Goal: Task Accomplishment & Management: Use online tool/utility

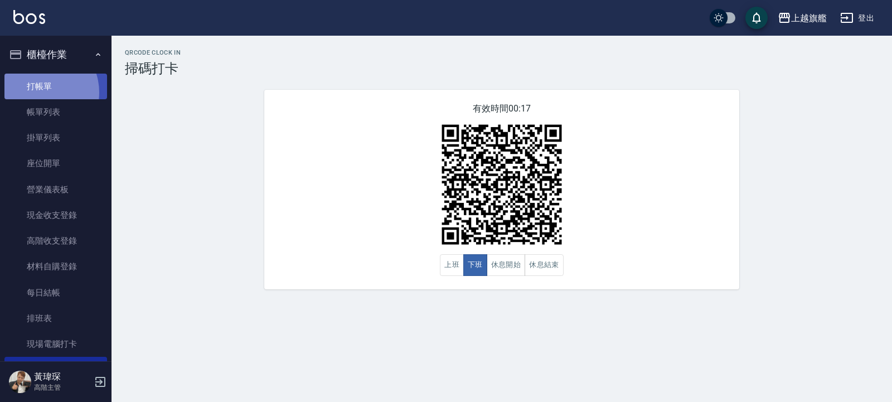
click at [38, 92] on link "打帳單" at bounding box center [55, 87] width 103 height 26
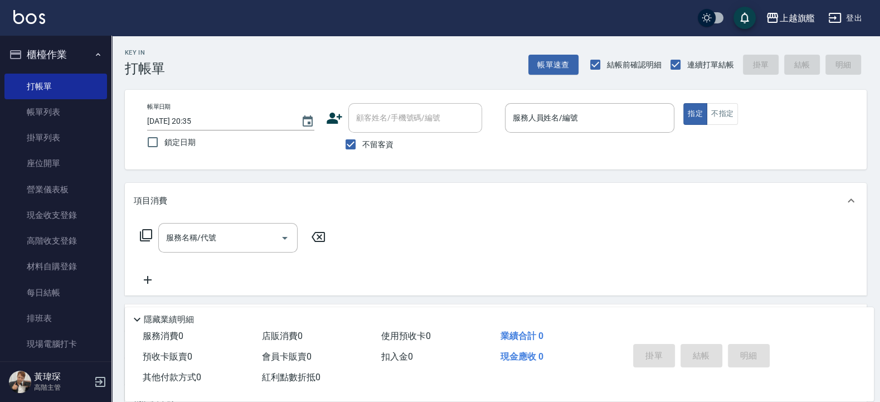
click at [365, 147] on span "不留客資" at bounding box center [377, 145] width 31 height 12
click at [362, 147] on input "不留客資" at bounding box center [350, 144] width 23 height 23
checkbox input "false"
click at [367, 117] on input "顧客姓名/手機號碼/編號" at bounding box center [406, 118] width 107 height 20
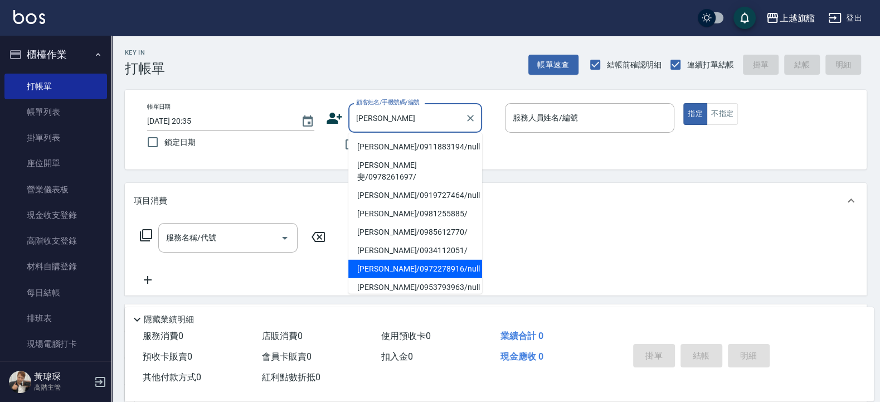
click at [395, 263] on li "楊佶穎/0972278916/null" at bounding box center [415, 269] width 134 height 18
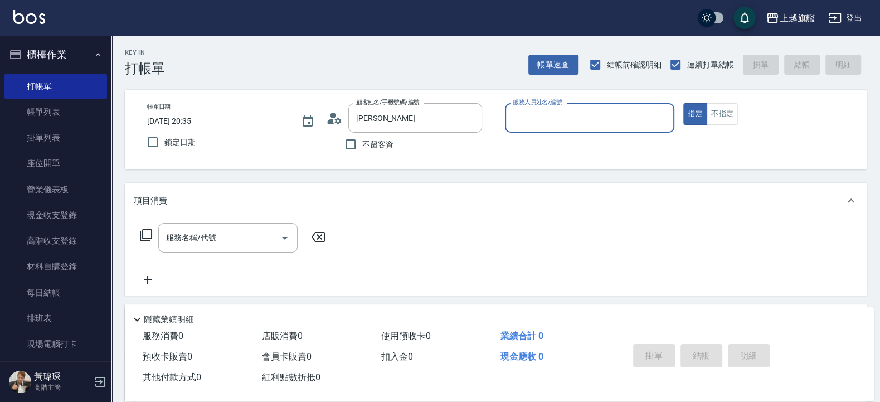
type input "楊佶穎/0972278916/null"
type input "[PERSON_NAME]-6"
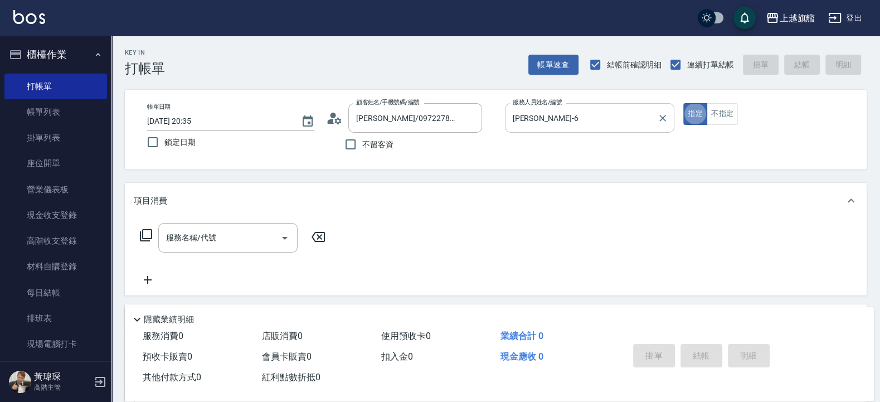
type button "true"
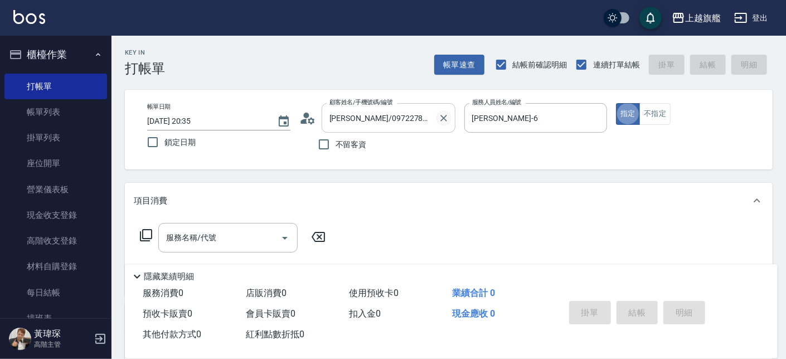
click at [444, 119] on icon "Clear" at bounding box center [443, 118] width 7 height 7
click at [345, 143] on span "不留客資" at bounding box center [351, 145] width 31 height 12
click at [336, 143] on input "不留客資" at bounding box center [323, 144] width 23 height 23
checkbox input "true"
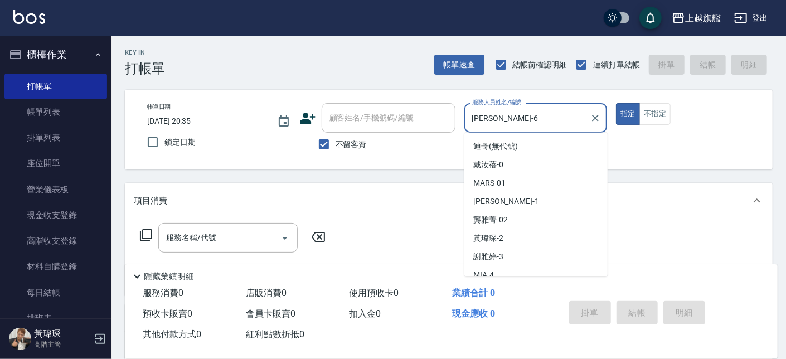
scroll to position [45, 0]
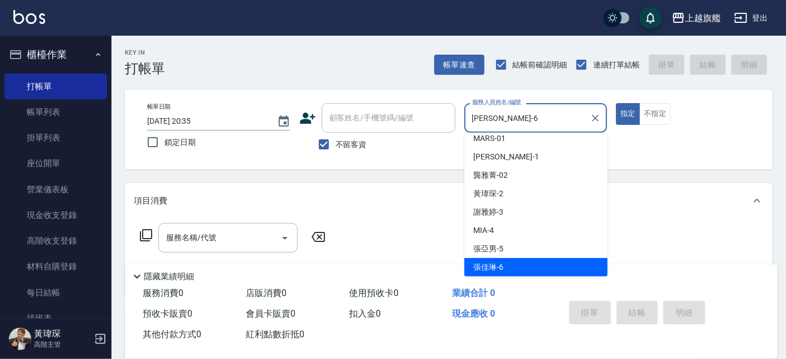
drag, startPoint x: 510, startPoint y: 118, endPoint x: 372, endPoint y: 89, distance: 140.7
click at [469, 108] on input "[PERSON_NAME]-6" at bounding box center [527, 118] width 117 height 20
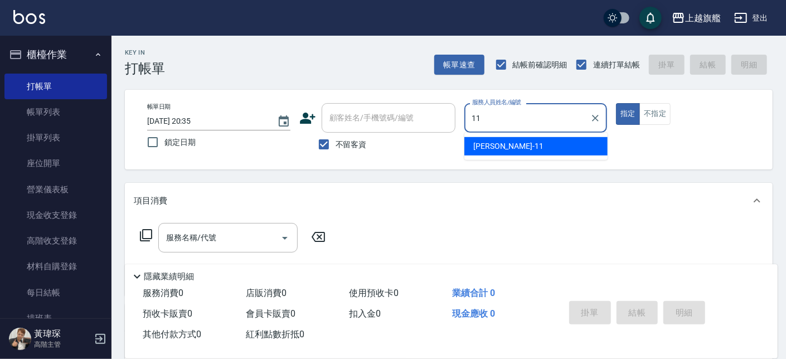
type input "[PERSON_NAME]-11"
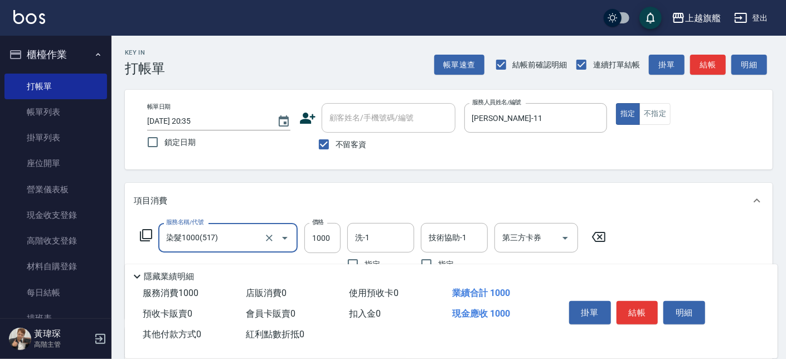
type input "染髮1000(517)"
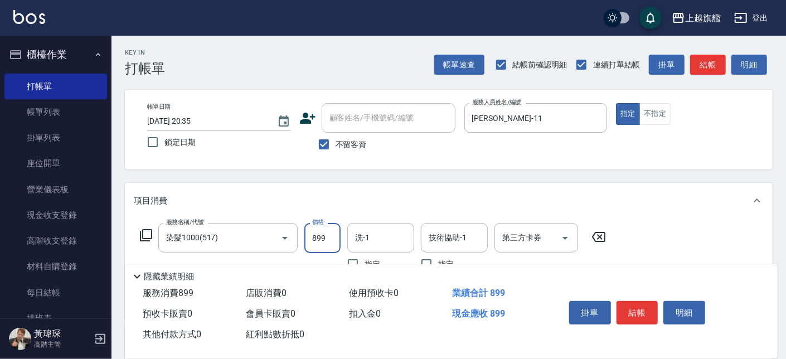
type input "899"
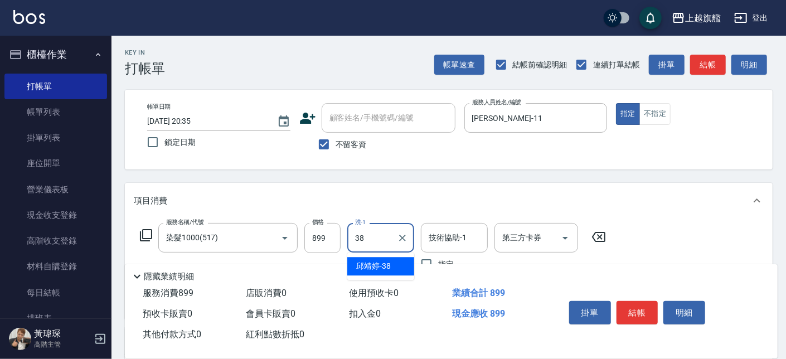
type input "[PERSON_NAME]-38"
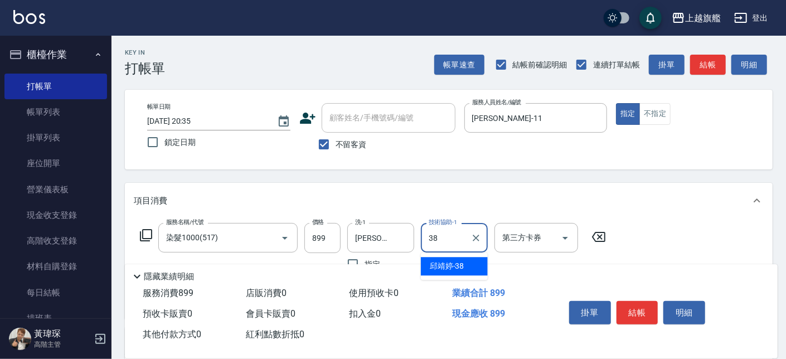
type input "[PERSON_NAME]-38"
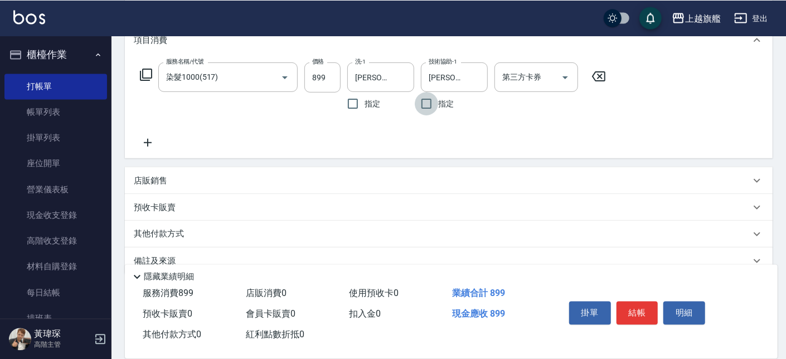
scroll to position [182, 0]
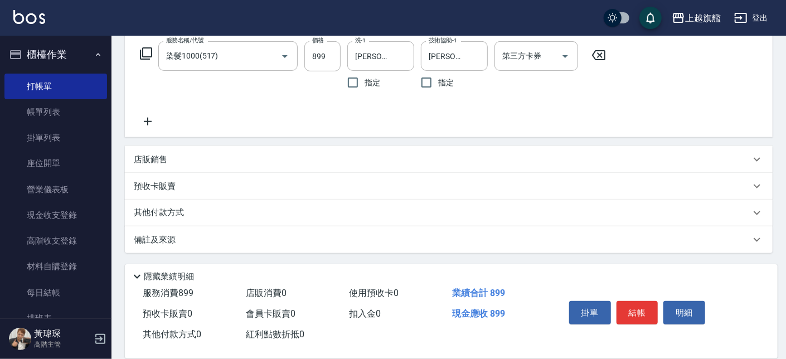
click at [143, 118] on icon at bounding box center [148, 121] width 28 height 13
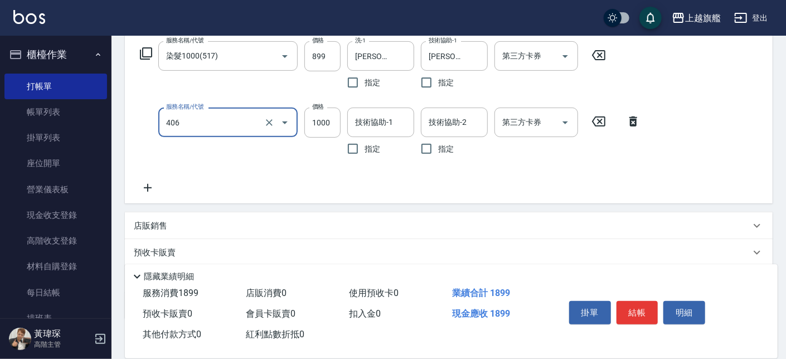
type input "水漾護1000(406)"
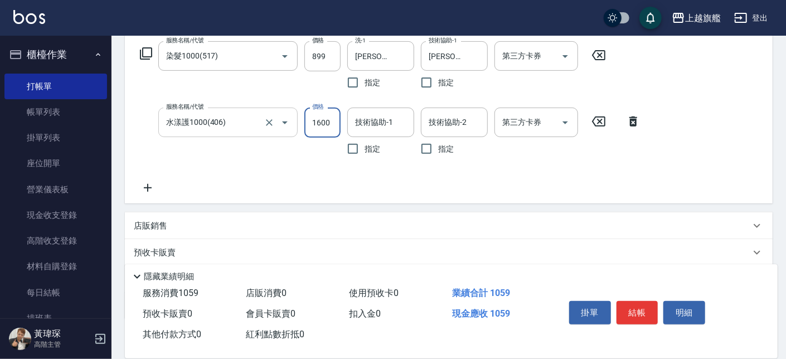
type input "1600"
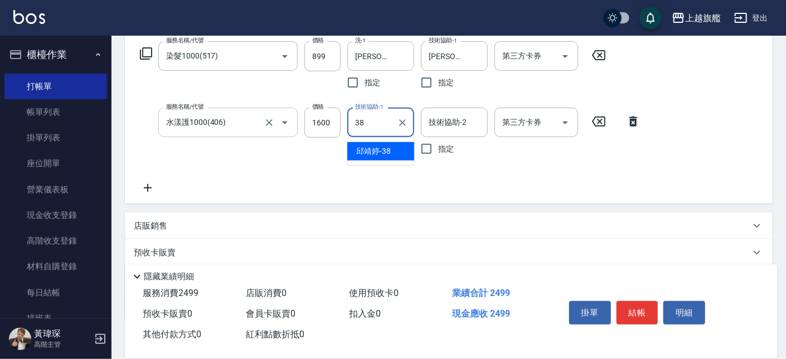
type input "[PERSON_NAME]-38"
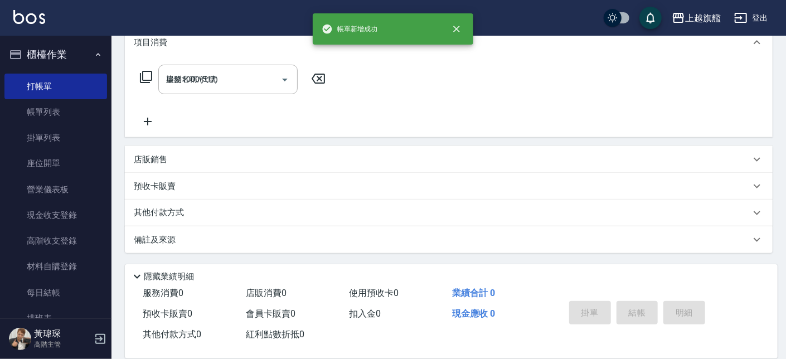
type input "2025/08/14 20:41"
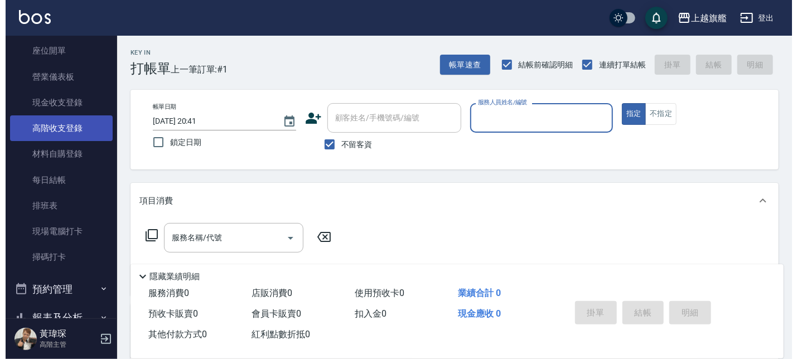
scroll to position [134, 0]
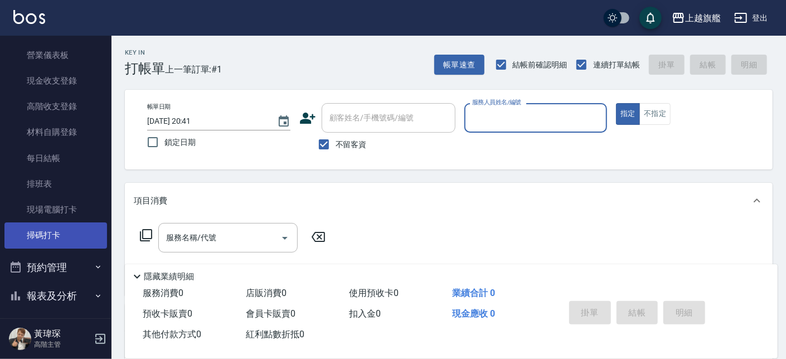
click at [55, 246] on link "掃碼打卡" at bounding box center [55, 235] width 103 height 26
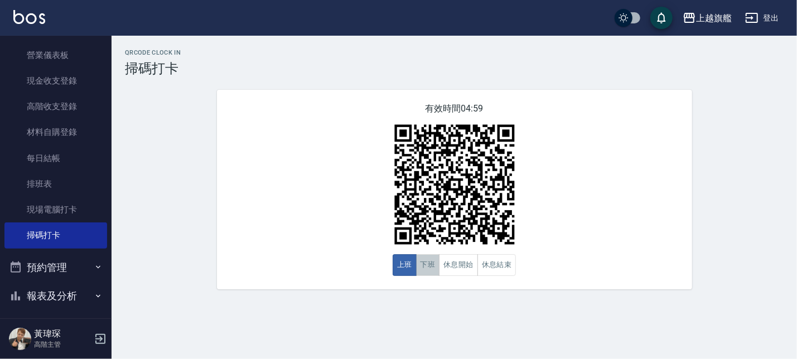
click at [425, 263] on button "下班" at bounding box center [428, 265] width 24 height 22
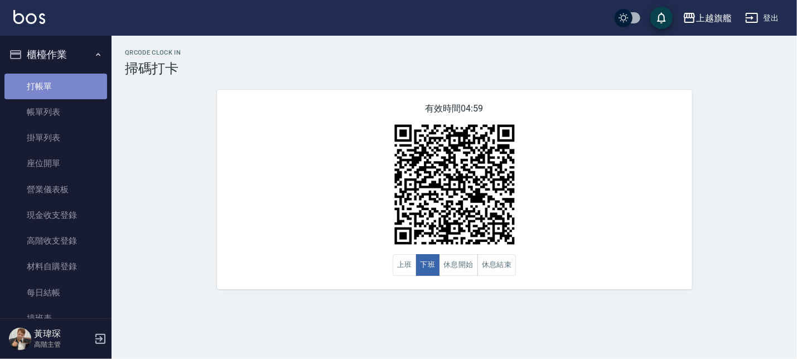
click at [75, 87] on link "打帳單" at bounding box center [55, 87] width 103 height 26
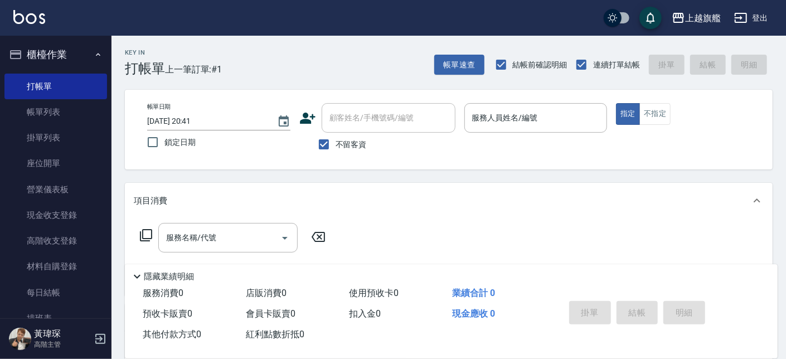
click at [356, 146] on span "不留客資" at bounding box center [351, 145] width 31 height 12
click at [336, 146] on input "不留客資" at bounding box center [323, 144] width 23 height 23
checkbox input "false"
click at [358, 114] on input "顧客姓名/手機號碼/編號" at bounding box center [380, 118] width 107 height 20
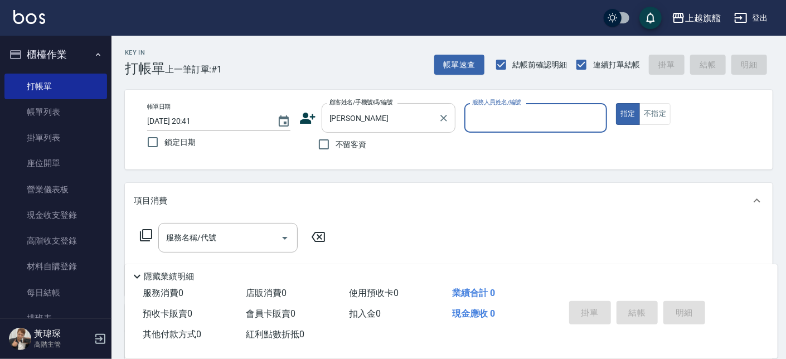
click at [358, 114] on input "王聖" at bounding box center [380, 118] width 107 height 20
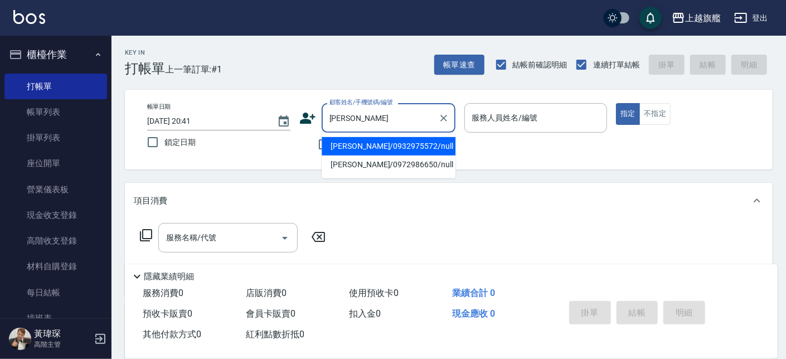
click at [353, 148] on li "[PERSON_NAME]/0932975572/null" at bounding box center [389, 146] width 134 height 18
type input "[PERSON_NAME]/0932975572/null"
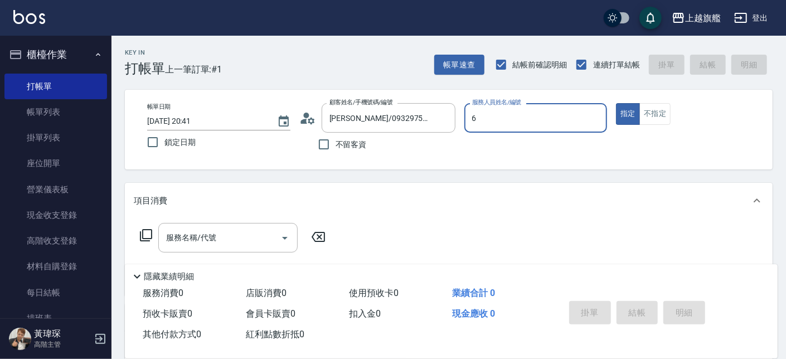
type input "[PERSON_NAME]-6"
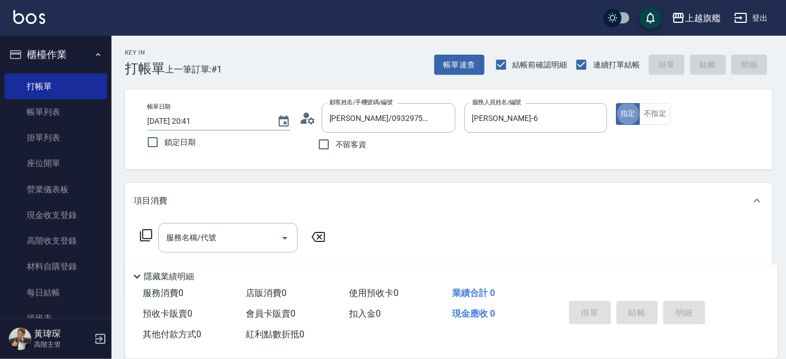
type button "true"
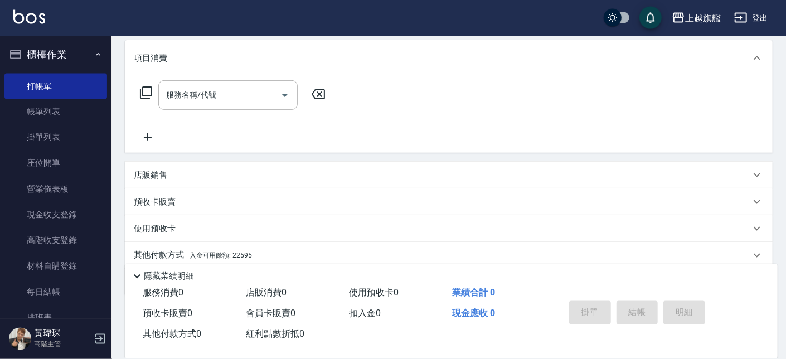
scroll to position [185, 0]
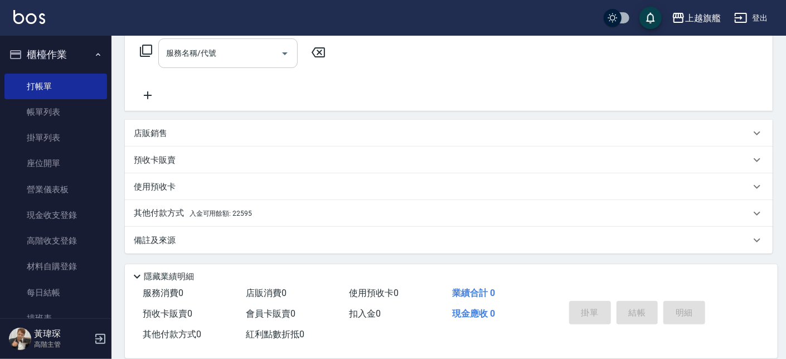
click at [203, 47] on input "服務名稱/代號" at bounding box center [219, 53] width 113 height 20
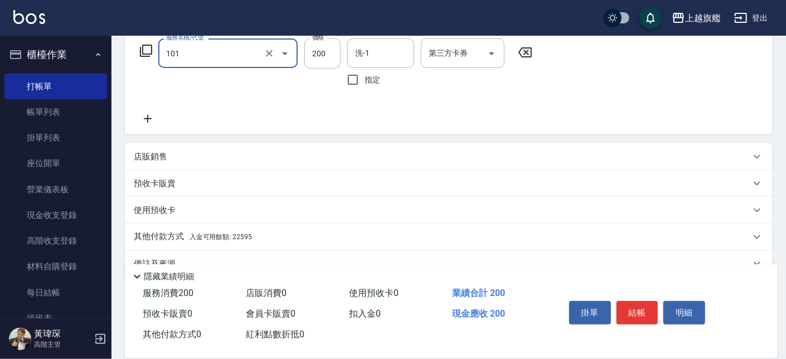
type input "一般洗(101)"
type input "650"
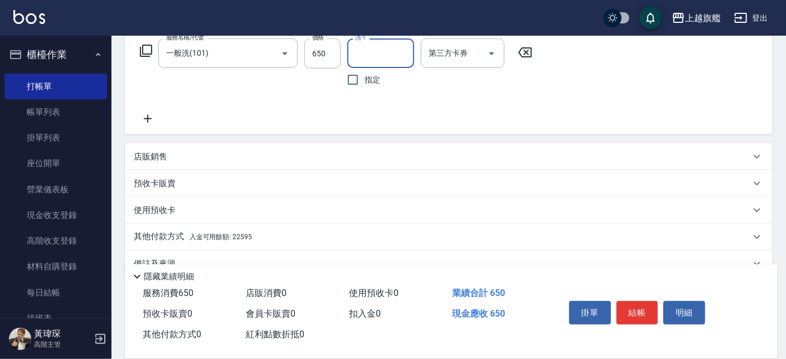
scroll to position [208, 0]
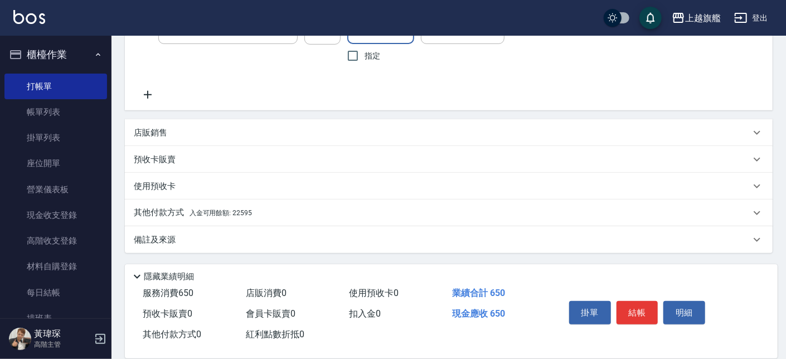
click at [223, 210] on span "入金可用餘額: 22595" at bounding box center [221, 213] width 62 height 8
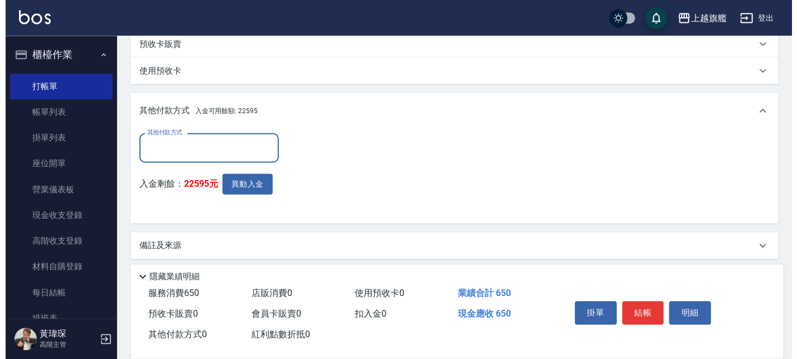
scroll to position [329, 0]
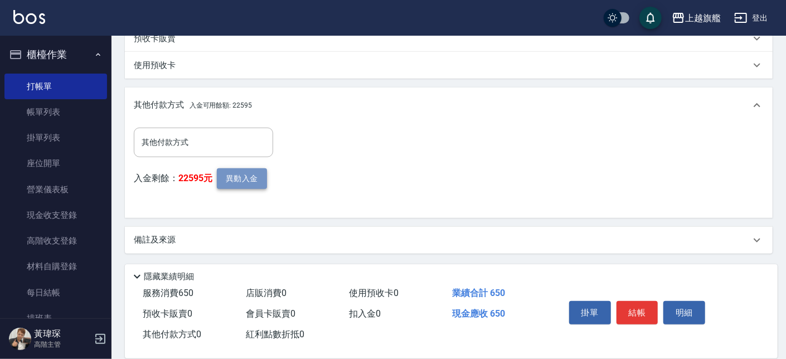
click at [236, 186] on button "異動入金" at bounding box center [242, 178] width 50 height 21
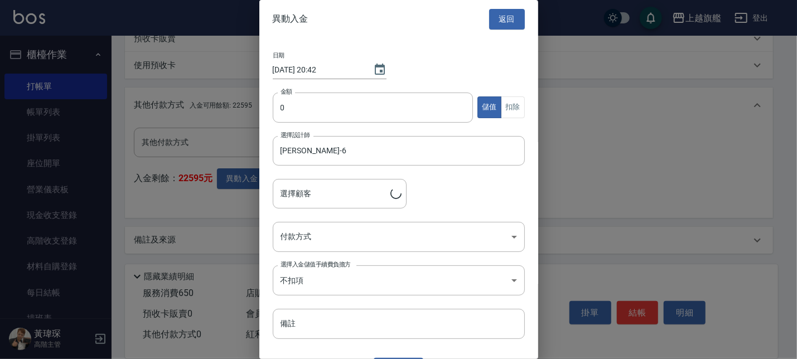
type input "王聖文/0932975572"
click at [351, 97] on input "0" at bounding box center [373, 108] width 201 height 30
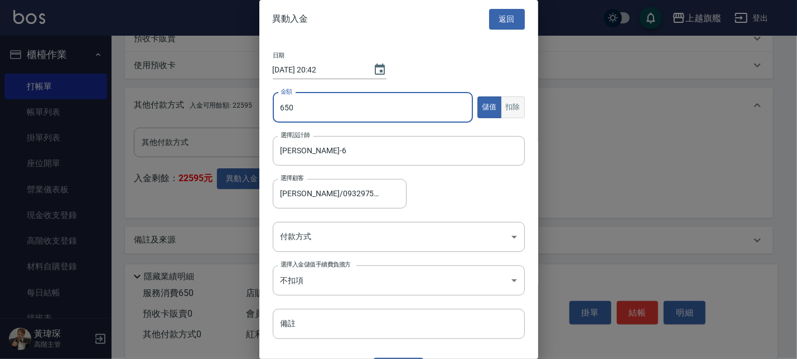
type input "650"
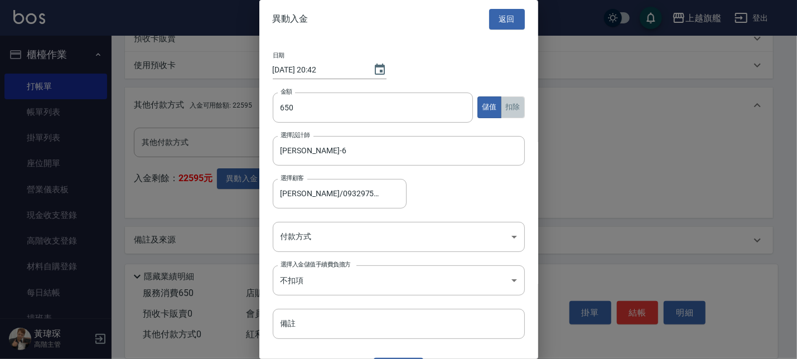
click at [507, 110] on button "扣除" at bounding box center [513, 107] width 24 height 22
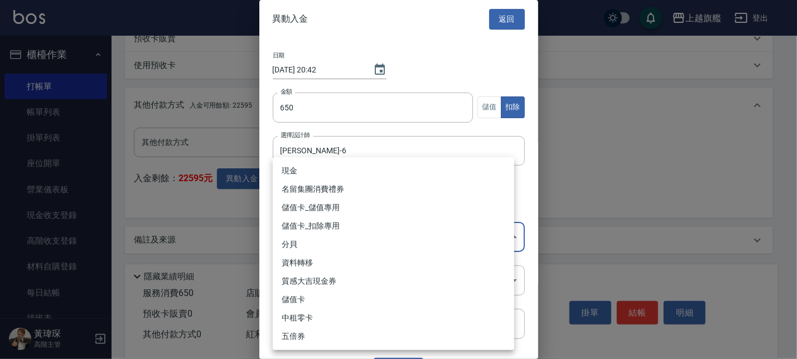
click at [348, 243] on body "上越旗艦 登出 櫃檯作業 打帳單 帳單列表 掛單列表 座位開單 營業儀表板 現金收支登錄 高階收支登錄 材料自購登錄 每日結帳 排班表 現場電腦打卡 掃碼打卡…" at bounding box center [398, 15] width 797 height 689
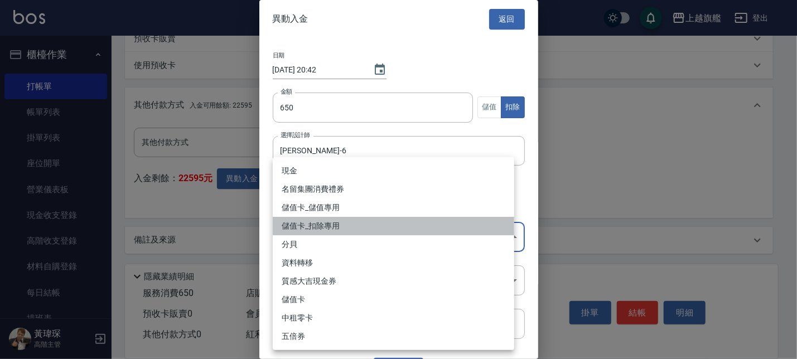
click at [351, 229] on li "儲值卡_扣除專用" at bounding box center [393, 226] width 241 height 18
type input "儲值卡_扣除專用"
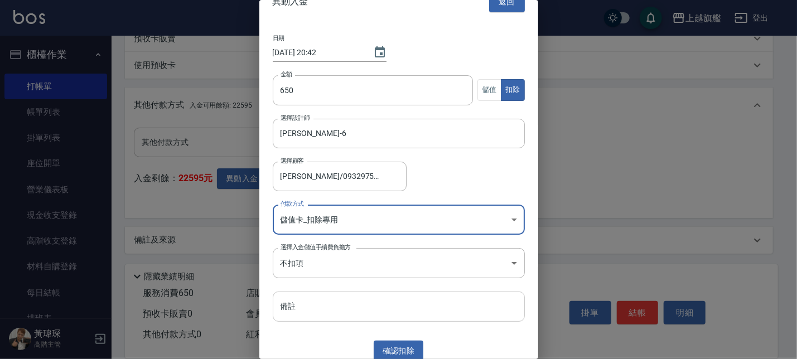
scroll to position [25, 0]
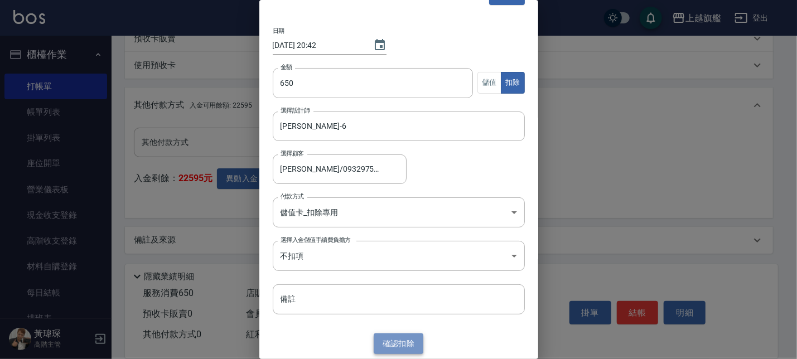
click at [393, 340] on button "確認 扣除" at bounding box center [399, 343] width 50 height 21
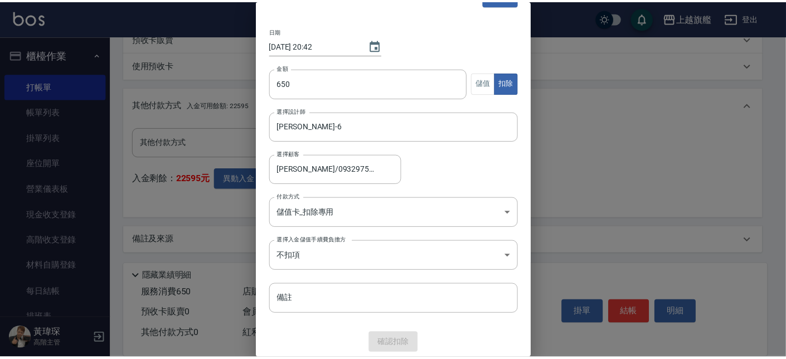
scroll to position [278, 0]
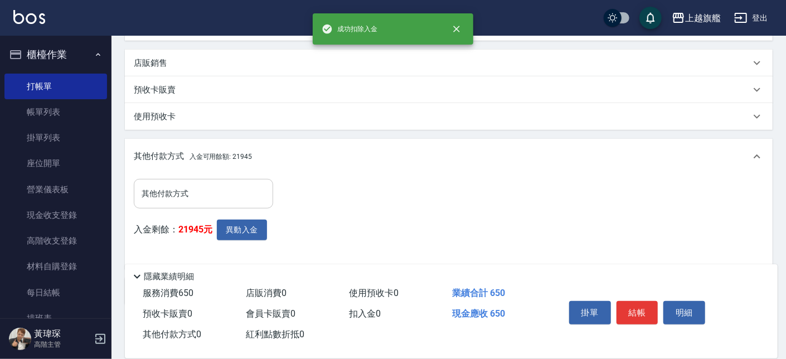
click at [183, 196] on input "其他付款方式" at bounding box center [203, 194] width 129 height 20
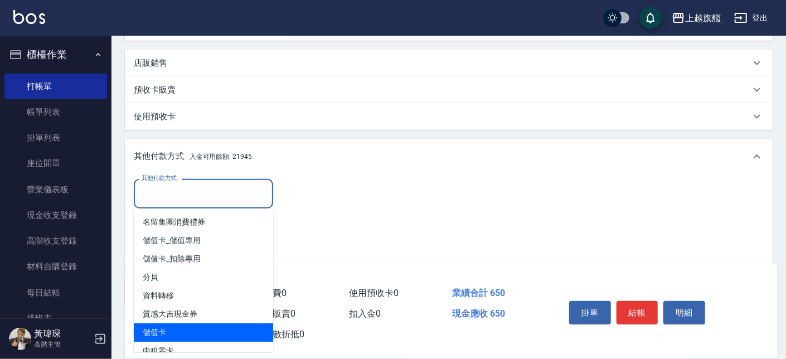
click at [153, 325] on span "儲值卡" at bounding box center [203, 332] width 139 height 18
type input "儲值卡"
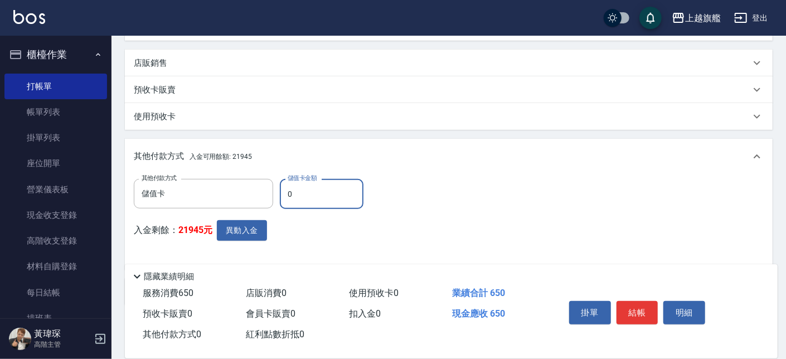
drag, startPoint x: 331, startPoint y: 192, endPoint x: 287, endPoint y: 200, distance: 44.7
click at [287, 200] on input "0" at bounding box center [322, 194] width 84 height 30
type input "650"
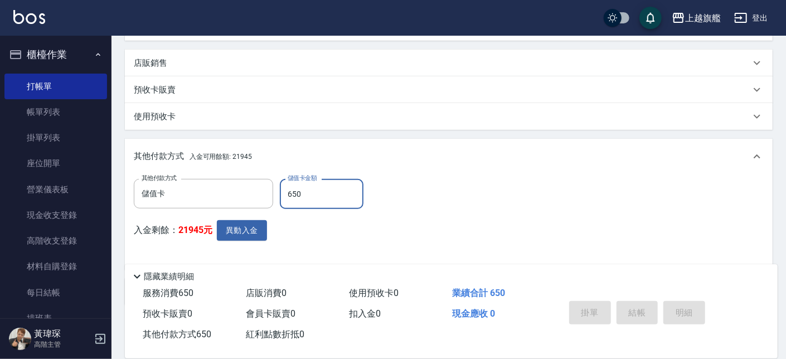
type input "2025/08/14 20:42"
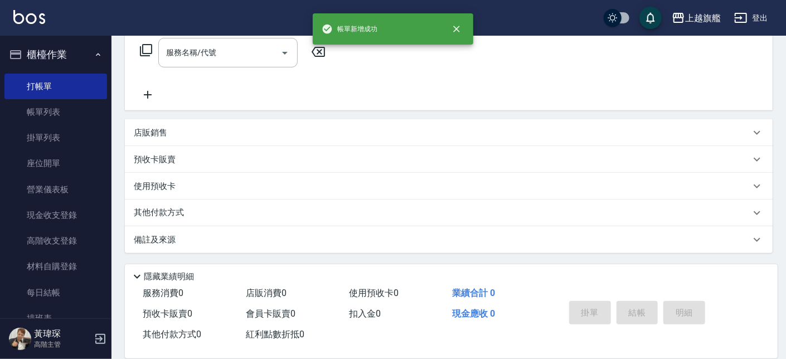
scroll to position [0, 0]
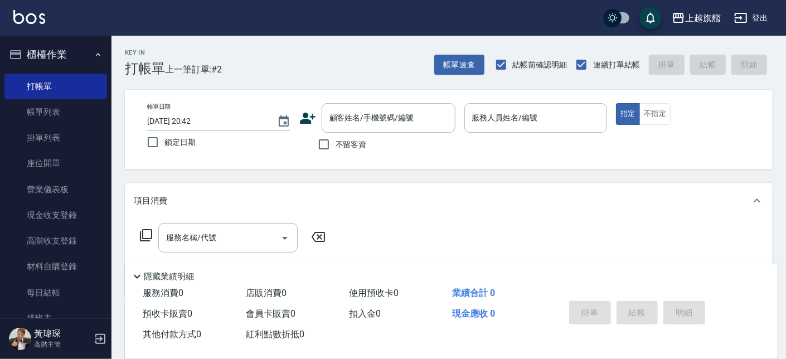
click at [336, 149] on span "不留客資" at bounding box center [351, 145] width 31 height 12
click at [336, 149] on input "不留客資" at bounding box center [323, 144] width 23 height 23
checkbox input "true"
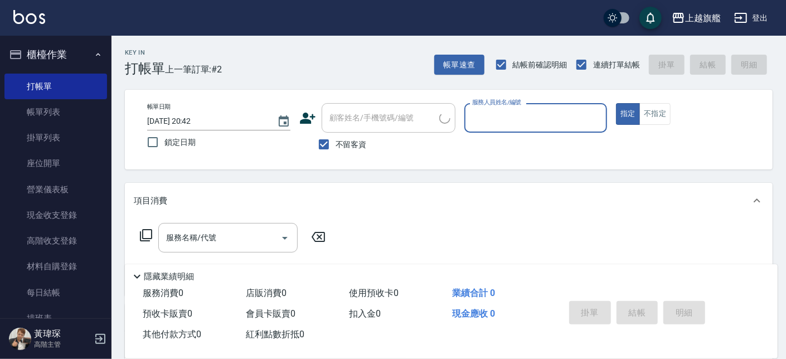
type input "6"
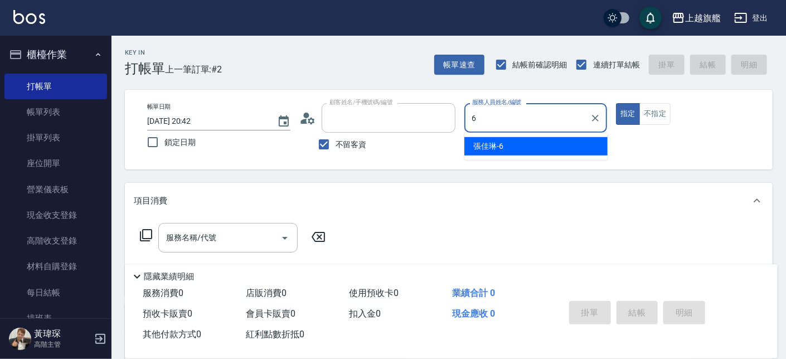
type input "林升翔/0975692319/"
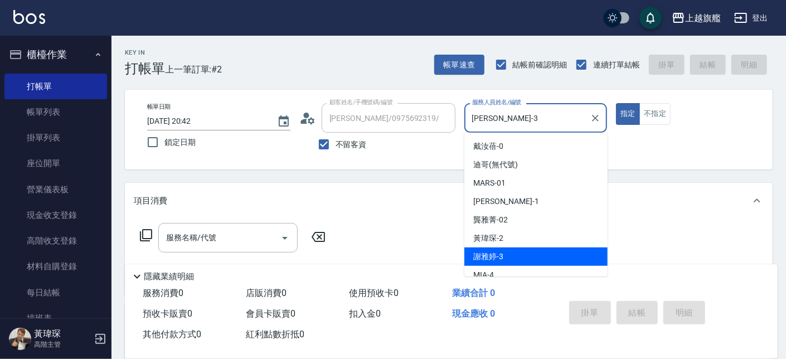
drag, startPoint x: 506, startPoint y: 113, endPoint x: 398, endPoint y: 101, distance: 108.3
click at [469, 108] on input "謝雅婷-3" at bounding box center [527, 118] width 117 height 20
type input "張佳琳-6"
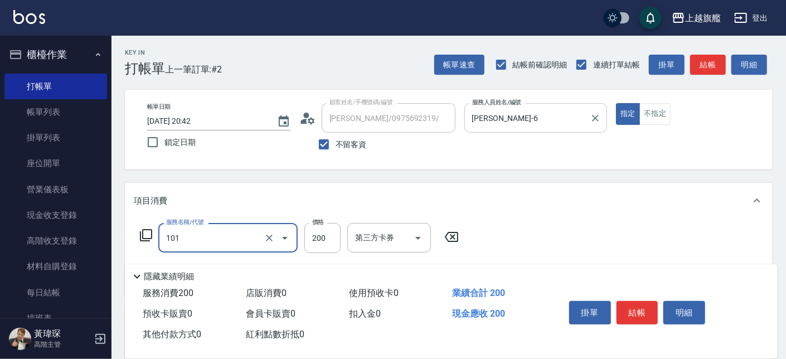
type input "一般洗(101)"
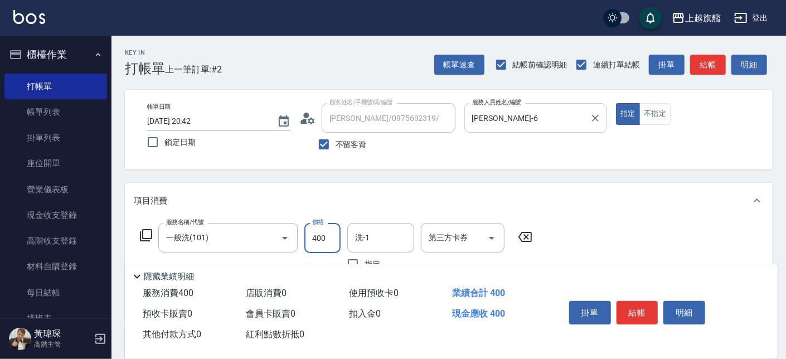
type input "400"
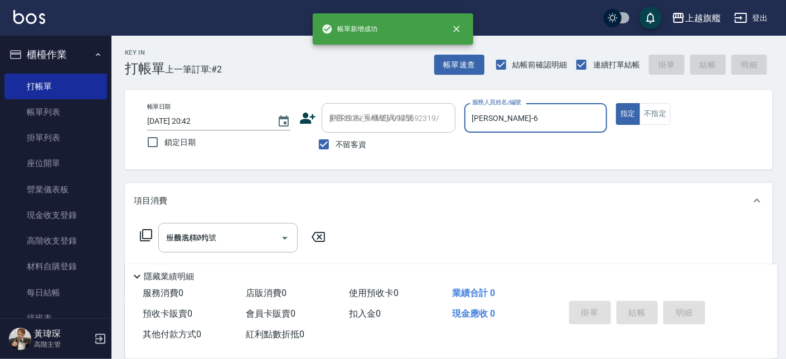
type input "2025/08/14 20:43"
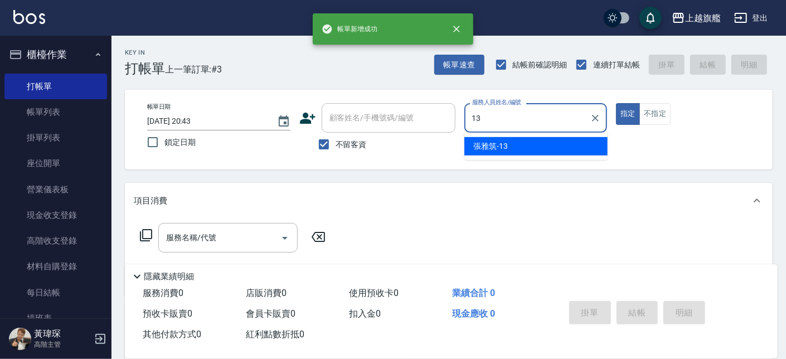
type input "張雅筑-13"
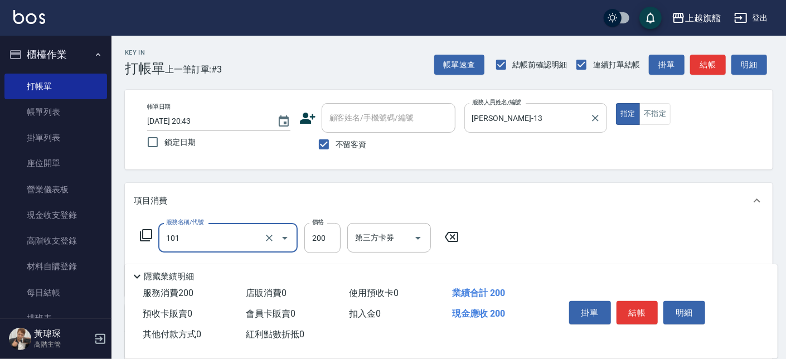
type input "一般洗(101)"
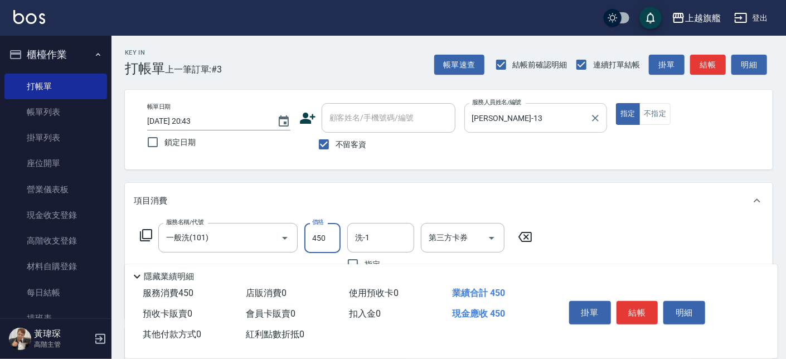
type input "450"
type input "瑜兒-46"
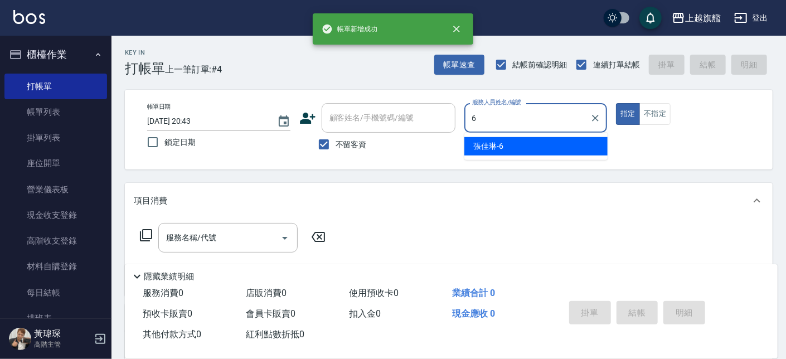
type input "張佳琳-6"
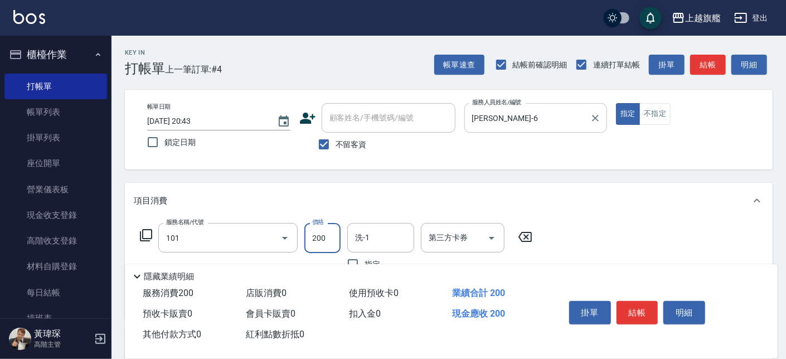
type input "一般洗(101)"
type input "400"
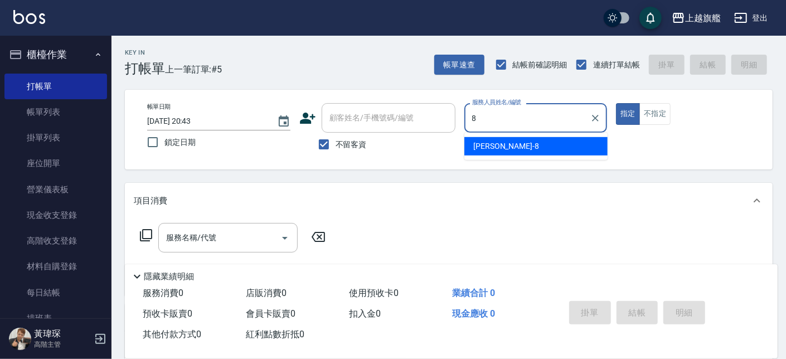
type input "周秀娟-8"
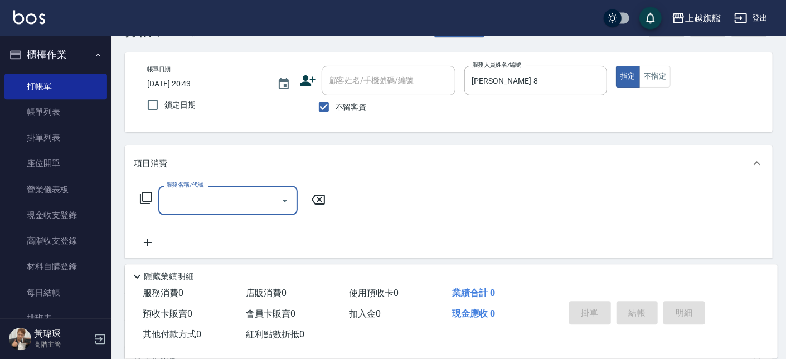
scroll to position [63, 0]
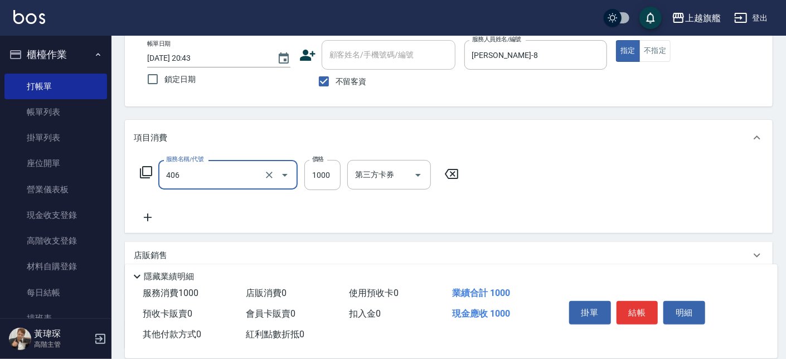
type input "水漾護1000(406)"
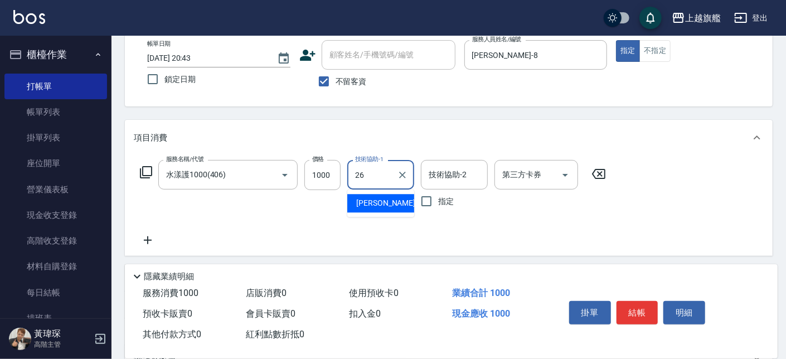
type input "陳祈聿-26"
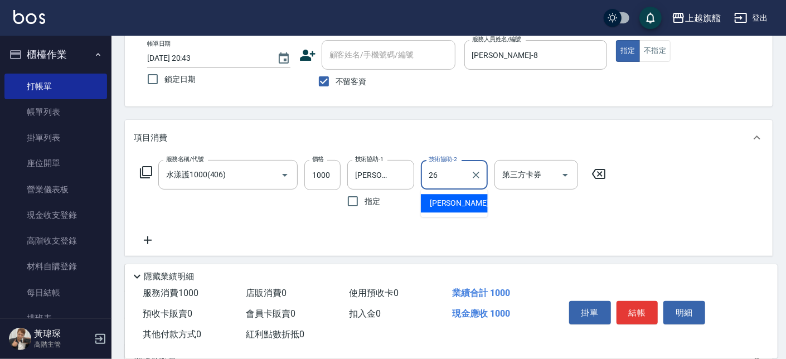
type input "陳祈聿-26"
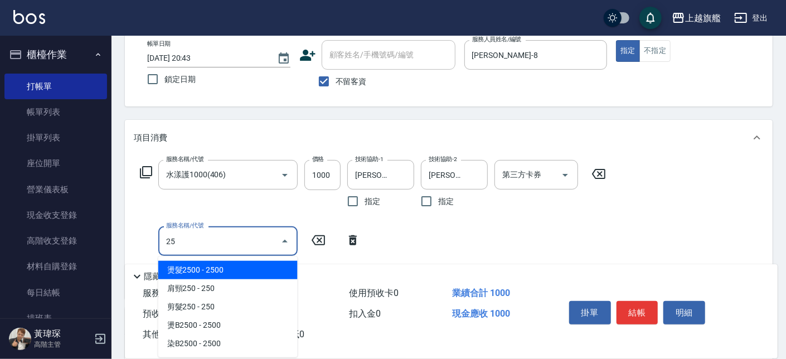
type input "2"
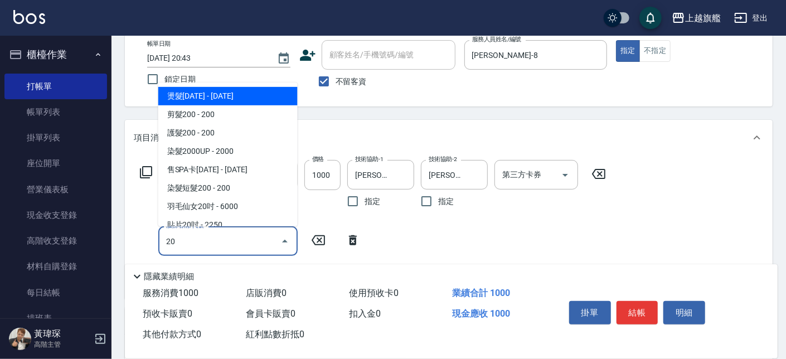
type input "2"
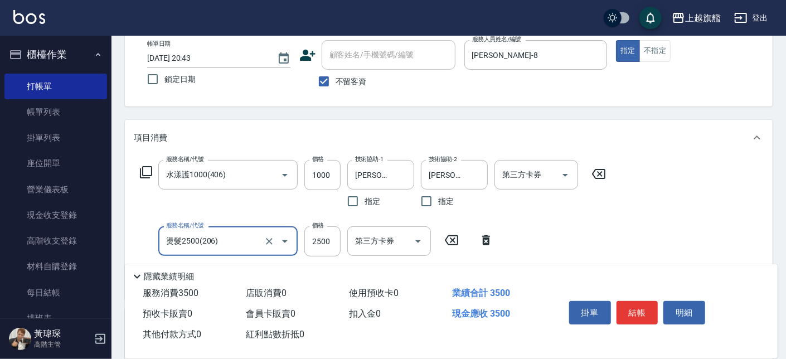
type input "燙髮2500(206)"
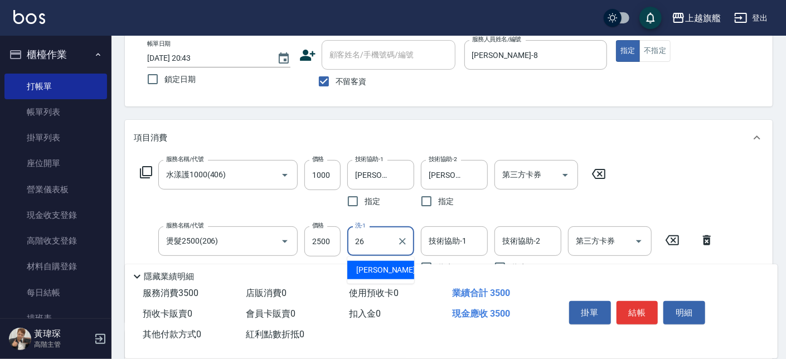
type input "陳祈聿-26"
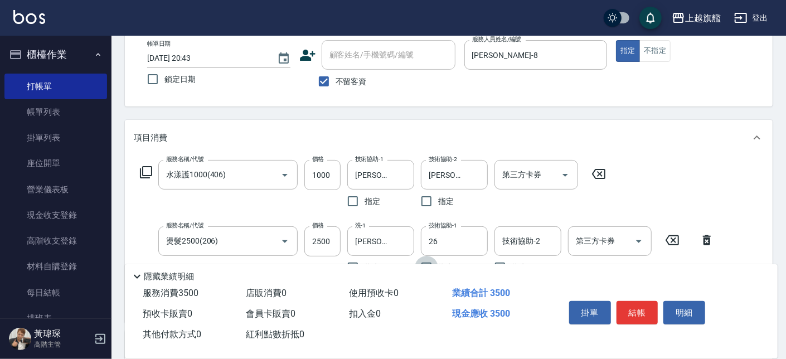
type input "陳祈聿-26"
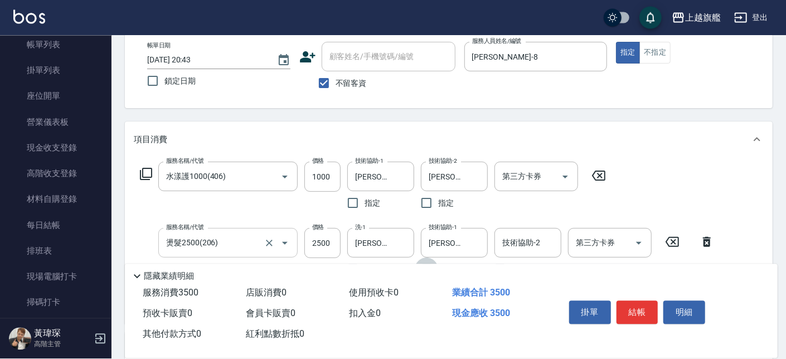
scroll to position [127, 0]
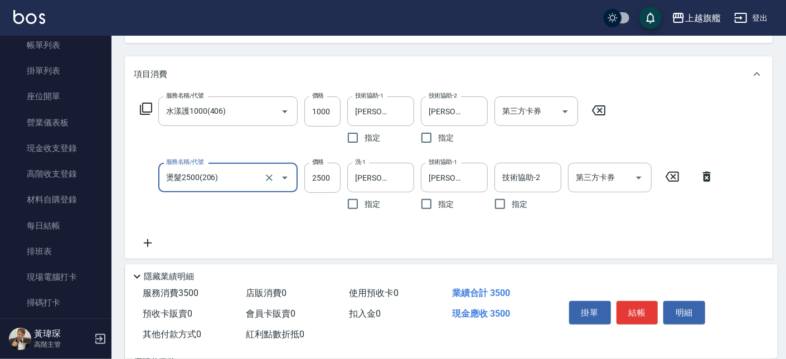
drag, startPoint x: 223, startPoint y: 176, endPoint x: 111, endPoint y: 172, distance: 112.1
click at [163, 178] on input "燙髮2500(206)" at bounding box center [212, 178] width 98 height 20
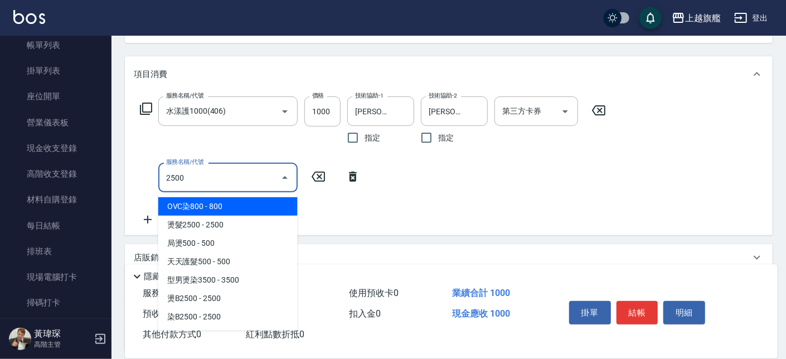
type input "燙髮2500(206)"
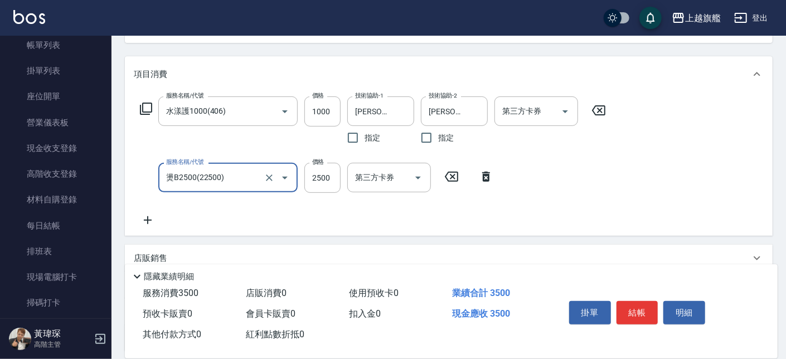
type input "燙B2500(22500)"
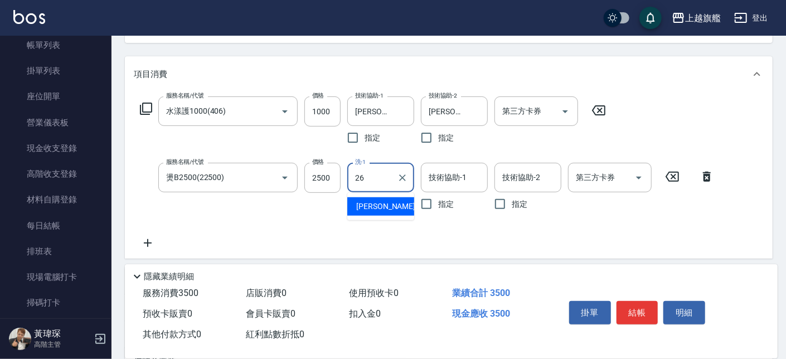
type input "陳祈聿-26"
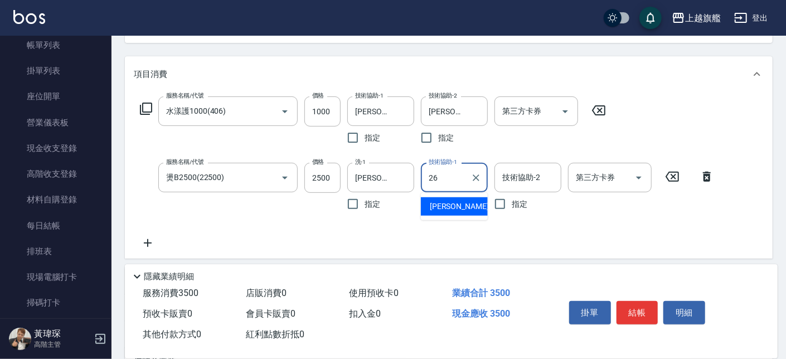
type input "陳祈聿-26"
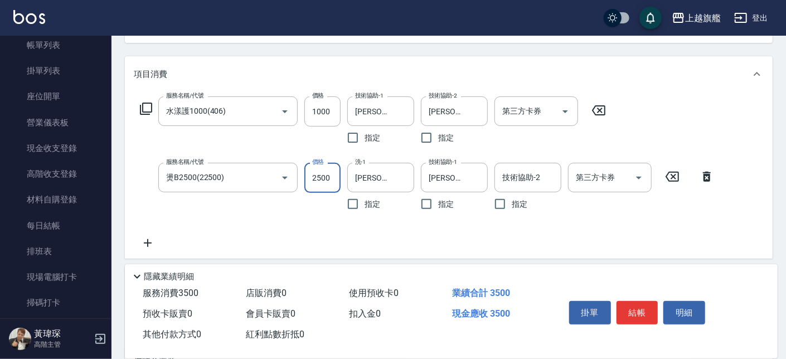
click at [321, 182] on input "2500" at bounding box center [322, 178] width 36 height 30
type input "3899"
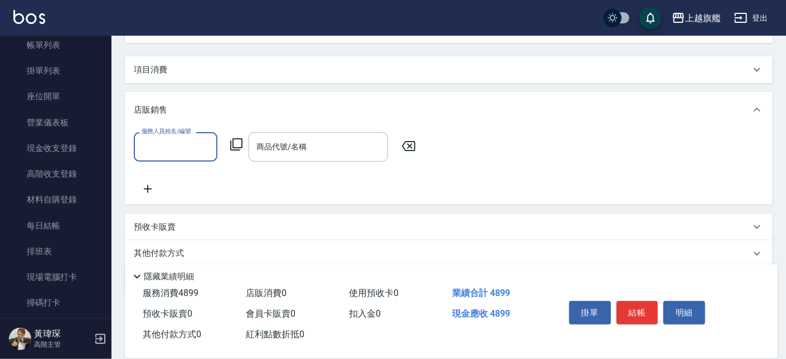
scroll to position [0, 0]
type input "周秀娟-8"
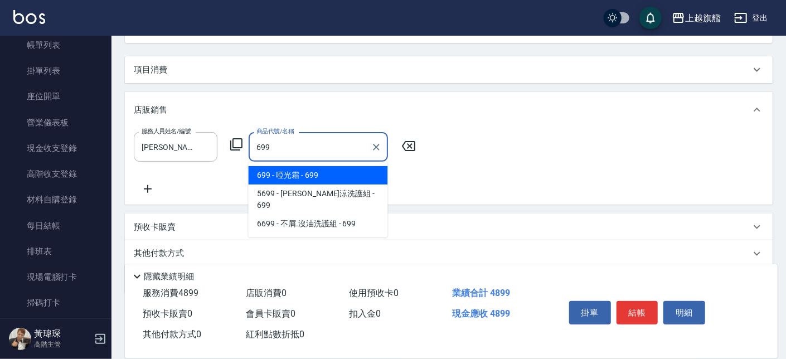
type input "啞光霜"
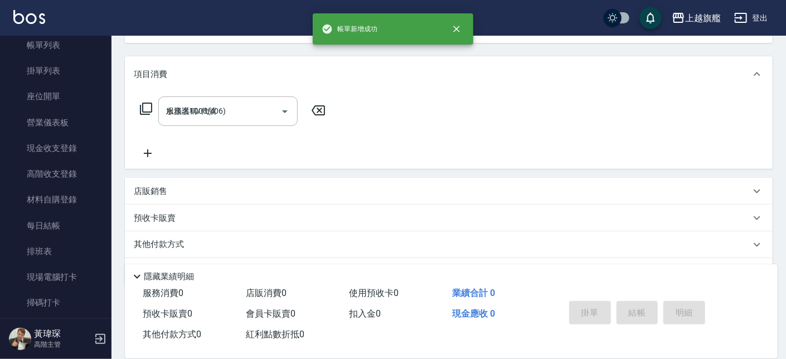
type input "2025/08/14 20:45"
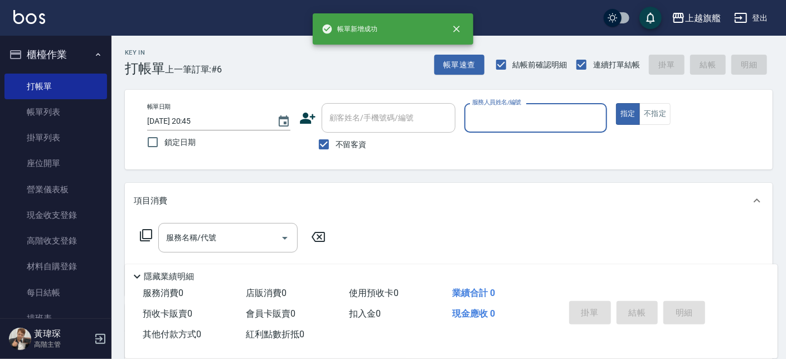
click at [50, 49] on button "櫃檯作業" at bounding box center [55, 54] width 103 height 29
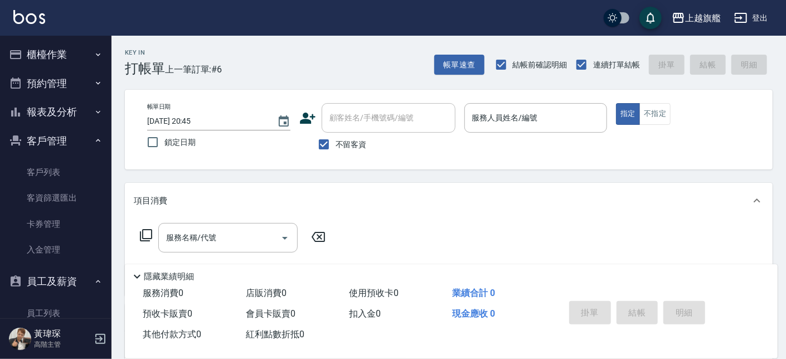
click at [39, 139] on button "客戶管理" at bounding box center [55, 141] width 103 height 29
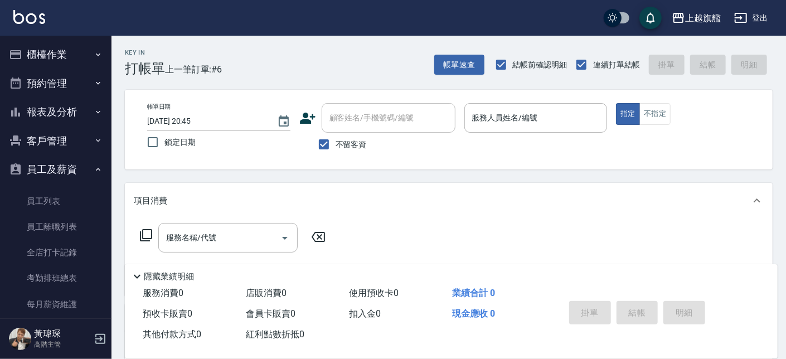
click at [46, 108] on button "報表及分析" at bounding box center [55, 112] width 103 height 29
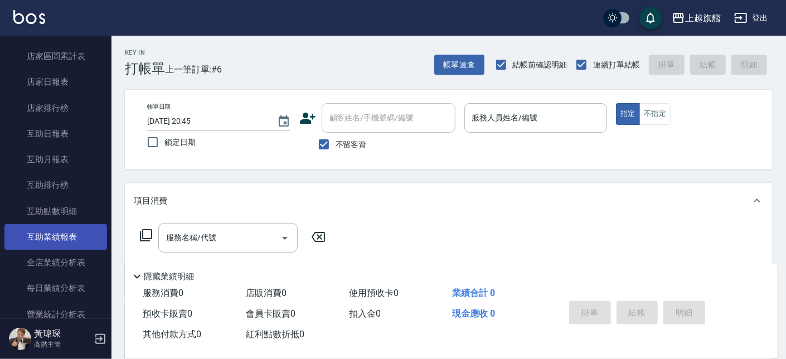
scroll to position [134, 0]
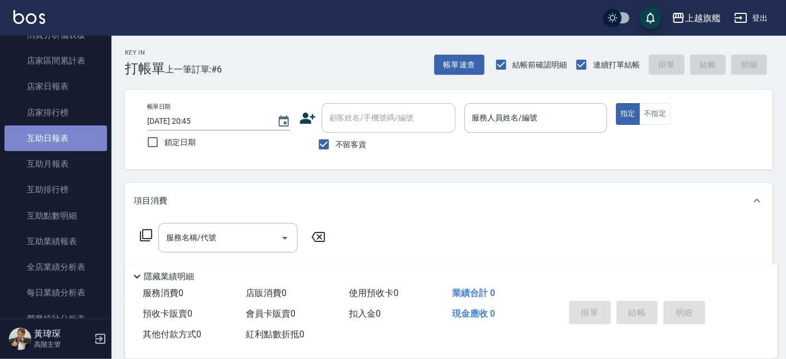
click at [68, 138] on link "互助日報表" at bounding box center [55, 138] width 103 height 26
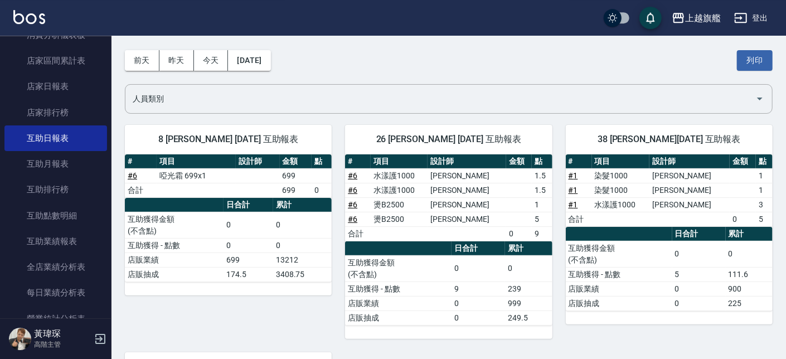
scroll to position [63, 0]
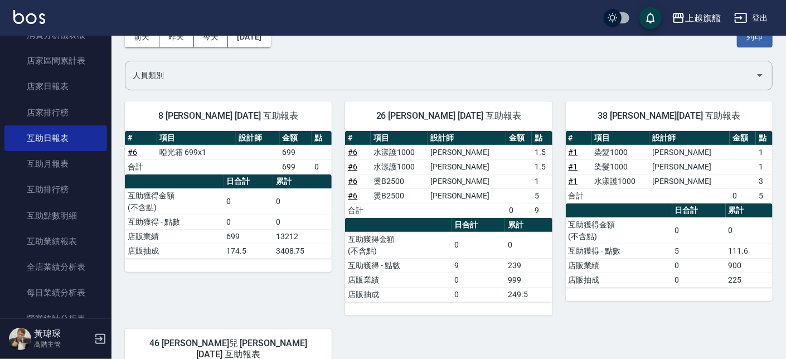
click at [352, 149] on link "# 6" at bounding box center [352, 152] width 9 height 9
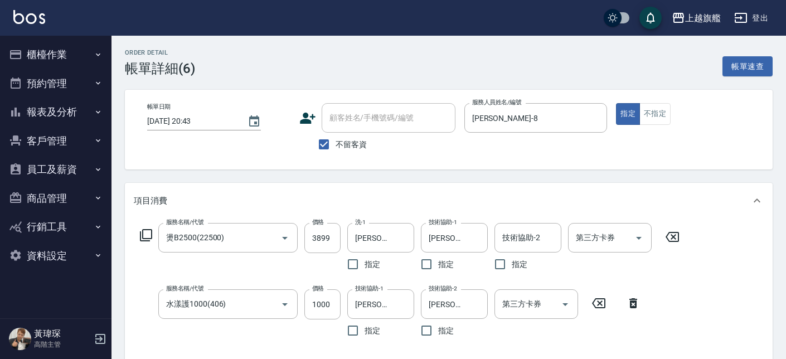
type input "啞光霜"
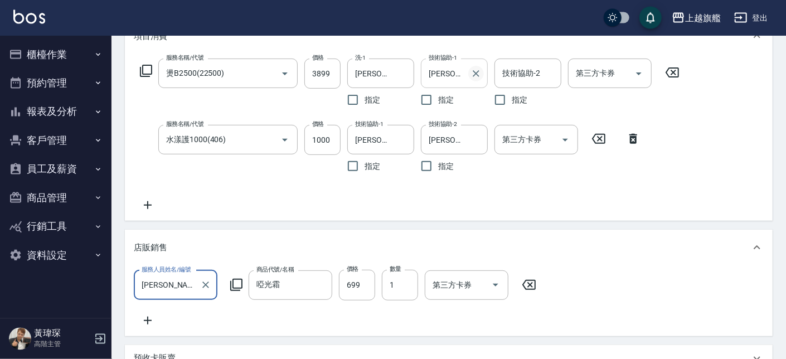
scroll to position [132, 0]
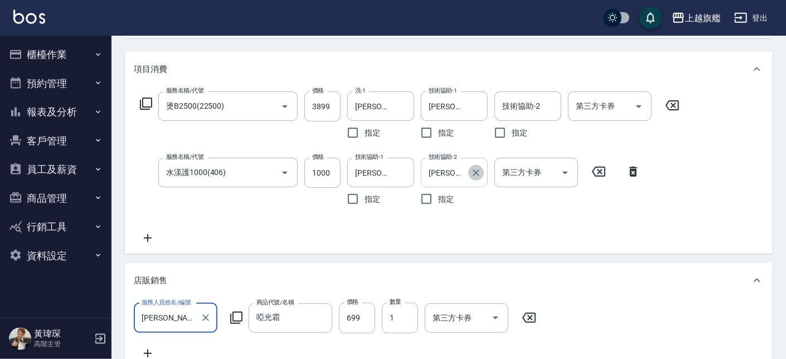
click at [469, 174] on button "Clear" at bounding box center [476, 173] width 16 height 16
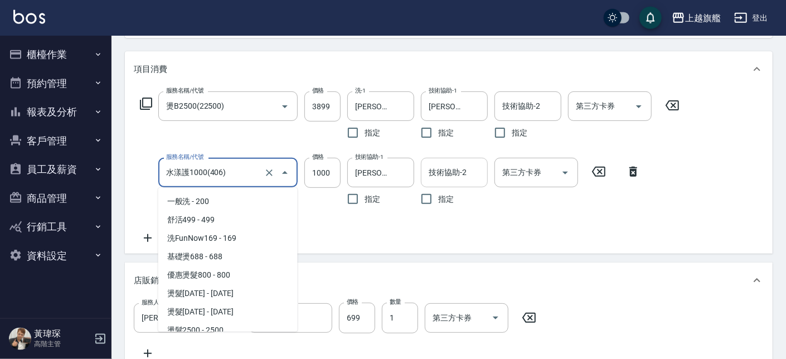
scroll to position [430, 0]
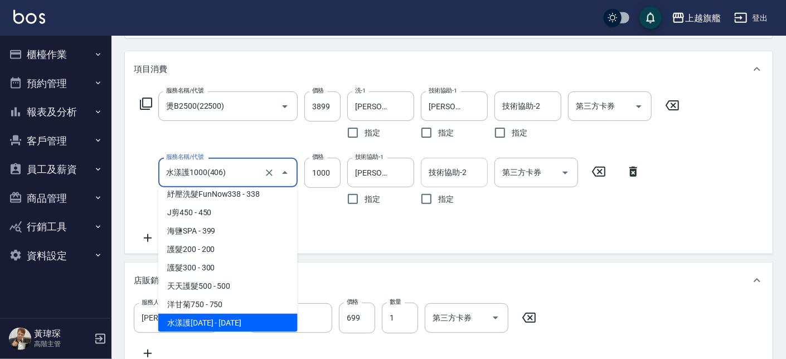
drag, startPoint x: 200, startPoint y: 168, endPoint x: 113, endPoint y: 168, distance: 86.4
click at [163, 168] on input "水漾護1000(406)" at bounding box center [212, 173] width 98 height 20
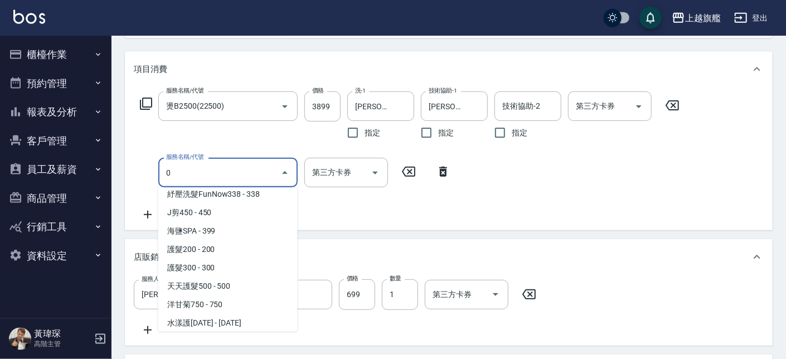
scroll to position [0, 0]
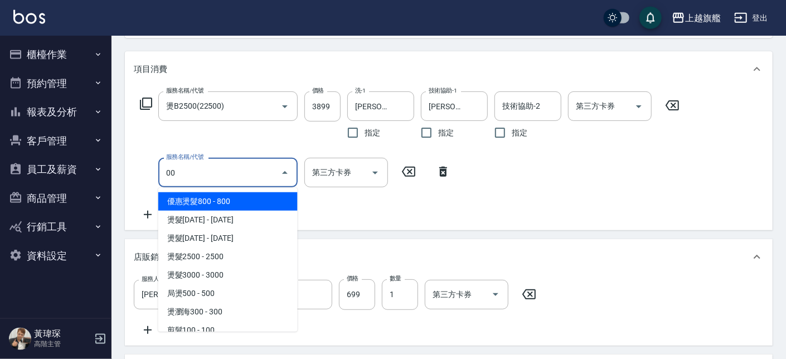
type input "500"
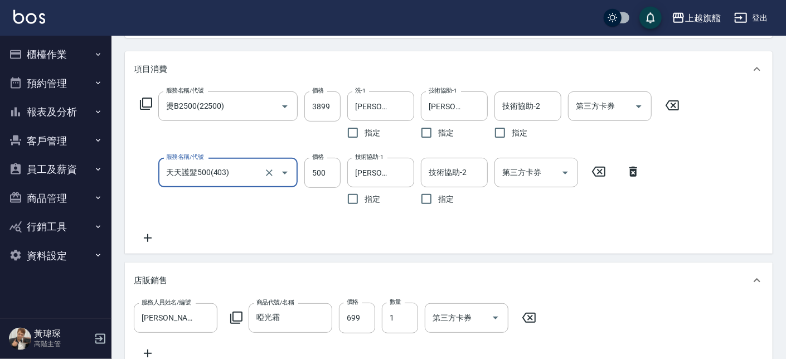
type input "天天護髮500(403)"
type input "1000"
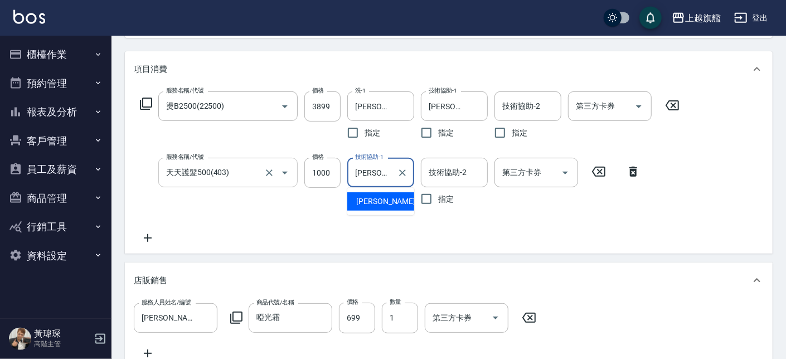
type input "陳"
type input "陳祈聿-26"
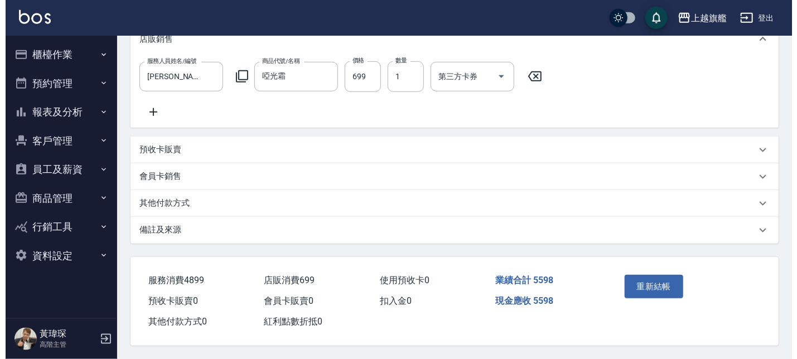
scroll to position [387, 0]
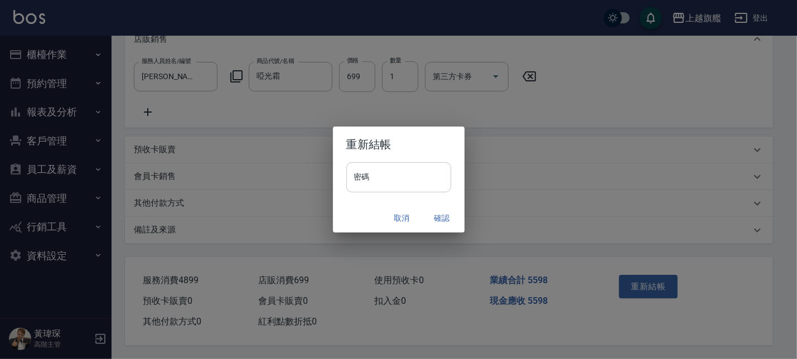
click at [392, 187] on input "密碼" at bounding box center [398, 177] width 105 height 30
type input "*******"
click at [445, 222] on button "確認" at bounding box center [442, 218] width 36 height 21
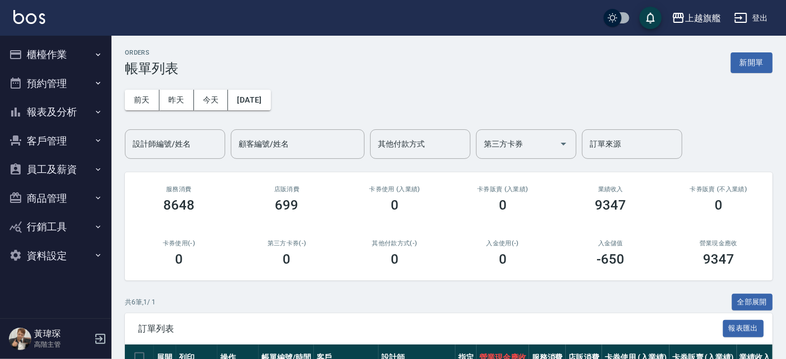
click at [32, 66] on button "櫃檯作業" at bounding box center [55, 54] width 103 height 29
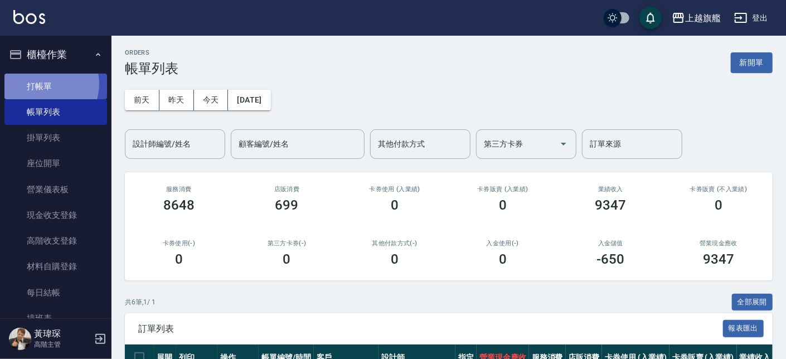
click at [43, 84] on link "打帳單" at bounding box center [55, 87] width 103 height 26
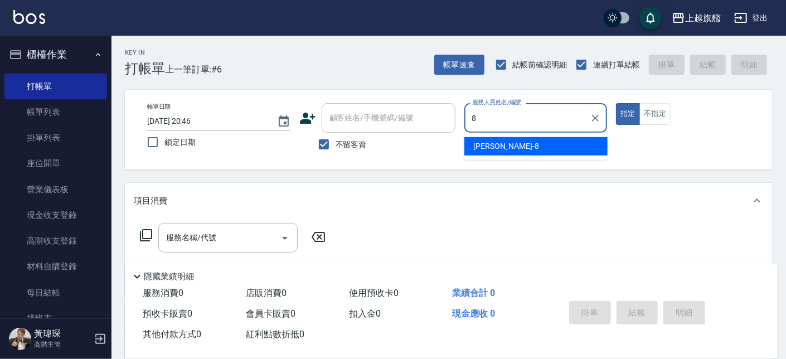
type input "周秀娟-8"
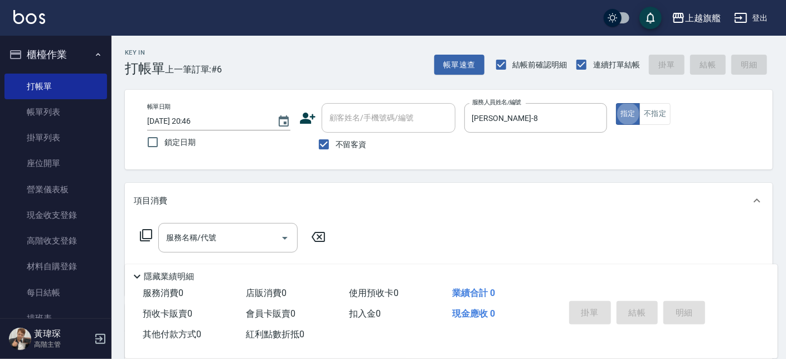
type button "true"
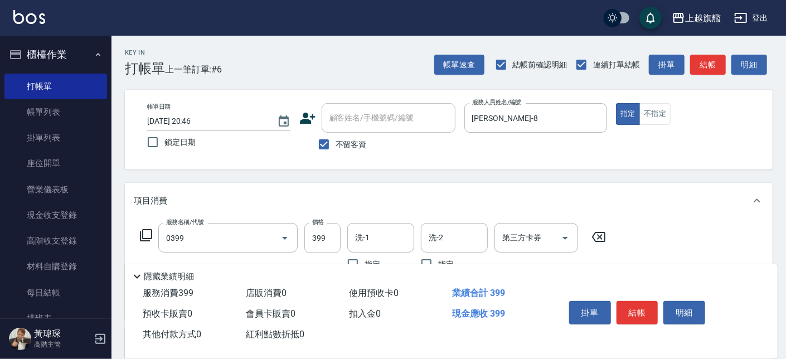
type input "海鹽SPA(0399)"
click at [351, 143] on span "不留客資" at bounding box center [351, 145] width 31 height 12
click at [336, 143] on input "不留客資" at bounding box center [323, 144] width 23 height 23
checkbox input "false"
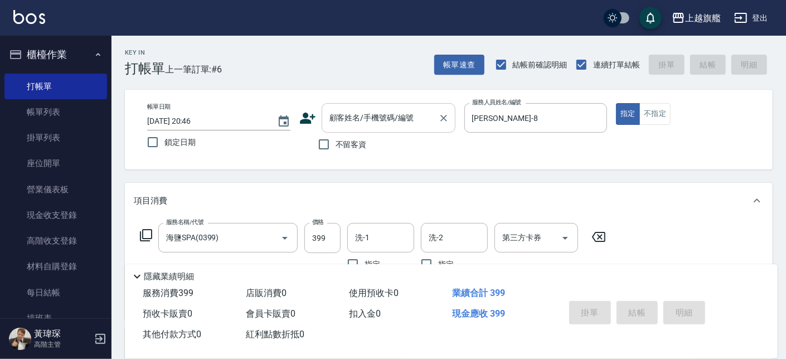
click at [371, 111] on input "顧客姓名/手機號碼/編號" at bounding box center [380, 118] width 107 height 20
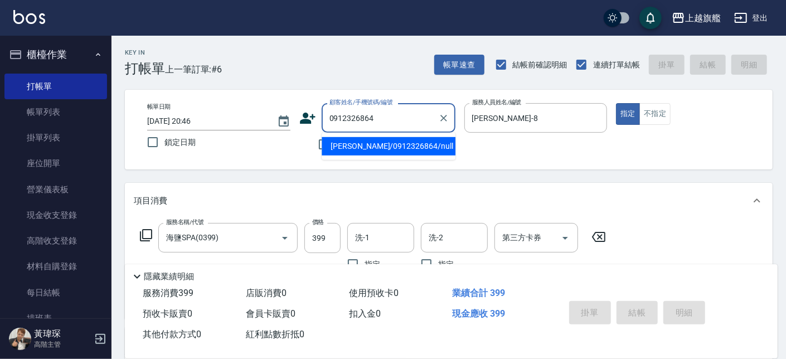
type input "陳慈玟/0912326864/null"
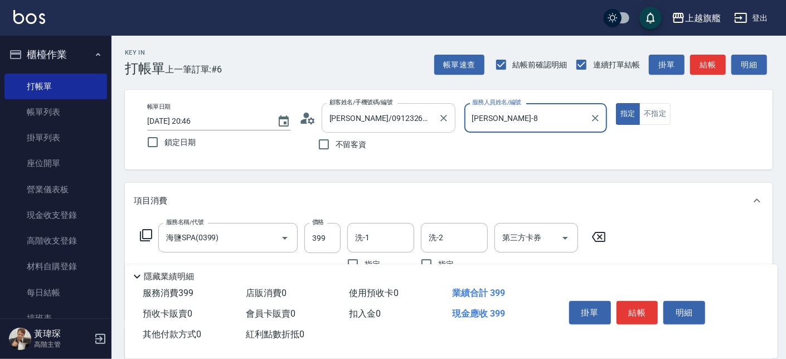
click at [616, 103] on button "指定" at bounding box center [628, 114] width 24 height 22
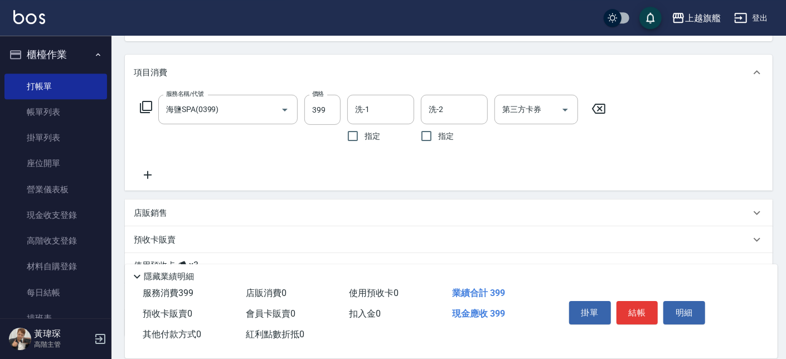
scroll to position [84, 0]
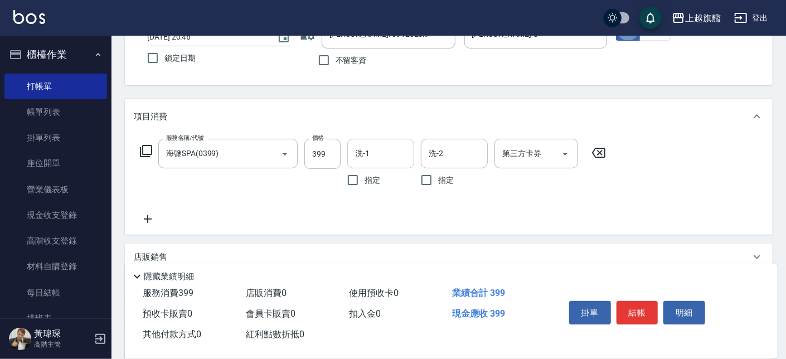
click at [366, 143] on div "洗-1" at bounding box center [380, 154] width 67 height 30
type input "陳祈聿-26"
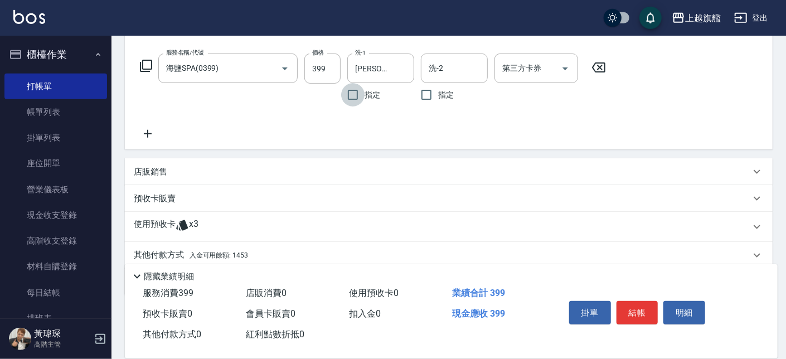
scroll to position [211, 0]
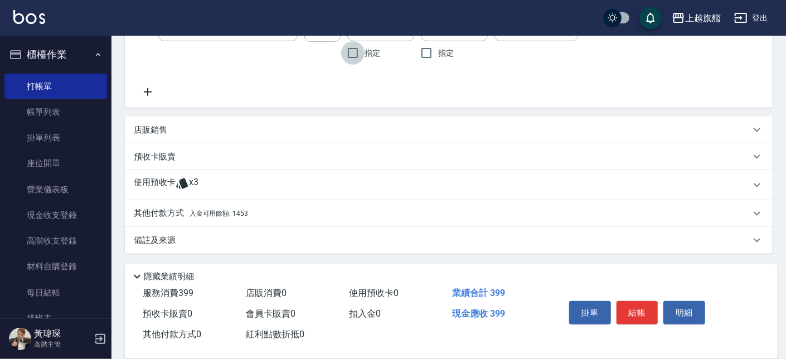
click at [241, 210] on span "入金可用餘額: 1453" at bounding box center [219, 214] width 59 height 8
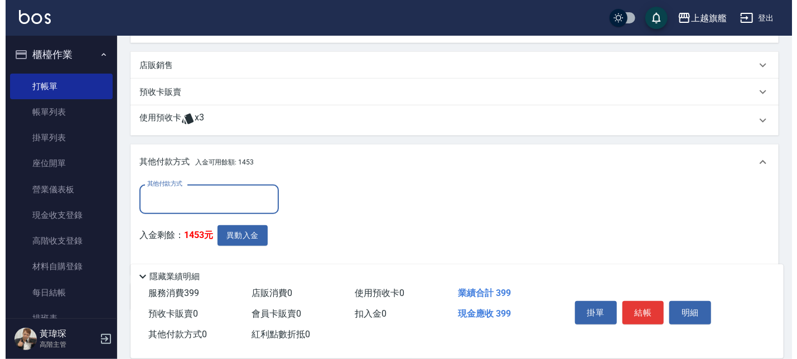
scroll to position [333, 0]
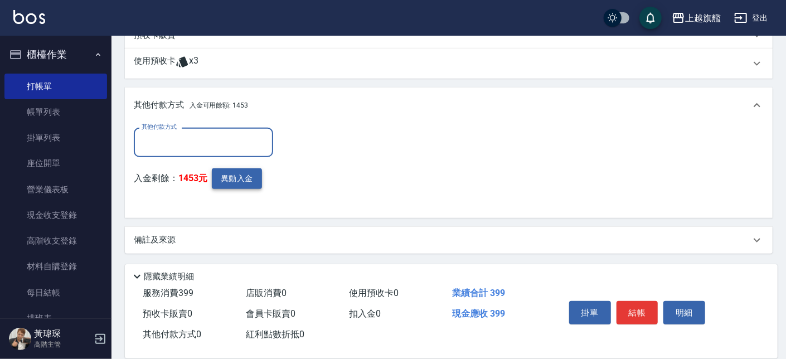
click at [230, 170] on button "異動入金" at bounding box center [237, 178] width 50 height 21
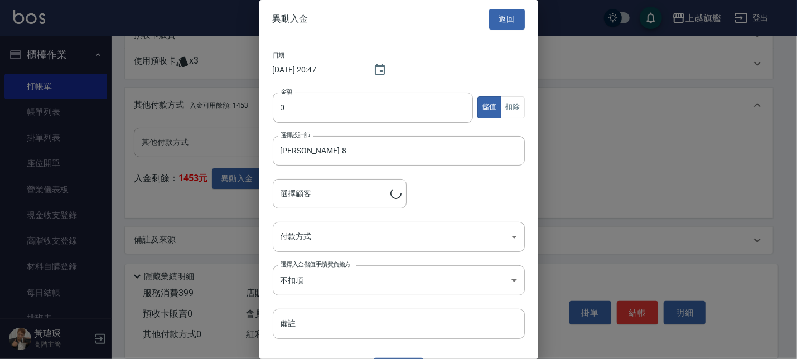
type input "陳慈玟/0912326864"
click at [316, 114] on input "0" at bounding box center [373, 108] width 201 height 30
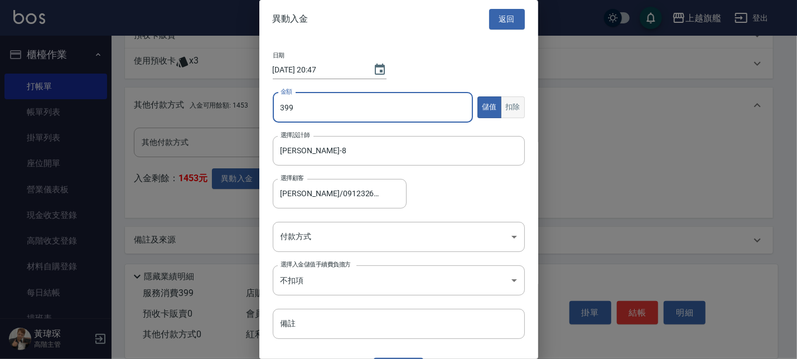
type input "399"
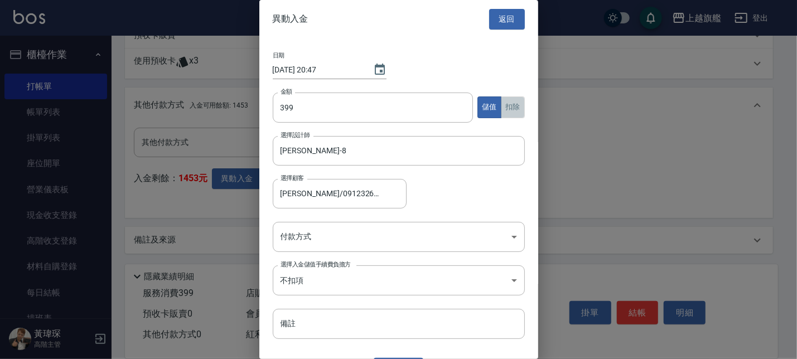
click at [503, 106] on button "扣除" at bounding box center [513, 107] width 24 height 22
click at [351, 240] on body "上越旗艦 登出 櫃檯作業 打帳單 帳單列表 掛單列表 座位開單 營業儀表板 現金收支登錄 高階收支登錄 材料自購登錄 每日結帳 排班表 現場電腦打卡 掃碼打卡…" at bounding box center [398, 13] width 797 height 692
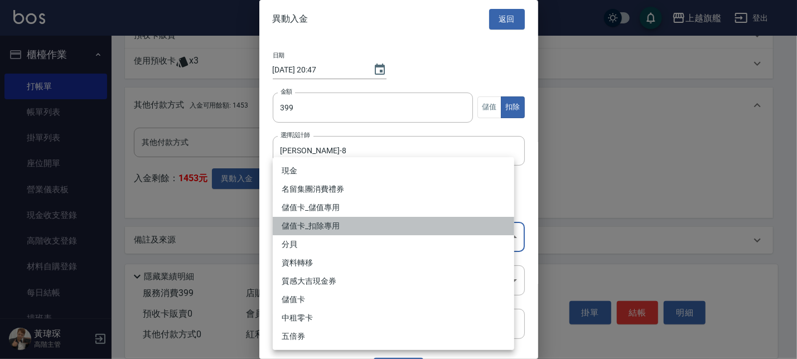
click at [319, 222] on li "儲值卡_扣除專用" at bounding box center [393, 226] width 241 height 18
type input "儲值卡_扣除專用"
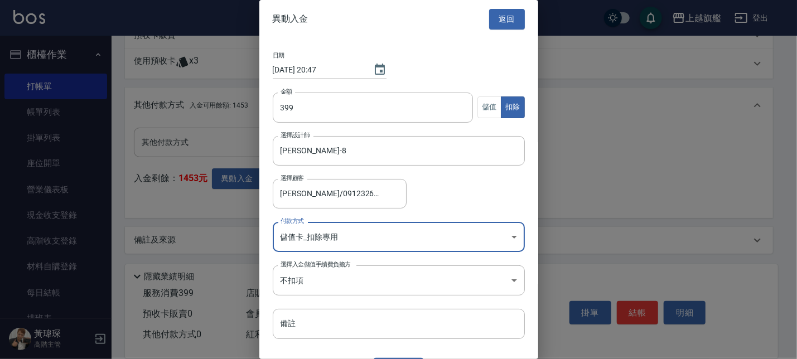
scroll to position [25, 0]
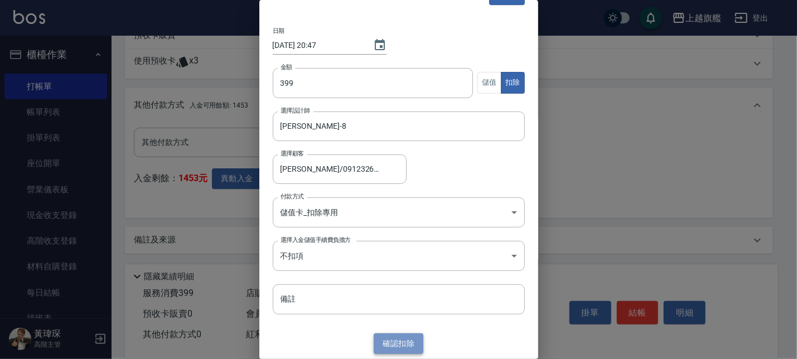
click at [412, 342] on button "確認 扣除" at bounding box center [399, 343] width 50 height 21
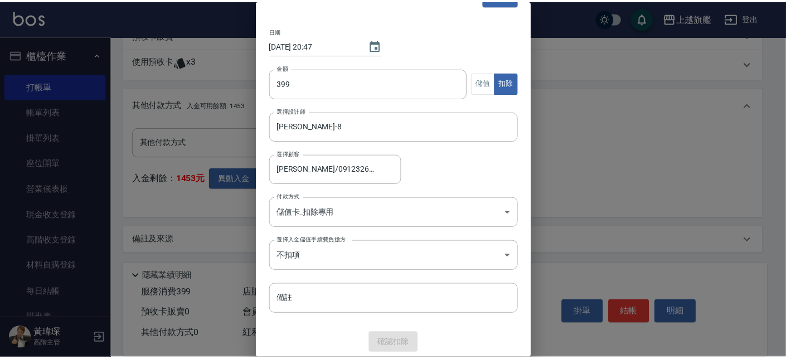
scroll to position [281, 0]
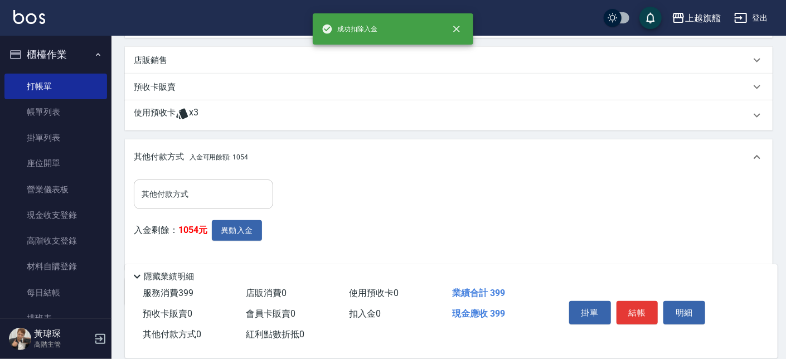
click at [206, 198] on input "其他付款方式" at bounding box center [203, 195] width 129 height 20
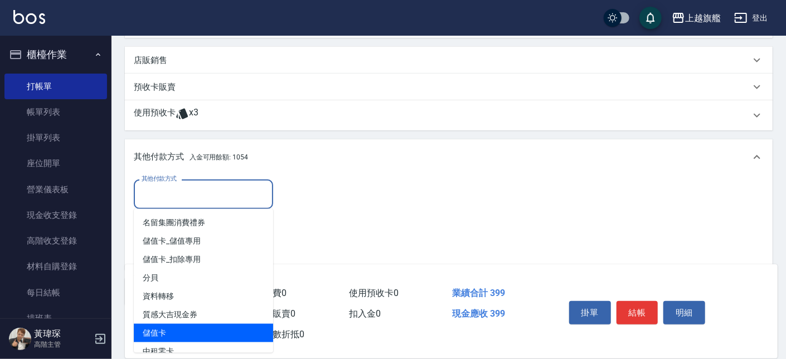
click at [164, 332] on span "儲值卡" at bounding box center [203, 333] width 139 height 18
type input "儲值卡"
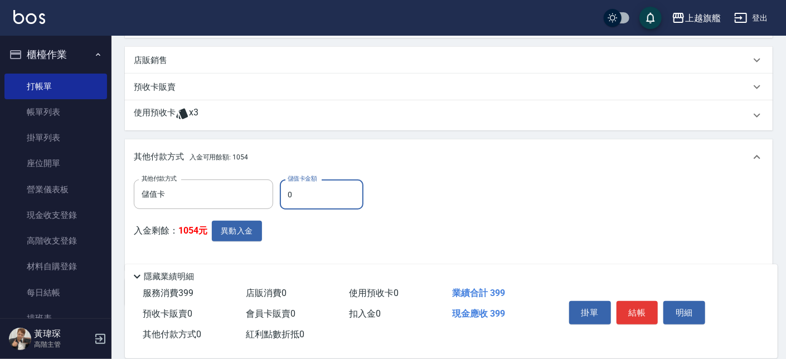
drag, startPoint x: 300, startPoint y: 193, endPoint x: 270, endPoint y: 198, distance: 30.4
click at [280, 198] on input "0" at bounding box center [322, 195] width 84 height 30
type input "399"
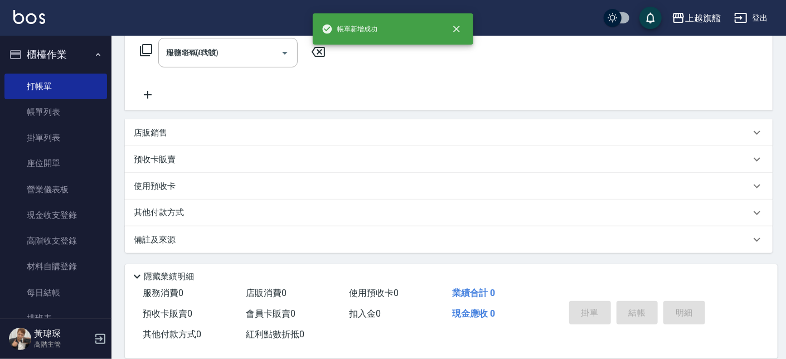
type input "2025/08/14 20:47"
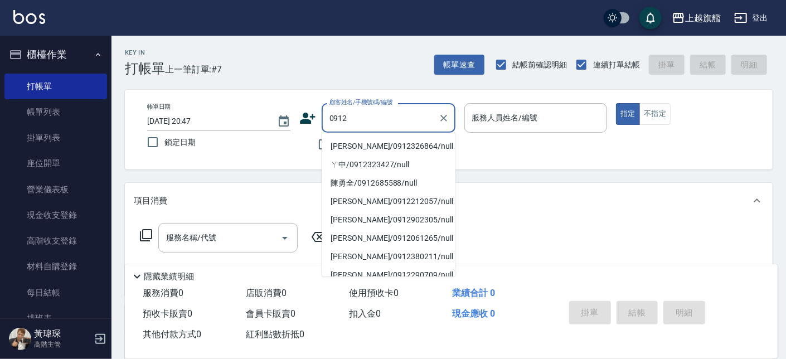
click at [359, 144] on li "陳慈玟/0912326864/null" at bounding box center [389, 146] width 134 height 18
type input "陳慈玟/0912326864/null"
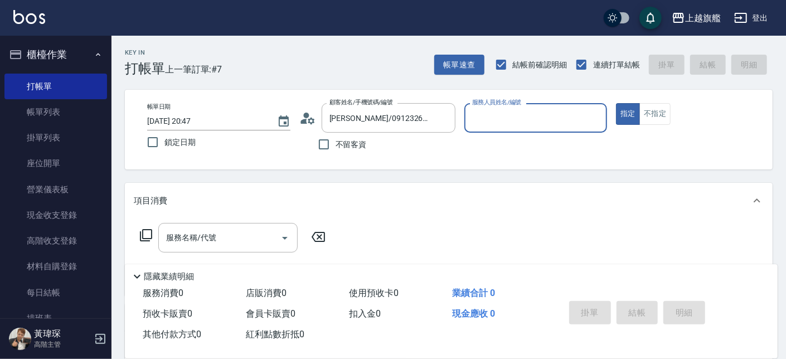
type input "周秀娟-8"
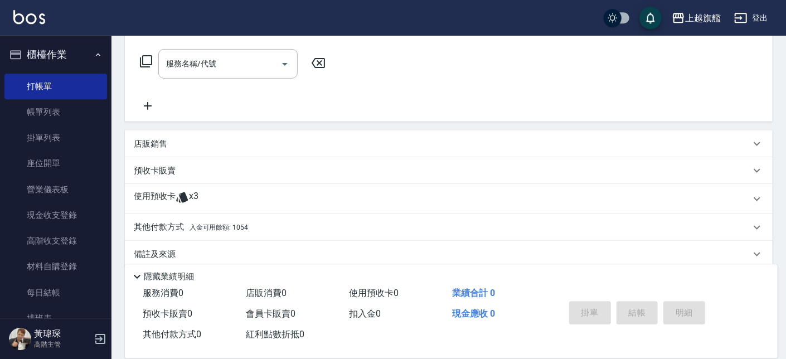
scroll to position [188, 0]
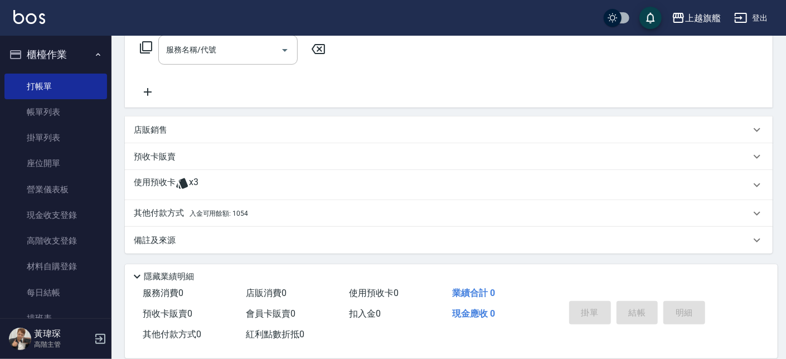
click at [203, 187] on div "使用預收卡 x3" at bounding box center [442, 185] width 617 height 17
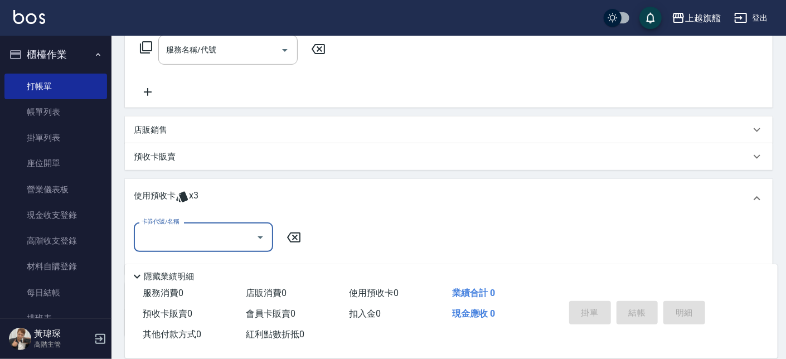
scroll to position [0, 0]
click at [213, 234] on input "卡券代號/名稱" at bounding box center [195, 237] width 113 height 20
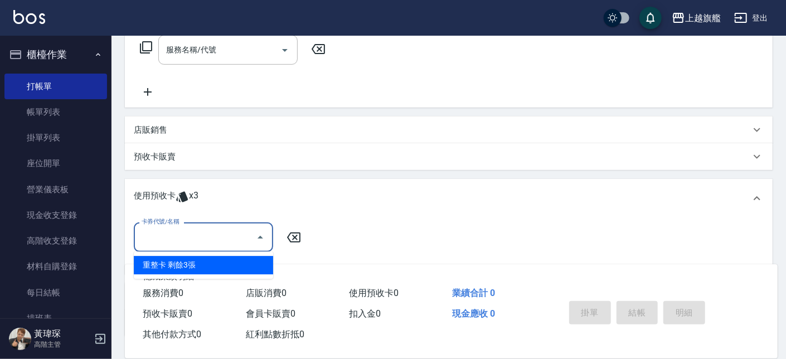
click at [187, 260] on div "重整卡 剩餘3張" at bounding box center [203, 265] width 139 height 18
type input "重整卡"
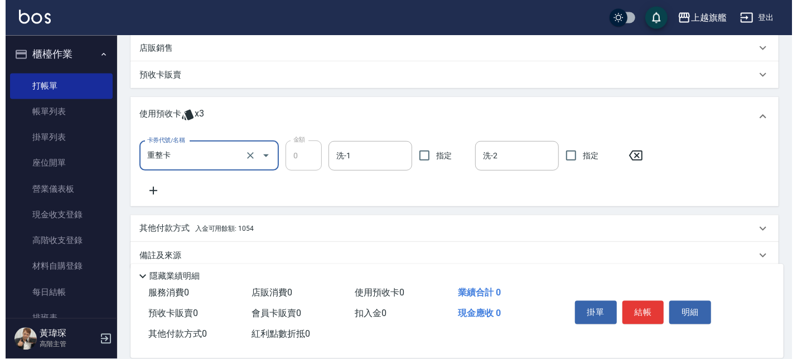
scroll to position [285, 0]
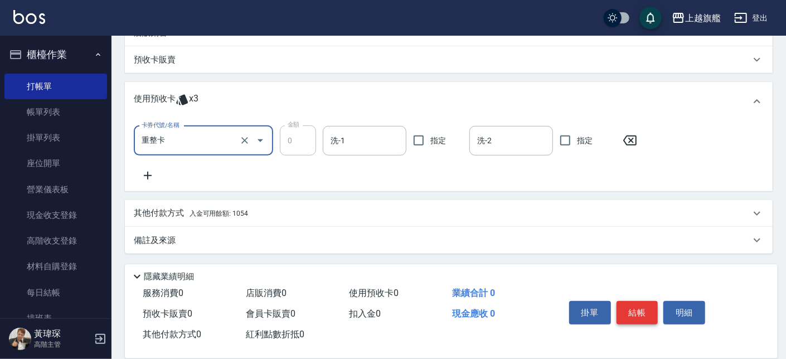
click at [641, 302] on button "結帳" at bounding box center [638, 312] width 42 height 23
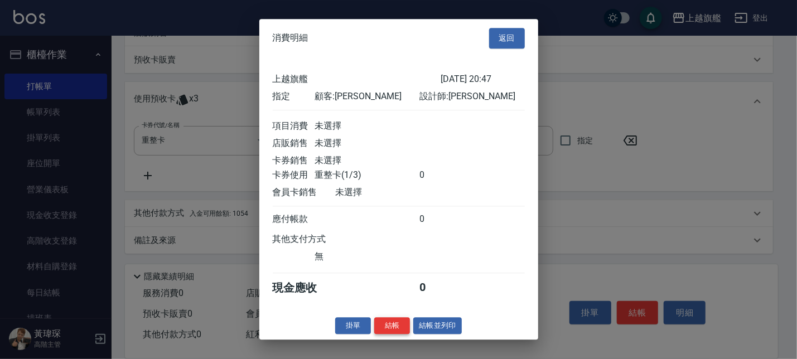
click at [402, 332] on button "結帳" at bounding box center [392, 325] width 36 height 17
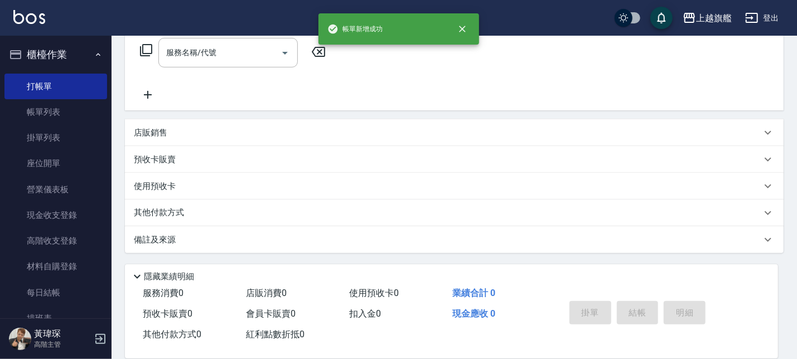
type input "2025/08/14 20:49"
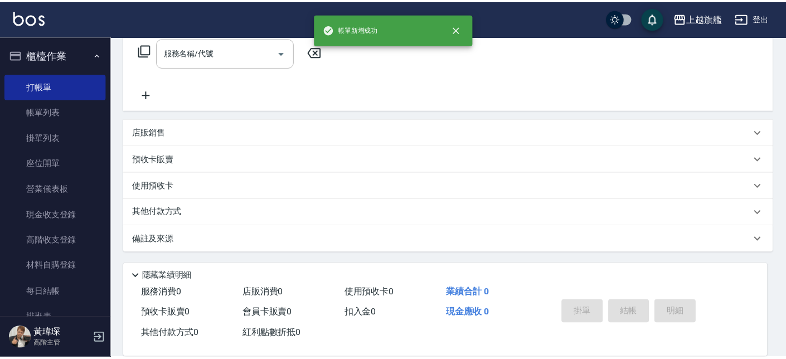
scroll to position [0, 0]
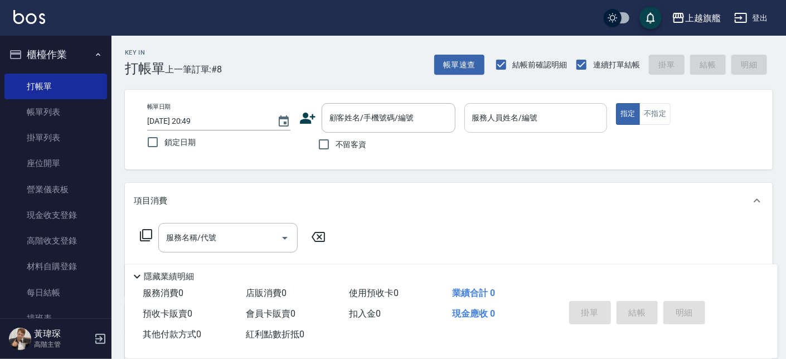
click at [522, 119] on input "服務人員姓名/編號" at bounding box center [535, 118] width 133 height 20
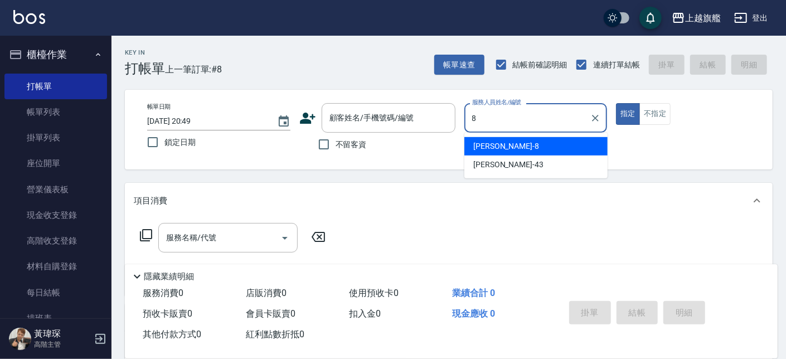
type input "周秀娟-8"
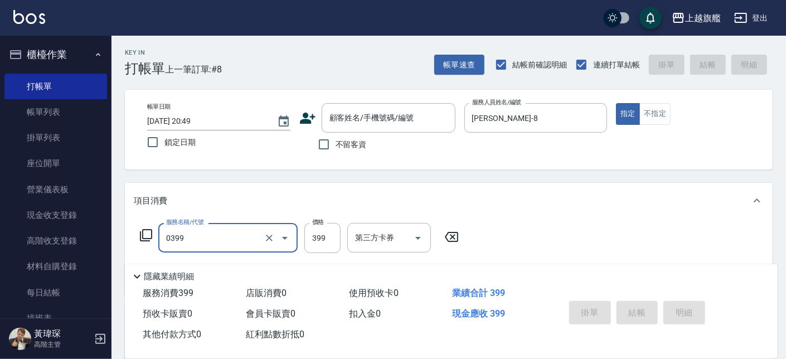
type input "海鹽SPA(0399)"
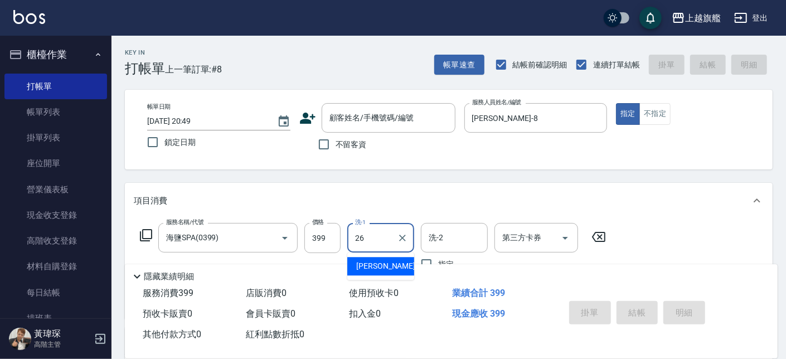
type input "陳祈聿-26"
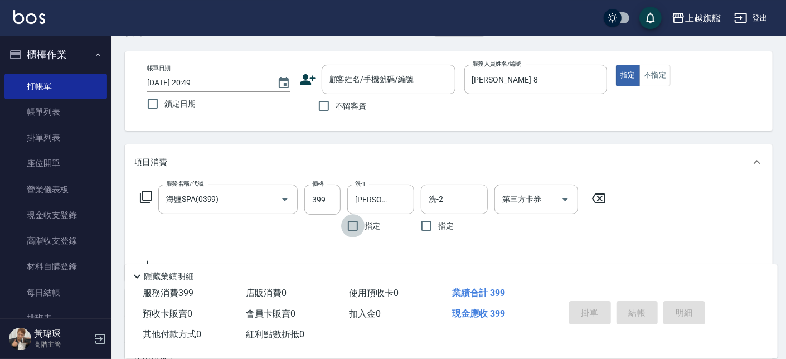
scroll to position [63, 0]
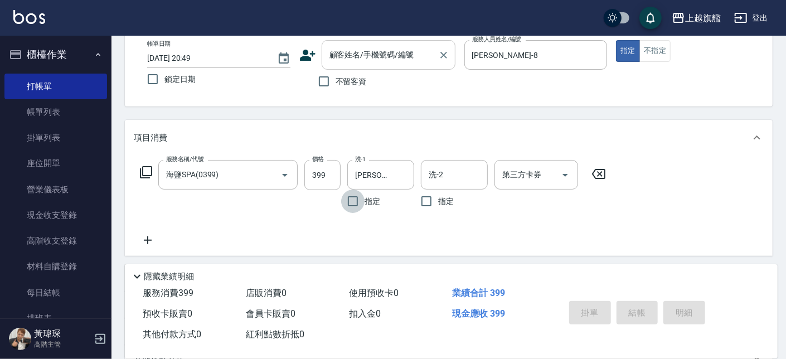
click at [370, 43] on div "顧客姓名/手機號碼/編號" at bounding box center [389, 55] width 134 height 30
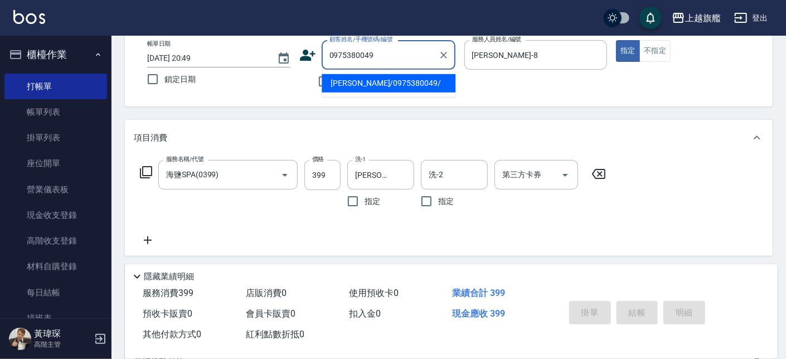
type input "劉俞萱/0975380049/"
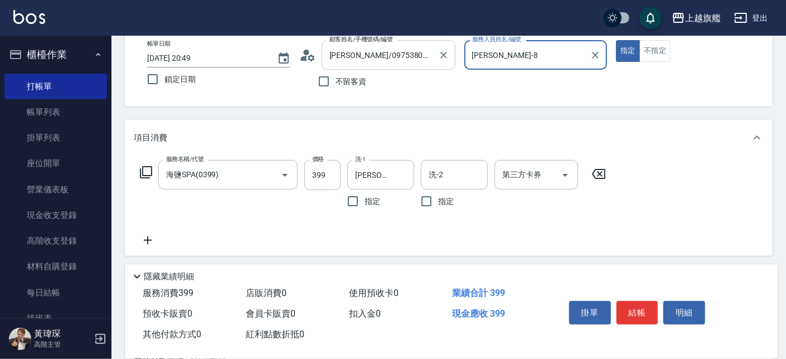
click at [616, 40] on button "指定" at bounding box center [628, 51] width 24 height 22
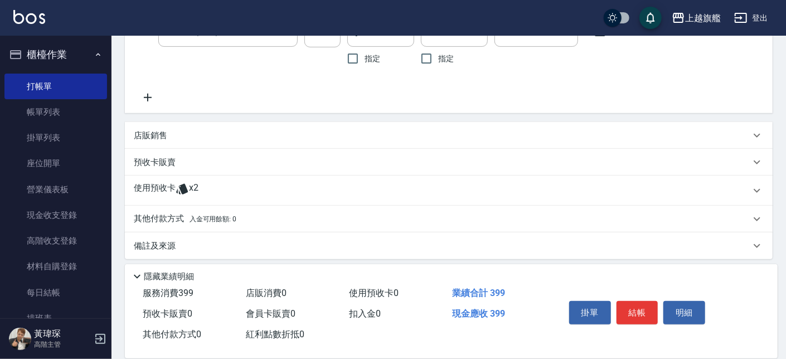
scroll to position [211, 0]
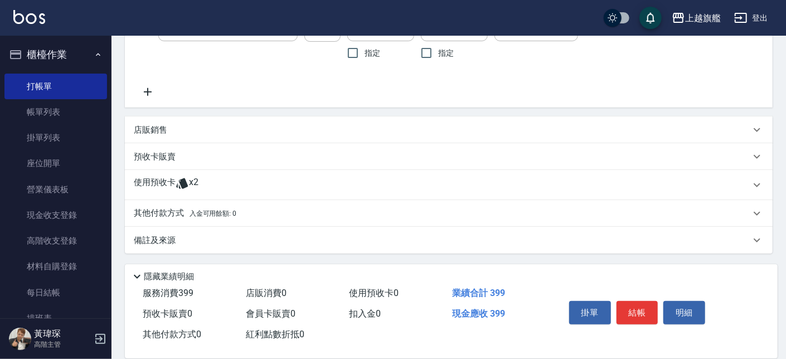
click at [234, 213] on span "入金可用餘額: 0" at bounding box center [213, 214] width 47 height 8
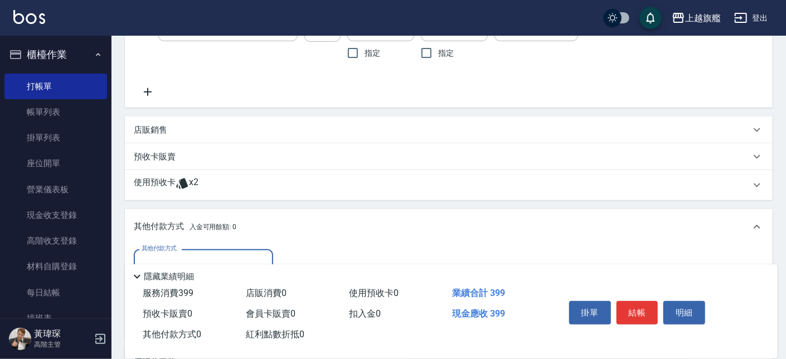
scroll to position [333, 0]
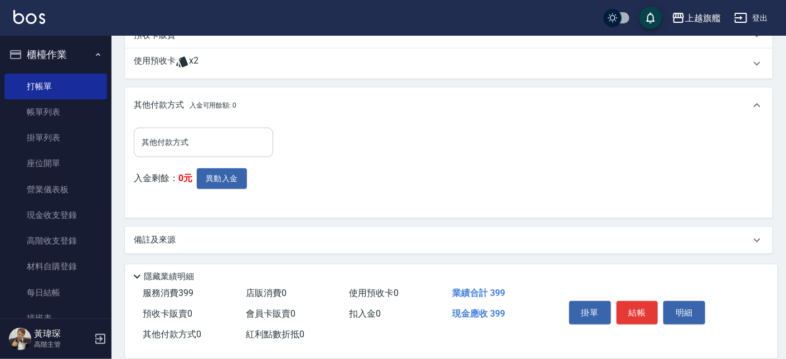
drag, startPoint x: 634, startPoint y: 299, endPoint x: 444, endPoint y: 147, distance: 243.5
click at [444, 147] on div "Key In 打帳單 上一筆訂單:#8 帳單速查 結帳前確認明細 連續打單結帳 掛單 結帳 明細 帳單日期 2025/08/14 20:49 鎖定日期 顧客姓…" at bounding box center [448, 31] width 675 height 657
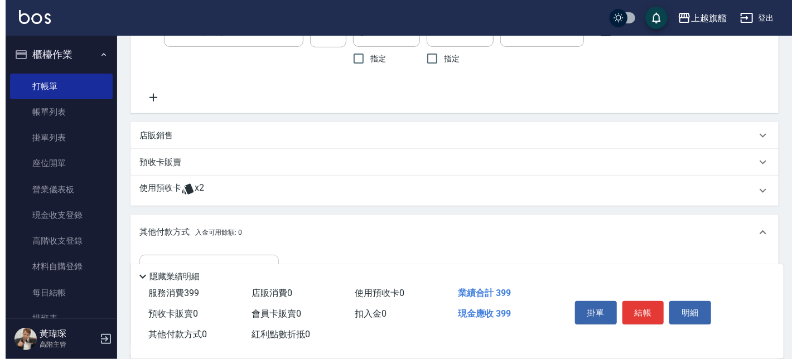
scroll to position [142, 0]
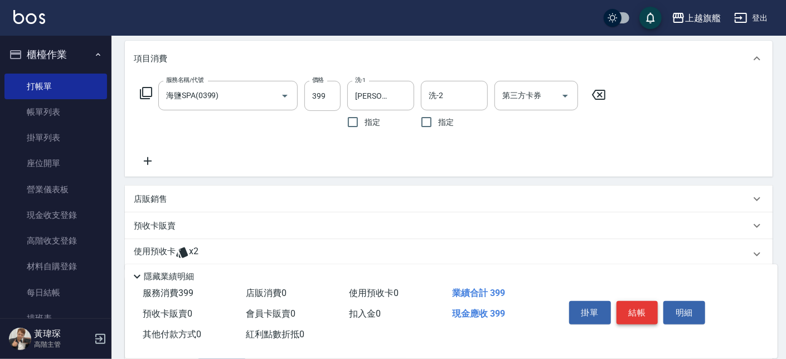
click at [637, 304] on button "結帳" at bounding box center [638, 312] width 42 height 23
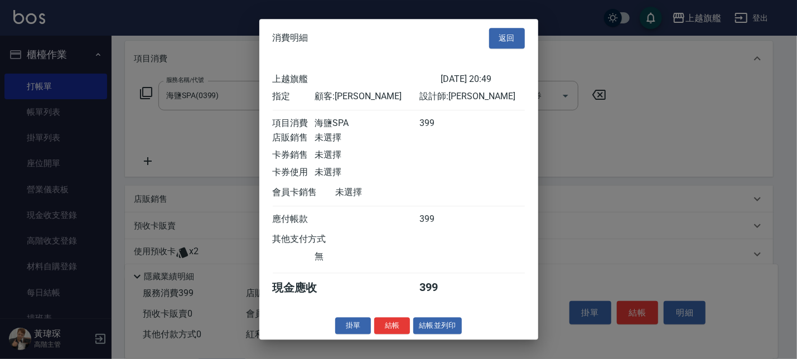
drag, startPoint x: 510, startPoint y: 219, endPoint x: 502, endPoint y: 251, distance: 33.4
click at [510, 218] on div at bounding box center [492, 220] width 63 height 12
click at [387, 331] on button "結帳" at bounding box center [392, 325] width 36 height 17
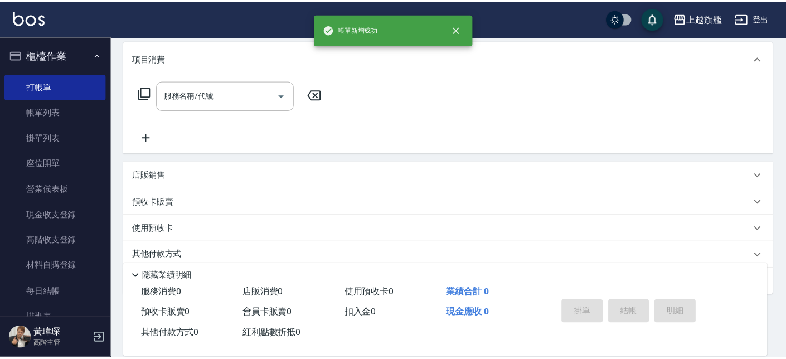
scroll to position [0, 0]
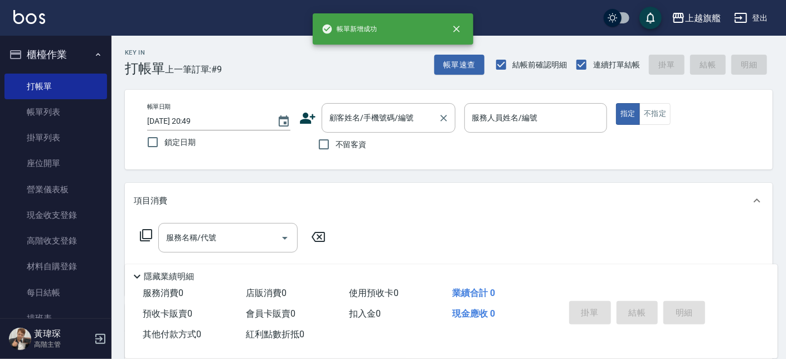
click at [387, 119] on div "顧客姓名/手機號碼/編號" at bounding box center [389, 118] width 134 height 30
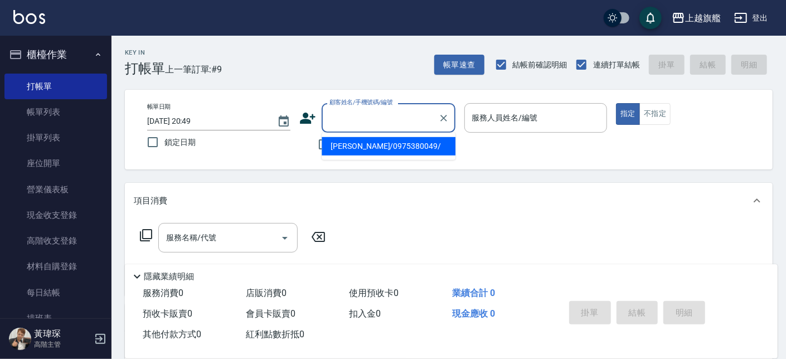
click at [363, 146] on li "劉俞萱/0975380049/" at bounding box center [389, 146] width 134 height 18
type input "劉俞萱/0975380049/"
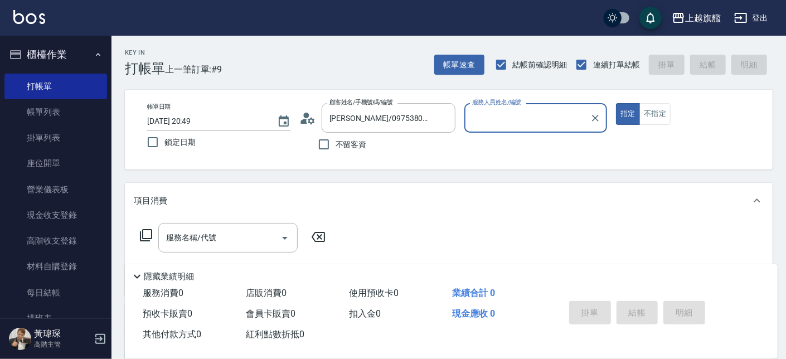
type input "周秀娟-8"
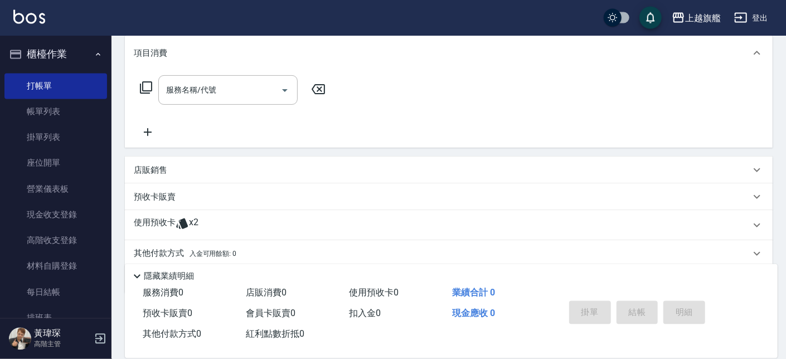
scroll to position [188, 0]
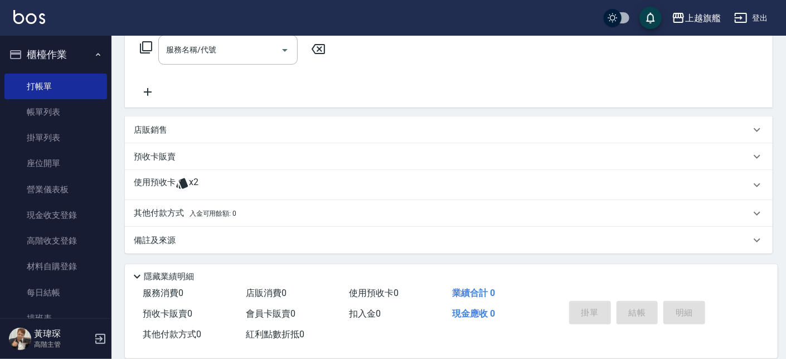
click at [210, 182] on div "使用預收卡 x2" at bounding box center [442, 185] width 617 height 17
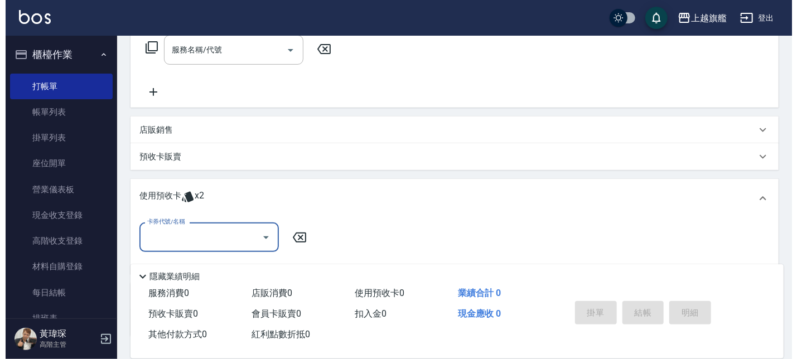
scroll to position [0, 0]
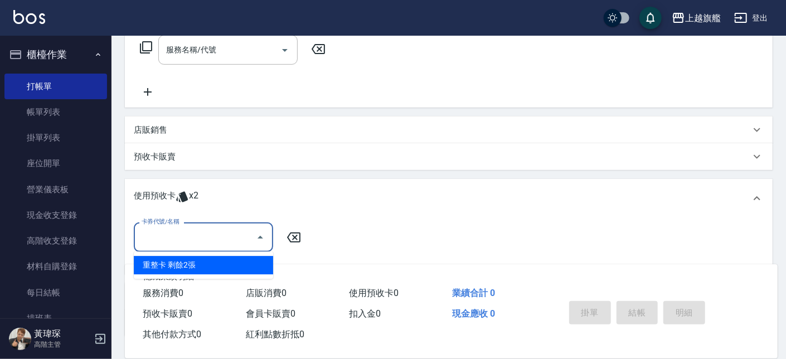
click at [202, 240] on input "卡券代號/名稱" at bounding box center [195, 237] width 113 height 20
click at [182, 268] on div "重整卡 剩餘2張" at bounding box center [203, 265] width 139 height 18
type input "重整卡"
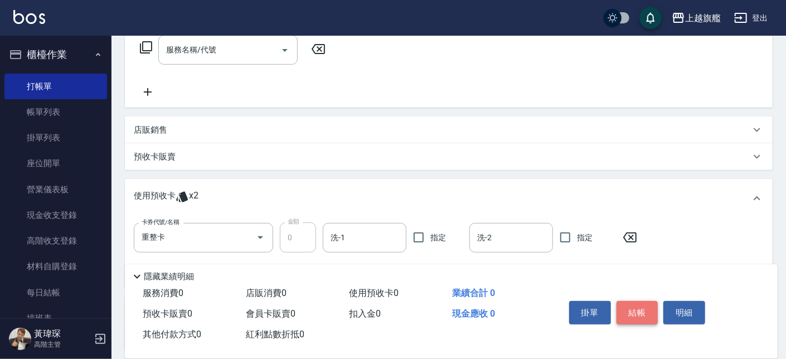
click at [644, 309] on button "結帳" at bounding box center [638, 312] width 42 height 23
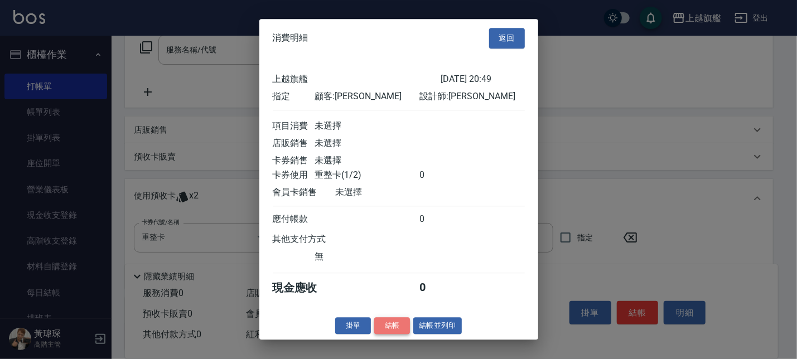
click at [396, 327] on button "結帳" at bounding box center [392, 325] width 36 height 17
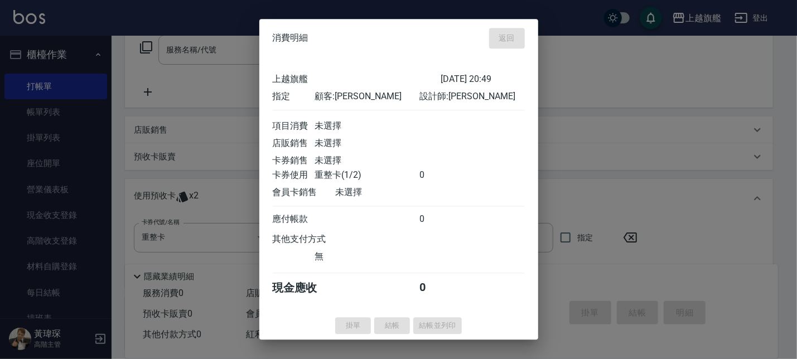
type input "2025/08/14 20:50"
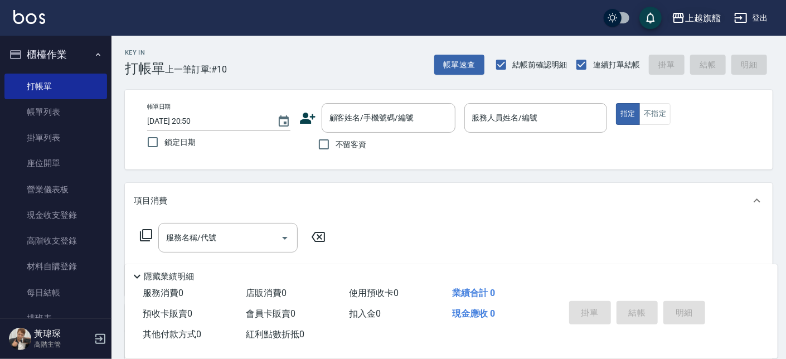
click at [695, 21] on div "上越旗艦" at bounding box center [703, 18] width 36 height 14
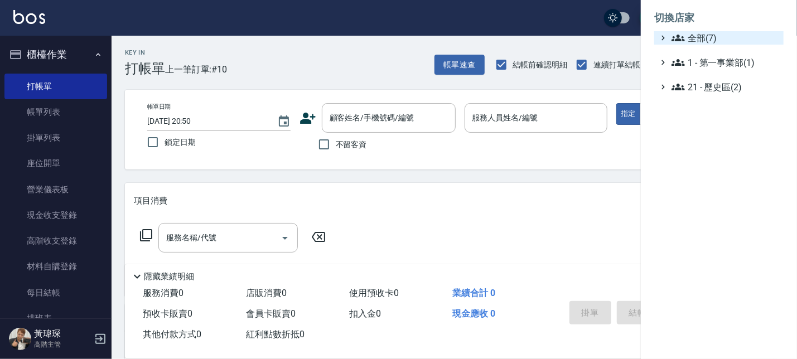
click at [701, 42] on span "全部(7)" at bounding box center [725, 37] width 108 height 13
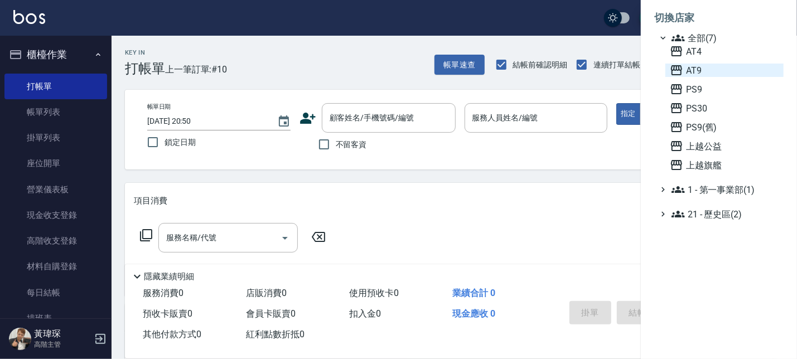
click at [701, 67] on span "AT9" at bounding box center [724, 70] width 109 height 13
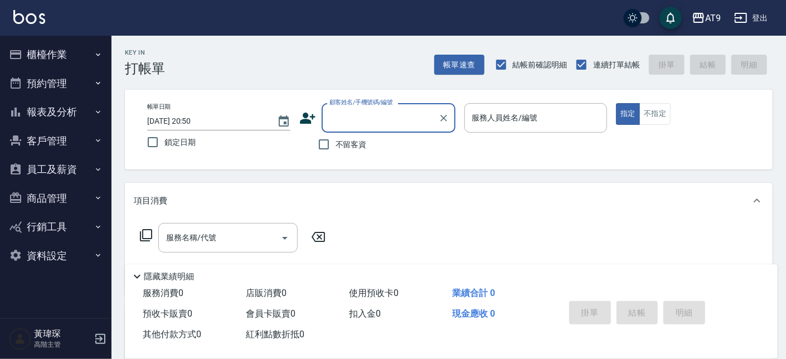
click at [353, 143] on span "不留客資" at bounding box center [351, 145] width 31 height 12
click at [336, 143] on input "不留客資" at bounding box center [323, 144] width 23 height 23
checkbox input "true"
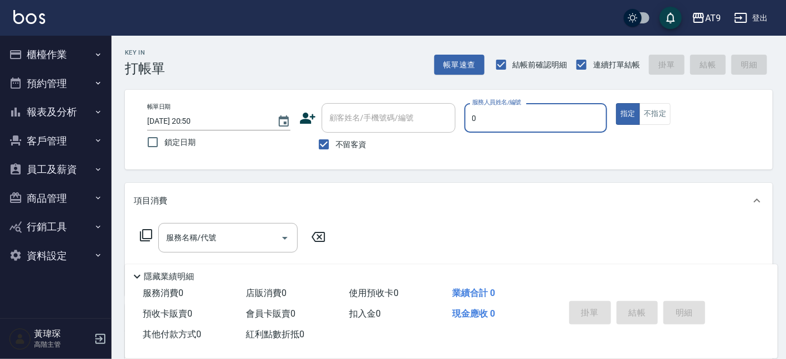
type input "0"
type button "true"
type input "戴汝蓓-0"
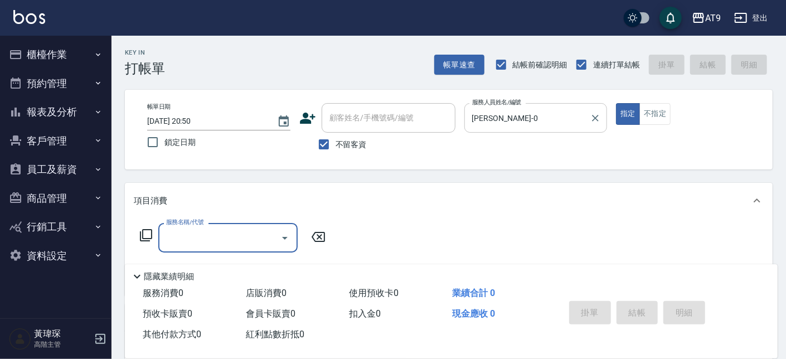
type input "4"
type input "250"
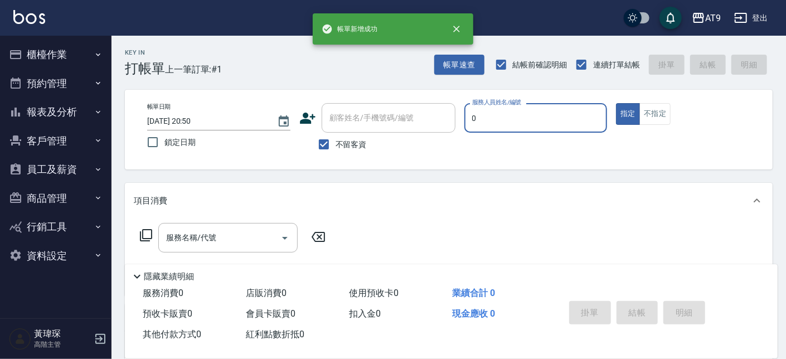
type input "戴汝蓓-0"
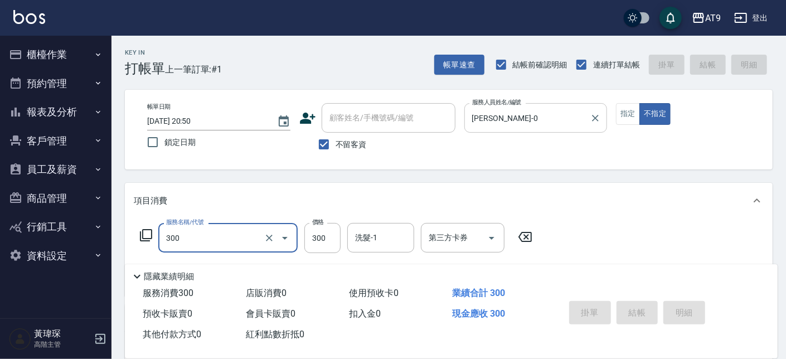
type input "300"
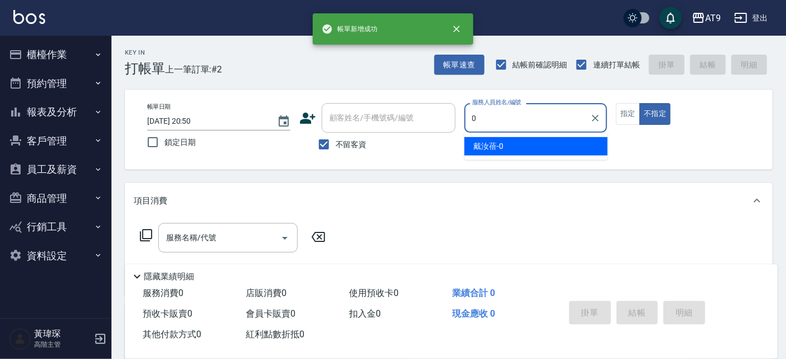
type input "戴汝蓓-0"
type button "false"
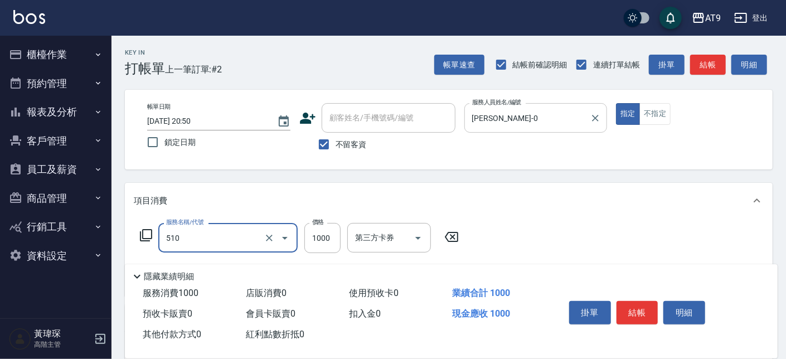
type input "染髮(510)"
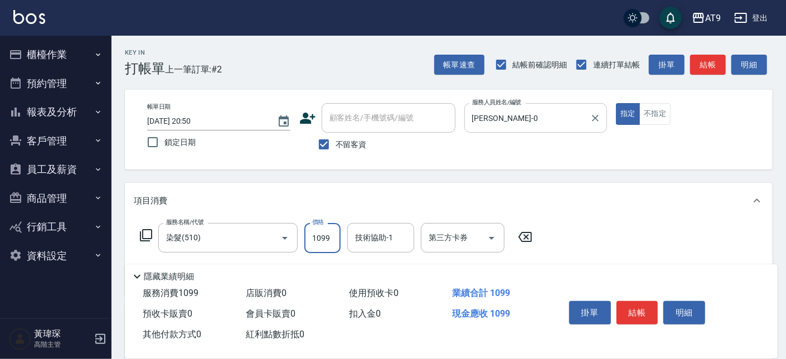
type input "1099"
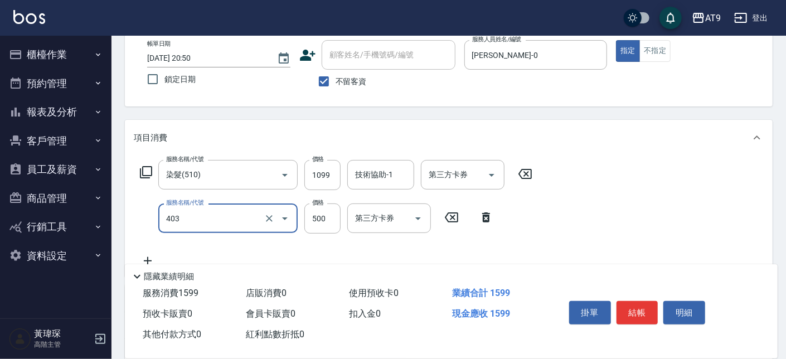
type input "天天護髮(403)"
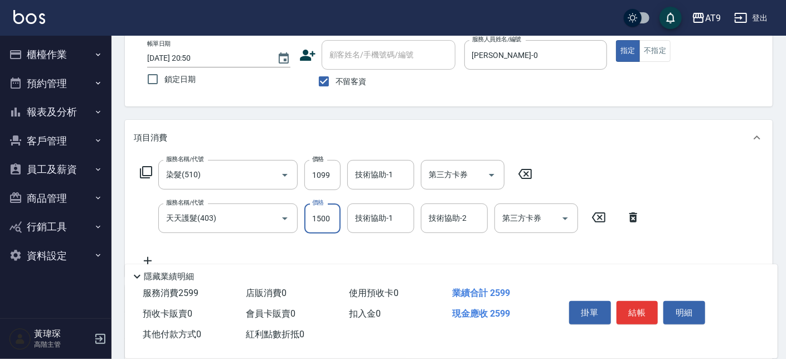
type input "1500"
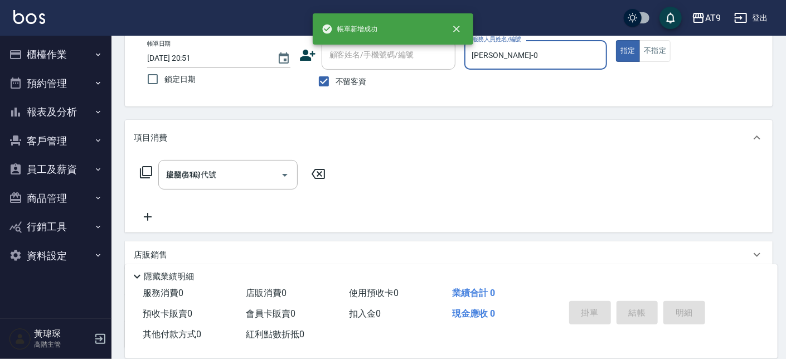
type input "2025/08/14 20:51"
type input "龔雅菁-2"
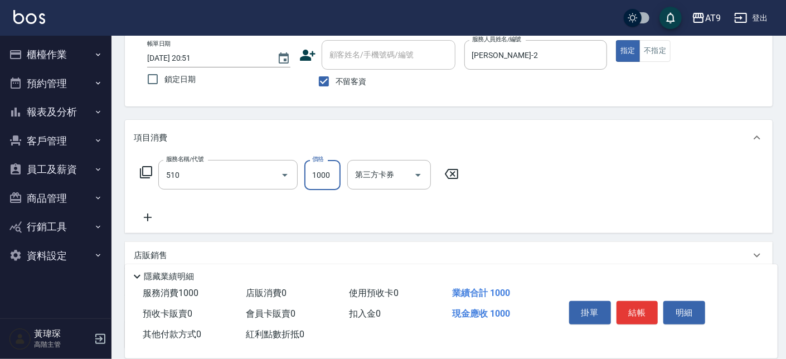
type input "染髮(510)"
type input "899"
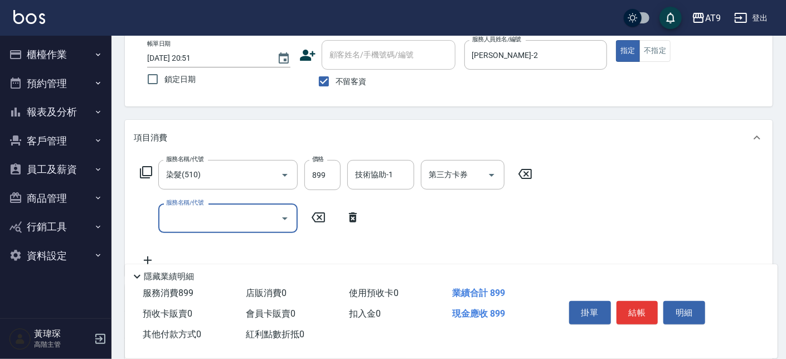
type input "5"
type input "天天護髮(403)"
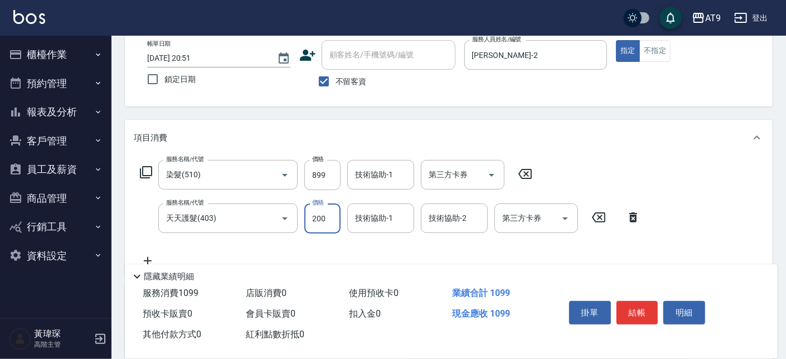
type input "2000"
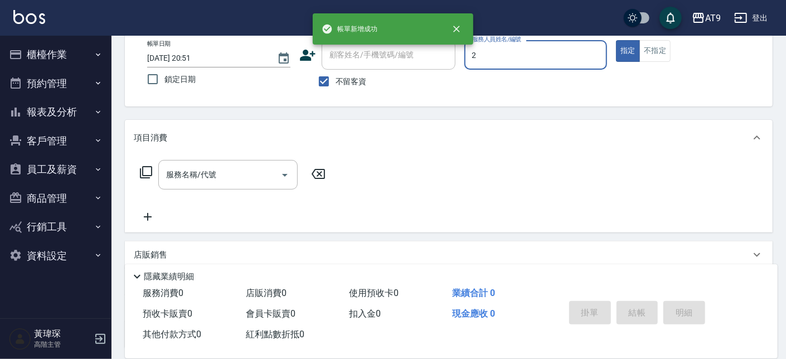
type input "龔雅菁-2"
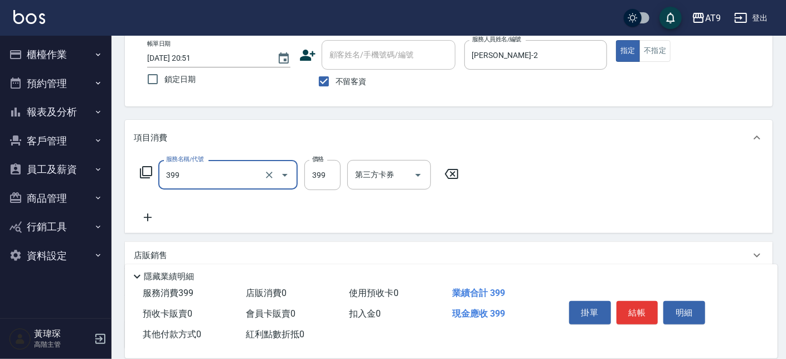
type input "海鹽SPA洗(399)"
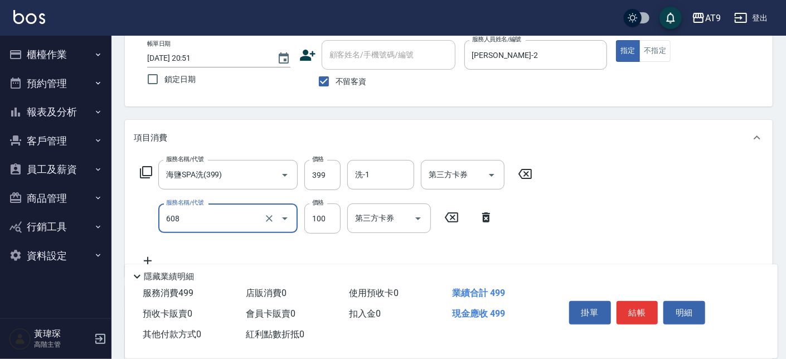
type input "精油長髮(608)"
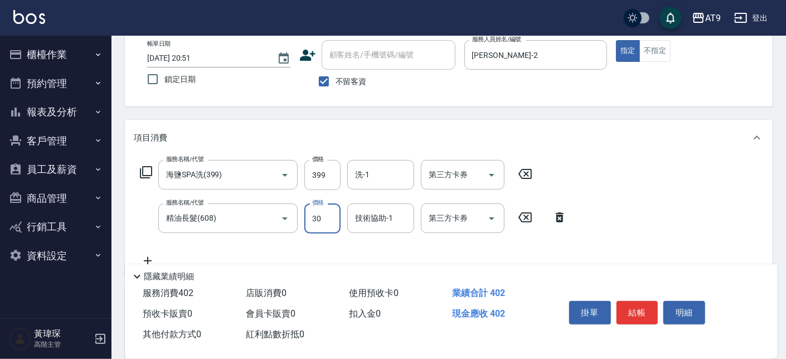
type input "300"
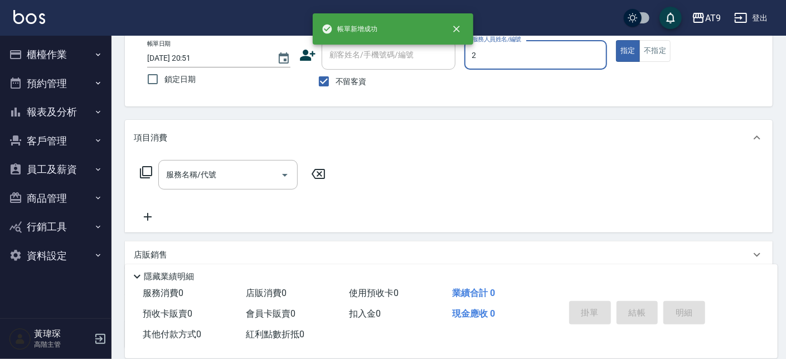
type input "龔雅菁-2"
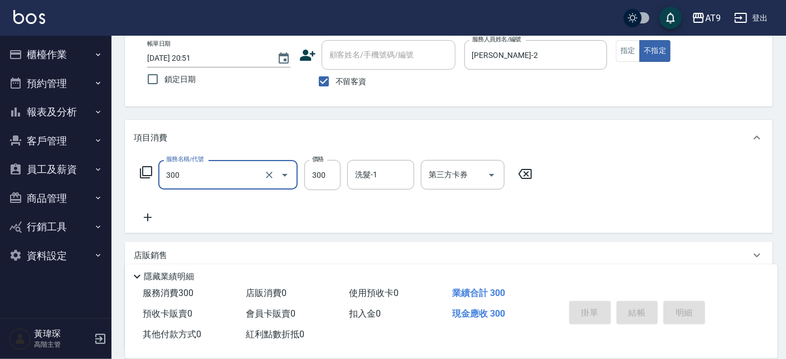
type input "300"
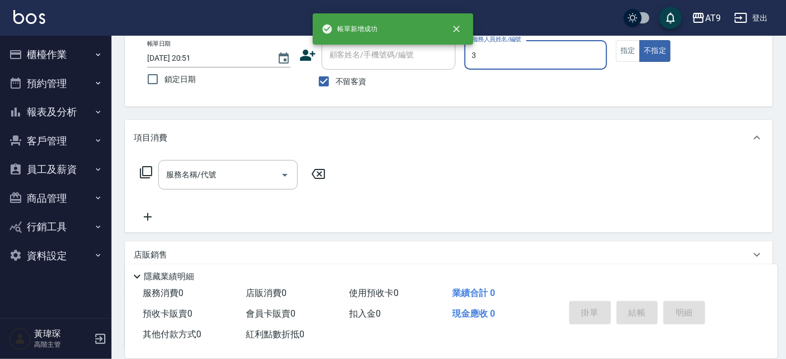
type input "FANNY-3"
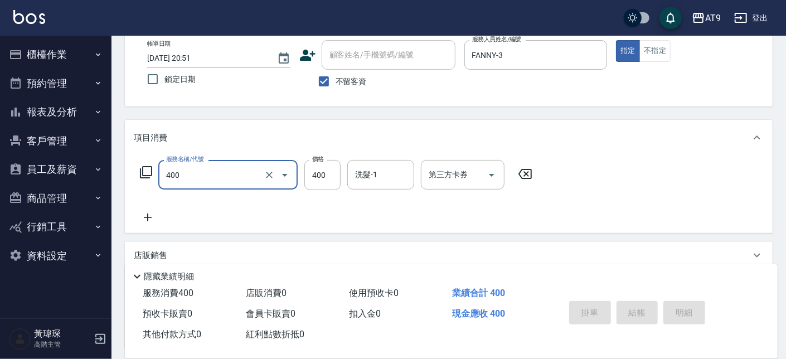
type input "400"
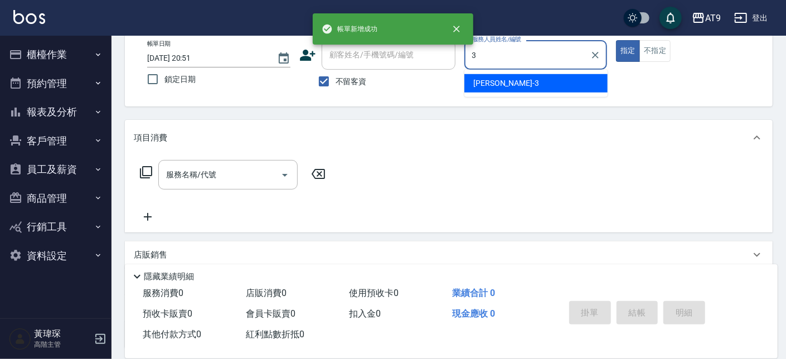
type input "FANNY-3"
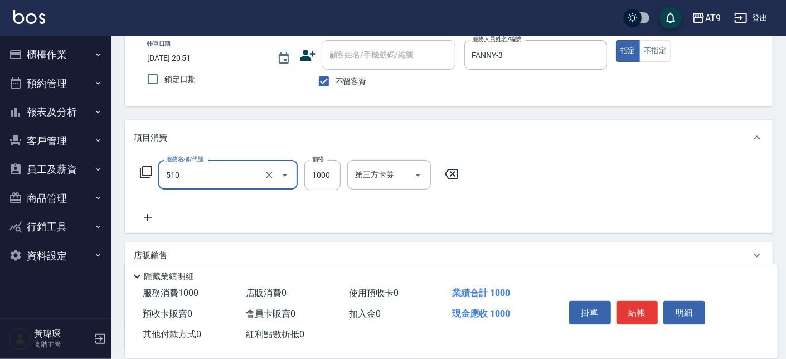
type input "染髮(510)"
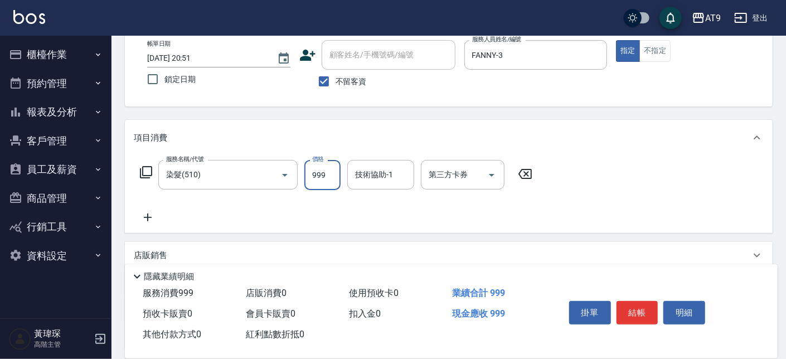
type input "999"
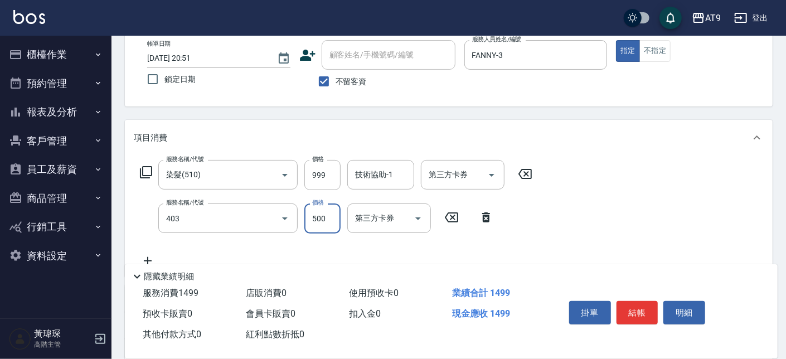
type input "天天護髮(403)"
type input "1500"
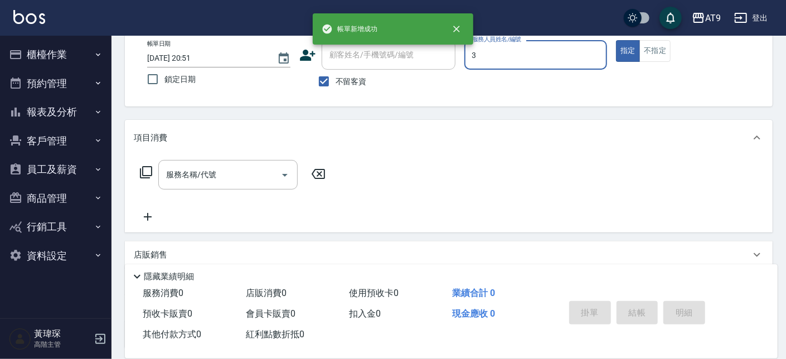
type input "FANNY-3"
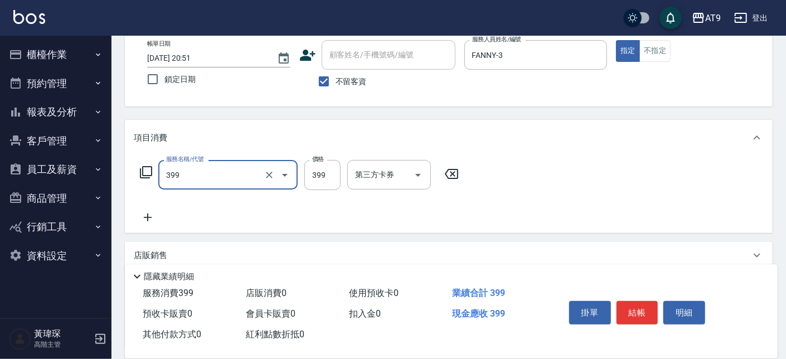
type input "海鹽SPA洗(399)"
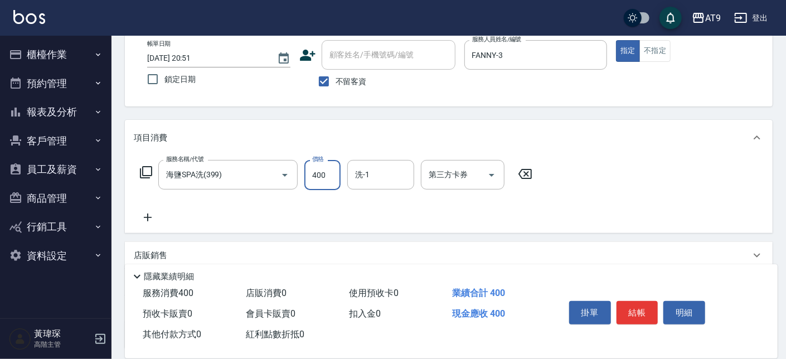
type input "400"
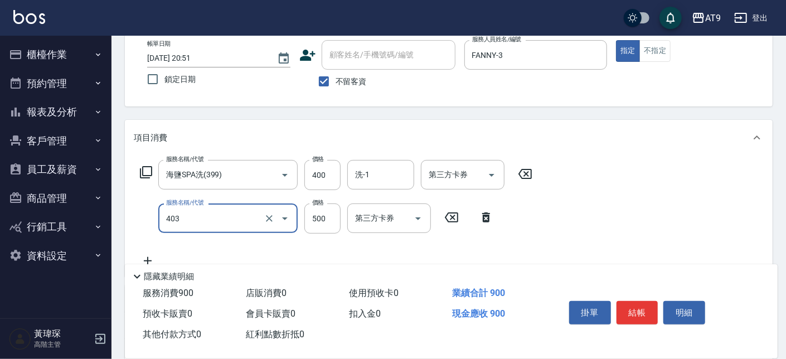
type input "天天護髮(403)"
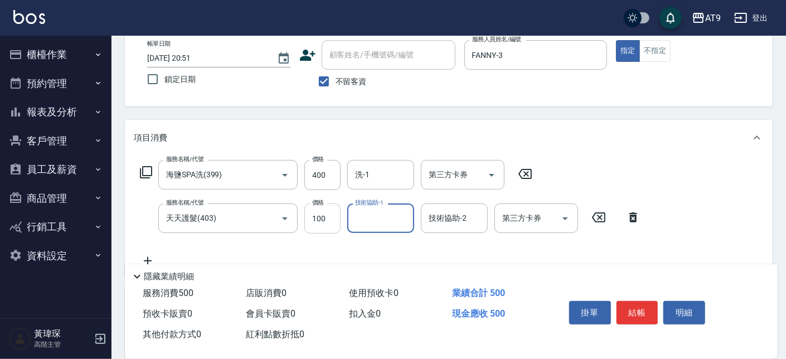
click at [334, 207] on input "100" at bounding box center [322, 218] width 36 height 30
type input "1000"
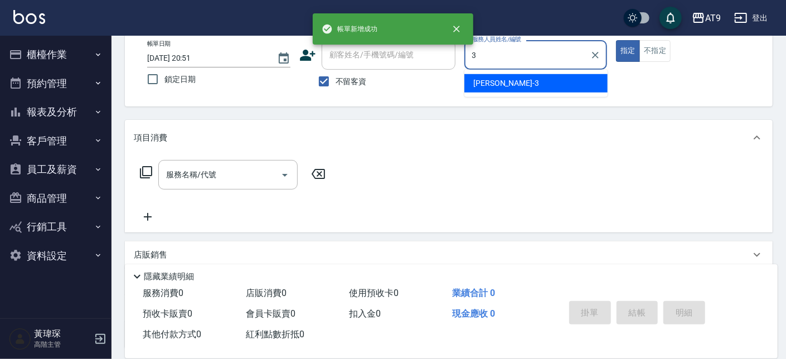
type input "FANNY-3"
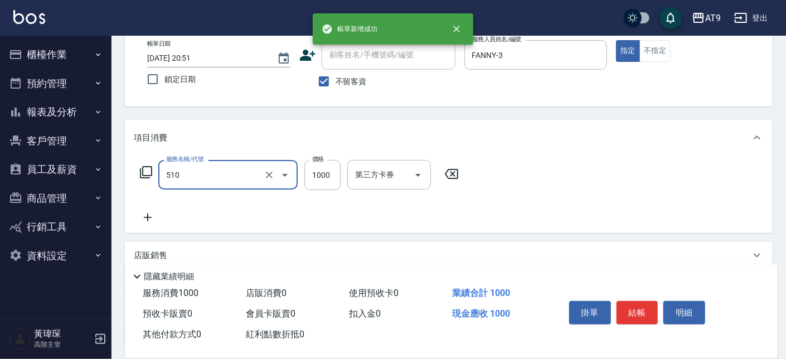
type input "染髮(510)"
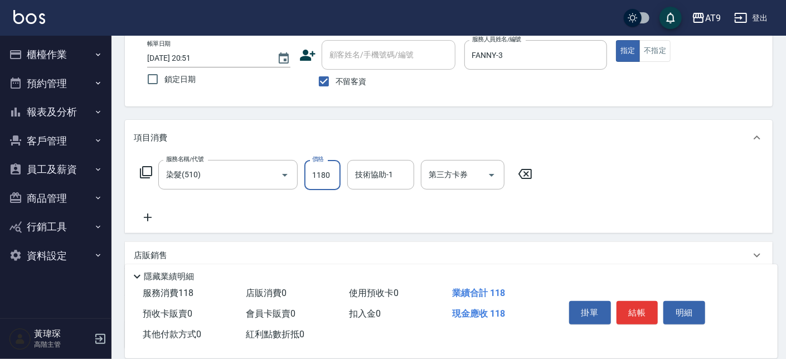
type input "1180"
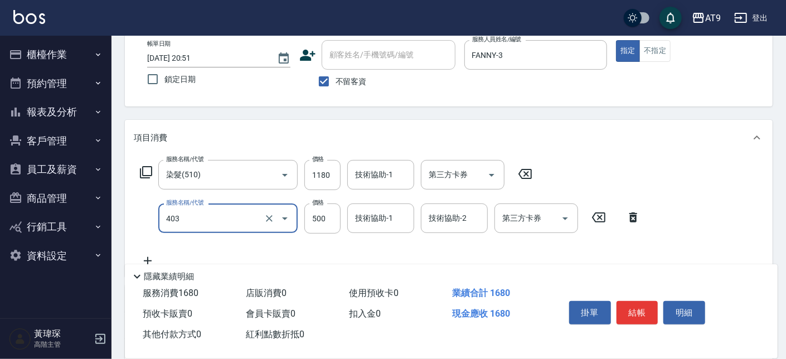
type input "天天護髮(403)"
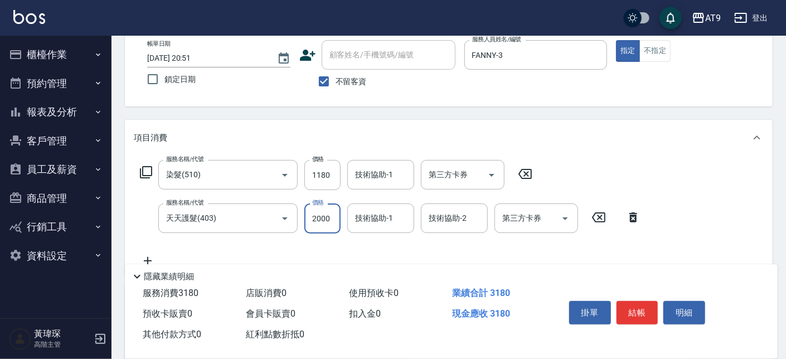
type input "2000"
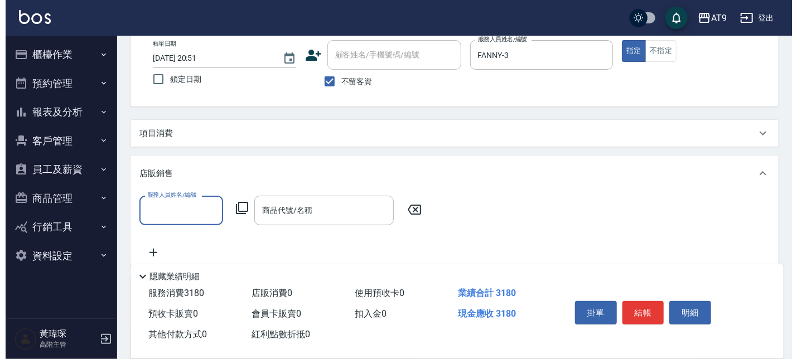
scroll to position [0, 0]
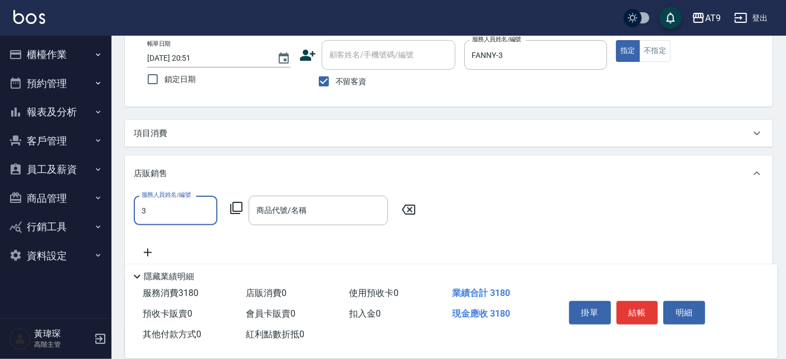
type input "FANNY-3"
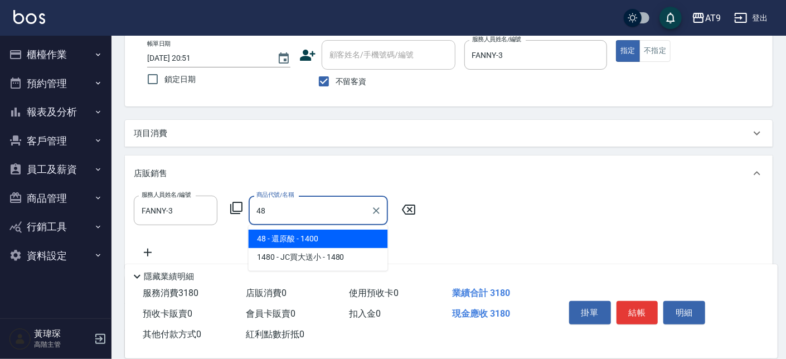
type input "4"
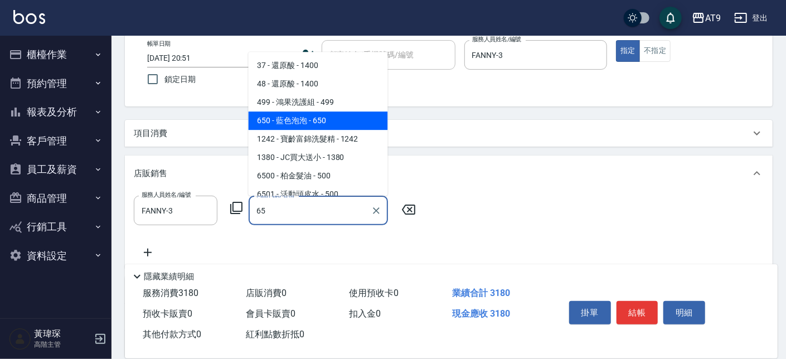
type input "6"
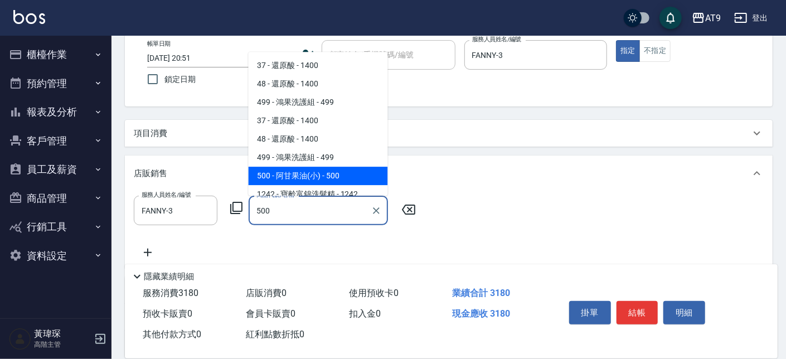
type input "阿甘果油(小)"
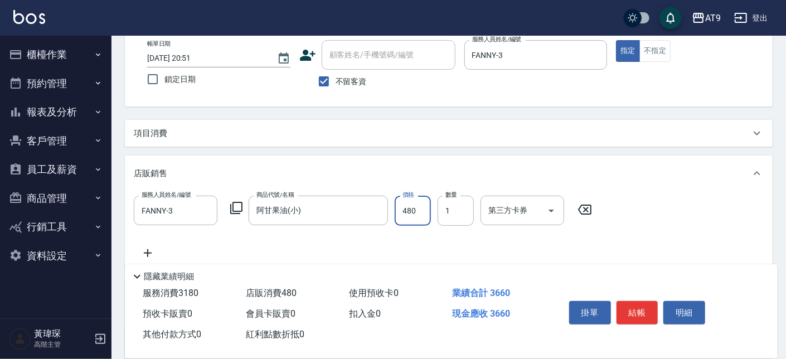
type input "480"
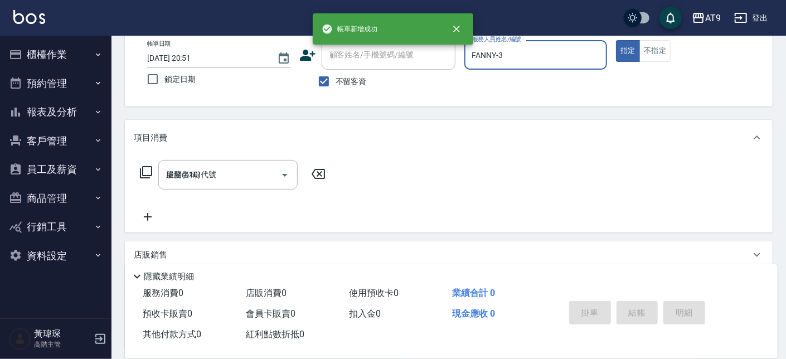
type input "[DATE] 20:52"
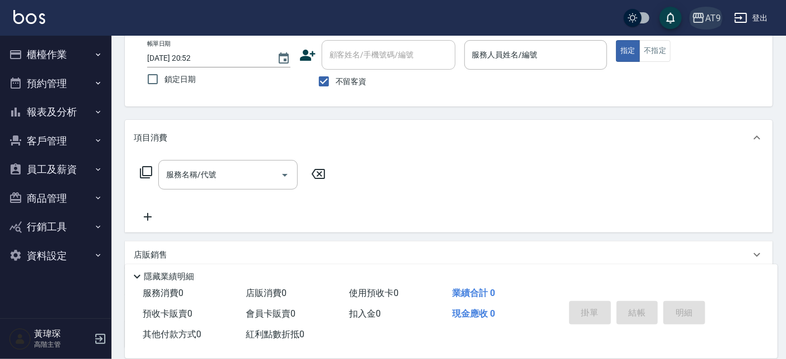
click at [719, 16] on div "AT9" at bounding box center [713, 18] width 16 height 14
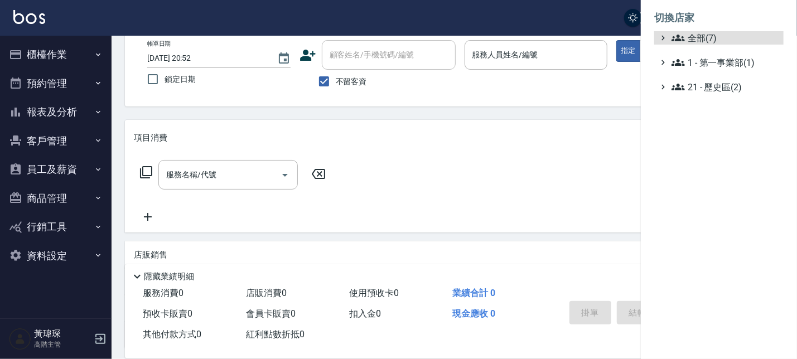
click at [705, 46] on ul "全部(7) 1 - 第一事業部(1) 21 - 歷史區(2)" at bounding box center [718, 62] width 129 height 62
click at [704, 42] on span "全部(7)" at bounding box center [725, 37] width 108 height 13
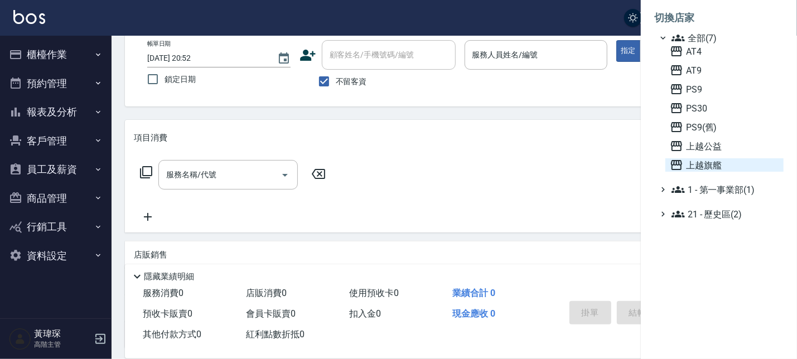
click at [700, 159] on span "上越旗艦" at bounding box center [724, 164] width 109 height 13
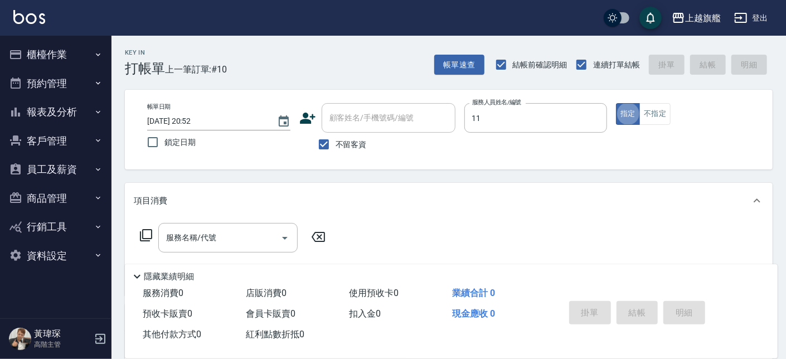
type input "[PERSON_NAME]-11"
type button "true"
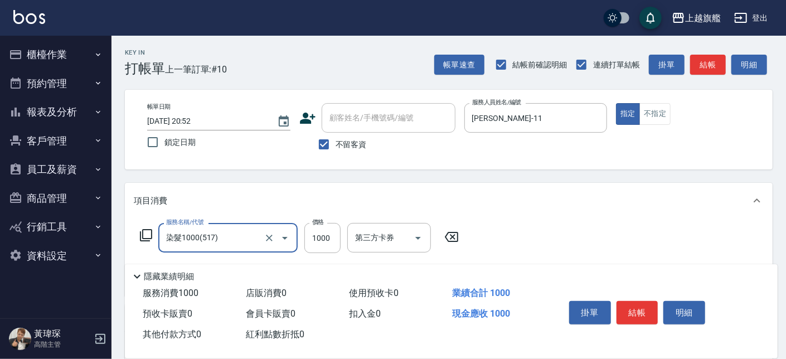
type input "染髮1000(517)"
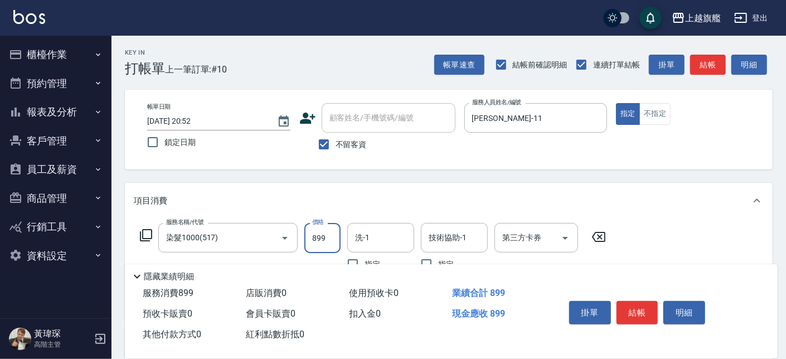
type input "899"
type input "[PERSON_NAME]-38"
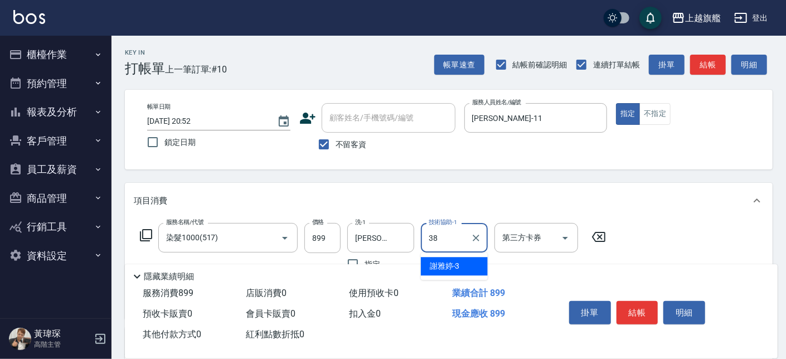
type input "邱靖婷-38"
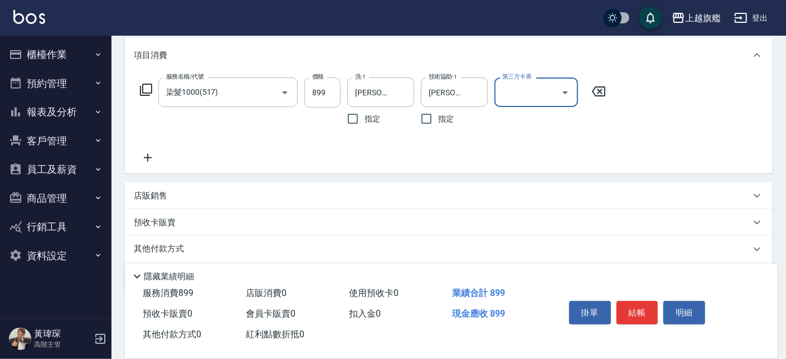
scroll to position [118, 0]
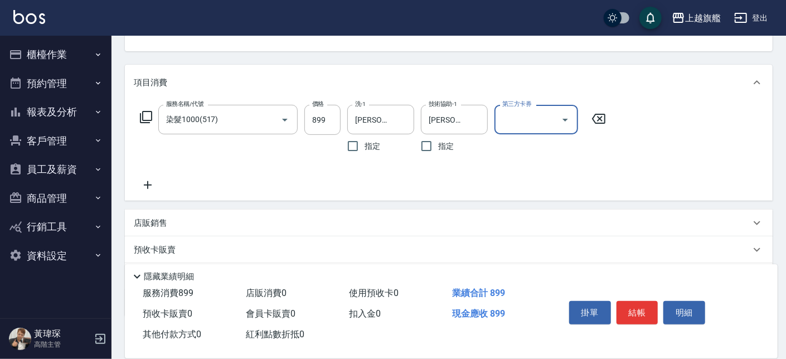
click at [145, 180] on icon at bounding box center [148, 184] width 28 height 13
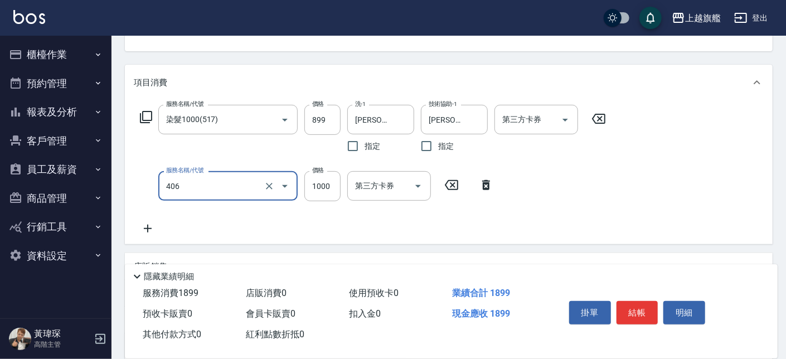
type input "水漾護1000(406)"
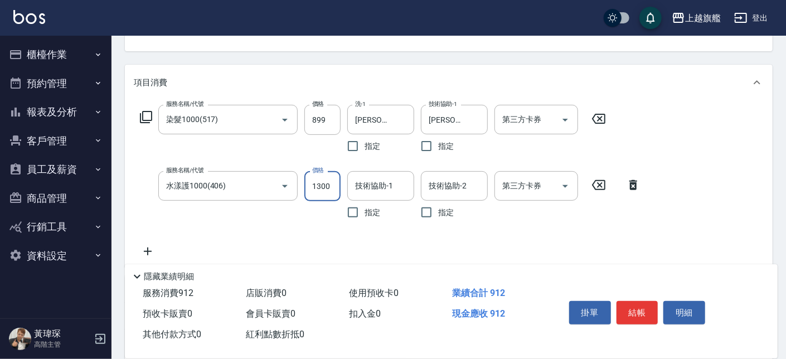
type input "1300"
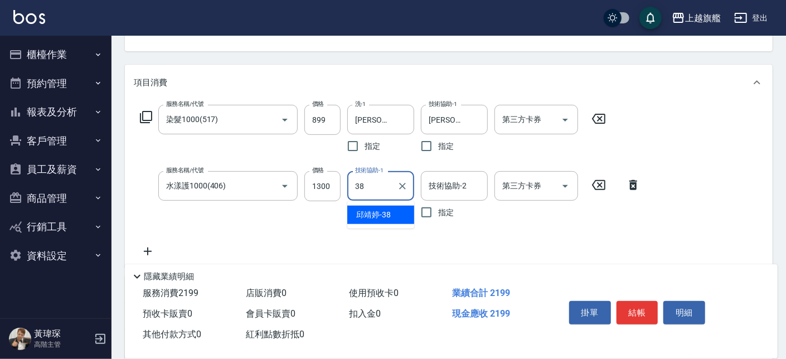
type input "邱靖婷-38"
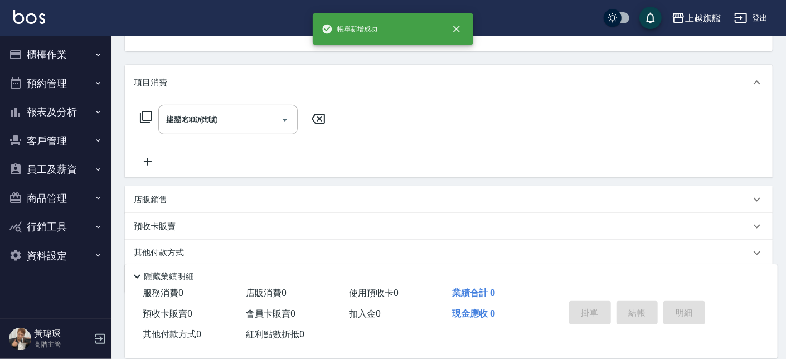
type input "2025/08/14 20:53"
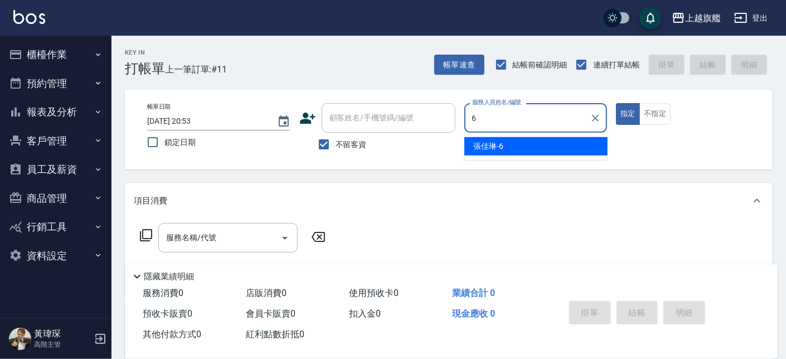
type input "張佳琳-6"
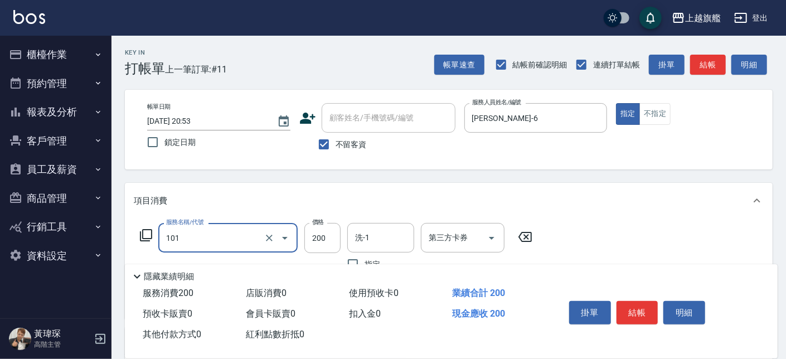
type input "一般洗(101)"
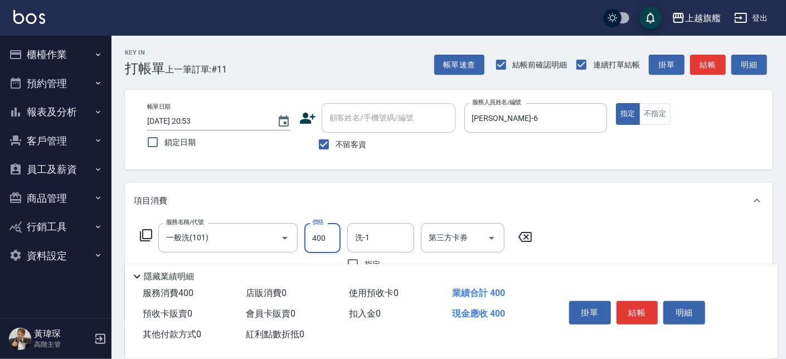
type input "400"
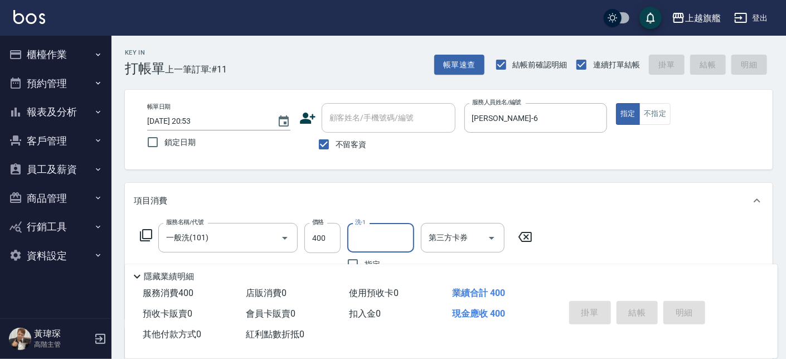
type input "2025/08/14 20:54"
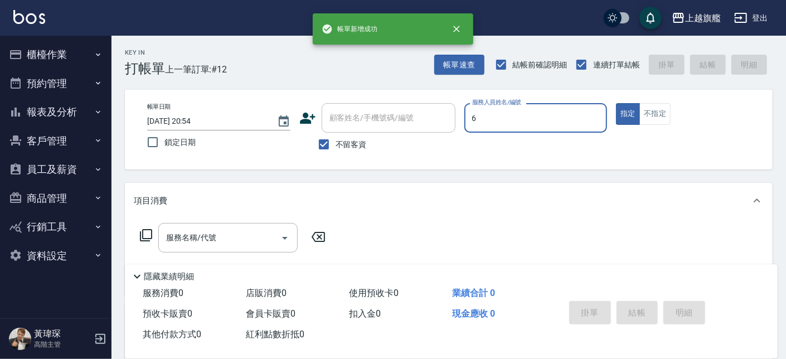
type input "張佳琳-6"
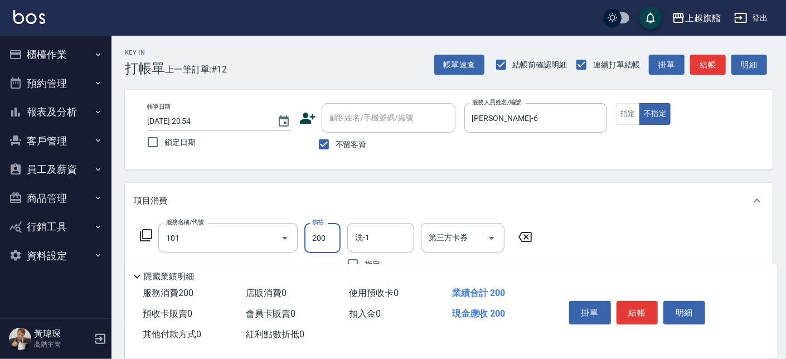
type input "一般洗(101)"
type input "300"
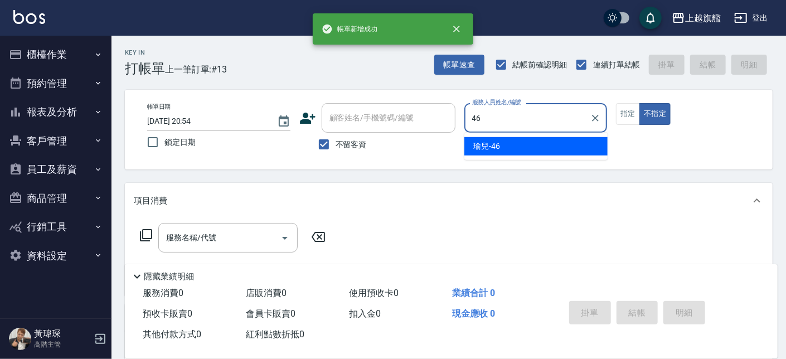
type input "瑜兒-46"
type button "false"
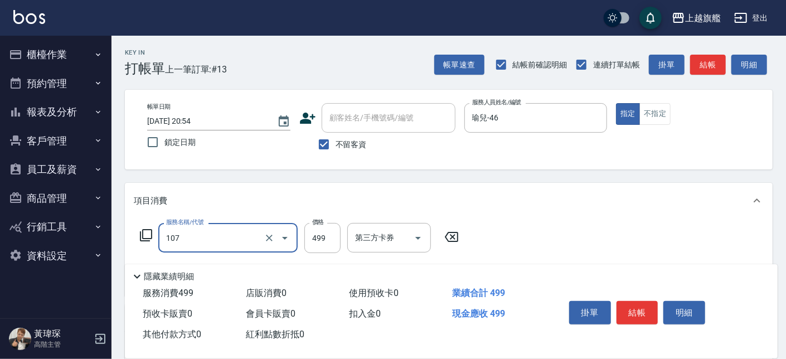
type input "舒活499(107)"
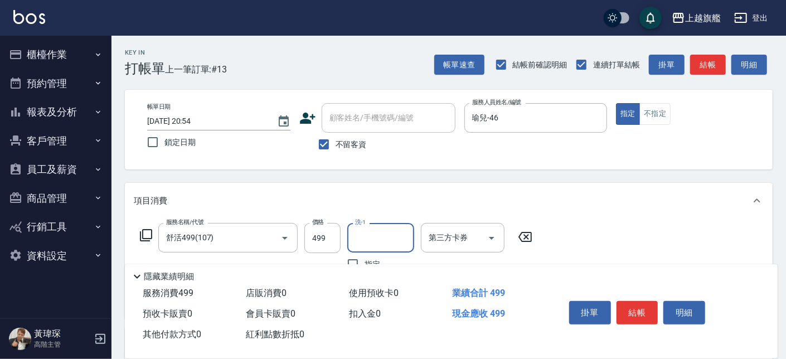
scroll to position [63, 0]
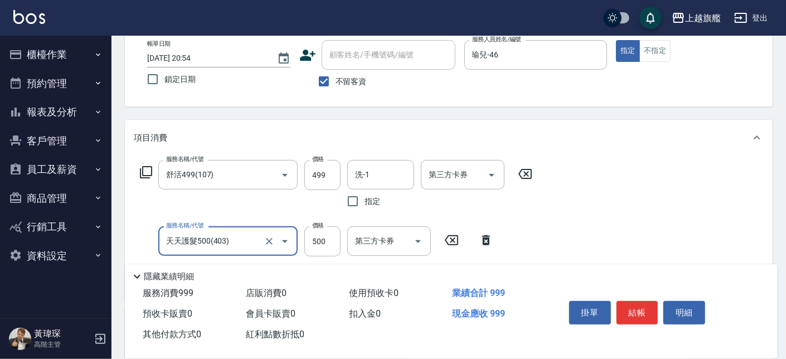
type input "天天護髮500(403)"
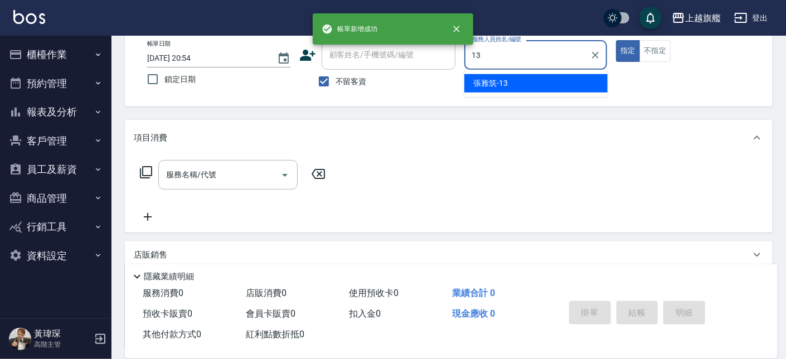
type input "張雅筑-13"
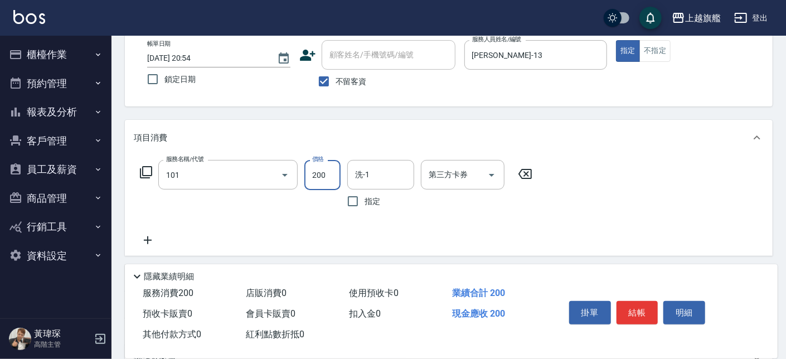
type input "一般洗(101)"
type input "450"
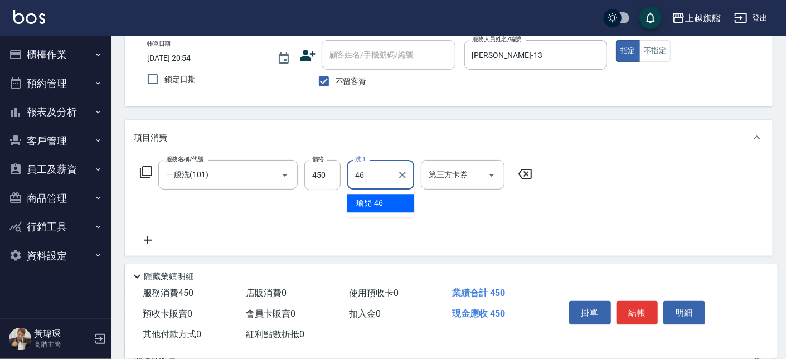
type input "瑜兒-46"
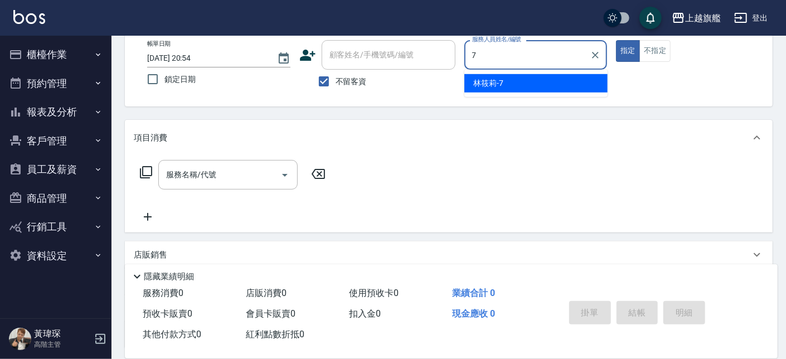
type input "林筱莉-7"
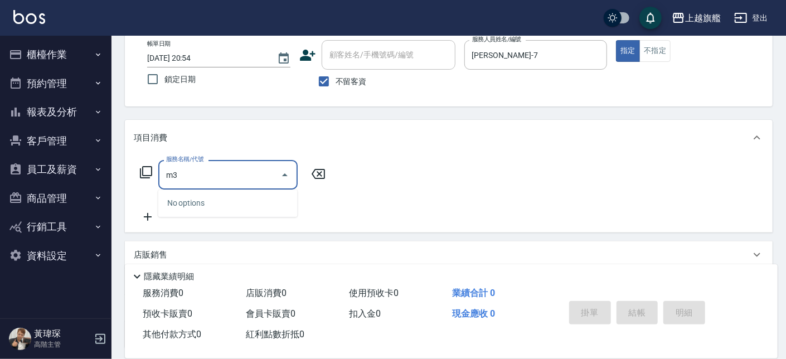
type input "m"
type input "1"
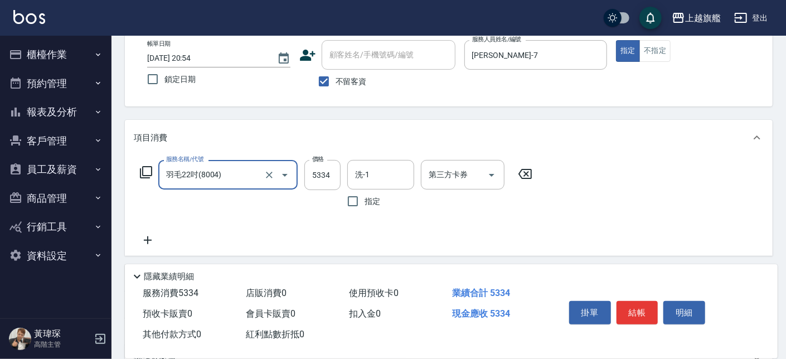
type input "羽毛22吋(8004)"
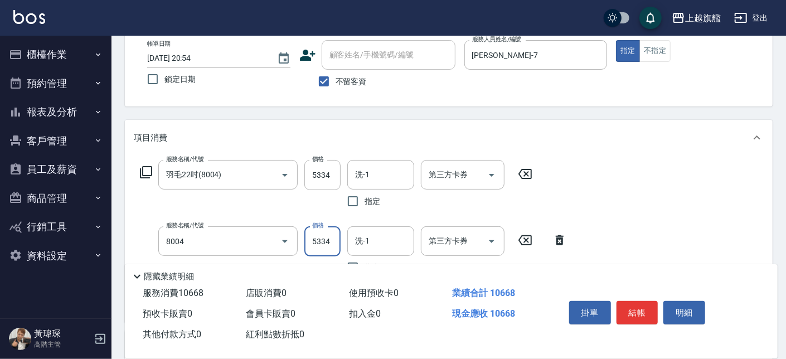
type input "羽毛22吋(8004)"
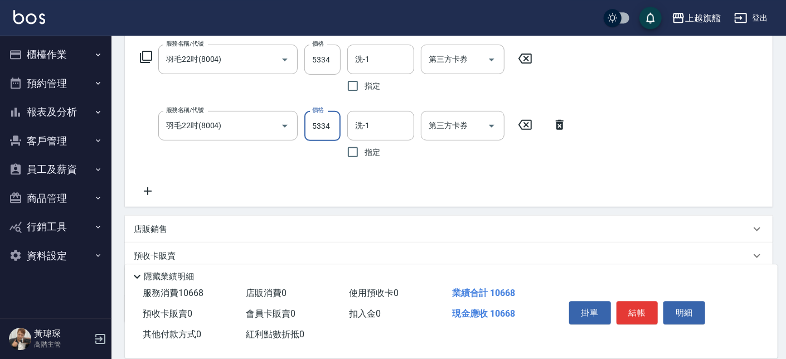
scroll to position [190, 0]
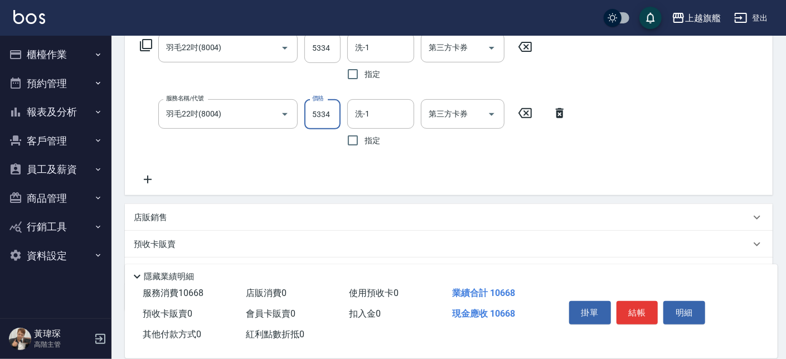
click at [158, 178] on icon at bounding box center [148, 179] width 28 height 13
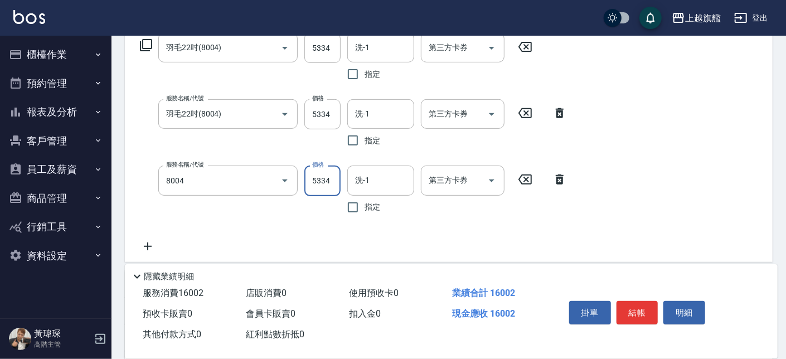
type input "羽毛22吋(8004)"
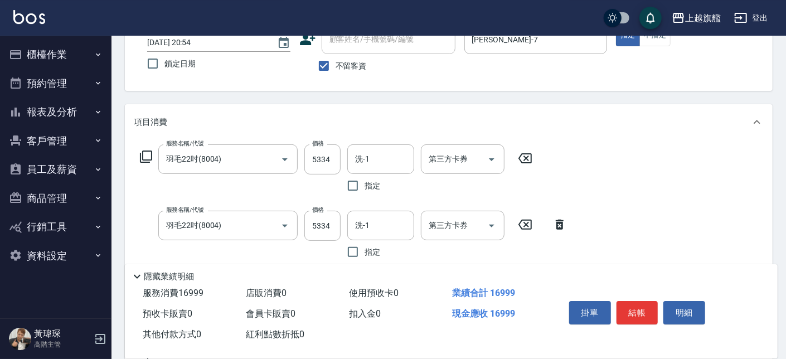
scroll to position [63, 0]
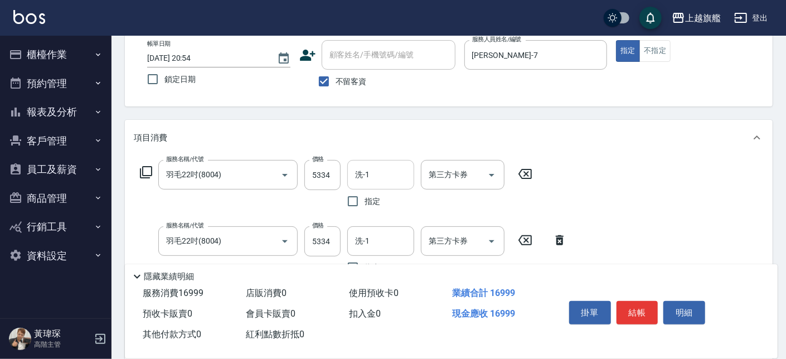
type input "6331"
click at [384, 171] on input "洗-1" at bounding box center [380, 175] width 57 height 20
type input "劉羿君-30"
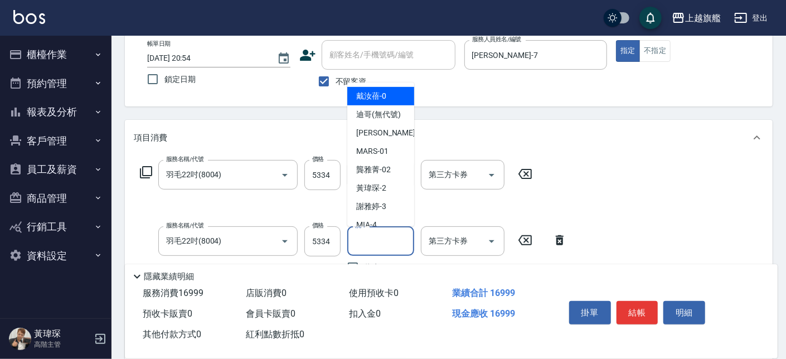
click at [379, 240] on input "洗-1" at bounding box center [380, 241] width 57 height 20
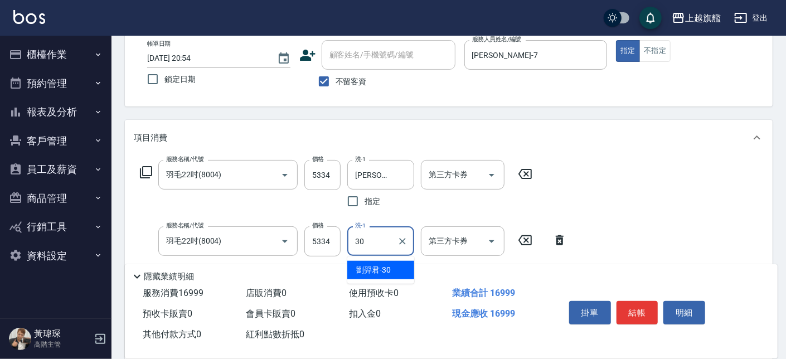
click at [372, 266] on span "劉羿君 -30" at bounding box center [373, 270] width 35 height 12
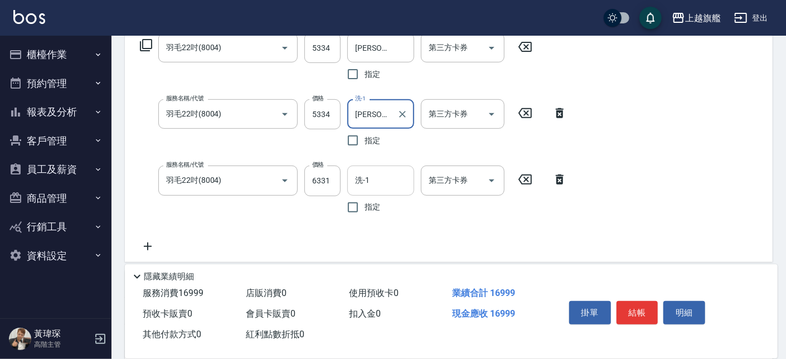
type input "劉羿君-30"
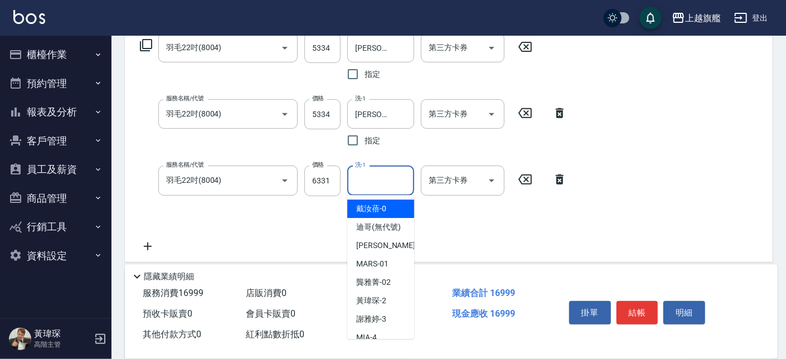
click at [384, 180] on input "洗-1" at bounding box center [380, 181] width 57 height 20
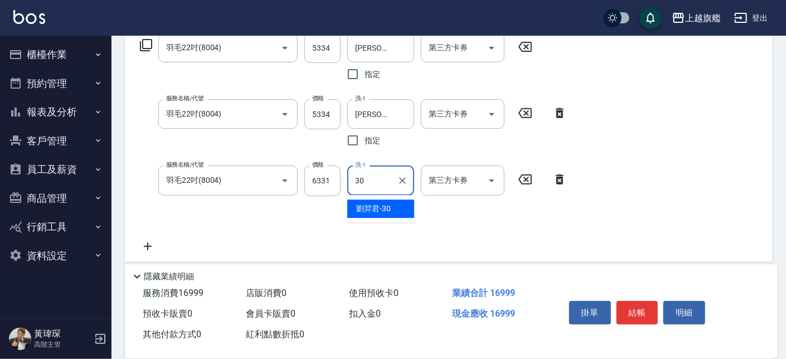
click at [374, 203] on span "劉羿君 -30" at bounding box center [373, 209] width 35 height 12
type input "劉羿君-30"
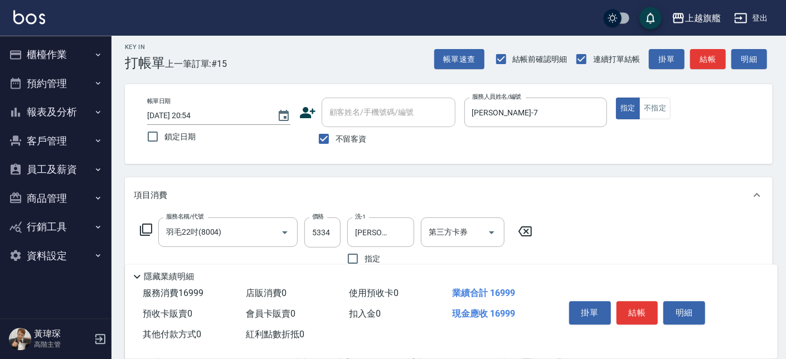
scroll to position [0, 0]
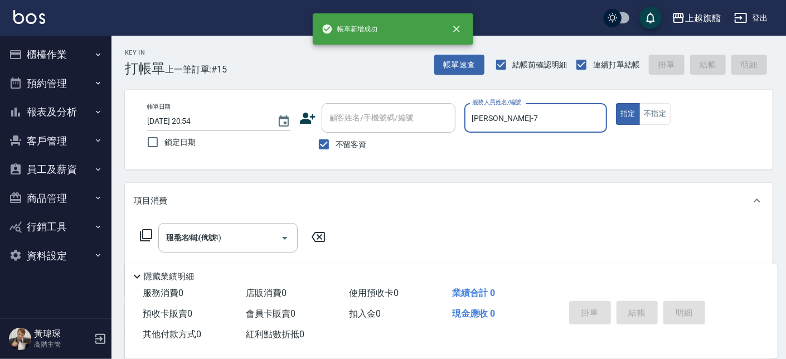
type input "2025/08/14 20:57"
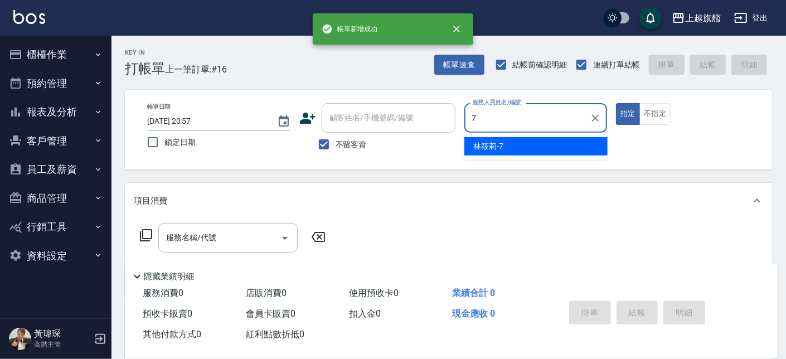
type input "林筱莉-7"
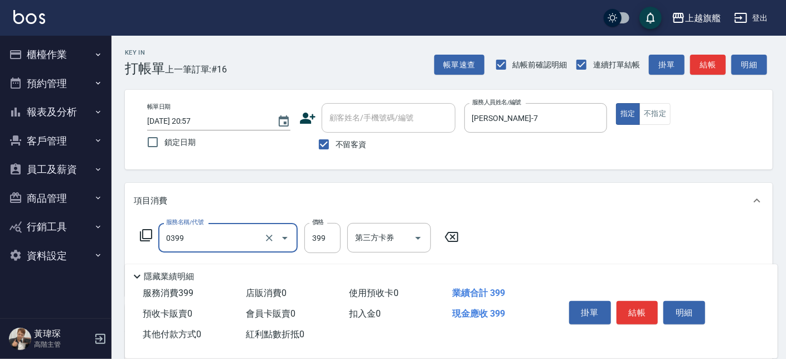
type input "海鹽SPA(0399)"
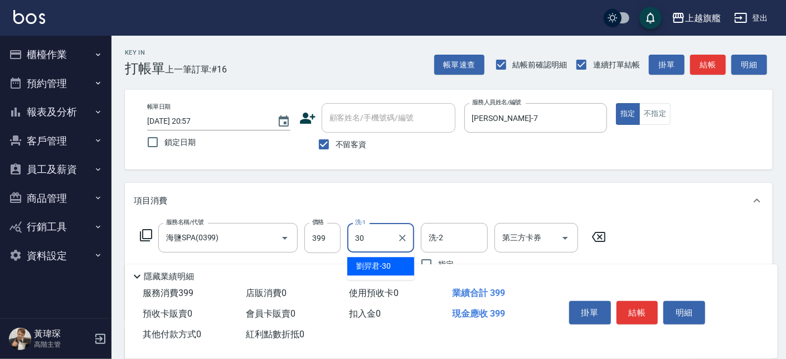
type input "劉羿君-30"
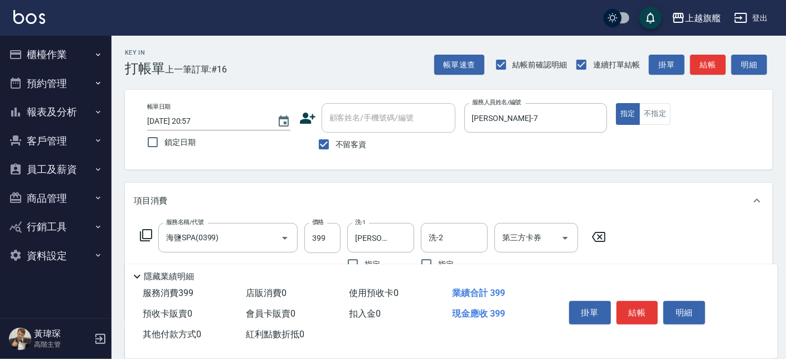
click at [345, 142] on span "不留客資" at bounding box center [351, 145] width 31 height 12
click at [336, 142] on input "不留客資" at bounding box center [323, 144] width 23 height 23
checkbox input "false"
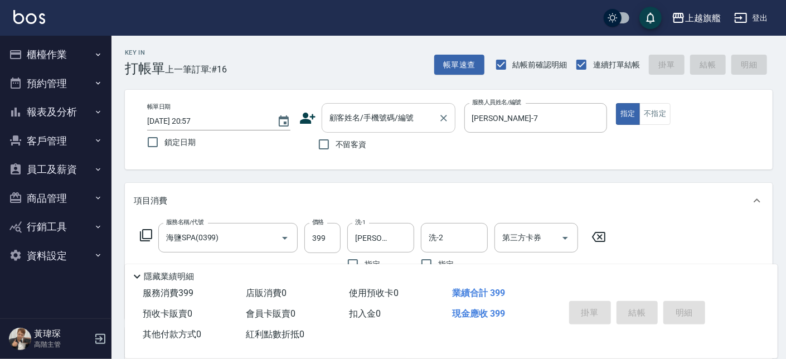
click at [352, 124] on input "顧客姓名/手機號碼/編號" at bounding box center [380, 118] width 107 height 20
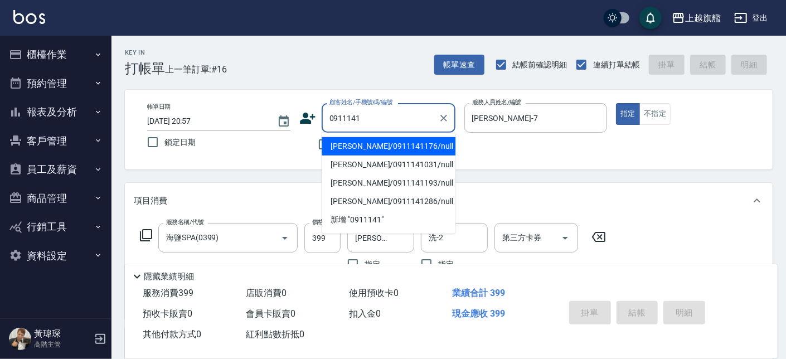
type input "林筱青/0911141176/null"
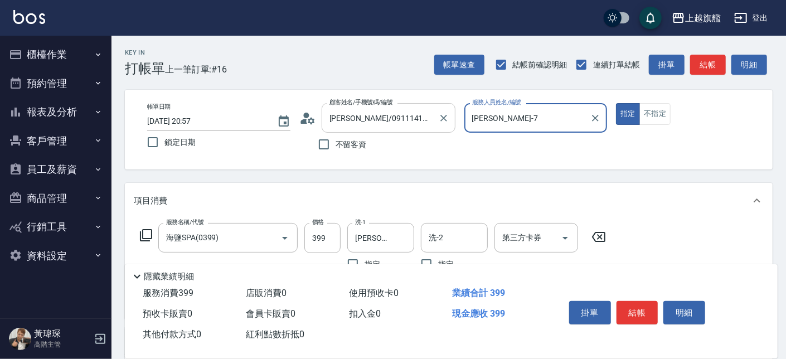
click at [616, 103] on button "指定" at bounding box center [628, 114] width 24 height 22
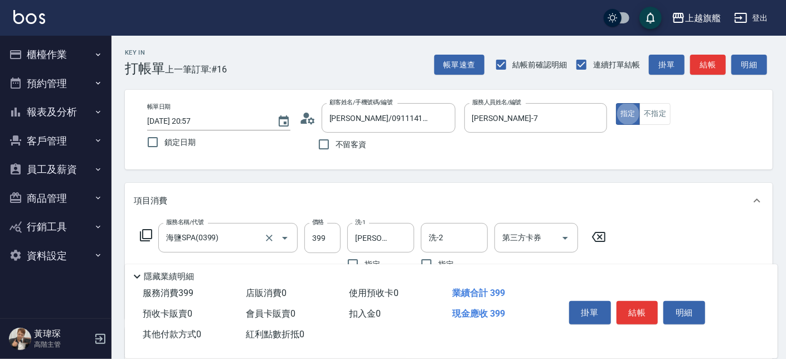
scroll to position [63, 0]
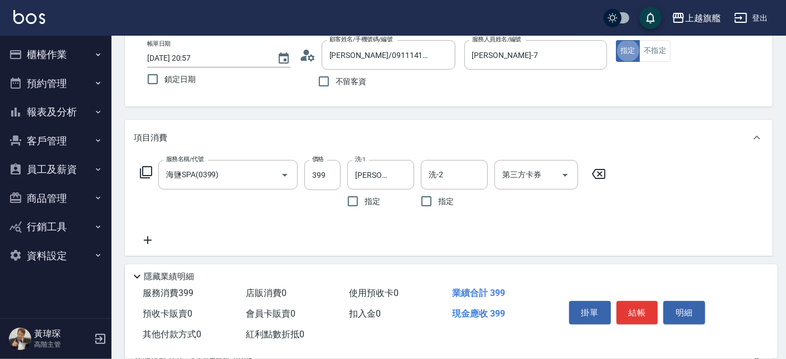
click at [148, 242] on icon at bounding box center [148, 240] width 28 height 13
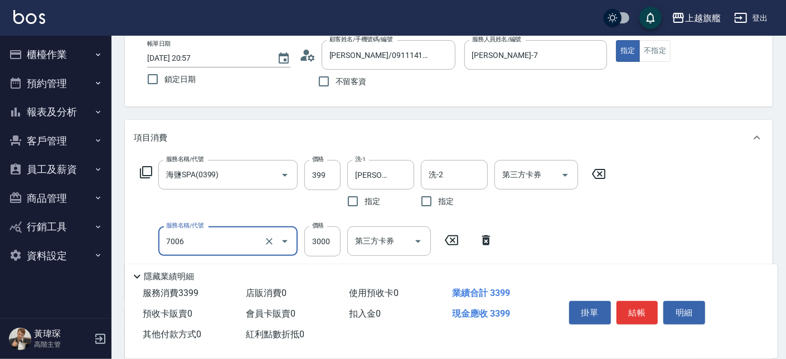
type input "重整(7006)"
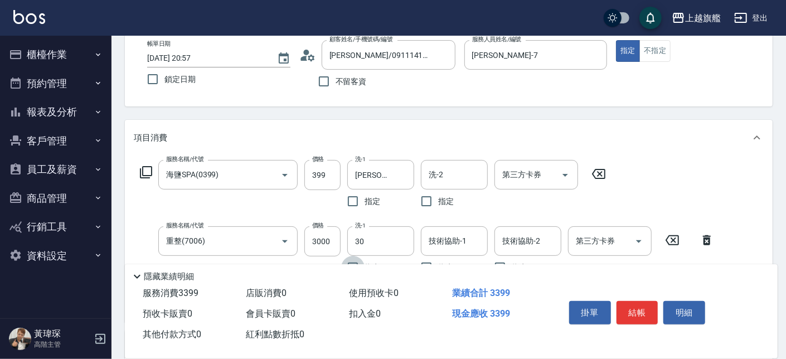
type input "劉羿君-30"
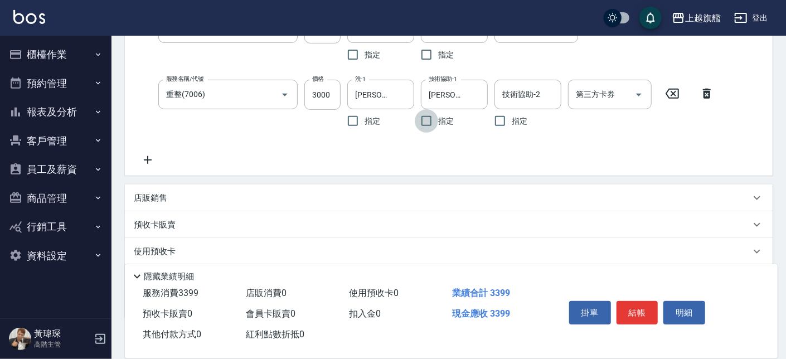
scroll to position [254, 0]
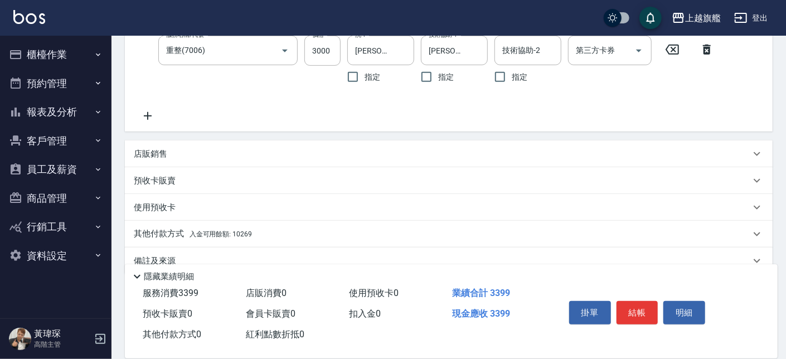
click at [234, 230] on span "入金可用餘額: 10269" at bounding box center [221, 234] width 62 height 8
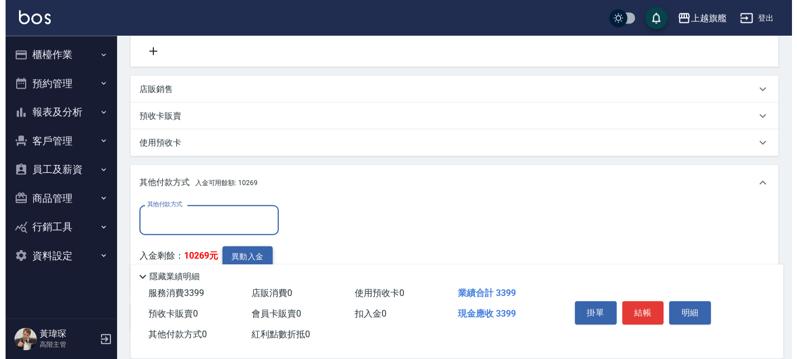
scroll to position [364, 0]
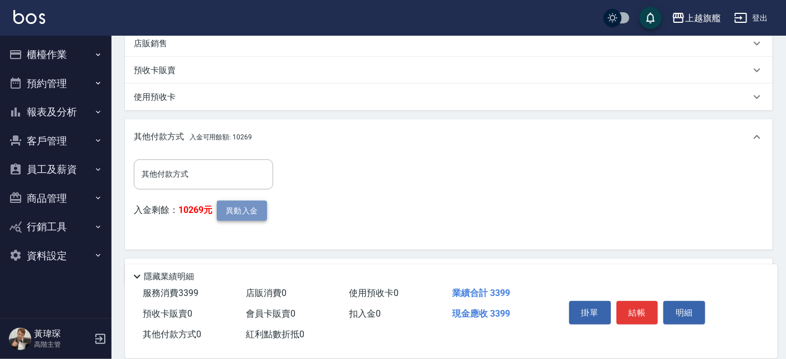
click at [241, 213] on button "異動入金" at bounding box center [242, 211] width 50 height 21
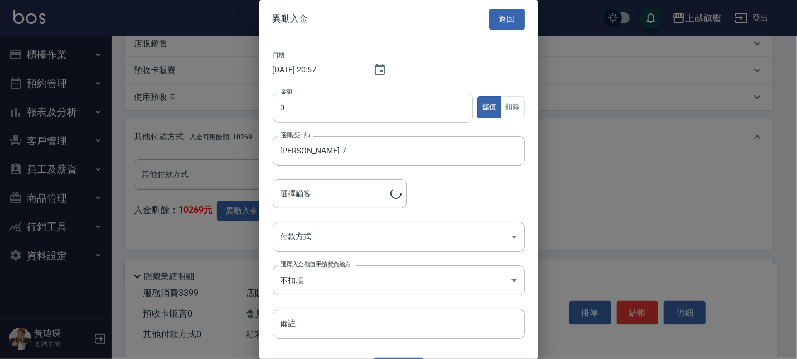
type input "林筱青/0911141176"
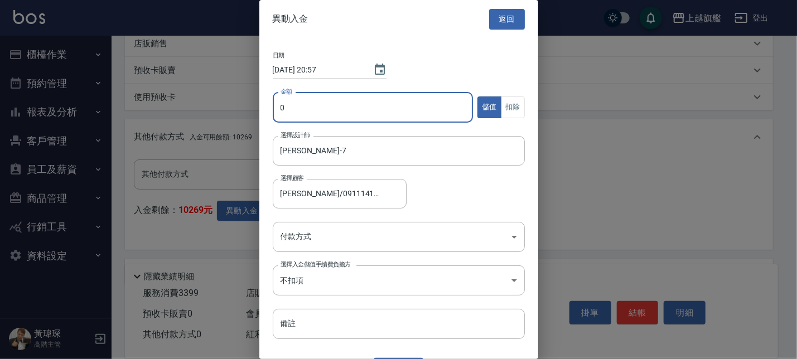
click at [295, 114] on input "0" at bounding box center [373, 108] width 201 height 30
type input "3399"
click at [501, 110] on button "扣除" at bounding box center [513, 107] width 24 height 22
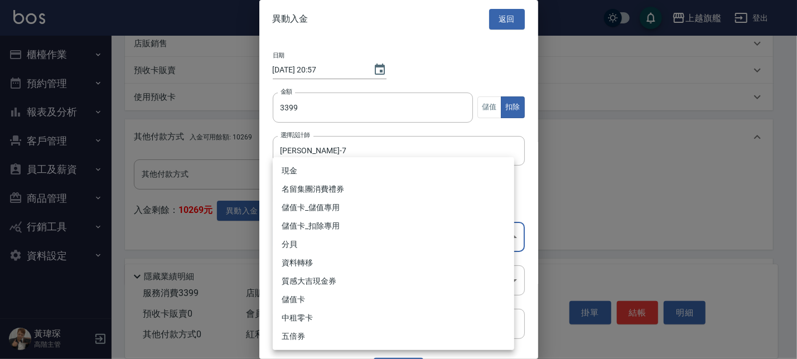
click at [354, 247] on body "上越旗艦 登出 櫃檯作業 打帳單 帳單列表 掛單列表 座位開單 營業儀表板 現金收支登錄 高階收支登錄 材料自購登錄 每日結帳 排班表 現場電腦打卡 掃碼打卡…" at bounding box center [398, 13] width 797 height 755
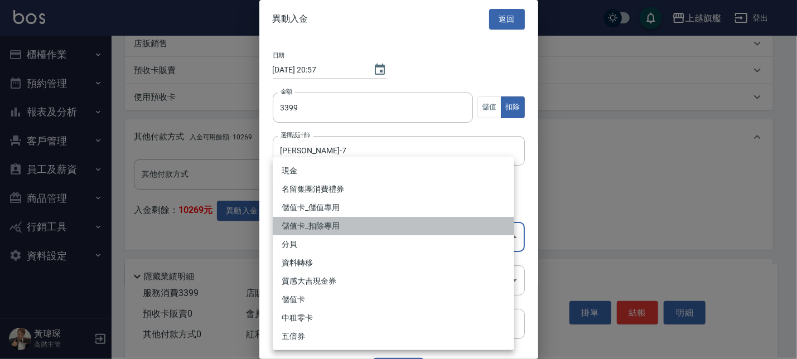
click at [336, 224] on li "儲值卡_扣除專用" at bounding box center [393, 226] width 241 height 18
type input "儲值卡_扣除專用"
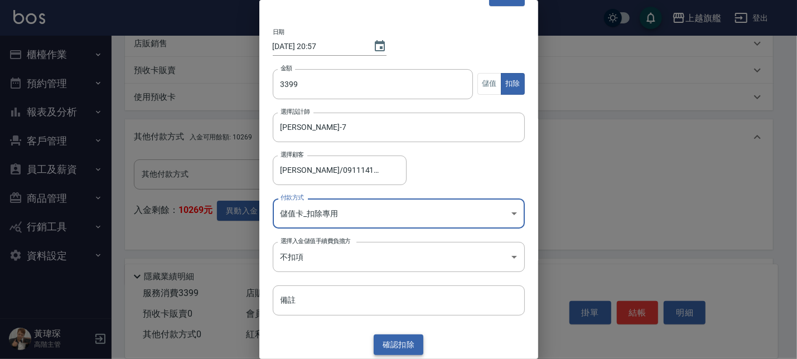
scroll to position [25, 0]
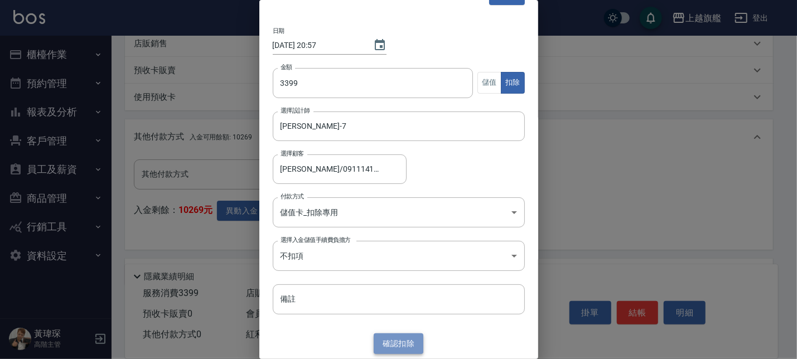
click at [399, 349] on button "確認 扣除" at bounding box center [399, 343] width 50 height 21
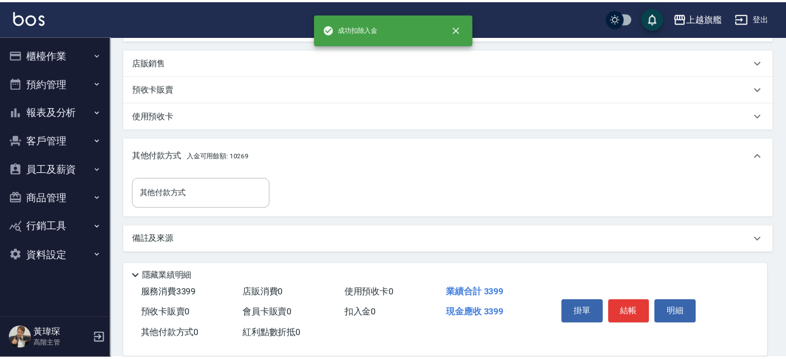
scroll to position [345, 0]
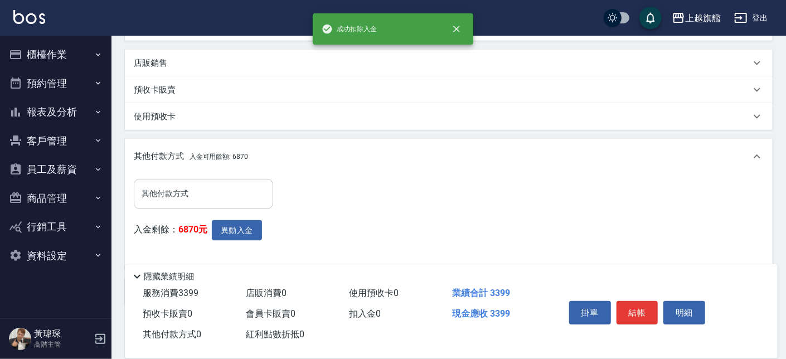
click at [208, 201] on input "其他付款方式" at bounding box center [203, 194] width 129 height 20
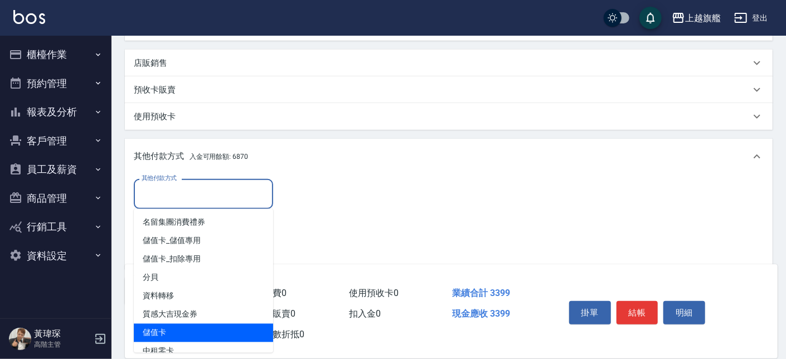
click at [171, 333] on span "儲值卡" at bounding box center [203, 333] width 139 height 18
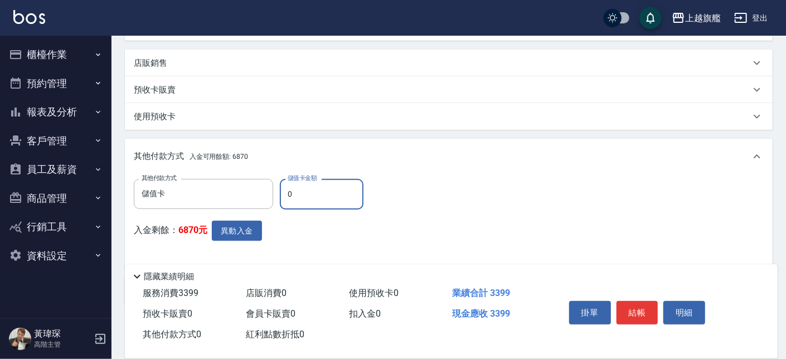
type input "儲值卡"
drag, startPoint x: 312, startPoint y: 187, endPoint x: 230, endPoint y: 169, distance: 83.4
click at [280, 179] on input "0" at bounding box center [322, 194] width 84 height 30
type input "3399"
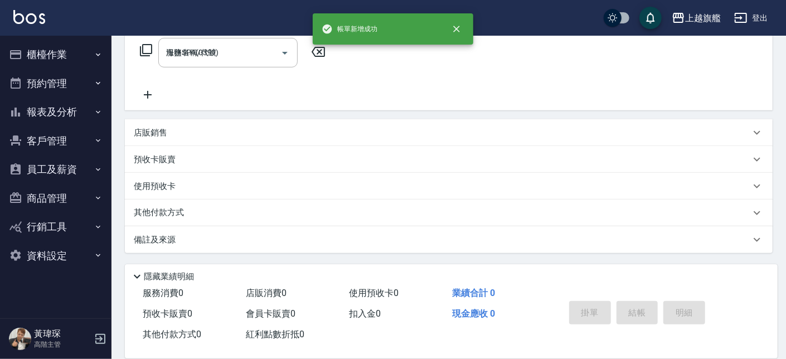
type input "2025/08/14 20:58"
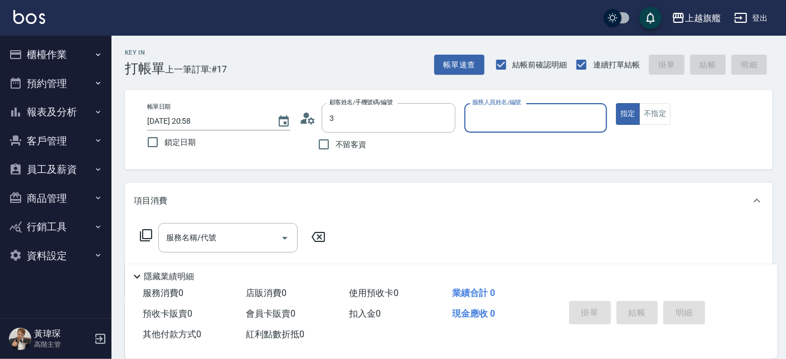
type input "王青香/0911141031/null"
type input "謝雅婷-3"
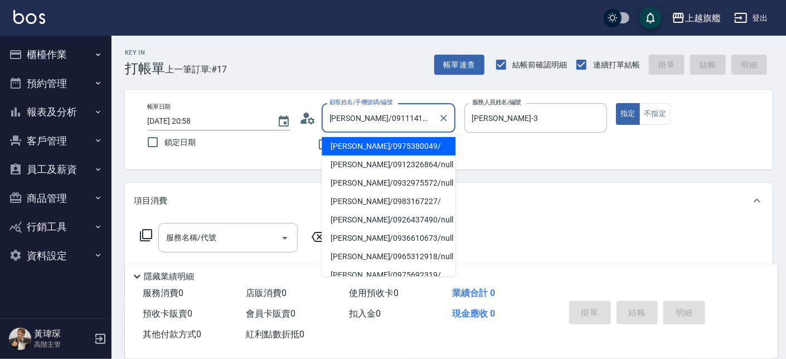
drag, startPoint x: 406, startPoint y: 116, endPoint x: 287, endPoint y: 106, distance: 120.2
click at [327, 108] on input "王青香/0911141031/null" at bounding box center [380, 118] width 107 height 20
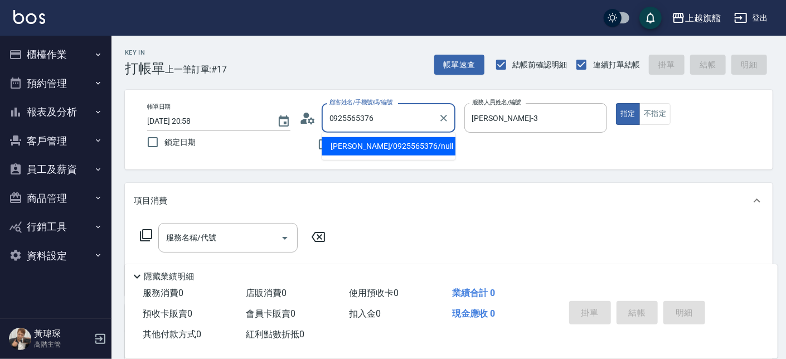
type input "陳鴻隆/0925565376/null"
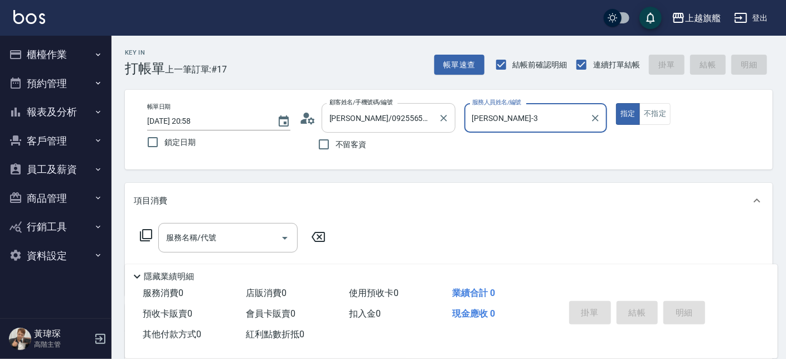
click at [616, 103] on button "指定" at bounding box center [628, 114] width 24 height 22
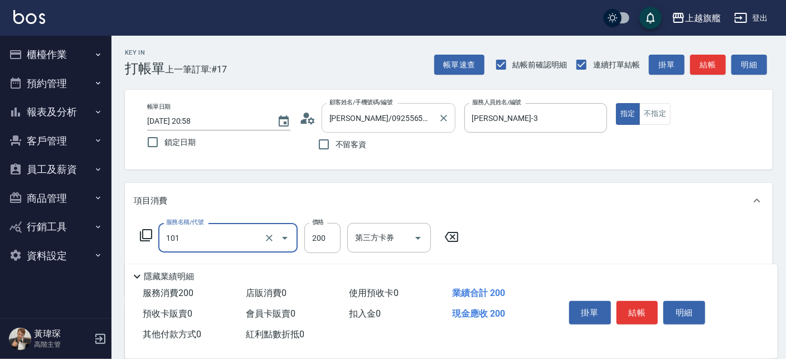
type input "一般洗(101)"
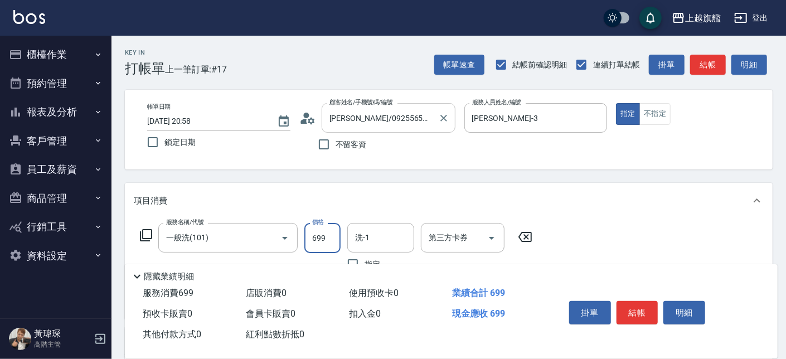
type input "699"
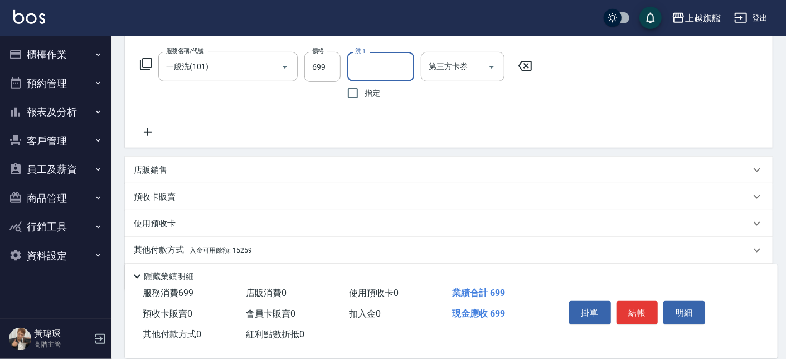
scroll to position [208, 0]
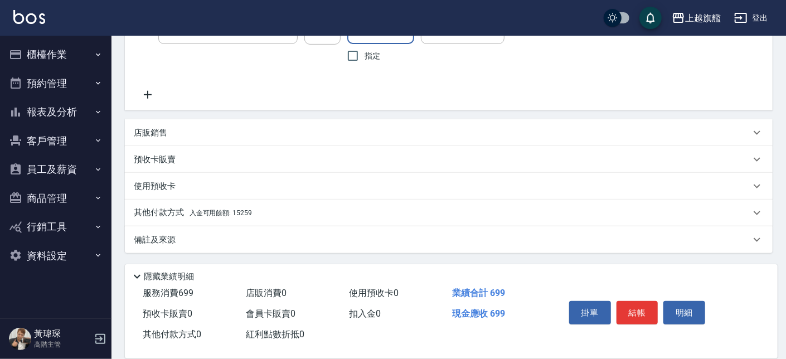
click at [212, 212] on span "入金可用餘額: 15259" at bounding box center [221, 213] width 62 height 8
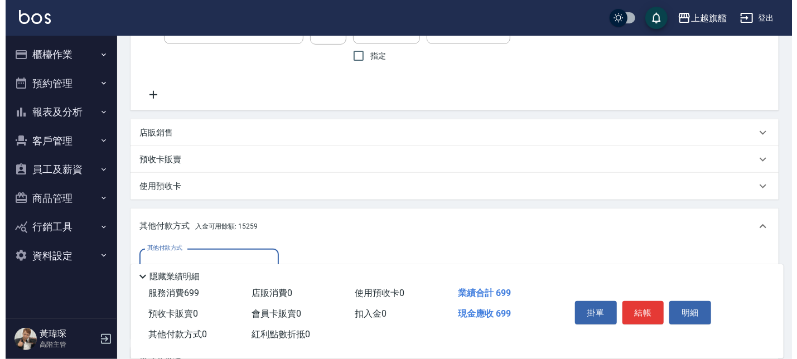
scroll to position [329, 0]
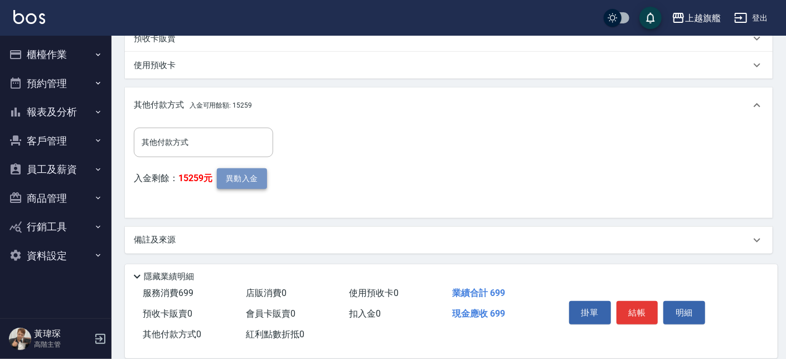
click at [232, 180] on button "異動入金" at bounding box center [242, 178] width 50 height 21
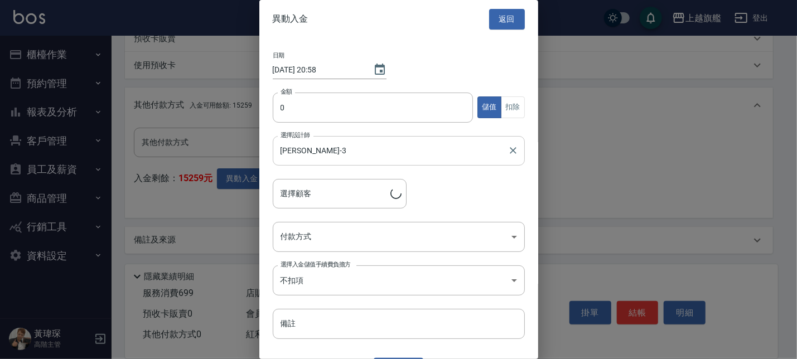
type input "陳鴻隆/0925565376"
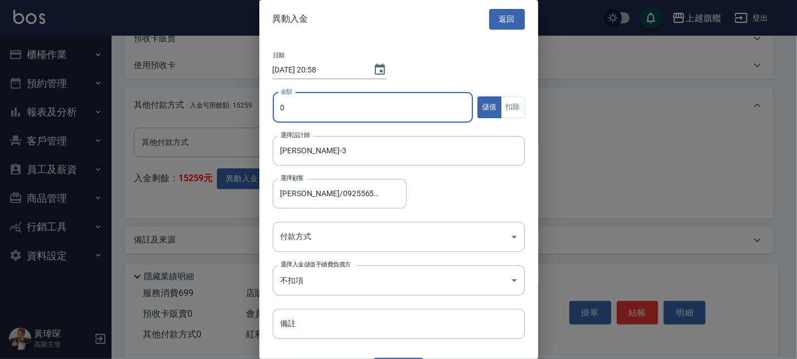
click at [321, 110] on input "0" at bounding box center [373, 108] width 201 height 30
type input "699"
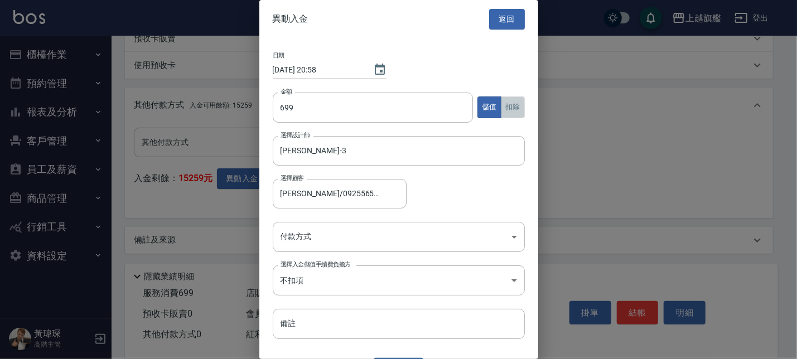
click at [501, 103] on button "扣除" at bounding box center [513, 107] width 24 height 22
click at [372, 230] on body "上越旗艦 登出 櫃檯作業 打帳單 帳單列表 掛單列表 座位開單 營業儀表板 現金收支登錄 高階收支登錄 材料自購登錄 每日結帳 排班表 現場電腦打卡 掃碼打卡…" at bounding box center [398, 15] width 797 height 689
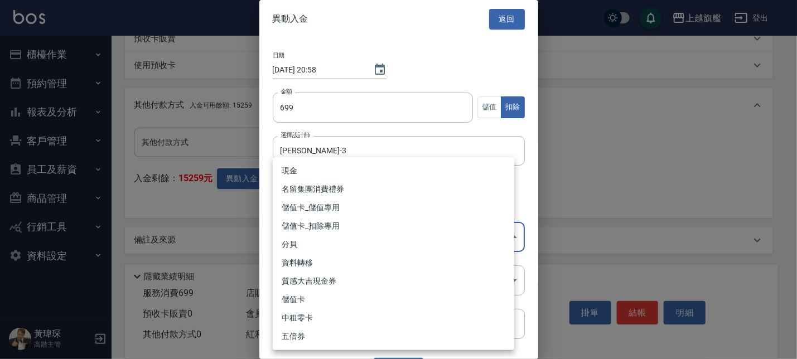
click at [358, 222] on li "儲值卡_扣除專用" at bounding box center [393, 226] width 241 height 18
type input "儲值卡_扣除專用"
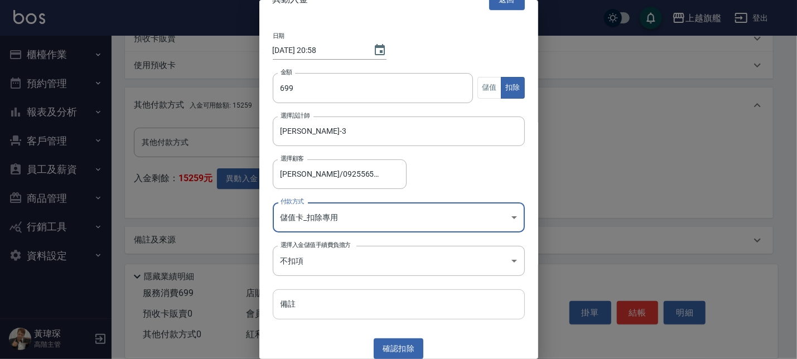
scroll to position [25, 0]
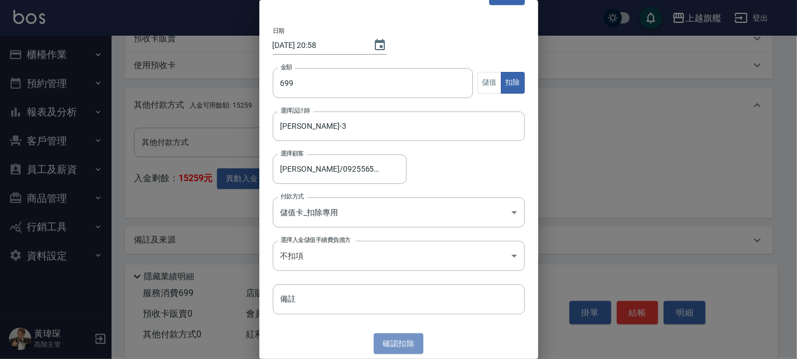
click at [399, 346] on button "確認 扣除" at bounding box center [399, 343] width 50 height 21
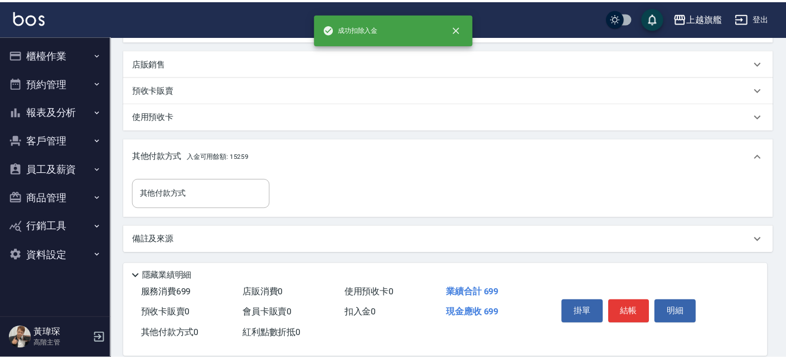
scroll to position [278, 0]
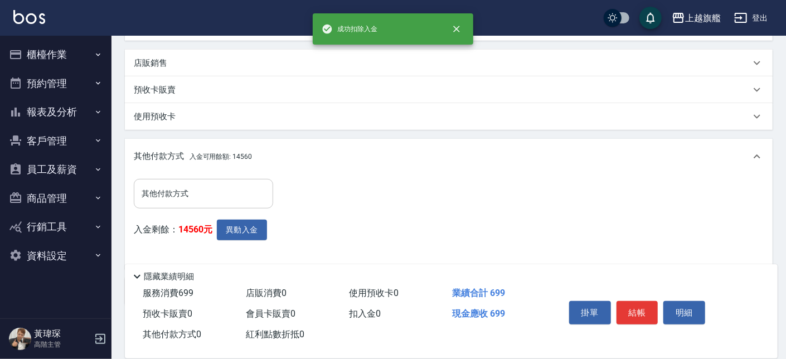
click at [187, 204] on div "其他付款方式" at bounding box center [203, 194] width 139 height 30
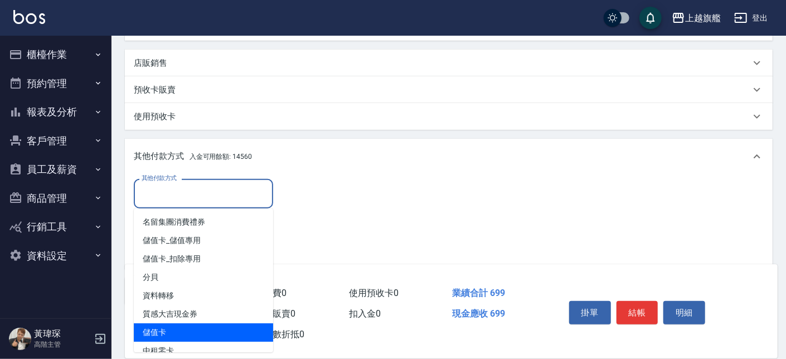
click at [176, 329] on span "儲值卡" at bounding box center [203, 332] width 139 height 18
type input "儲值卡"
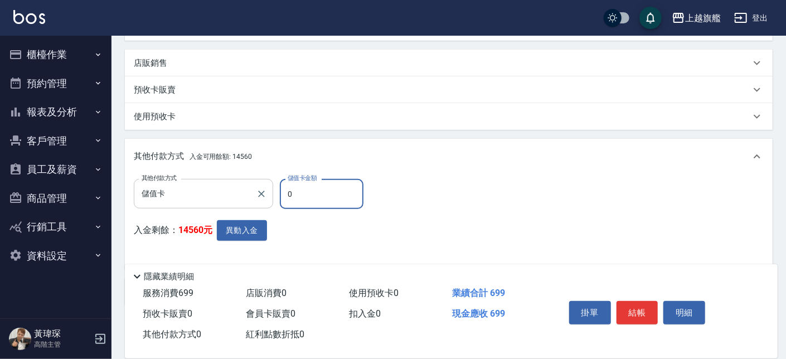
drag, startPoint x: 298, startPoint y: 198, endPoint x: 239, endPoint y: 193, distance: 58.8
click at [280, 194] on input "0" at bounding box center [322, 194] width 84 height 30
type input "699"
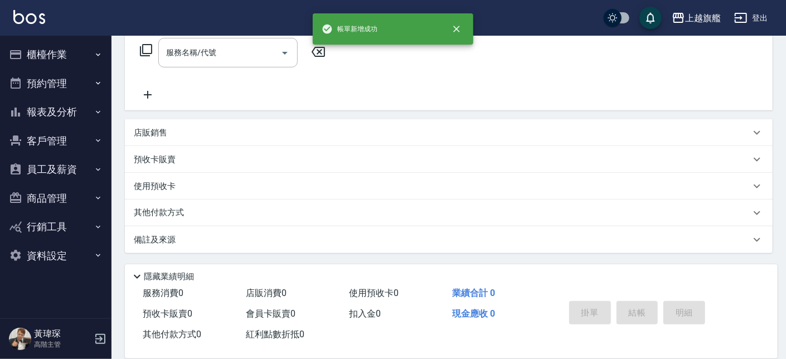
scroll to position [0, 0]
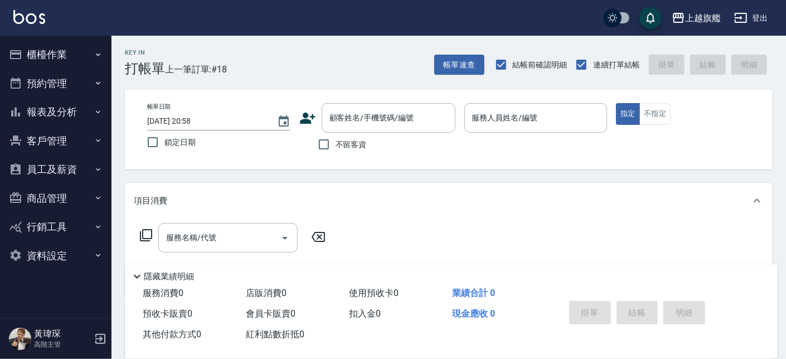
click at [348, 144] on span "不留客資" at bounding box center [351, 145] width 31 height 12
click at [336, 144] on input "不留客資" at bounding box center [323, 144] width 23 height 23
checkbox input "true"
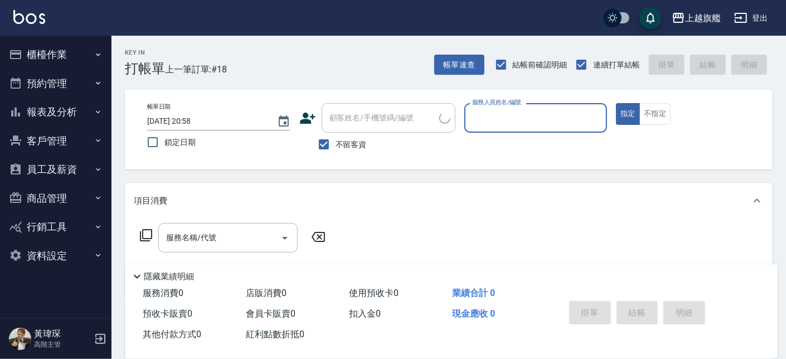
type input "林升翔/0975692319/"
type input "謝雅婷-3"
click at [654, 110] on button "不指定" at bounding box center [654, 114] width 31 height 22
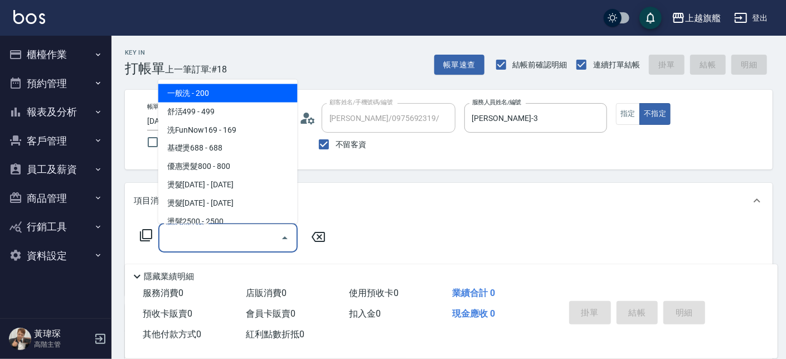
click at [249, 229] on input "服務名稱/代號" at bounding box center [219, 238] width 113 height 20
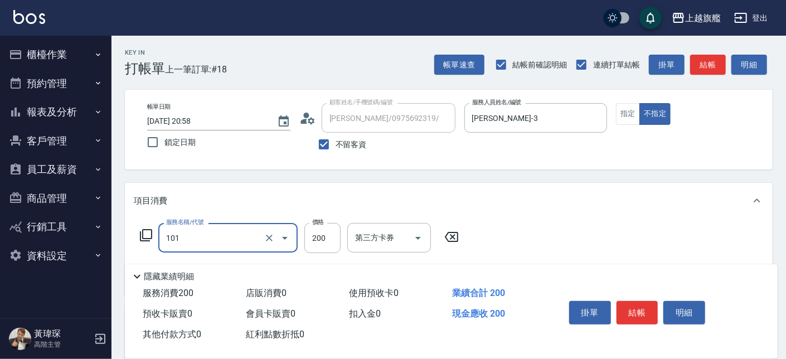
type input "一般洗(101)"
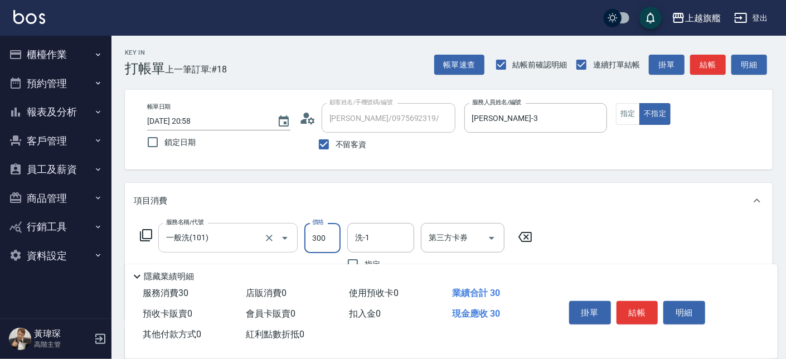
type input "300"
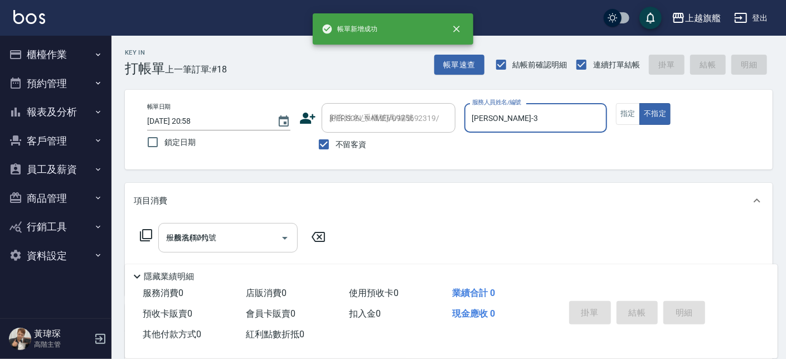
type input "2025/08/14 20:59"
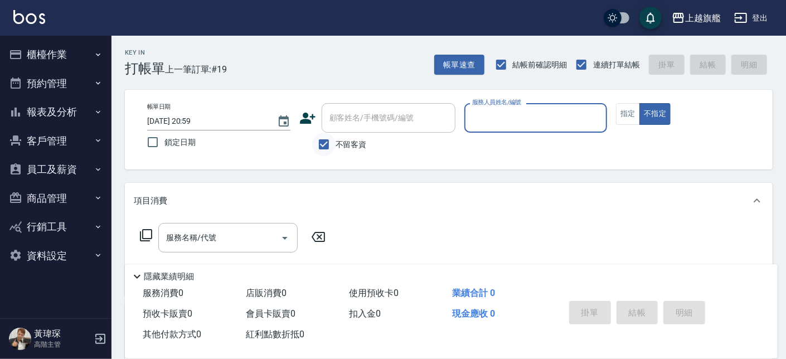
click at [330, 148] on input "不留客資" at bounding box center [323, 144] width 23 height 23
checkbox input "false"
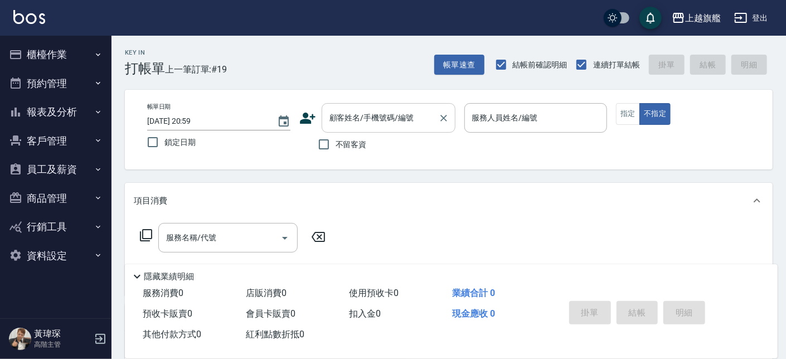
click at [365, 121] on input "顧客姓名/手機號碼/編號" at bounding box center [380, 118] width 107 height 20
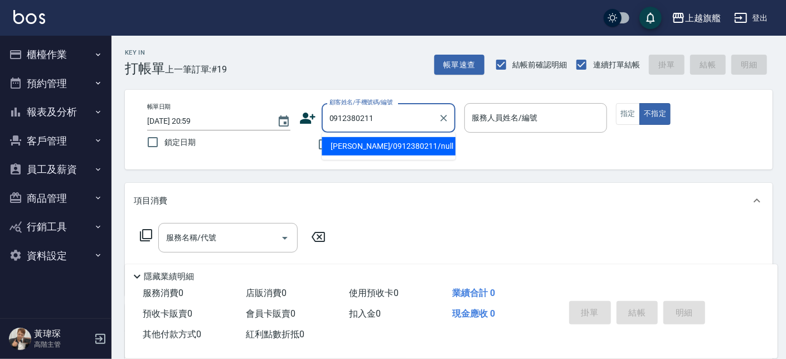
type input "陳泰誠/0912380211/null"
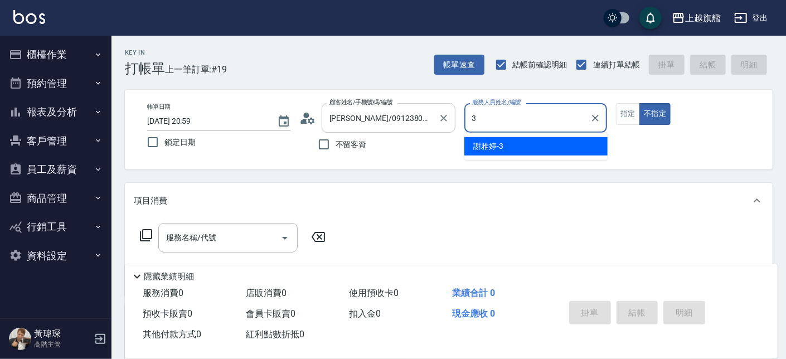
type input "謝雅婷-3"
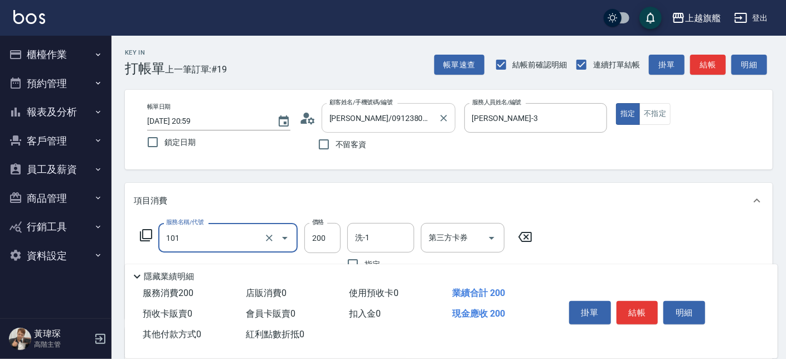
type input "一般洗(101)"
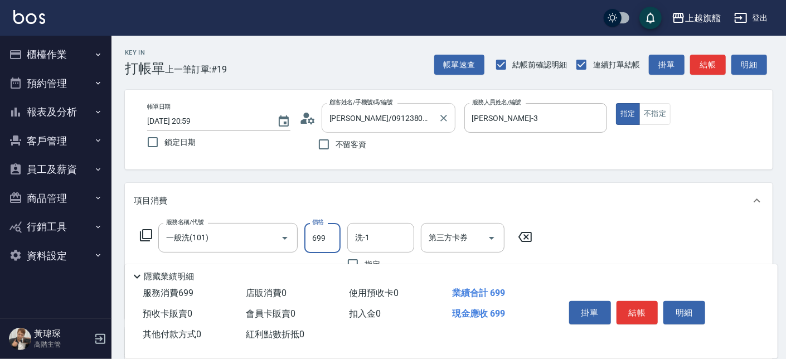
type input "699"
type input "0912"
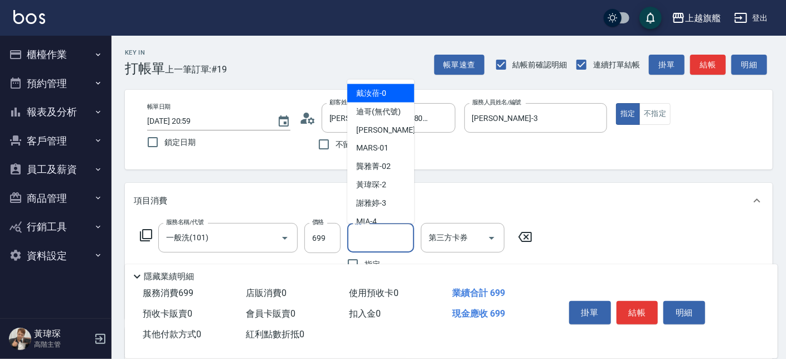
click at [358, 230] on input "洗-1" at bounding box center [380, 238] width 57 height 20
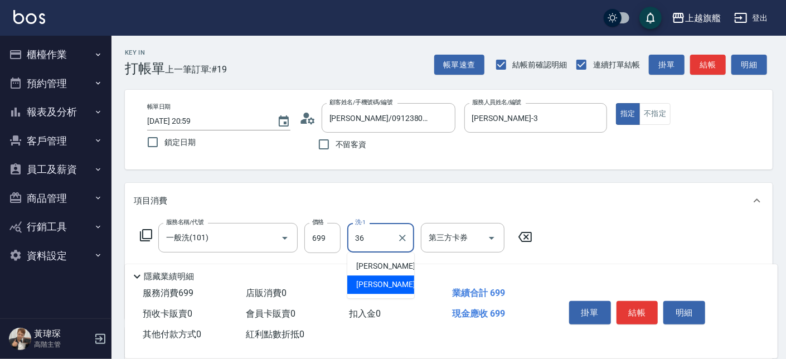
type input "蔡秉諶-36"
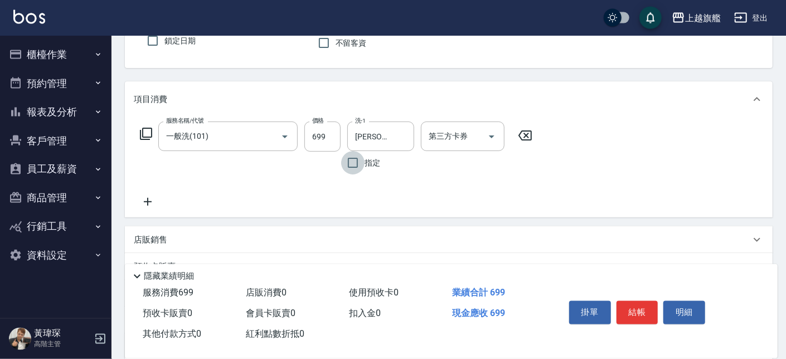
scroll to position [190, 0]
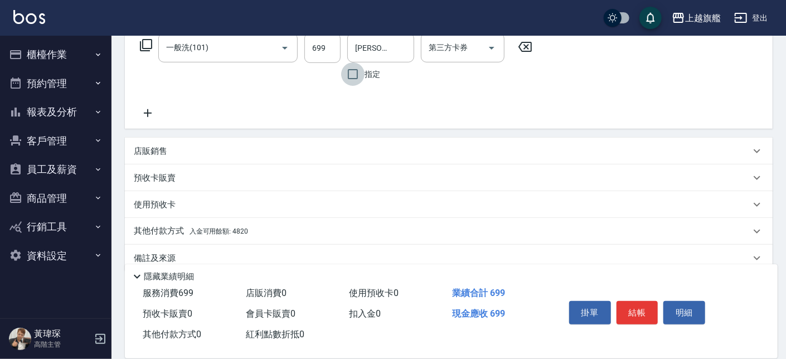
click at [236, 231] on span "入金可用餘額: 4820" at bounding box center [219, 231] width 59 height 8
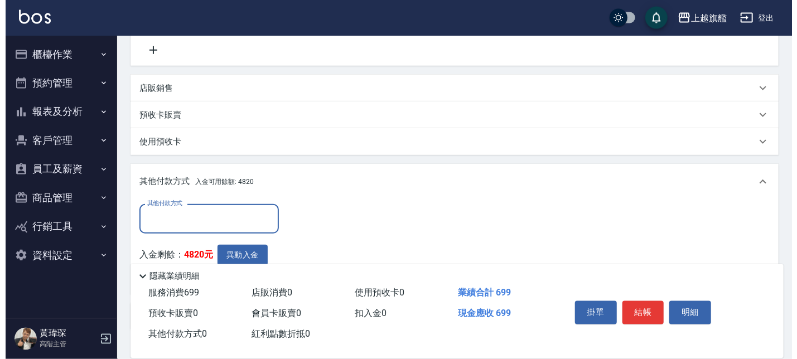
scroll to position [254, 0]
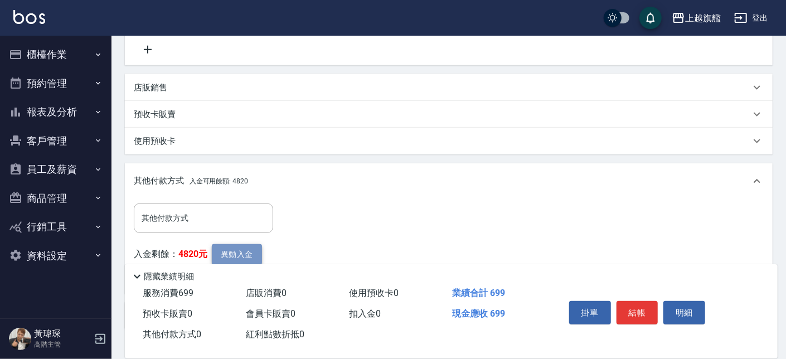
click at [246, 250] on button "異動入金" at bounding box center [237, 254] width 50 height 21
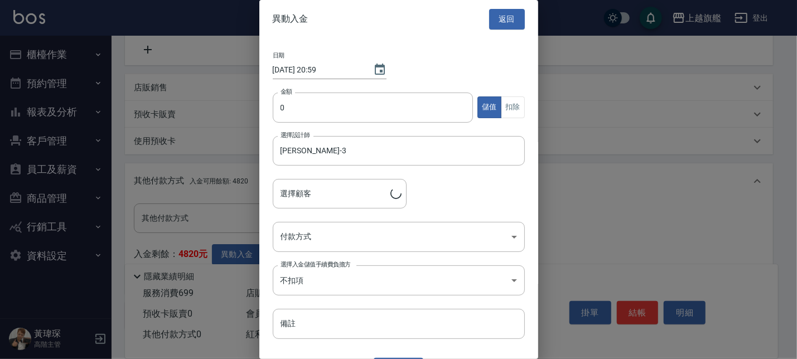
type input "陳泰誠/0912380211"
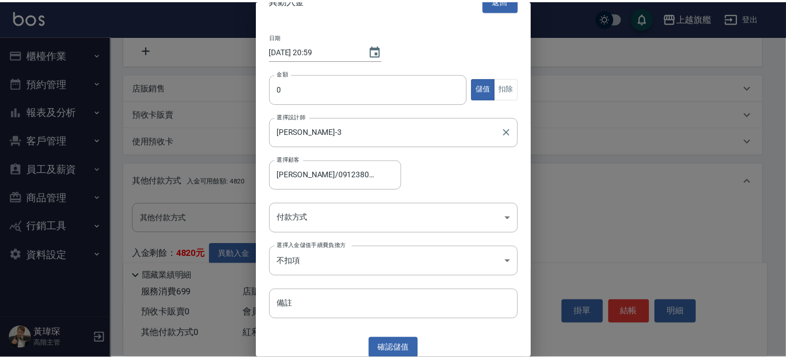
scroll to position [25, 0]
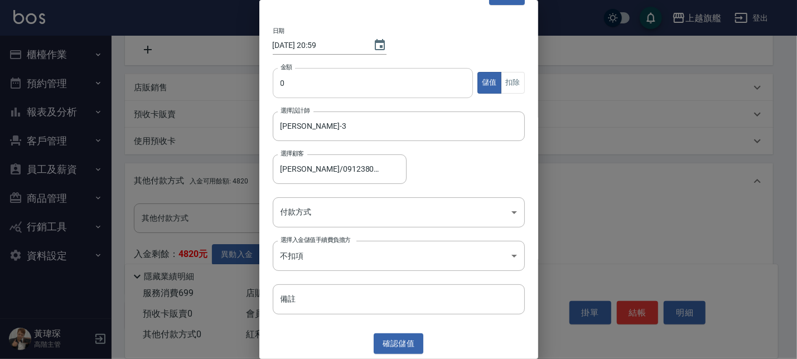
click at [342, 85] on input "0" at bounding box center [373, 83] width 201 height 30
type input "699"
click at [505, 81] on button "扣除" at bounding box center [513, 83] width 24 height 22
click at [313, 213] on body "上越旗艦 登出 櫃檯作業 打帳單 帳單列表 掛單列表 座位開單 營業儀表板 現金收支登錄 高階收支登錄 材料自購登錄 每日結帳 排班表 現場電腦打卡 掃碼打卡…" at bounding box center [398, 90] width 797 height 689
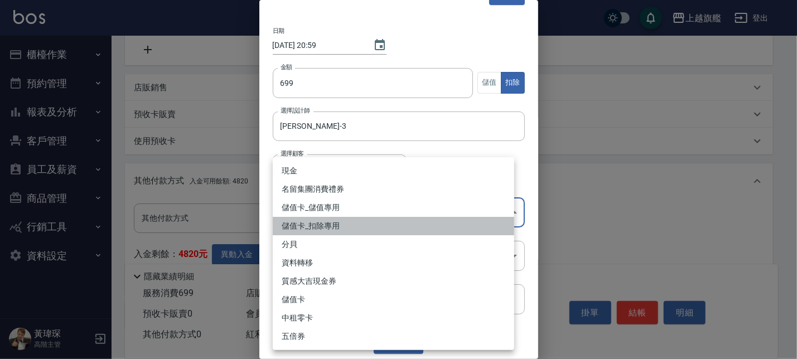
click at [319, 225] on li "儲值卡_扣除專用" at bounding box center [393, 226] width 241 height 18
type input "儲值卡_扣除專用"
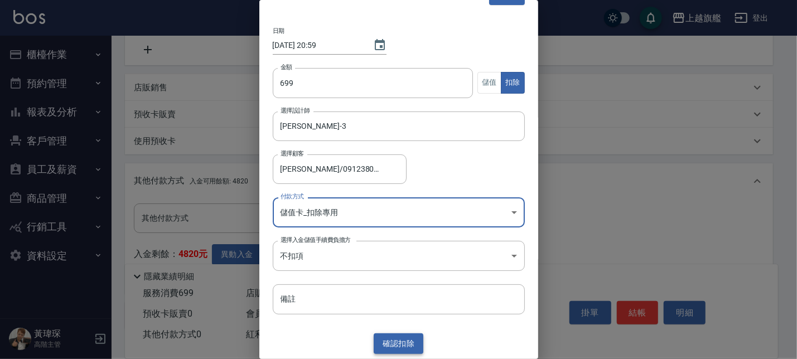
click at [405, 340] on button "確認 扣除" at bounding box center [399, 343] width 50 height 21
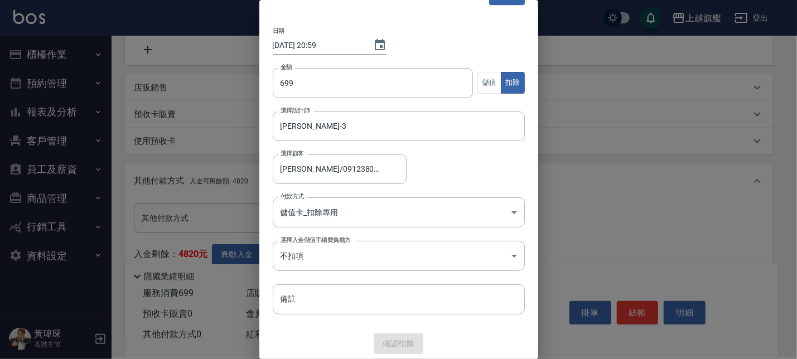
click at [395, 341] on div "確認 扣除" at bounding box center [398, 343] width 279 height 21
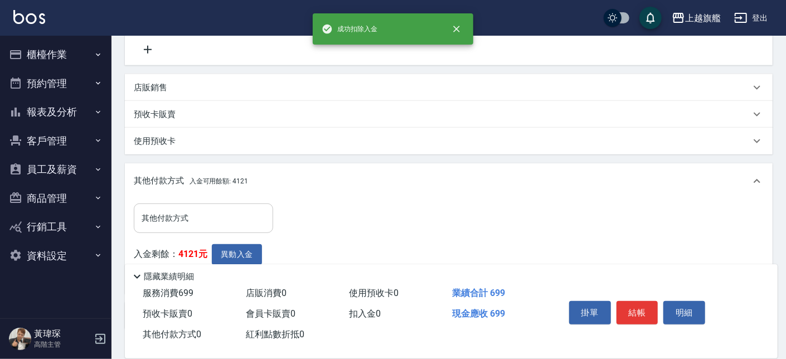
click at [155, 212] on input "其他付款方式" at bounding box center [203, 218] width 129 height 20
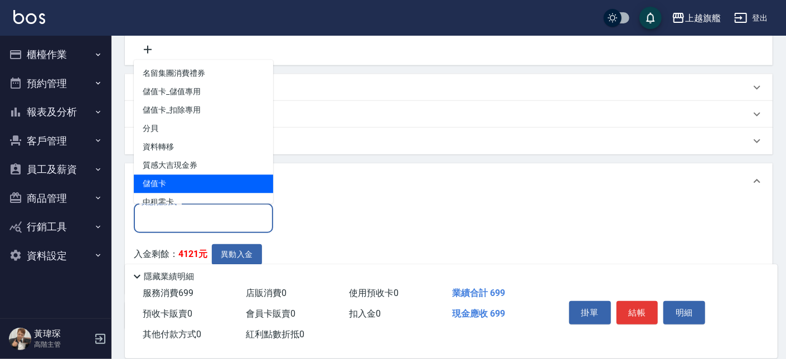
click at [156, 180] on span "儲值卡" at bounding box center [203, 184] width 139 height 18
type input "儲值卡"
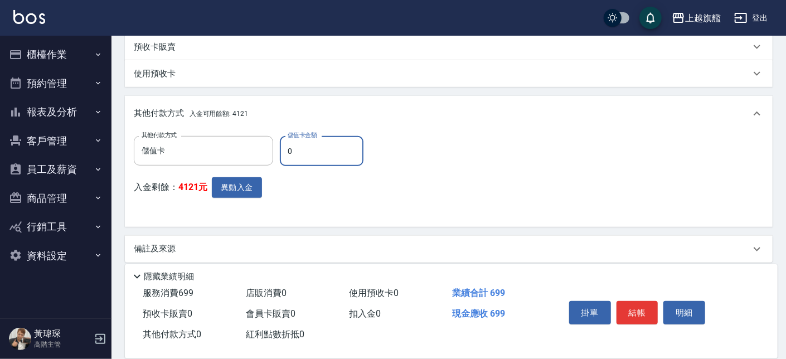
scroll to position [330, 0]
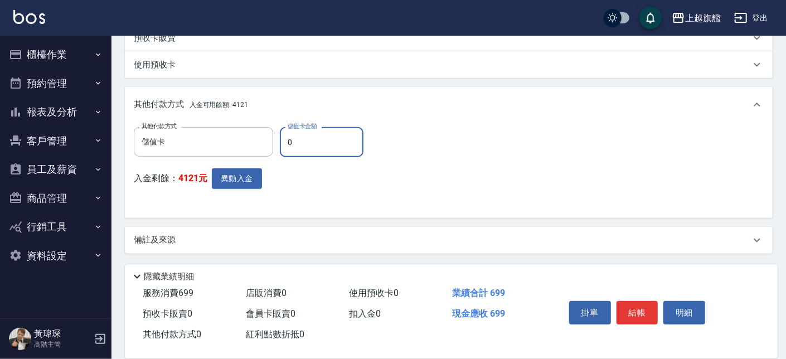
drag, startPoint x: 305, startPoint y: 143, endPoint x: 205, endPoint y: 119, distance: 103.8
click at [280, 127] on input "0" at bounding box center [322, 142] width 84 height 30
type input "699"
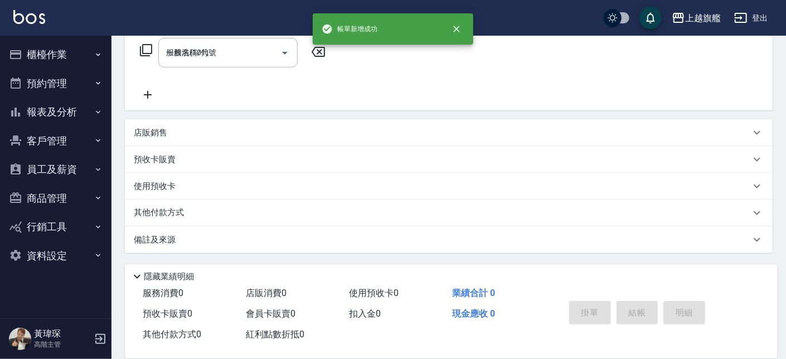
type input "2025/08/14 21:00"
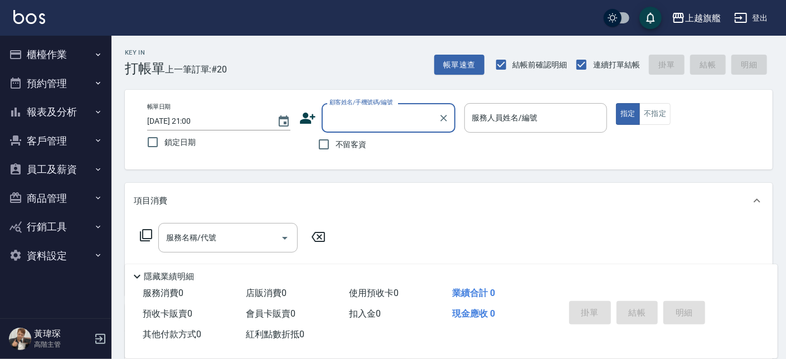
click at [343, 147] on span "不留客資" at bounding box center [351, 145] width 31 height 12
click at [336, 147] on input "不留客資" at bounding box center [323, 144] width 23 height 23
checkbox input "true"
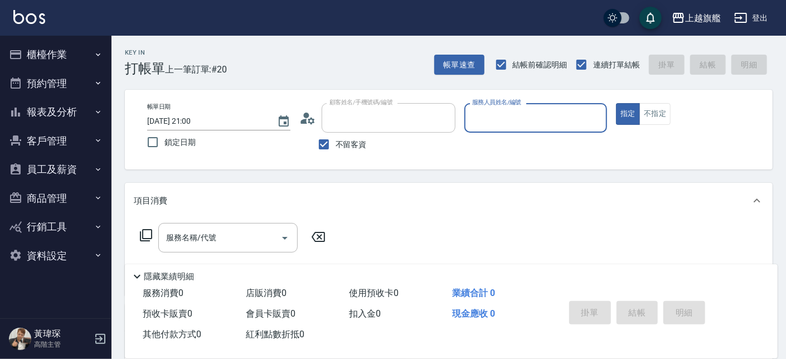
type input "林升翔/0975692319/"
click at [616, 103] on button "指定" at bounding box center [628, 114] width 24 height 22
type input "謝雅婷-3"
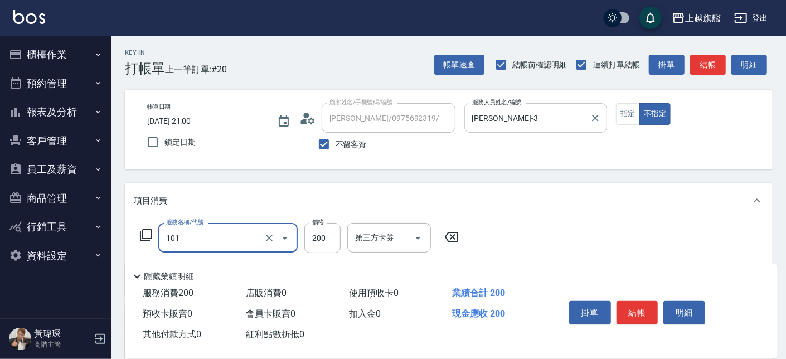
type input "一般洗(101)"
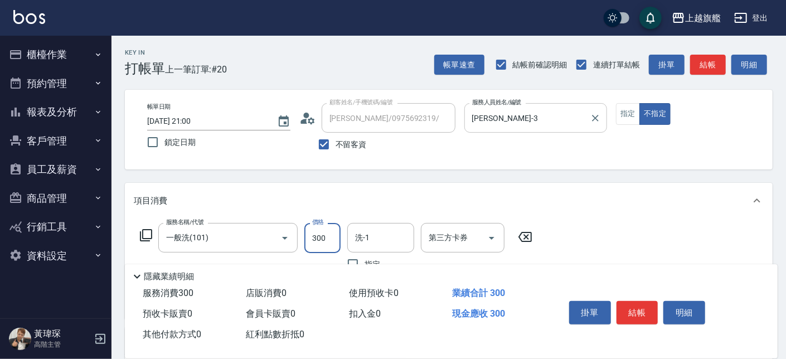
type input "300"
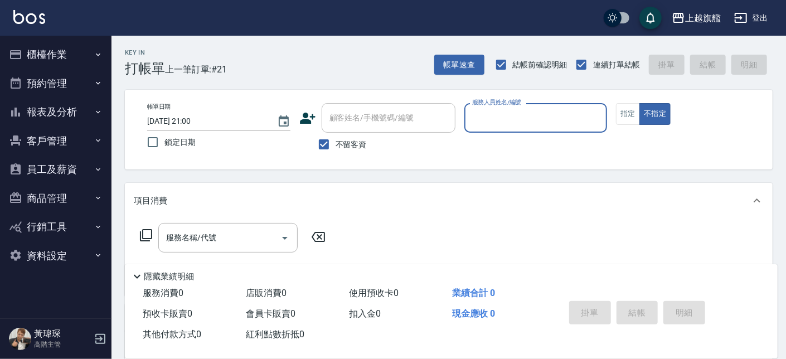
click at [360, 147] on span "不留客資" at bounding box center [351, 145] width 31 height 12
click at [336, 147] on input "不留客資" at bounding box center [323, 144] width 23 height 23
checkbox input "false"
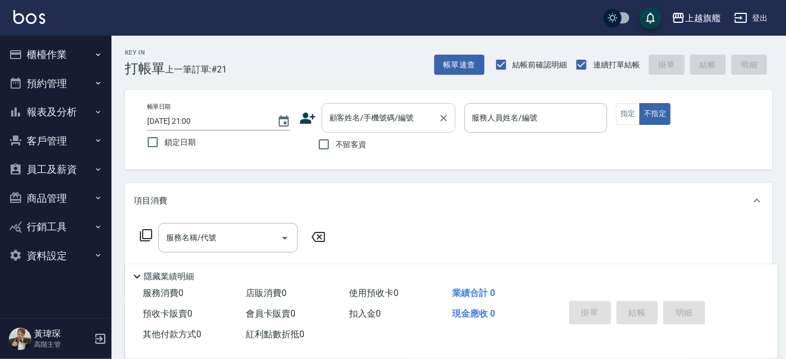
click at [362, 124] on input "顧客姓名/手機號碼/編號" at bounding box center [380, 118] width 107 height 20
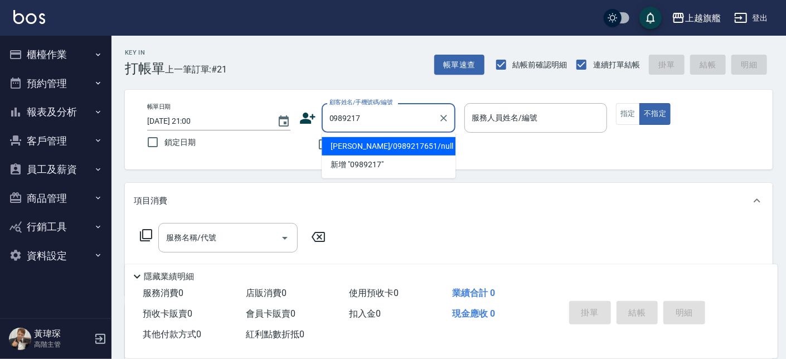
type input "戴肇輝/0989217651/null"
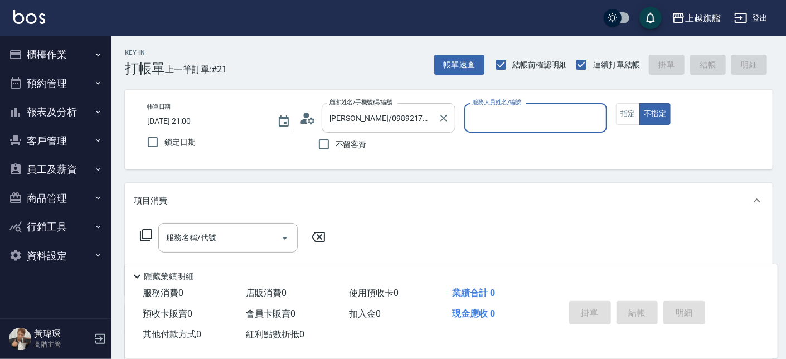
type input "謝雅婷-3"
click at [639, 103] on button "不指定" at bounding box center [654, 114] width 31 height 22
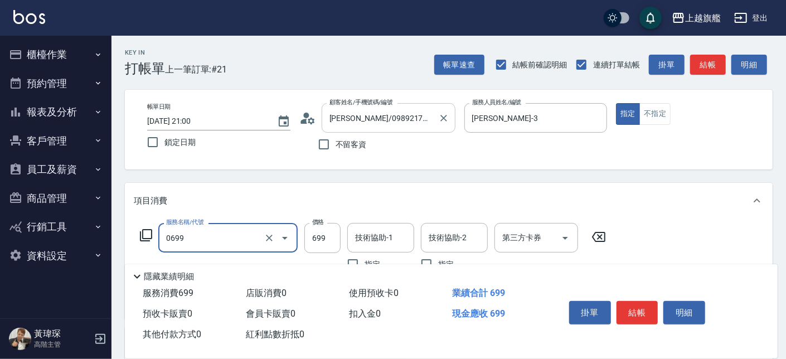
type input "精油SPA(0699)"
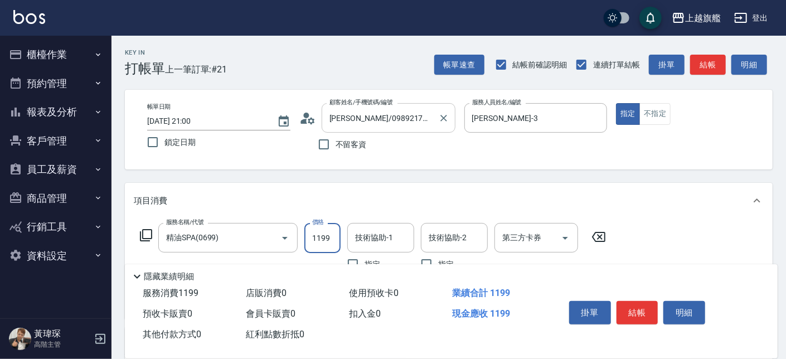
type input "1199"
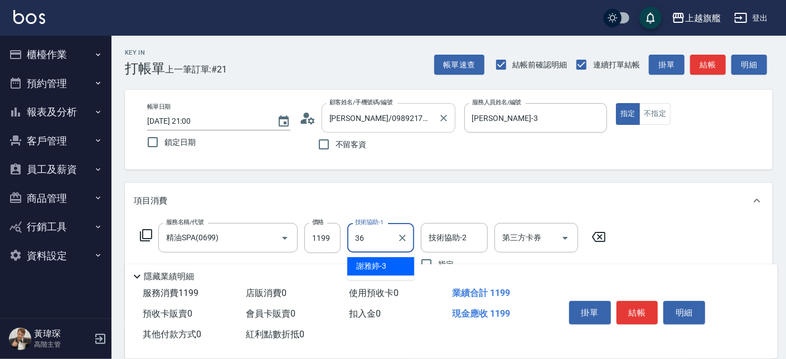
type input "蔡秉諶-36"
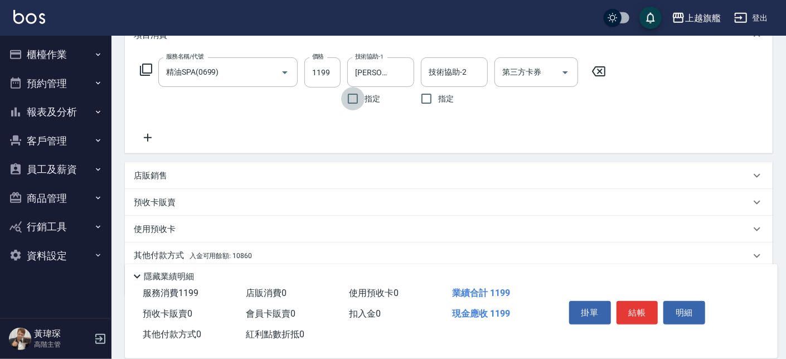
scroll to position [190, 0]
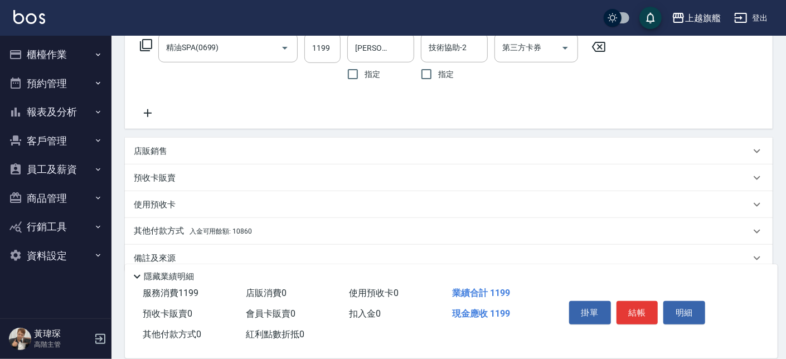
click at [203, 225] on div "其他付款方式 入金可用餘額: 10860" at bounding box center [449, 231] width 648 height 27
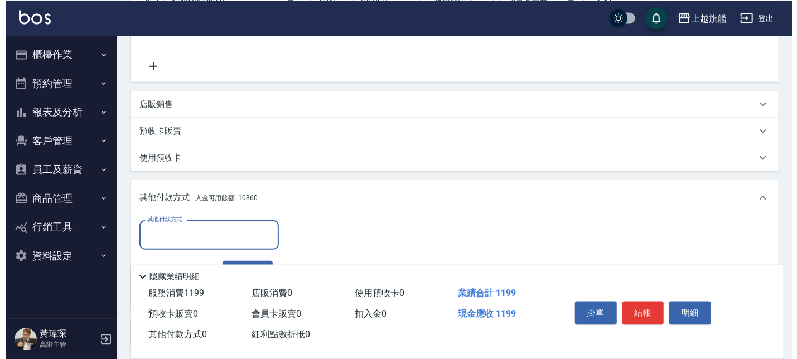
scroll to position [317, 0]
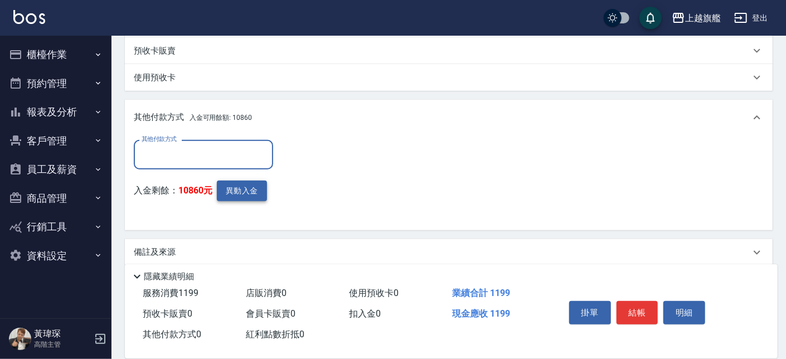
click at [244, 189] on button "異動入金" at bounding box center [242, 191] width 50 height 21
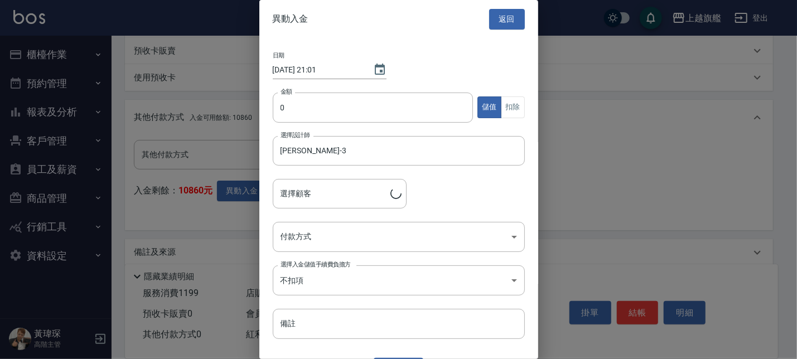
type input "戴肇輝/0989217651"
click at [356, 108] on input "0" at bounding box center [373, 108] width 201 height 30
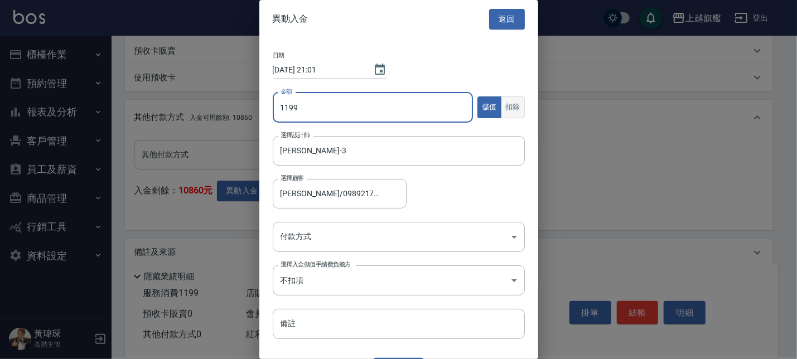
type input "1199"
click at [509, 102] on button "扣除" at bounding box center [513, 107] width 24 height 22
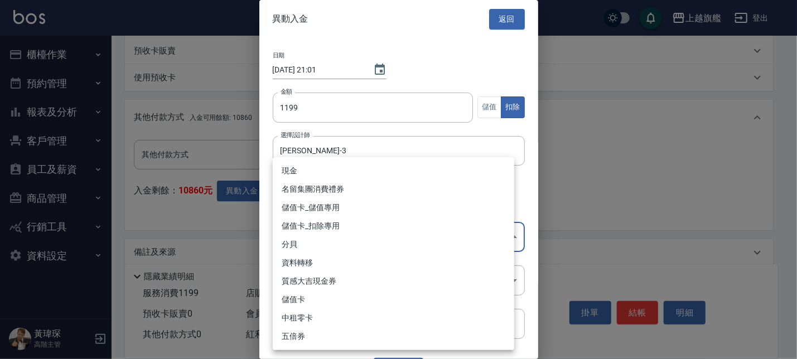
click at [318, 247] on body "上越旗艦 登出 櫃檯作業 打帳單 帳單列表 掛單列表 座位開單 營業儀表板 現金收支登錄 高階收支登錄 材料自購登錄 每日結帳 排班表 現場電腦打卡 掃碼打卡…" at bounding box center [398, 27] width 797 height 689
click at [331, 224] on li "儲值卡_扣除專用" at bounding box center [393, 226] width 241 height 18
type input "儲值卡_扣除專用"
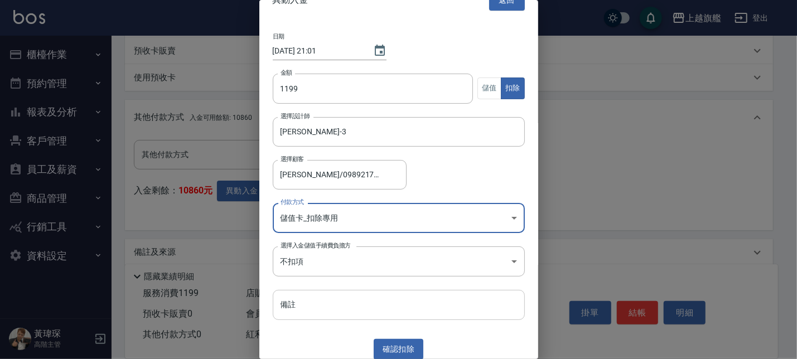
scroll to position [25, 0]
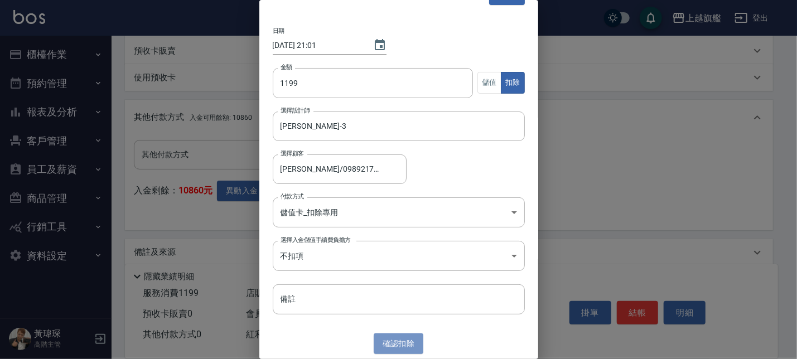
drag, startPoint x: 380, startPoint y: 334, endPoint x: 362, endPoint y: 311, distance: 29.8
click at [380, 336] on button "確認 扣除" at bounding box center [399, 343] width 50 height 21
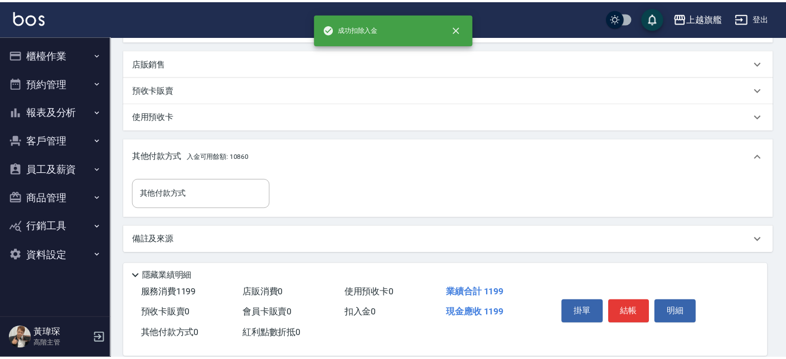
scroll to position [278, 0]
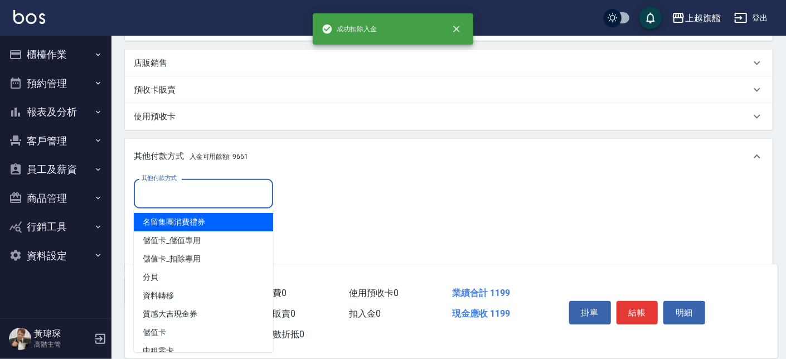
click at [212, 185] on input "其他付款方式" at bounding box center [203, 194] width 129 height 20
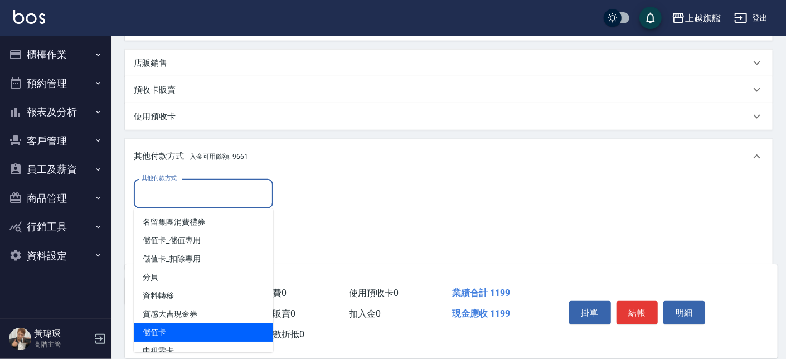
click at [167, 324] on span "儲值卡" at bounding box center [203, 332] width 139 height 18
type input "儲值卡"
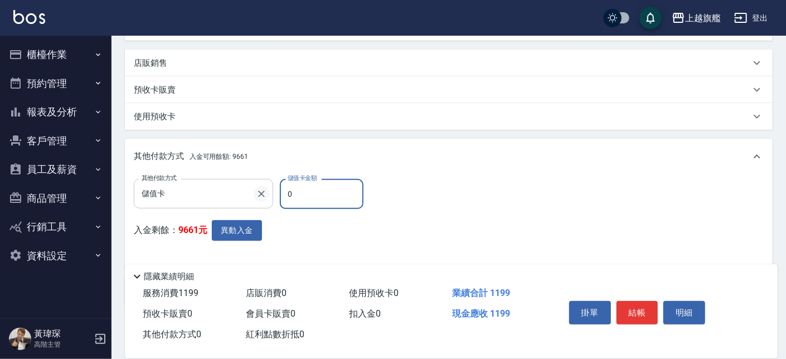
drag, startPoint x: 298, startPoint y: 205, endPoint x: 265, endPoint y: 196, distance: 34.6
click at [280, 202] on input "0" at bounding box center [322, 194] width 84 height 30
type input "1199"
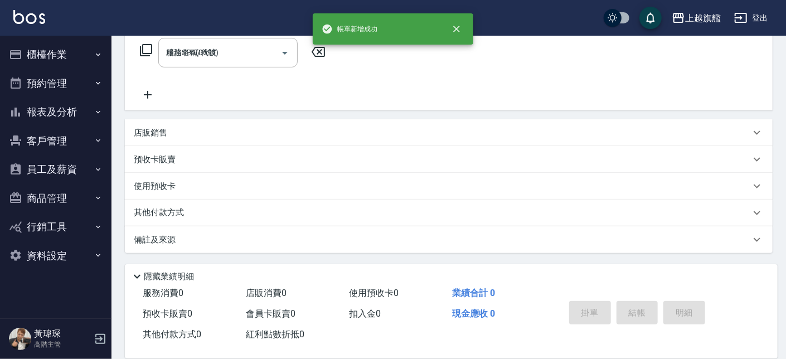
type input "2025/08/14 21:01"
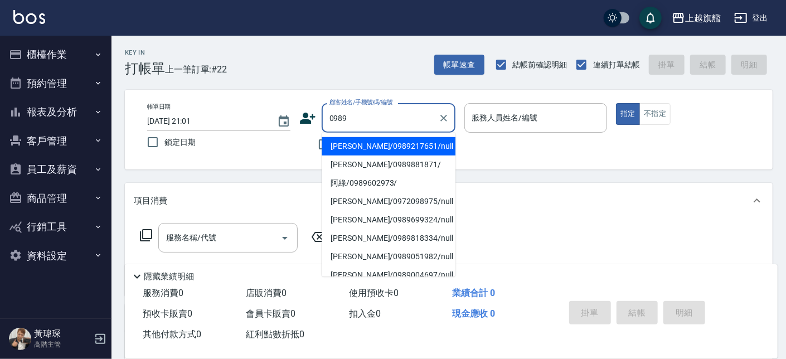
type input "戴肇輝/0989217651/null"
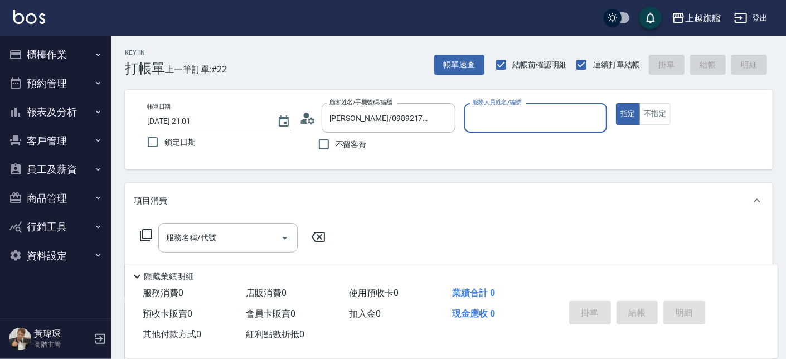
type input "謝雅婷-3"
click at [616, 103] on button "指定" at bounding box center [628, 114] width 24 height 22
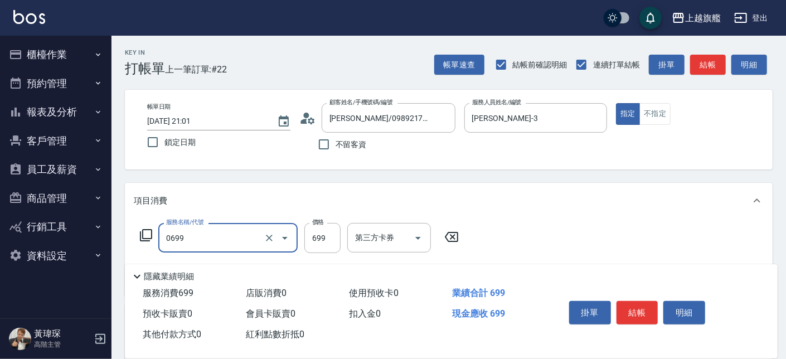
type input "精油SPA(0699)"
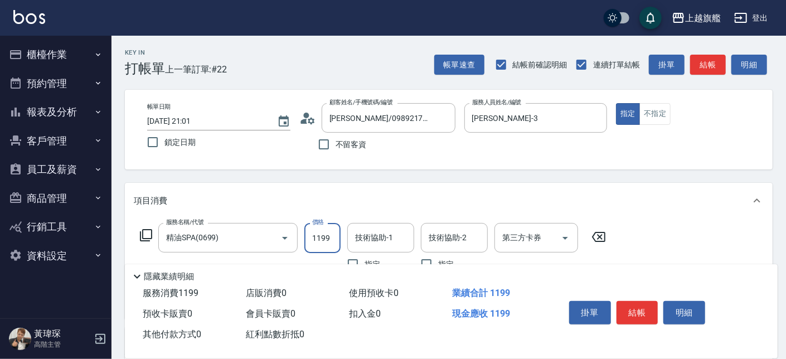
type input "1199"
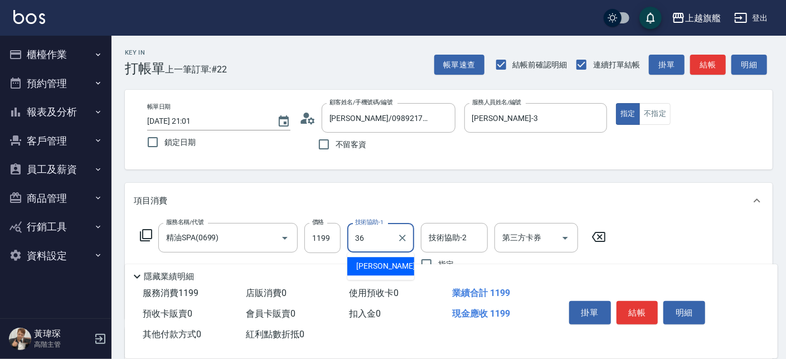
type input "蔡秉諶-36"
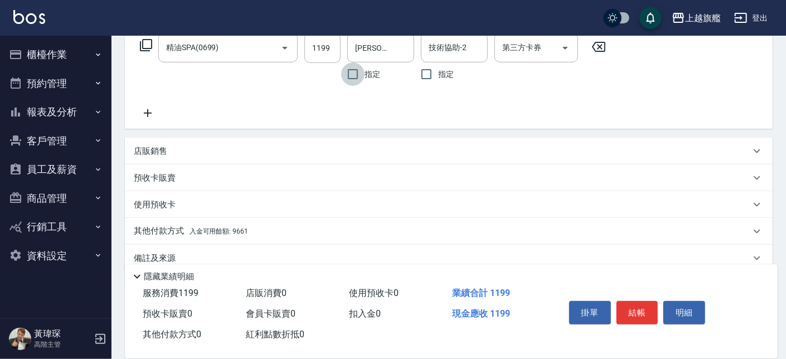
scroll to position [208, 0]
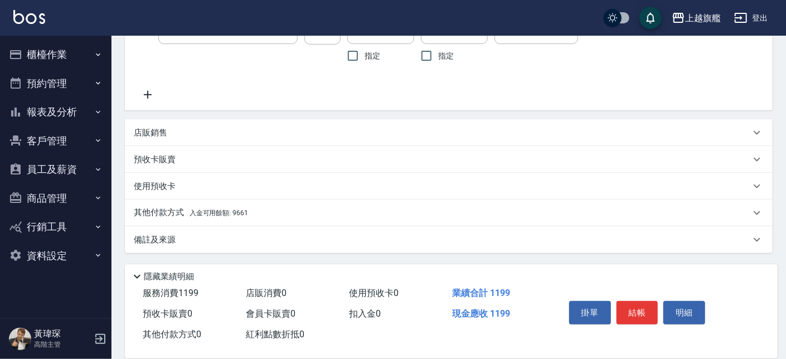
click at [212, 215] on span "入金可用餘額: 9661" at bounding box center [219, 213] width 59 height 8
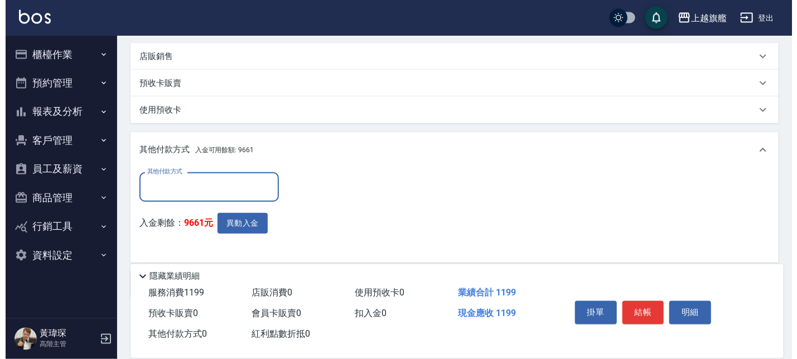
scroll to position [329, 0]
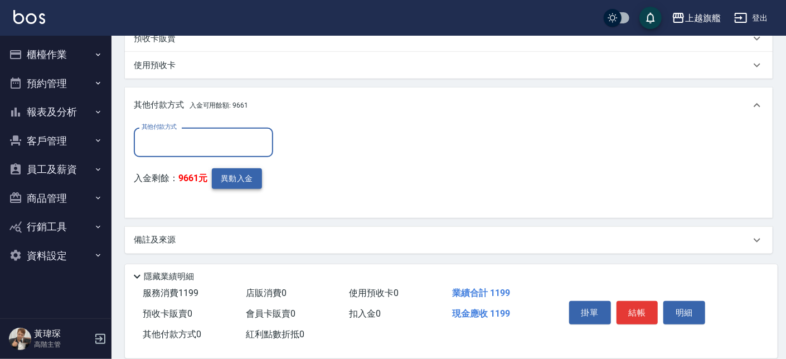
click at [224, 182] on button "異動入金" at bounding box center [237, 178] width 50 height 21
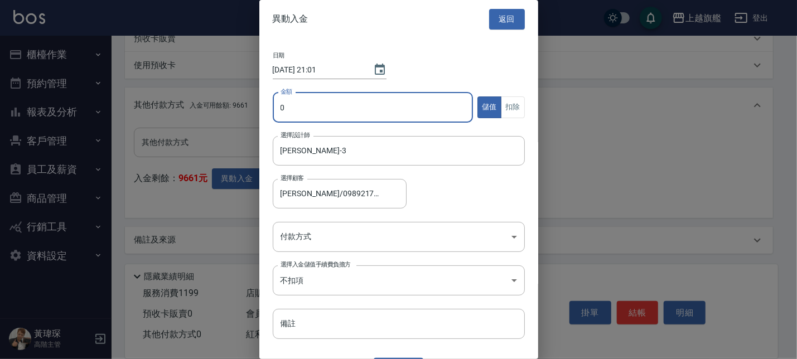
click at [290, 102] on input "0" at bounding box center [373, 108] width 201 height 30
type input "1199"
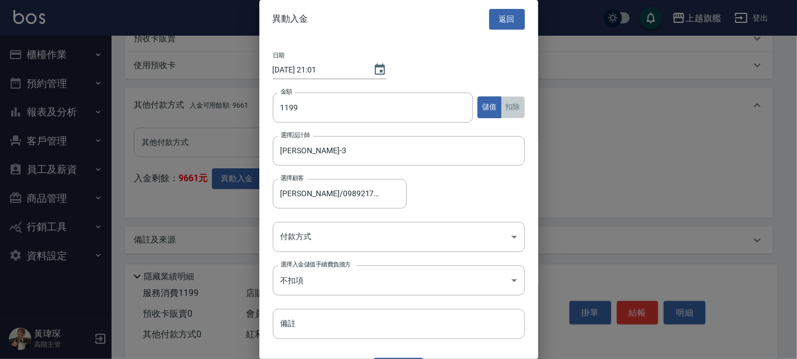
click at [501, 98] on button "扣除" at bounding box center [513, 107] width 24 height 22
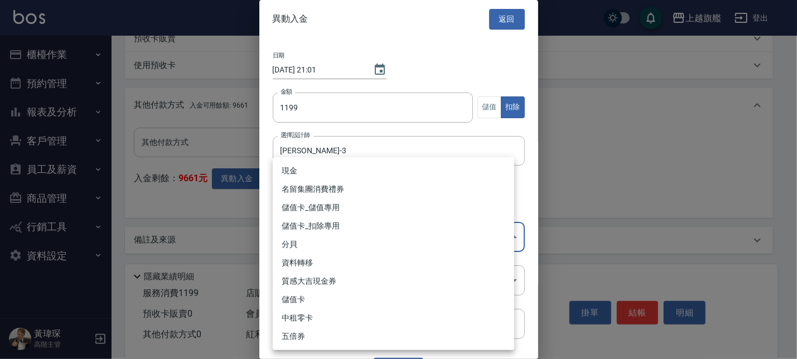
click at [348, 244] on body "上越旗艦 登出 櫃檯作業 打帳單 帳單列表 掛單列表 座位開單 營業儀表板 現金收支登錄 高階收支登錄 材料自購登錄 每日結帳 排班表 現場電腦打卡 掃碼打卡…" at bounding box center [398, 15] width 797 height 689
click at [331, 226] on li "儲值卡_扣除專用" at bounding box center [393, 226] width 241 height 18
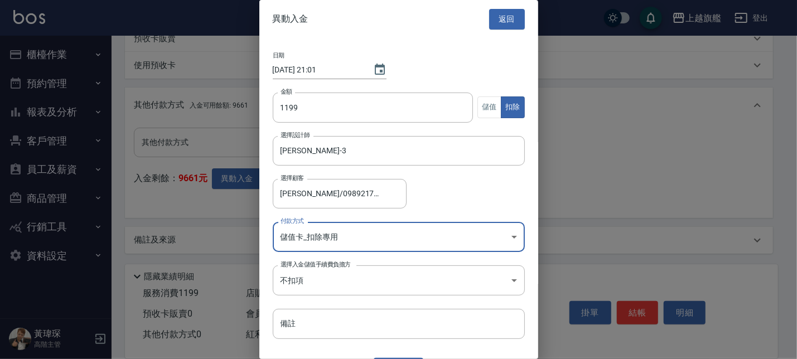
type input "儲值卡_扣除專用"
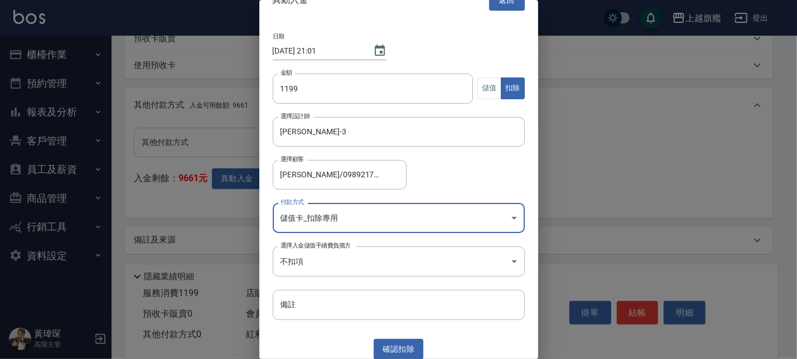
scroll to position [25, 0]
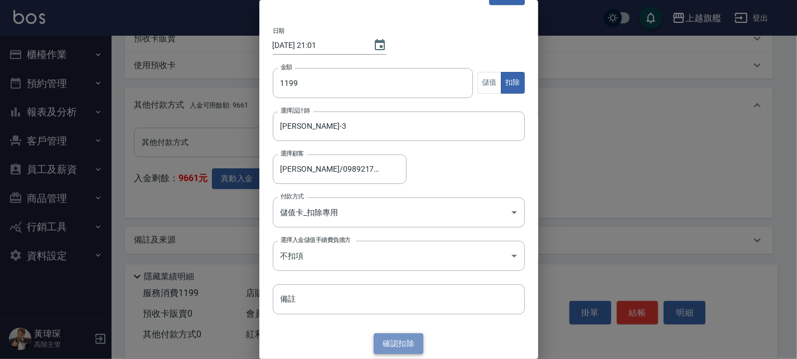
click at [398, 346] on button "確認 扣除" at bounding box center [399, 343] width 50 height 21
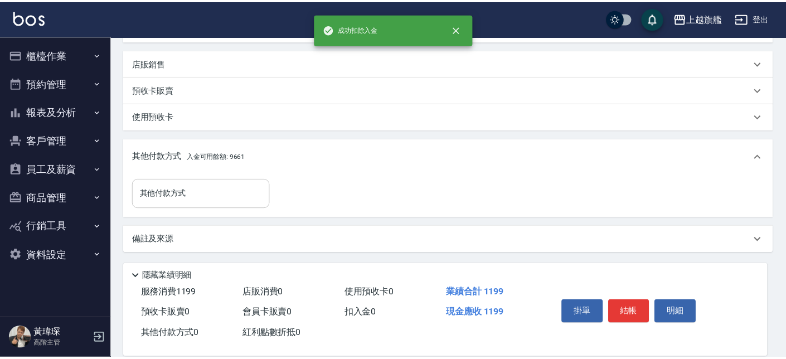
scroll to position [278, 0]
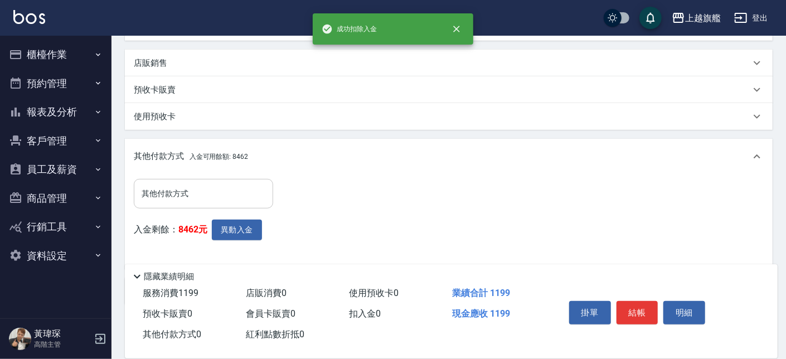
click at [201, 187] on input "其他付款方式" at bounding box center [203, 194] width 129 height 20
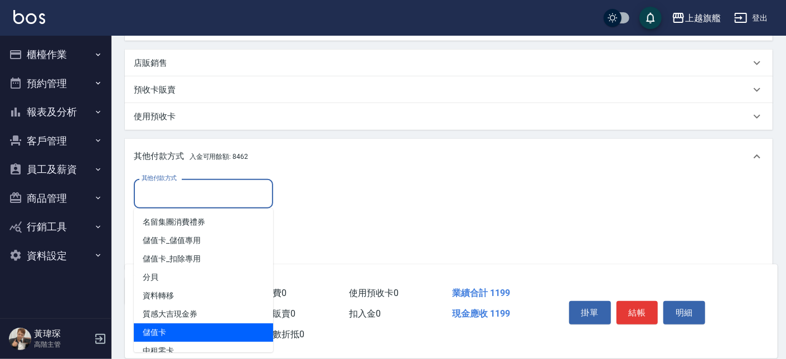
click at [192, 329] on span "儲值卡" at bounding box center [203, 332] width 139 height 18
type input "儲值卡"
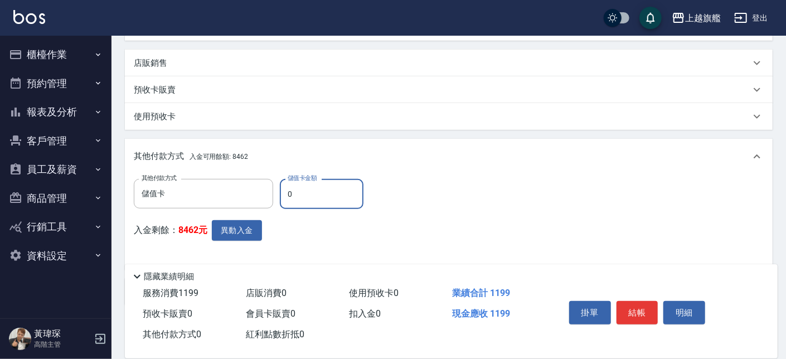
drag, startPoint x: 289, startPoint y: 197, endPoint x: 250, endPoint y: 185, distance: 41.6
click at [280, 185] on input "0" at bounding box center [322, 194] width 84 height 30
type input "1199"
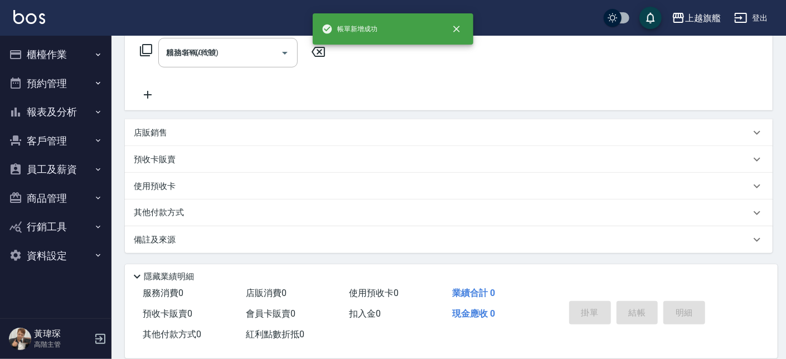
type input "2025/08/14 21:02"
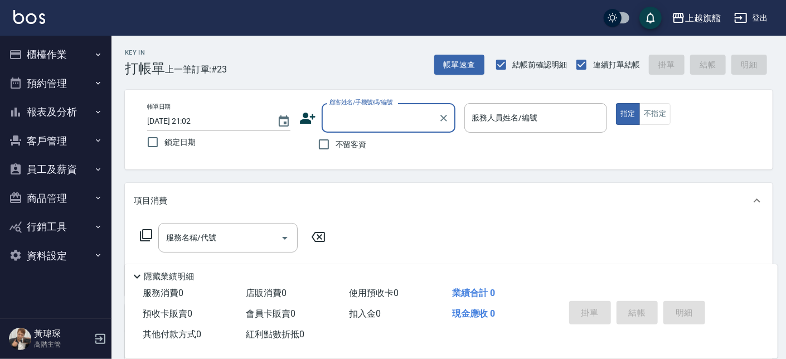
click at [353, 141] on span "不留客資" at bounding box center [351, 145] width 31 height 12
click at [336, 141] on input "不留客資" at bounding box center [323, 144] width 23 height 23
checkbox input "true"
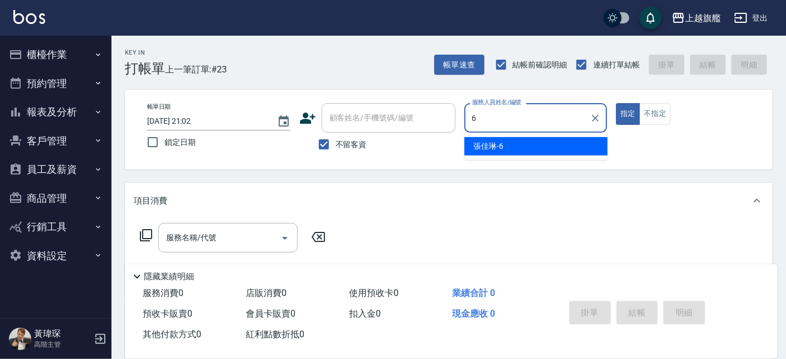
type input "張佳琳-6"
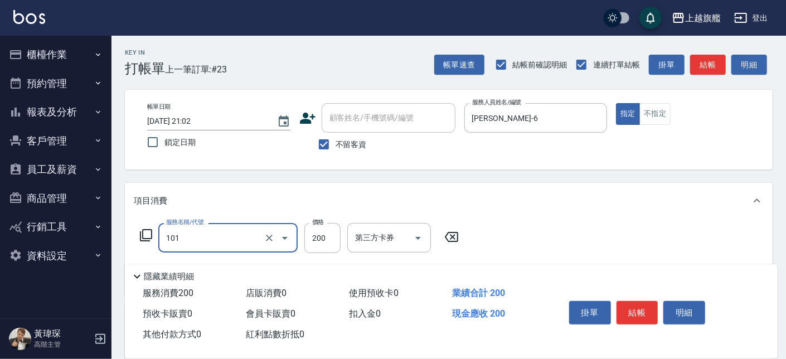
type input "一般洗(101)"
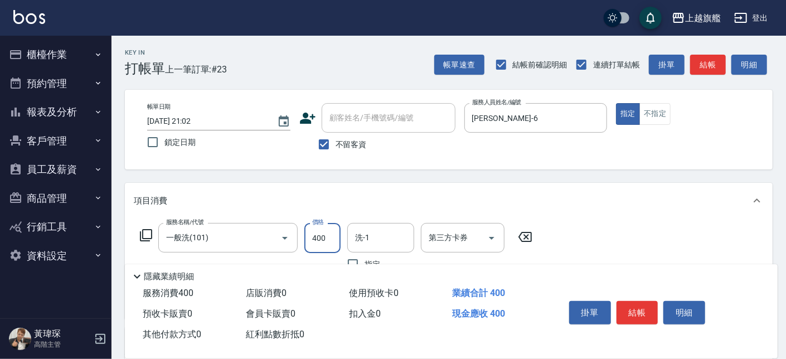
type input "400"
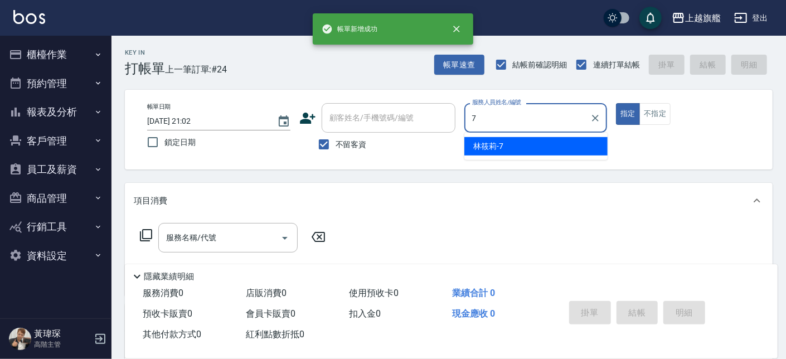
type input "林筱莉-7"
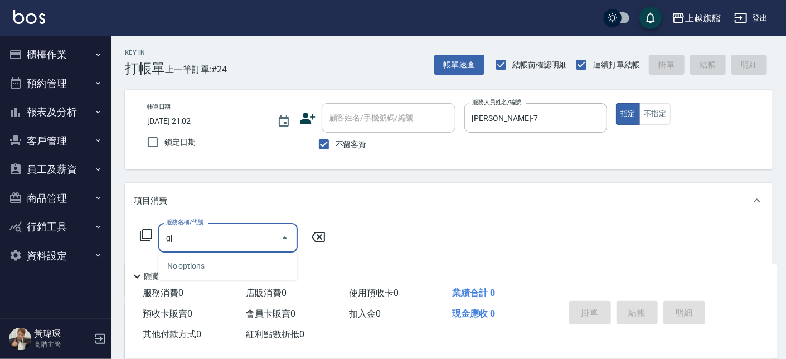
type input "g"
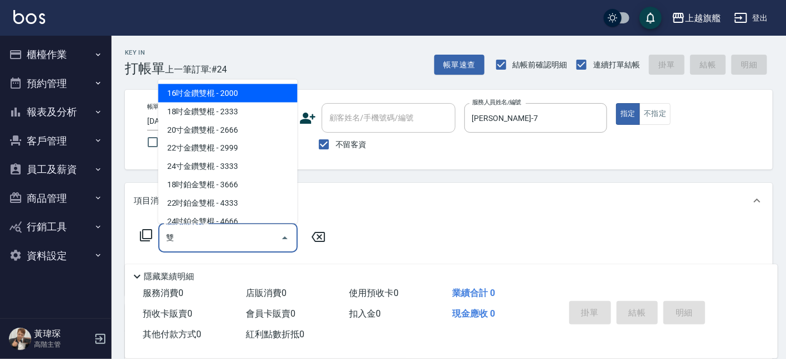
click at [248, 91] on span "16吋金鑽雙棍 - 2000" at bounding box center [227, 93] width 139 height 18
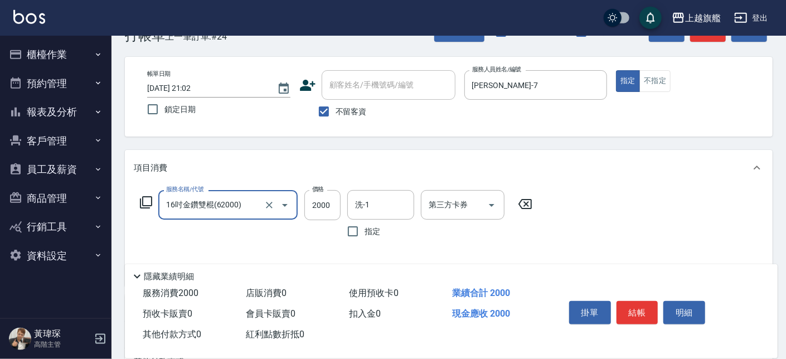
scroll to position [63, 0]
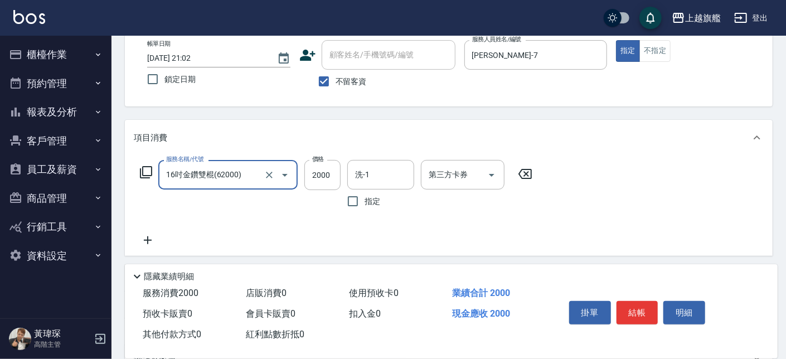
type input "16吋金鑽雙棍(62000)"
click at [148, 241] on icon at bounding box center [148, 240] width 8 height 8
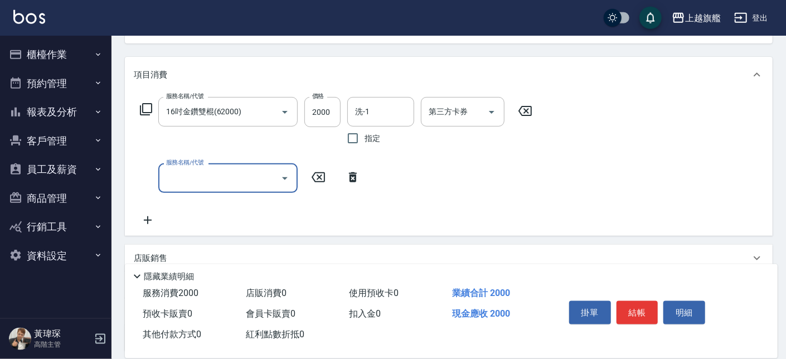
scroll to position [127, 0]
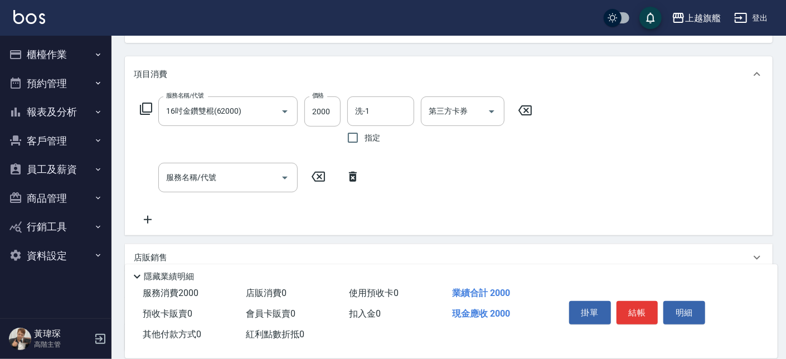
click at [149, 216] on icon at bounding box center [148, 219] width 28 height 13
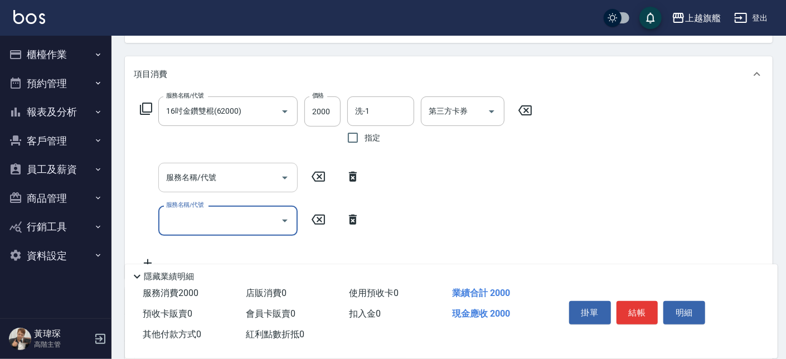
click at [207, 170] on input "服務名稱/代號" at bounding box center [219, 178] width 113 height 20
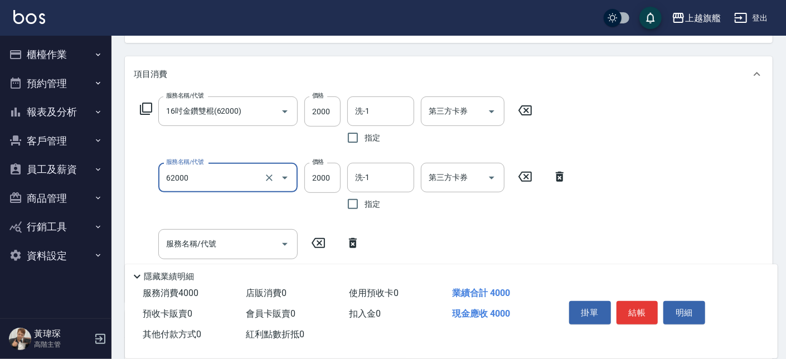
type input "16吋金鑽雙棍(62000)"
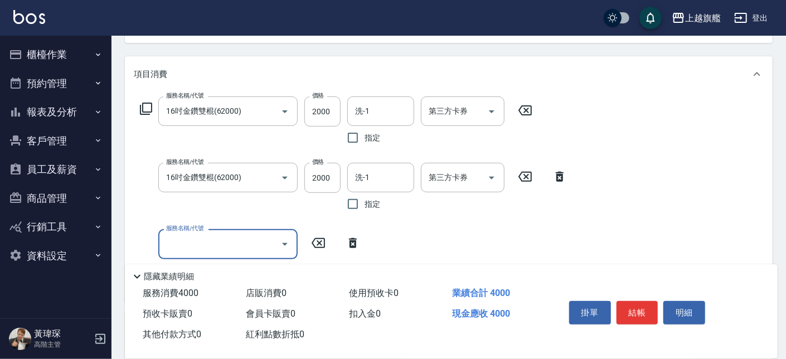
click at [212, 251] on input "服務名稱/代號" at bounding box center [219, 244] width 113 height 20
type input "16吋金鑽雙棍(62000)"
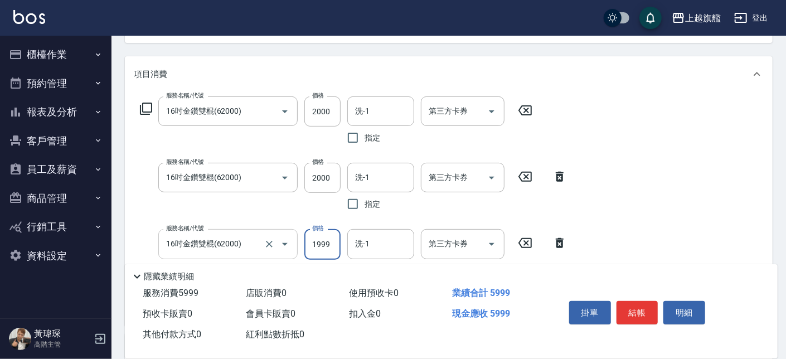
type input "1999"
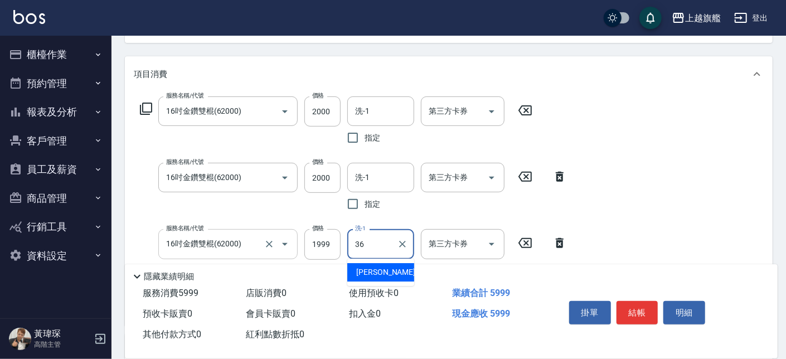
type input "蔡秉諶-36"
click at [388, 101] on div "洗-1" at bounding box center [380, 111] width 67 height 30
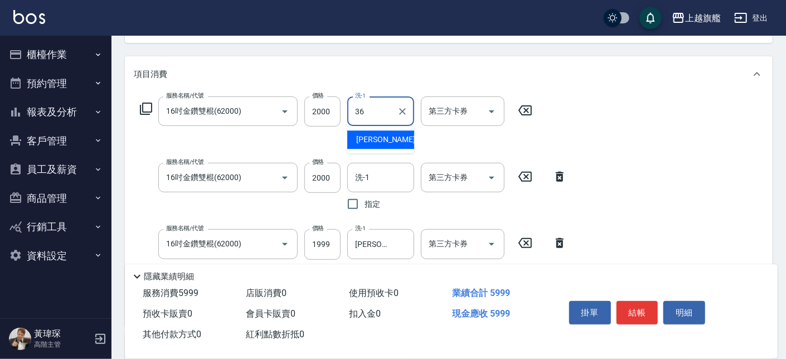
type input "蔡秉諶-36"
click at [376, 167] on div "洗-1" at bounding box center [380, 178] width 67 height 30
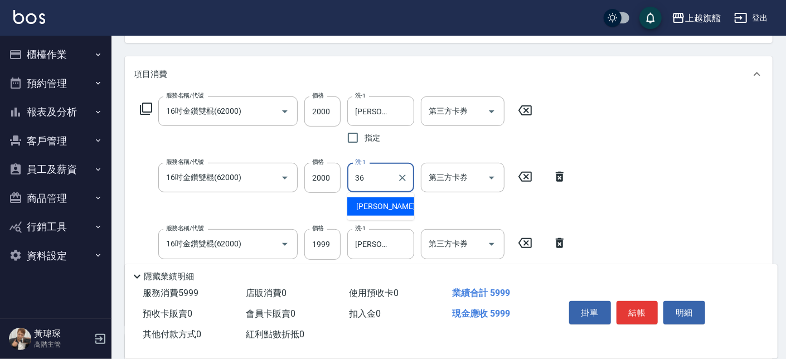
type input "蔡秉諶-36"
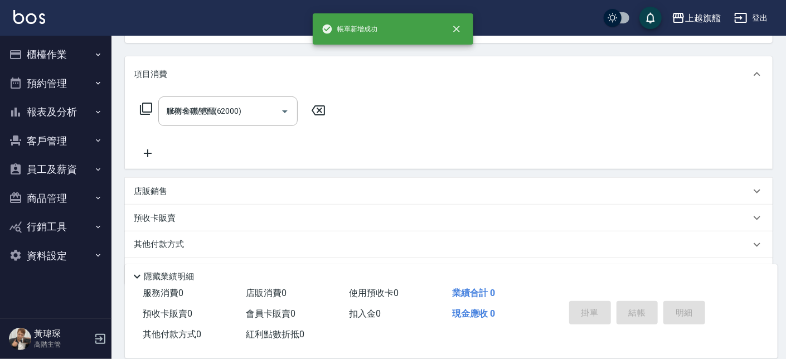
type input "2025/08/14 21:03"
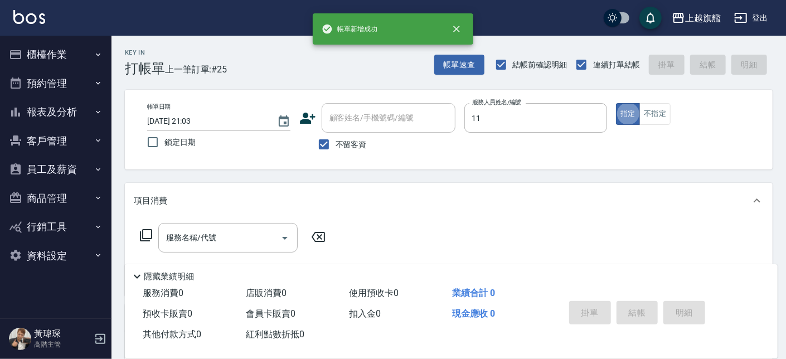
type input "蔡美秀-11"
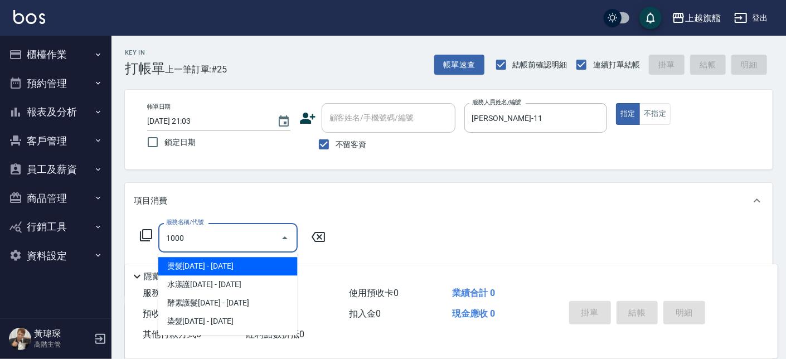
type input "燙髮1000(203)"
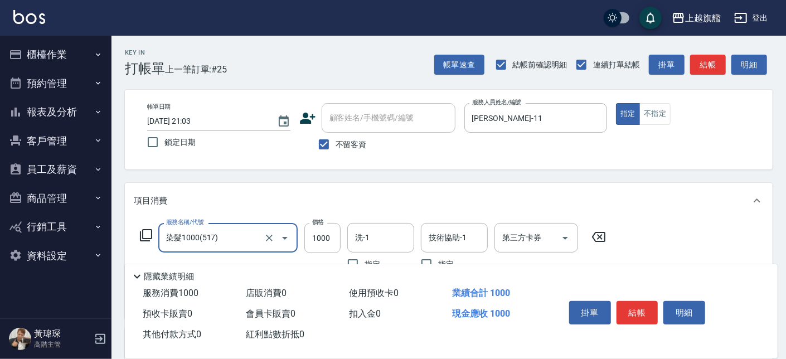
type input "染髮1000(517)"
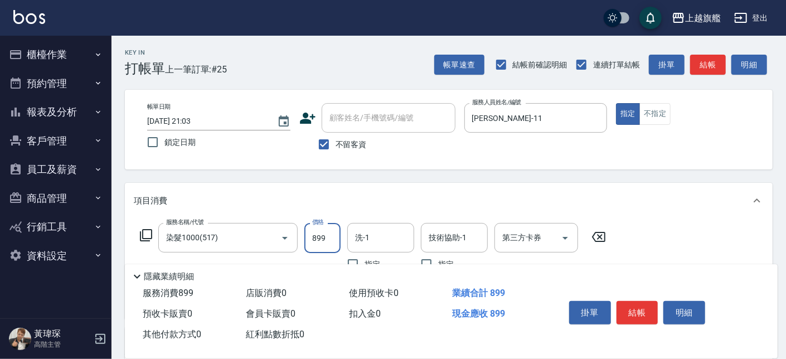
type input "899"
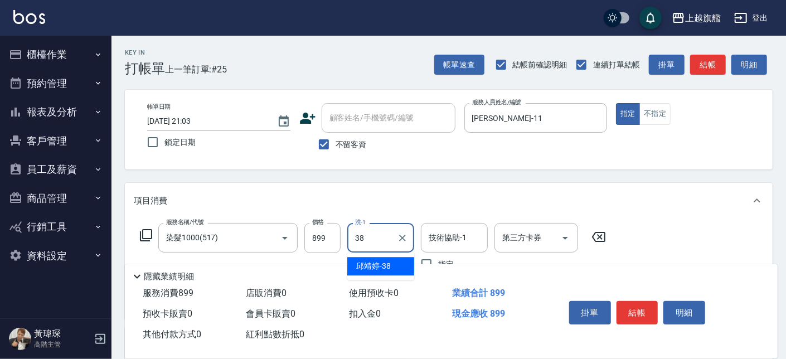
type input "邱靖婷-38"
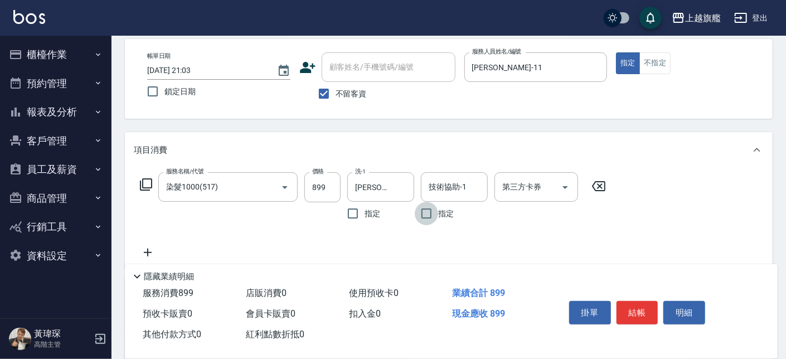
scroll to position [63, 0]
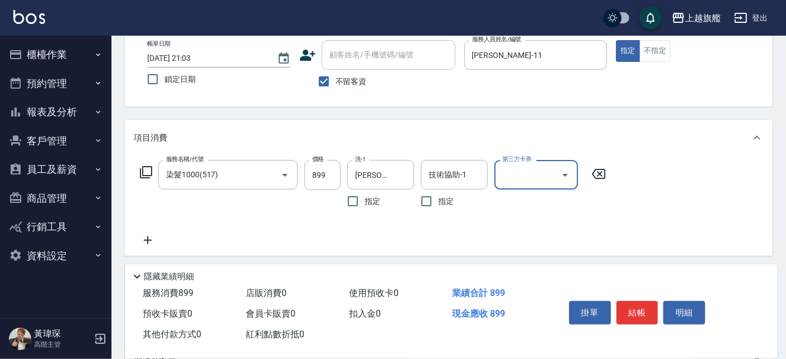
click at [440, 172] on input "技術協助-1" at bounding box center [454, 175] width 57 height 20
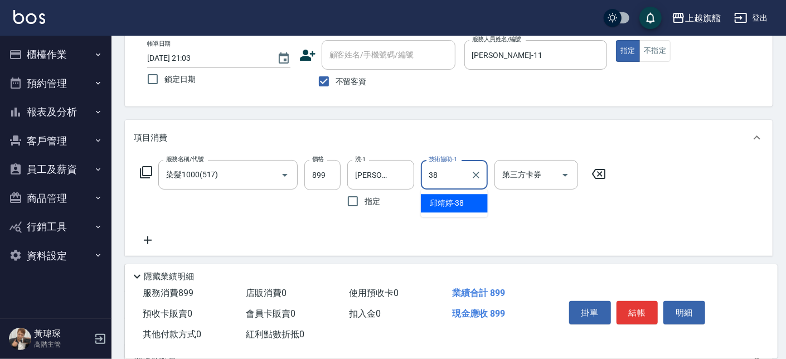
type input "邱靖婷-38"
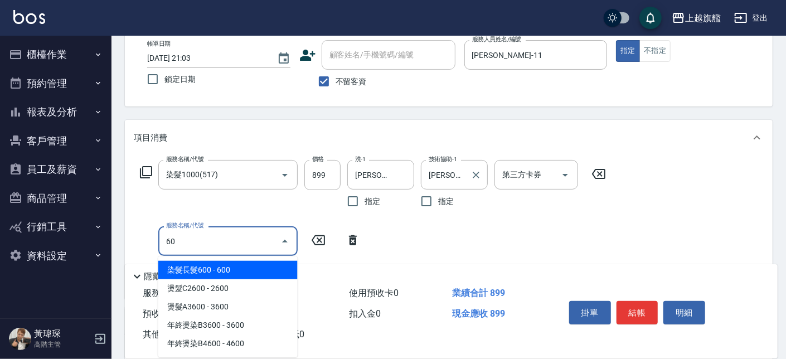
type input "6"
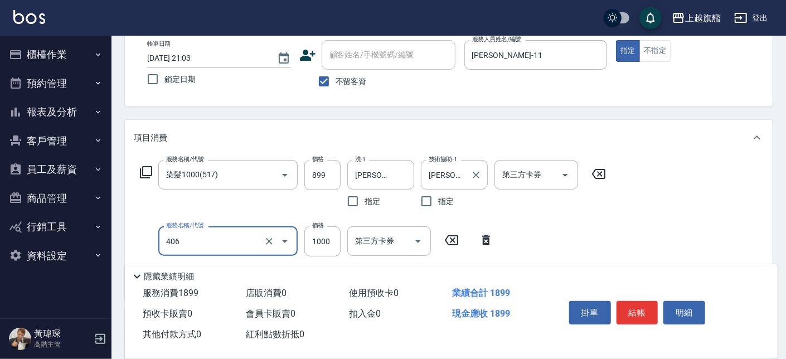
type input "水漾護1000(406)"
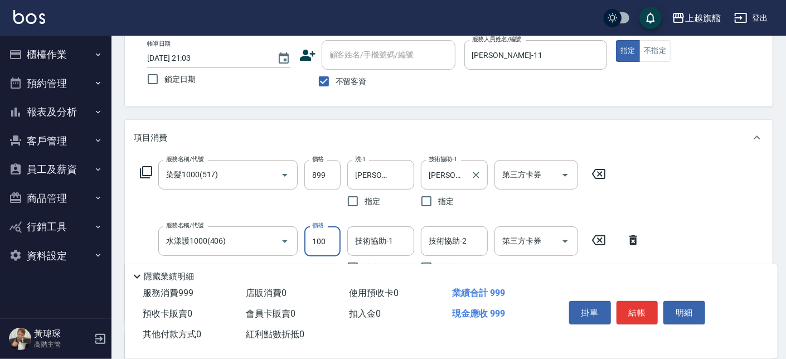
type input "100"
type input "邱靖婷-38"
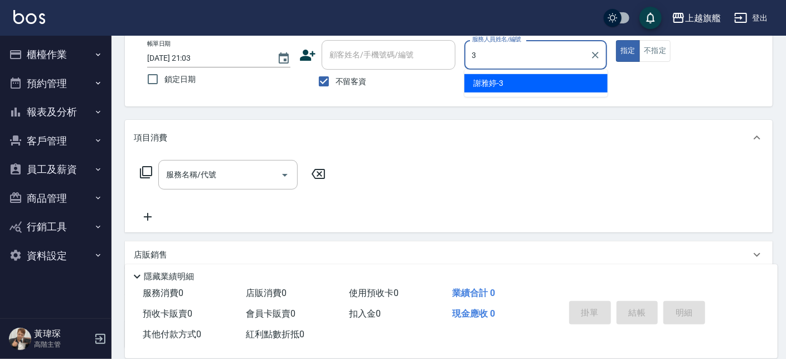
type input "謝雅婷-3"
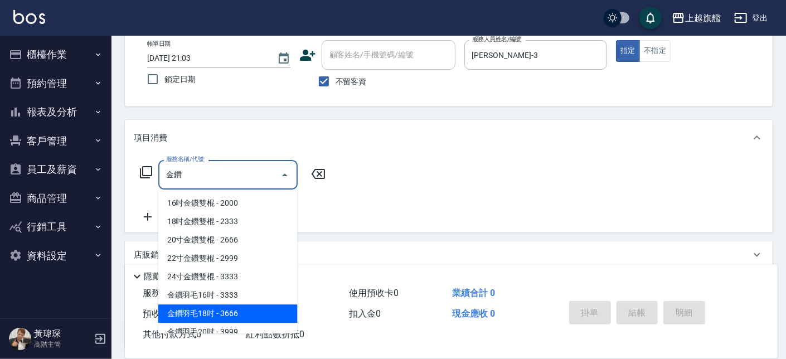
click at [204, 305] on ul "16吋金鑽雙棍 - 2000 18吋金鑽雙棍 - 2333 20寸金鑽雙棍 - 2666 22寸金鑽雙棍 - 2999 24寸金鑽雙棍 - 3333 金鑽羽毛…" at bounding box center [227, 262] width 139 height 144
click at [197, 311] on span "金鑽羽毛18吋 - 3666" at bounding box center [227, 313] width 139 height 18
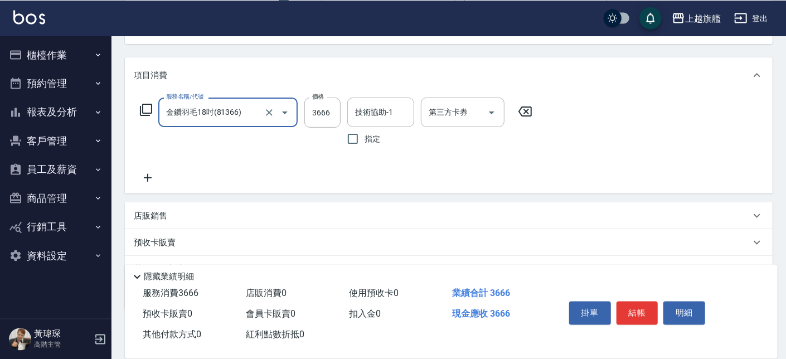
scroll to position [127, 0]
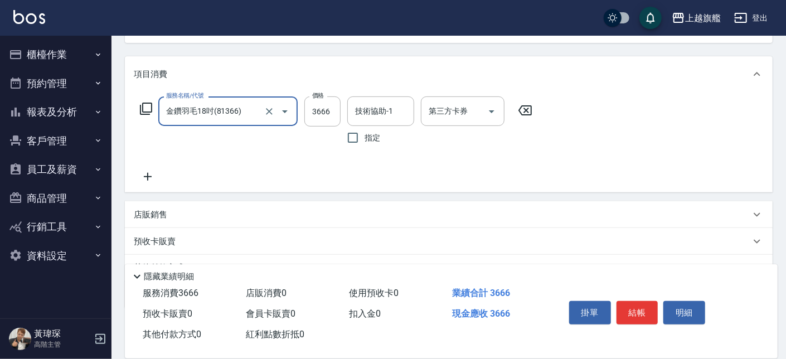
type input "金鑽羽毛18吋(81366)"
click at [146, 174] on icon at bounding box center [148, 176] width 28 height 13
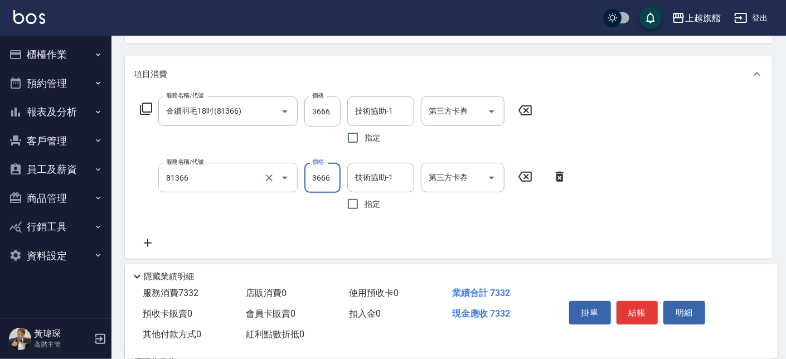
type input "金鑽羽毛18吋(81366)"
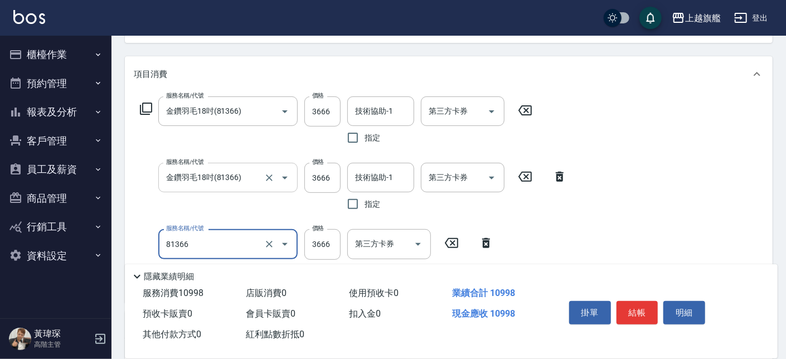
type input "金鑽羽毛18吋(81366)"
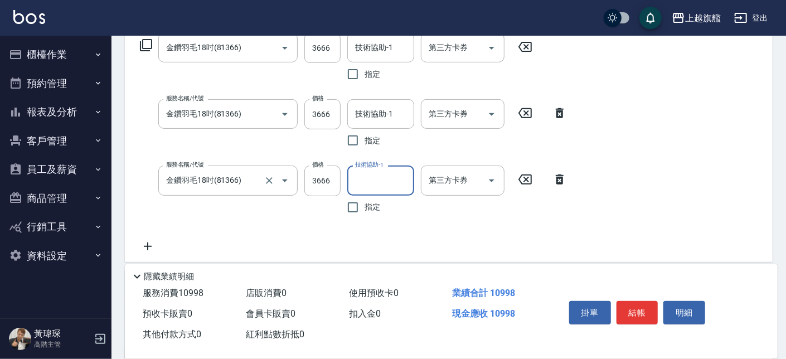
scroll to position [254, 0]
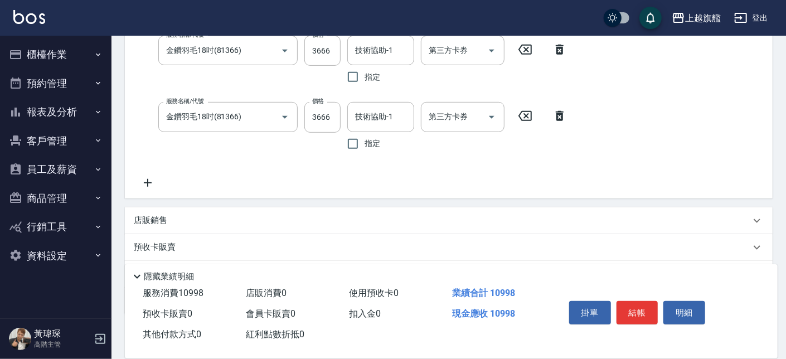
click at [143, 177] on icon at bounding box center [148, 182] width 28 height 13
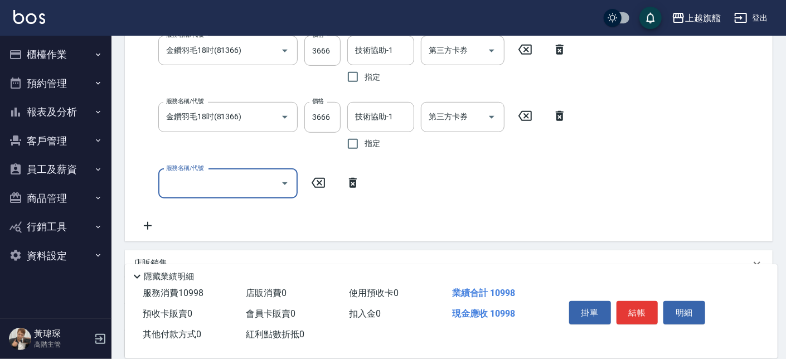
scroll to position [231, 0]
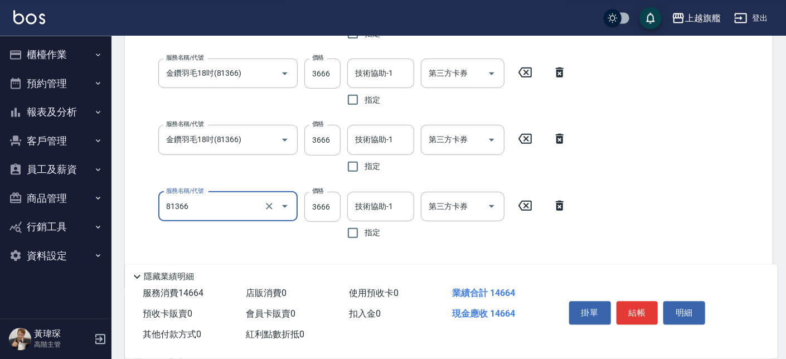
type input "金鑽羽毛18吋(81366)"
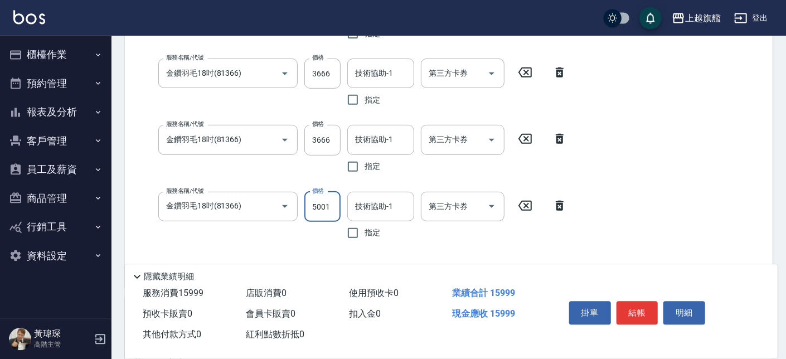
type input "5001"
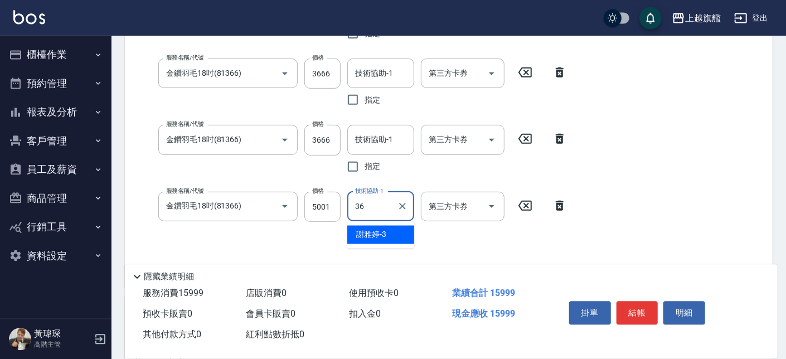
type input "蔡秉諶-36"
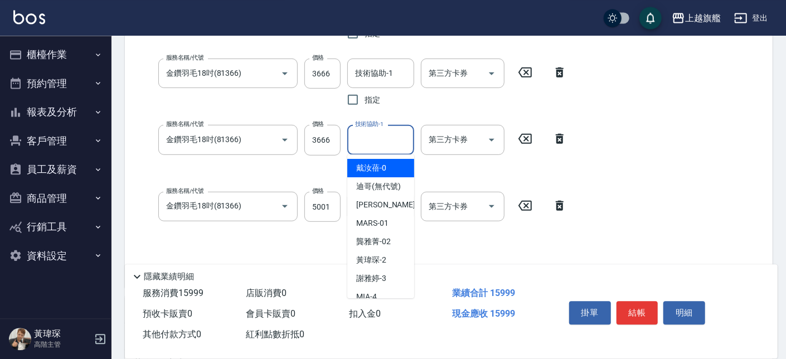
click at [400, 138] on input "技術協助-1" at bounding box center [380, 139] width 57 height 20
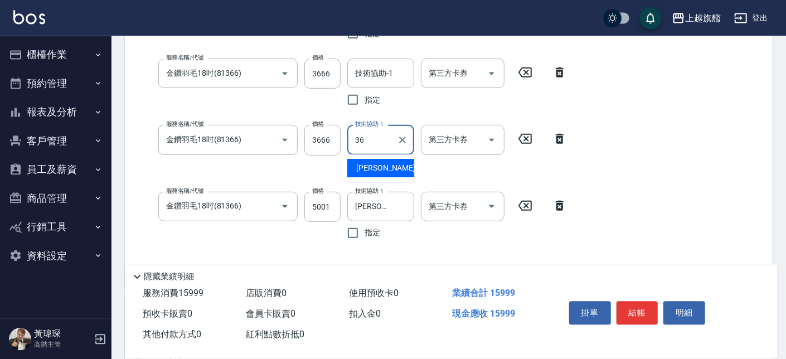
type input "蔡秉諶-36"
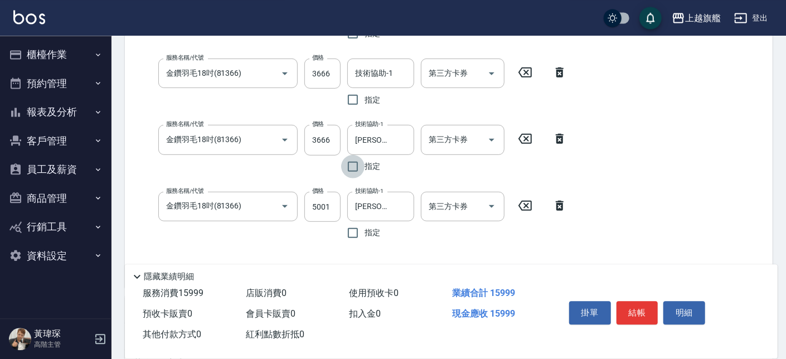
scroll to position [168, 0]
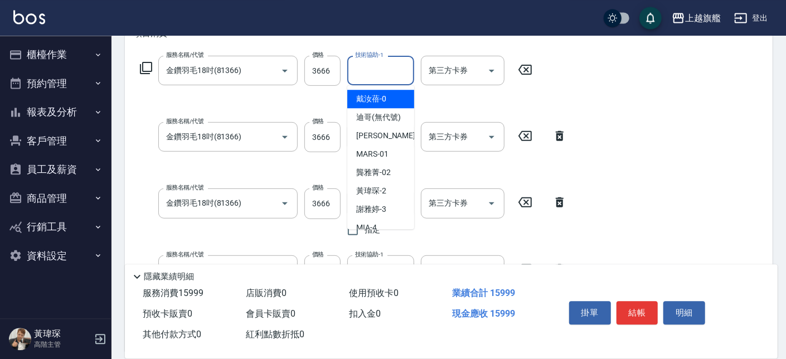
click at [376, 65] on input "技術協助-1" at bounding box center [380, 70] width 57 height 20
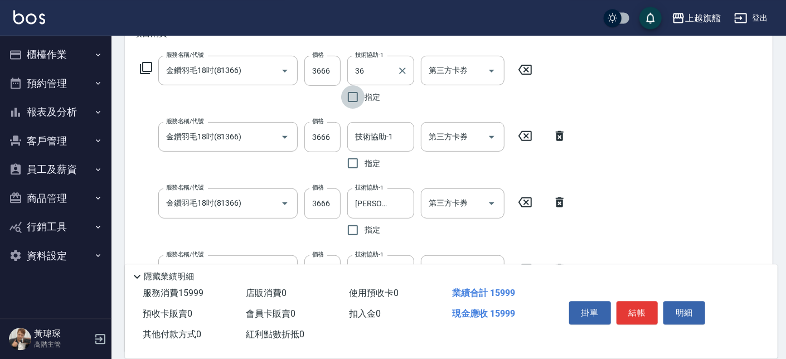
type input "蔡秉諶-36"
click at [372, 135] on input "技術協助-1" at bounding box center [380, 137] width 57 height 20
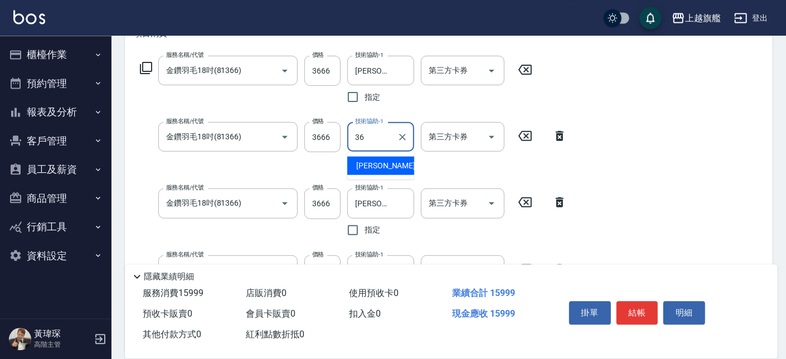
type input "蔡秉諶-36"
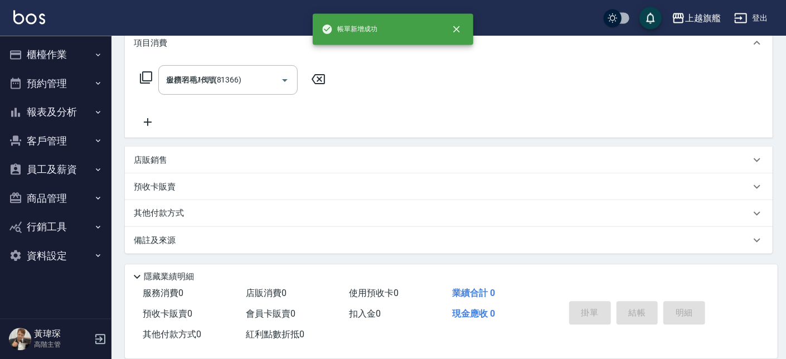
type input "2025/08/14 21:05"
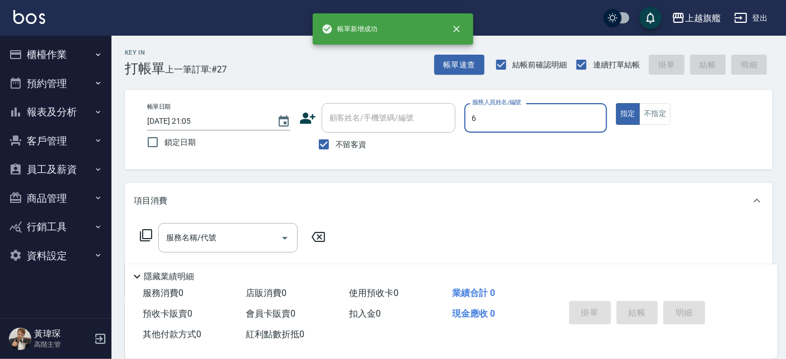
type input "張佳琳-6"
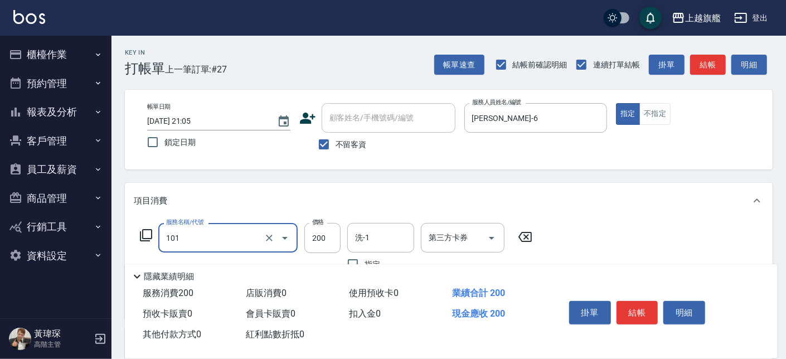
type input "一般洗(101)"
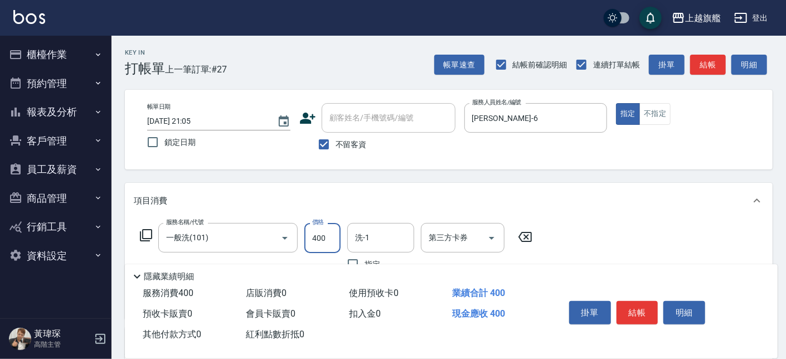
type input "400"
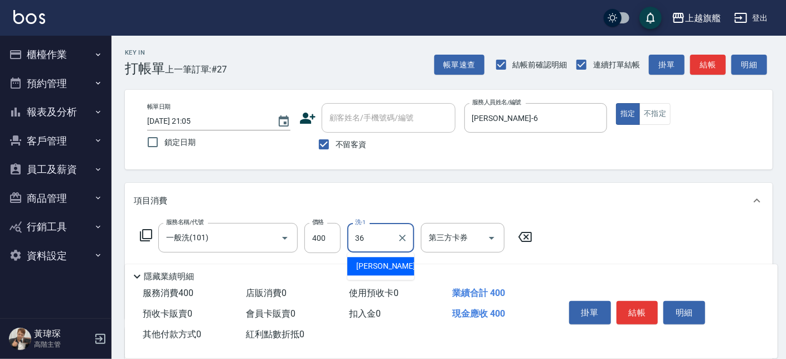
type input "蔡秉諶-36"
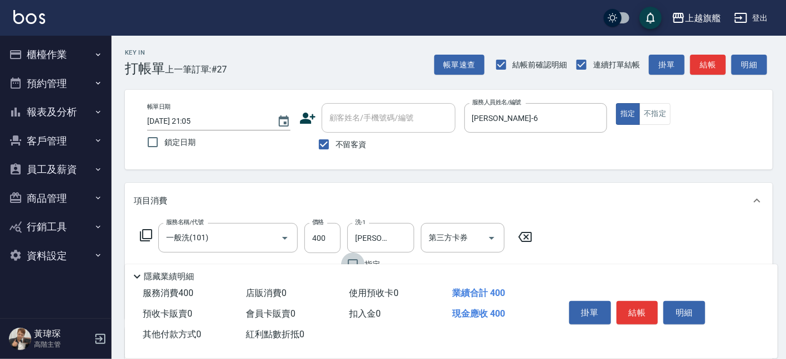
drag, startPoint x: 310, startPoint y: 149, endPoint x: 317, endPoint y: 149, distance: 6.7
click at [311, 149] on div "不留客資" at bounding box center [377, 144] width 156 height 23
click at [343, 144] on span "不留客資" at bounding box center [351, 145] width 31 height 12
click at [336, 144] on input "不留客資" at bounding box center [323, 144] width 23 height 23
checkbox input "false"
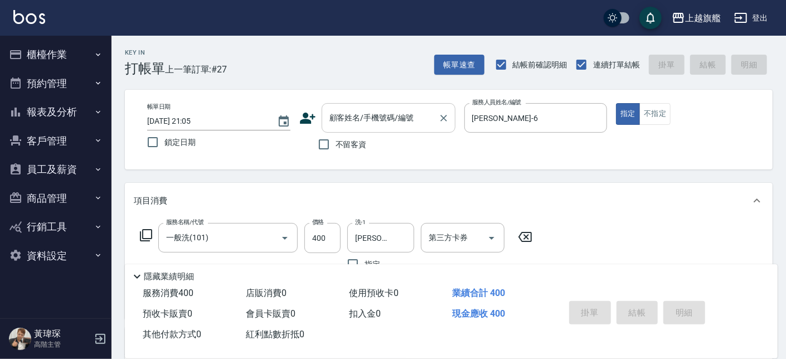
click at [359, 114] on input "顧客姓名/手機號碼/編號" at bounding box center [380, 118] width 107 height 20
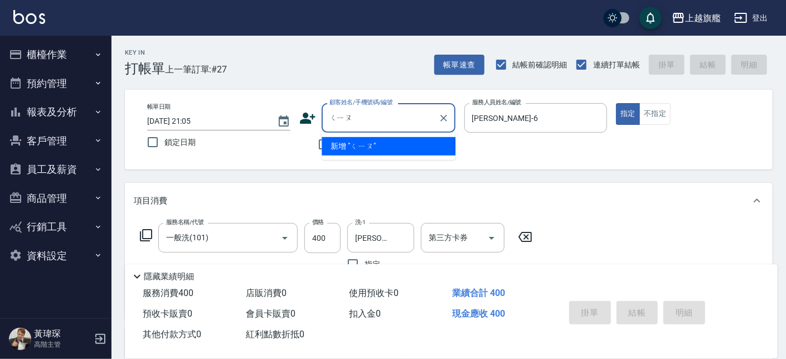
type input "邱"
type input "ㄑ"
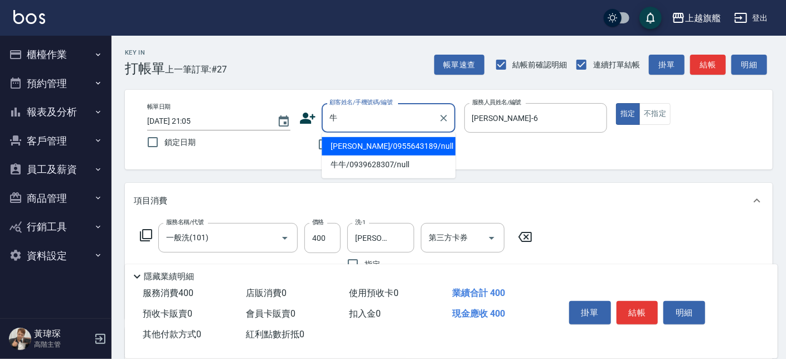
click at [362, 112] on input "牛" at bounding box center [380, 118] width 107 height 20
click at [363, 143] on li "牛夢駒/0955643189/null" at bounding box center [389, 146] width 134 height 18
type input "牛夢駒/0955643189/null"
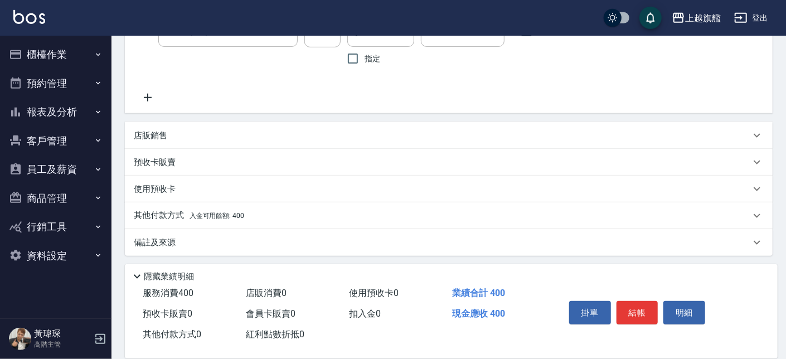
scroll to position [208, 0]
click at [258, 206] on div "其他付款方式 入金可用餘額: 400" at bounding box center [449, 213] width 648 height 27
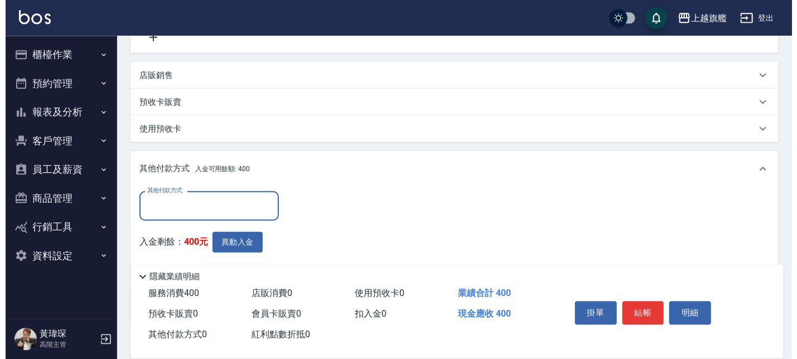
scroll to position [328, 0]
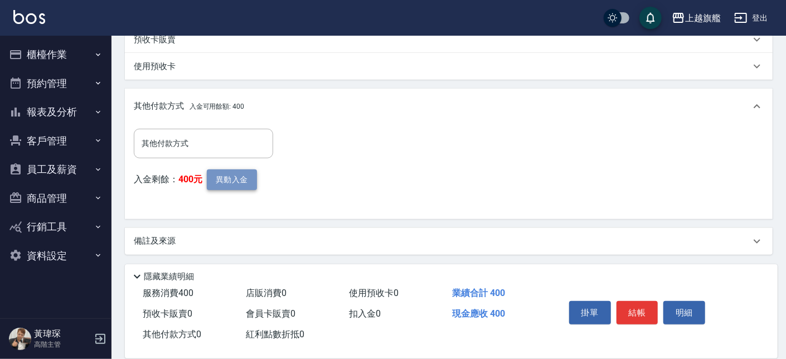
click at [230, 181] on button "異動入金" at bounding box center [232, 179] width 50 height 21
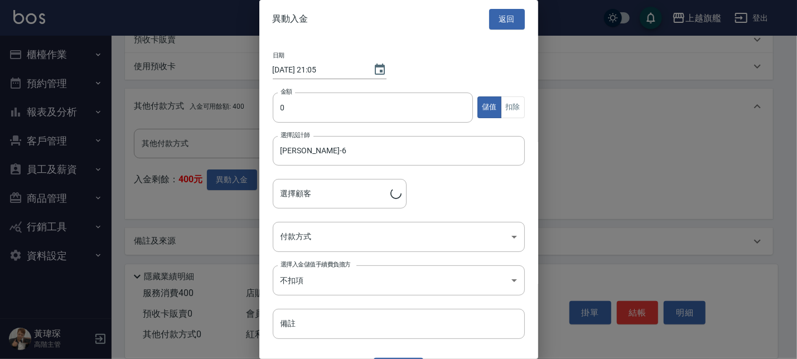
type input "牛夢駒/0955643189"
click at [294, 114] on input "0" at bounding box center [373, 108] width 201 height 30
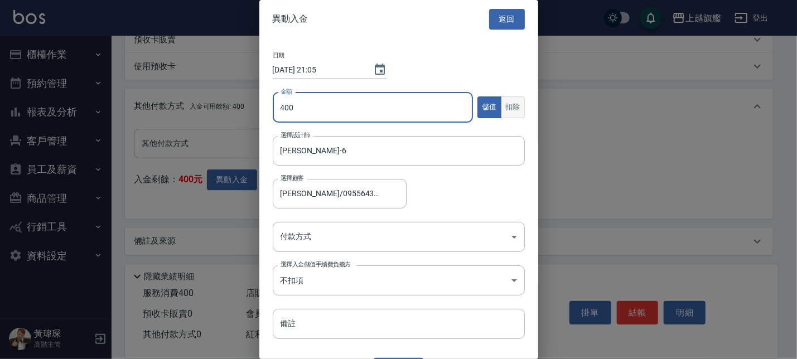
type input "400"
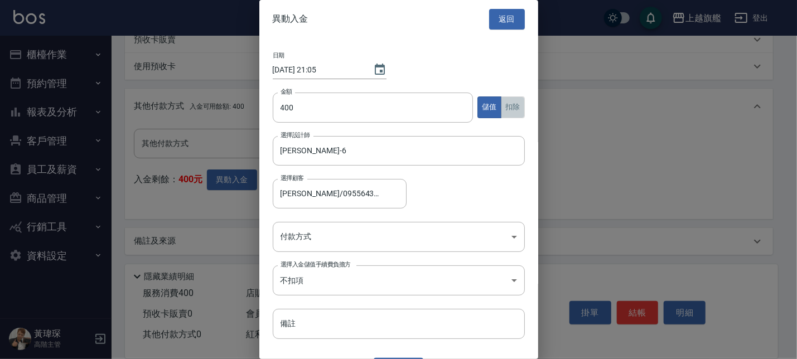
click at [501, 109] on button "扣除" at bounding box center [513, 107] width 24 height 22
click at [317, 239] on body "上越旗艦 登出 櫃檯作業 打帳單 帳單列表 掛單列表 座位開單 營業儀表板 現金收支登錄 高階收支登錄 材料自購登錄 每日結帳 排班表 現場電腦打卡 掃碼打卡…" at bounding box center [398, 16] width 797 height 689
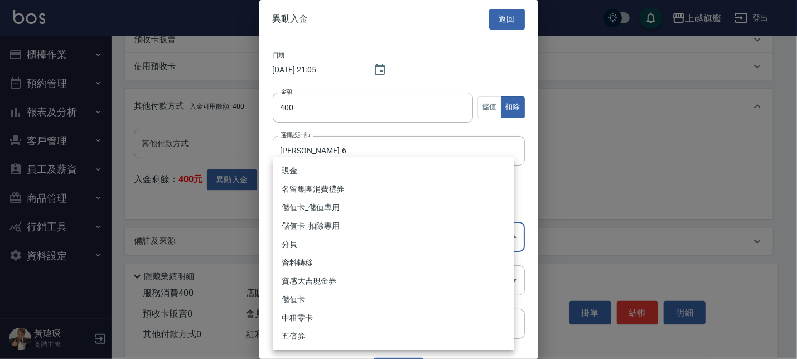
click at [314, 222] on li "儲值卡_扣除專用" at bounding box center [393, 226] width 241 height 18
type input "儲值卡_扣除專用"
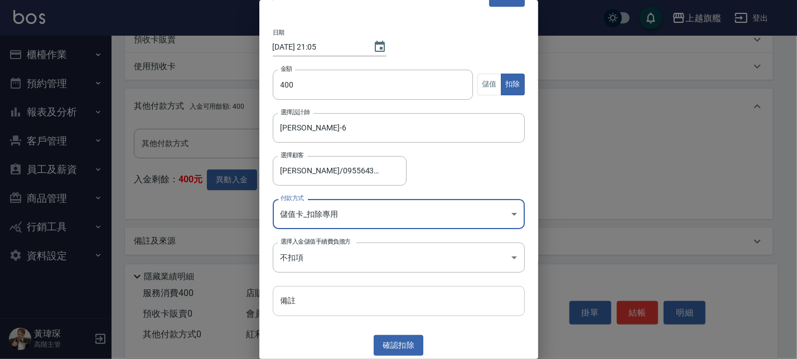
scroll to position [25, 0]
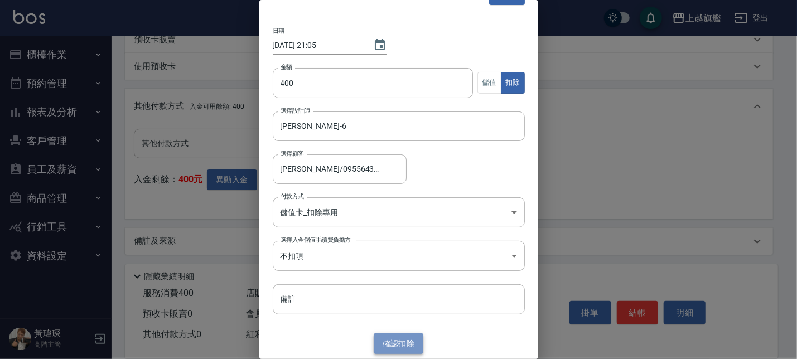
click at [406, 347] on button "確認 扣除" at bounding box center [399, 343] width 50 height 21
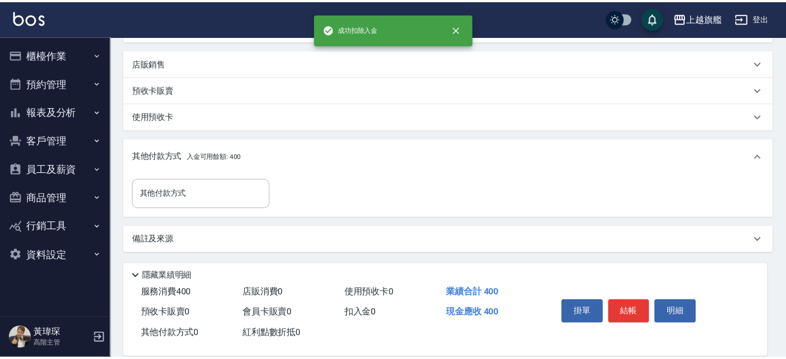
scroll to position [278, 0]
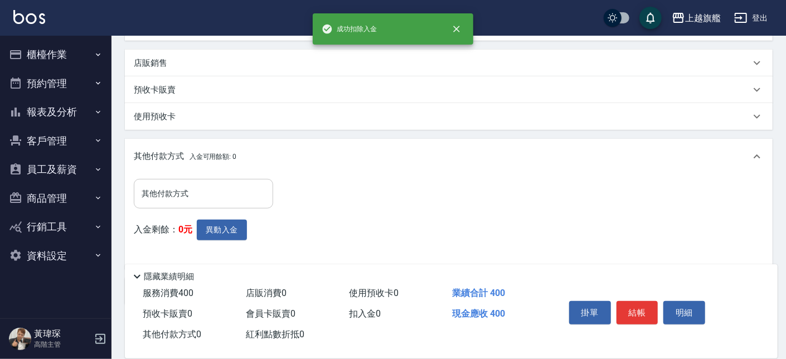
click at [203, 182] on div "其他付款方式" at bounding box center [203, 194] width 139 height 30
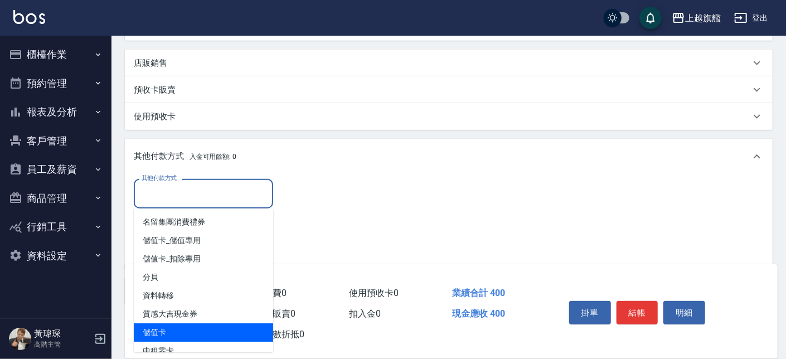
click at [171, 329] on span "儲值卡" at bounding box center [203, 332] width 139 height 18
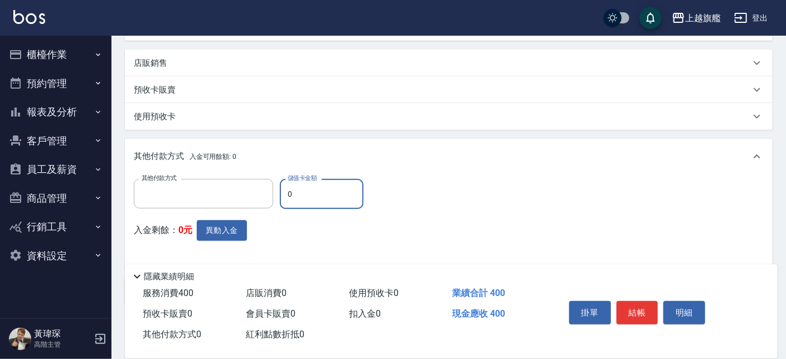
type input "儲值卡"
drag, startPoint x: 322, startPoint y: 198, endPoint x: 255, endPoint y: 187, distance: 68.4
click at [280, 188] on input "0" at bounding box center [322, 194] width 84 height 30
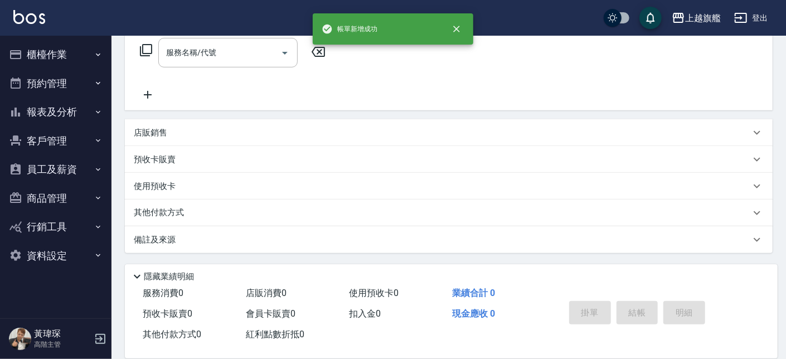
scroll to position [0, 0]
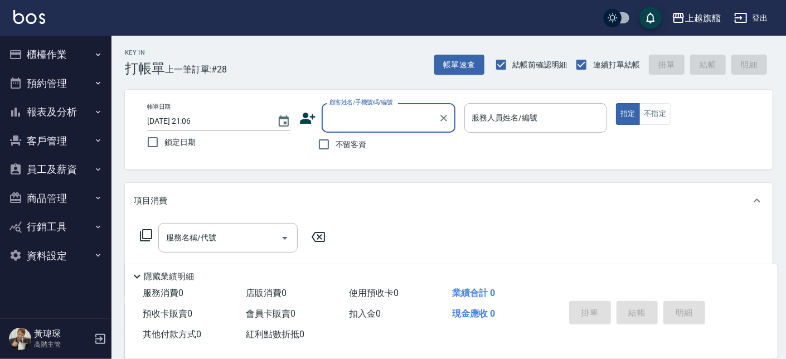
click at [350, 147] on span "不留客資" at bounding box center [351, 145] width 31 height 12
click at [336, 147] on input "不留客資" at bounding box center [323, 144] width 23 height 23
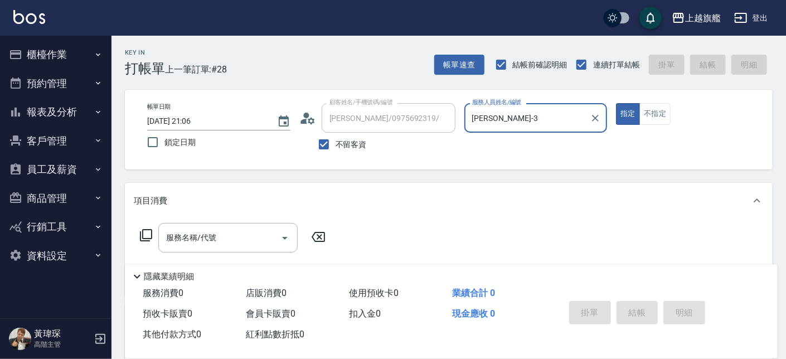
click at [616, 103] on button "指定" at bounding box center [628, 114] width 24 height 22
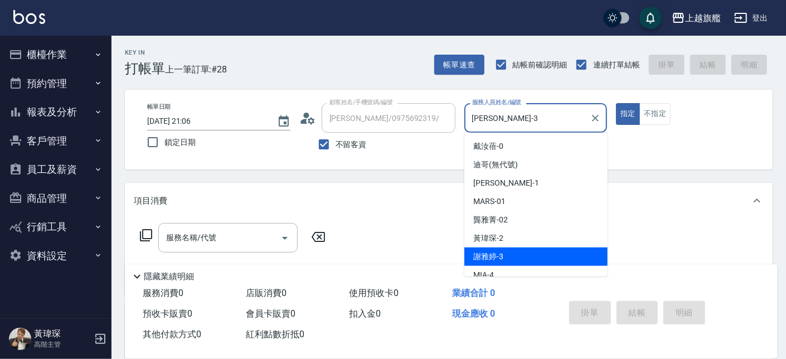
drag, startPoint x: 505, startPoint y: 110, endPoint x: 445, endPoint y: 107, distance: 59.7
click at [469, 108] on input "謝雅婷-3" at bounding box center [527, 118] width 117 height 20
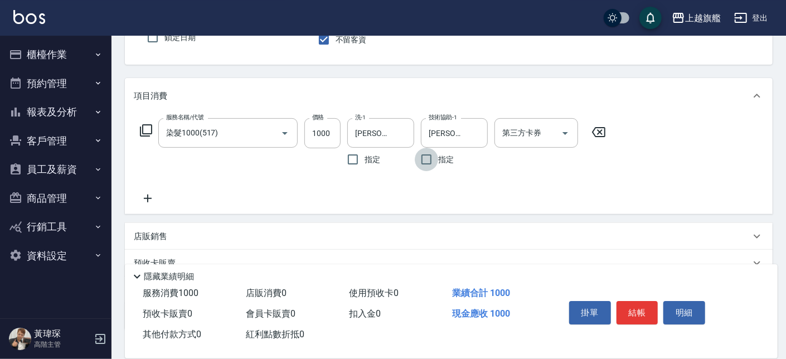
scroll to position [127, 0]
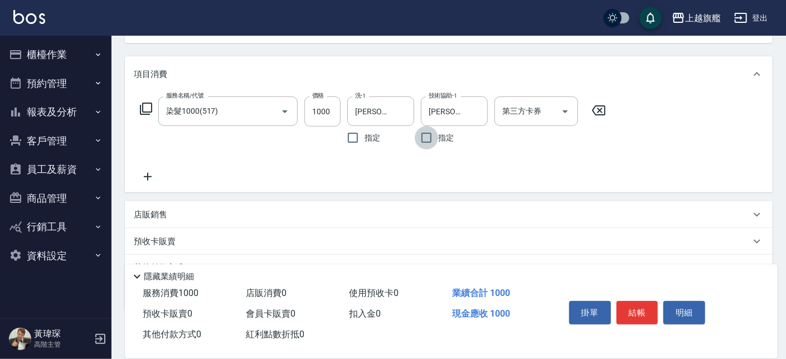
click at [149, 183] on div "服務名稱/代號 染髮1000(517) 服務名稱/代號 價格 1000 價格 洗-1 陳祈聿-26 洗-1 指定 技術協助-1 陳祈聿-26 技術協助-1 指…" at bounding box center [449, 142] width 648 height 100
click at [149, 176] on icon at bounding box center [148, 177] width 8 height 8
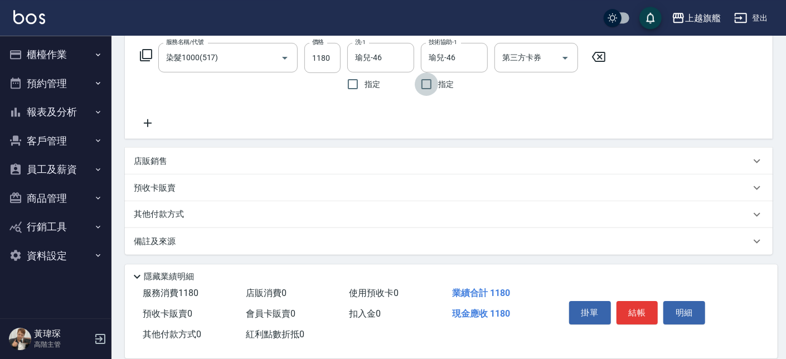
scroll to position [182, 0]
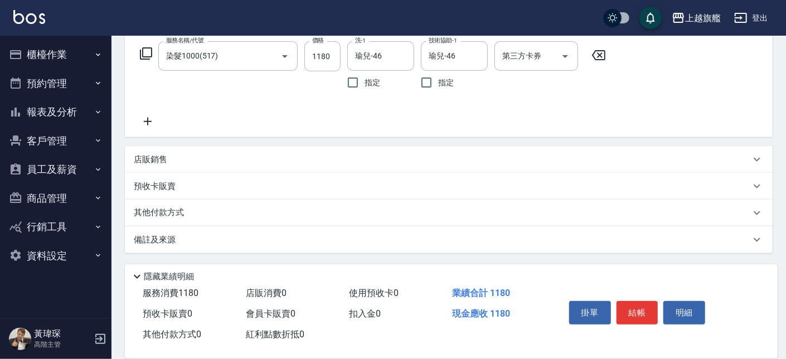
click at [148, 125] on icon at bounding box center [148, 122] width 8 height 8
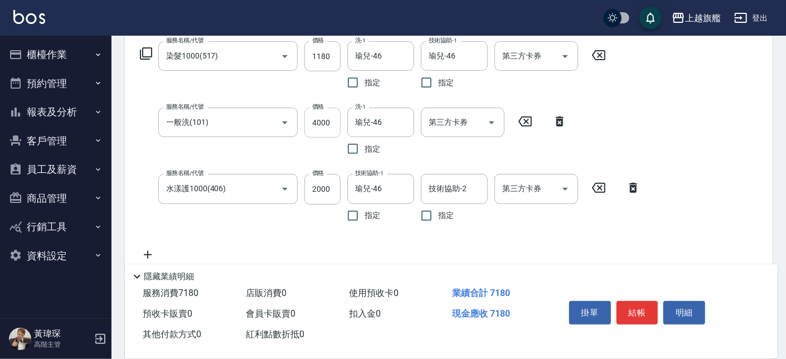
click at [313, 113] on input "4000" at bounding box center [322, 123] width 36 height 30
click at [329, 114] on input "4000" at bounding box center [322, 123] width 36 height 30
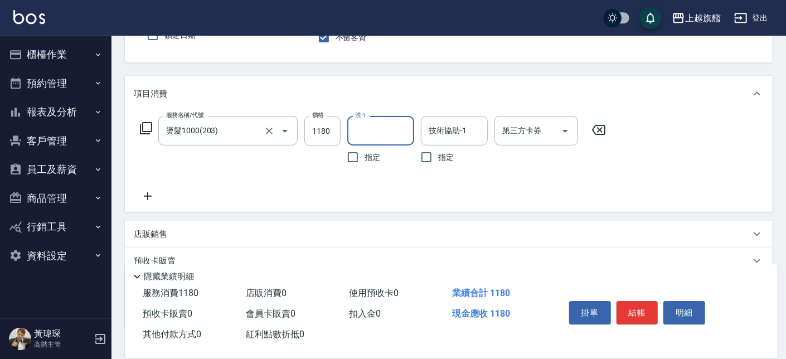
scroll to position [127, 0]
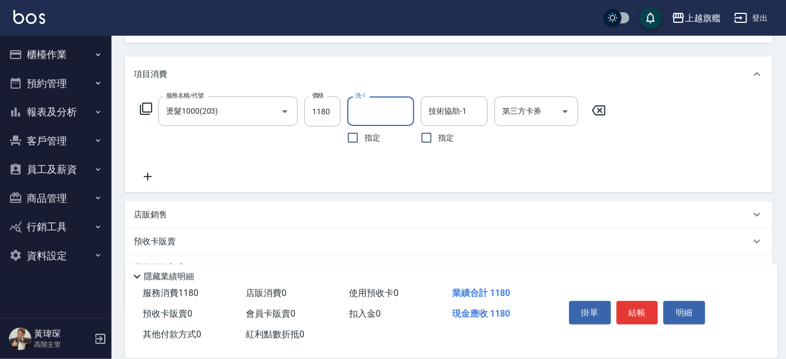
click at [149, 181] on icon at bounding box center [148, 176] width 28 height 13
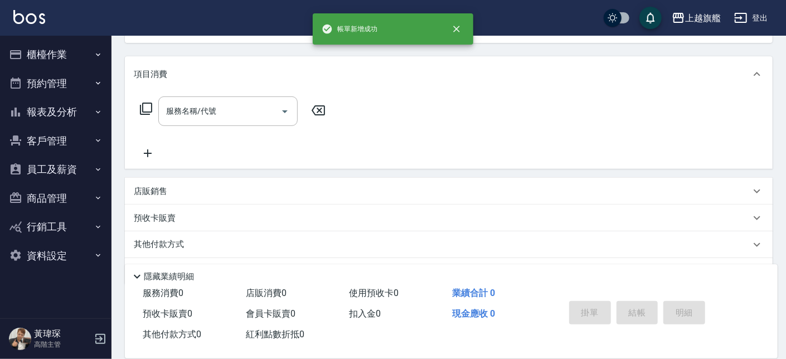
scroll to position [0, 0]
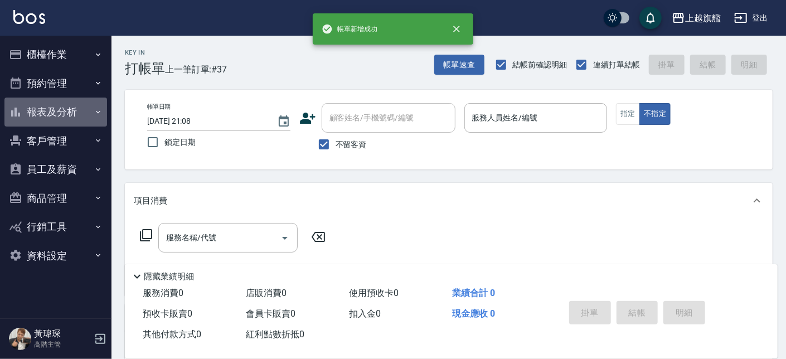
click at [81, 115] on button "報表及分析" at bounding box center [55, 112] width 103 height 29
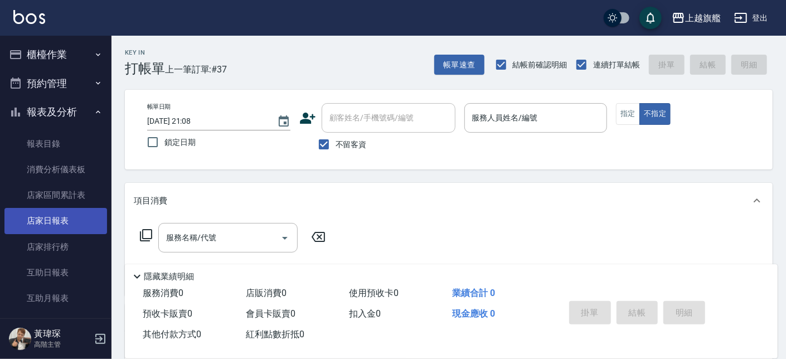
click at [67, 216] on link "店家日報表" at bounding box center [55, 221] width 103 height 26
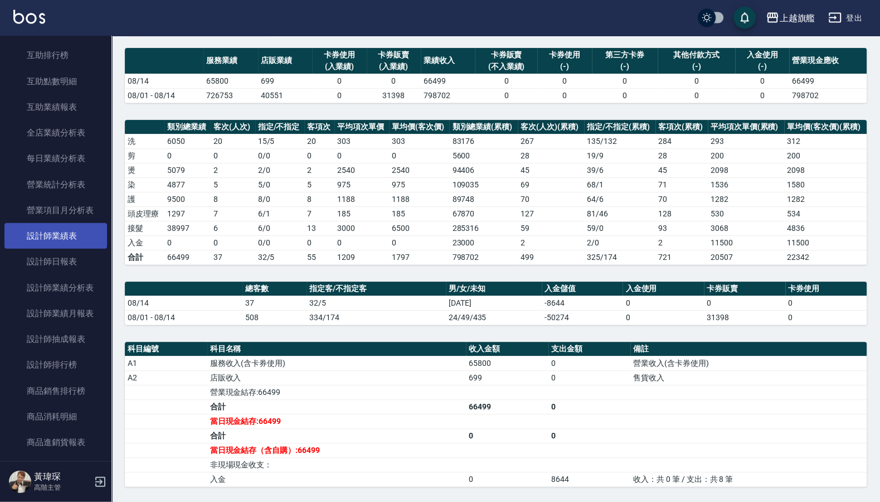
scroll to position [202, 0]
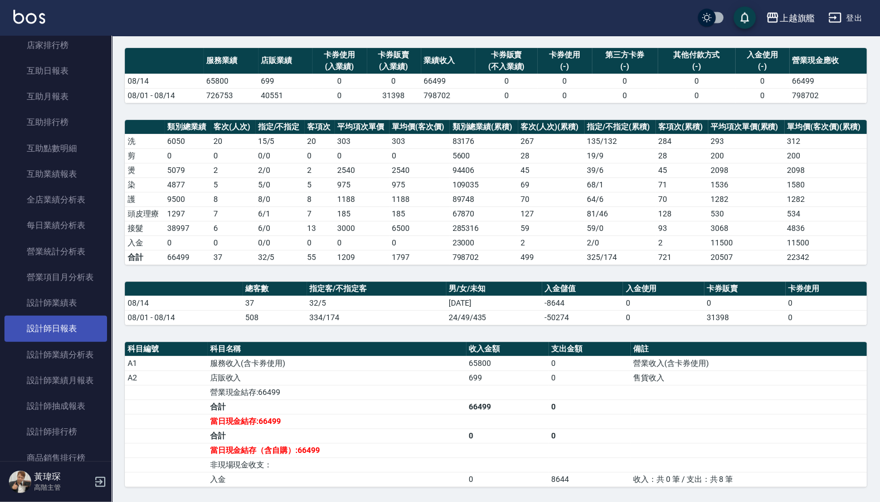
click at [49, 339] on link "設計師日報表" at bounding box center [55, 329] width 103 height 26
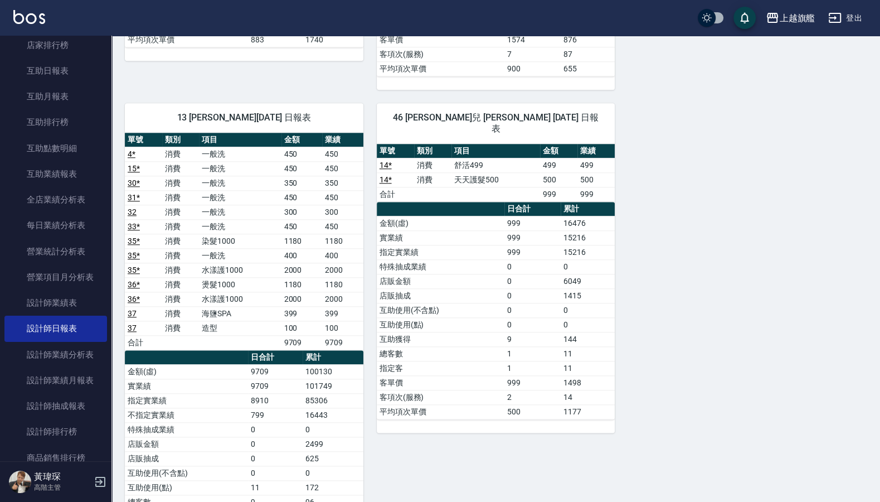
scroll to position [957, 0]
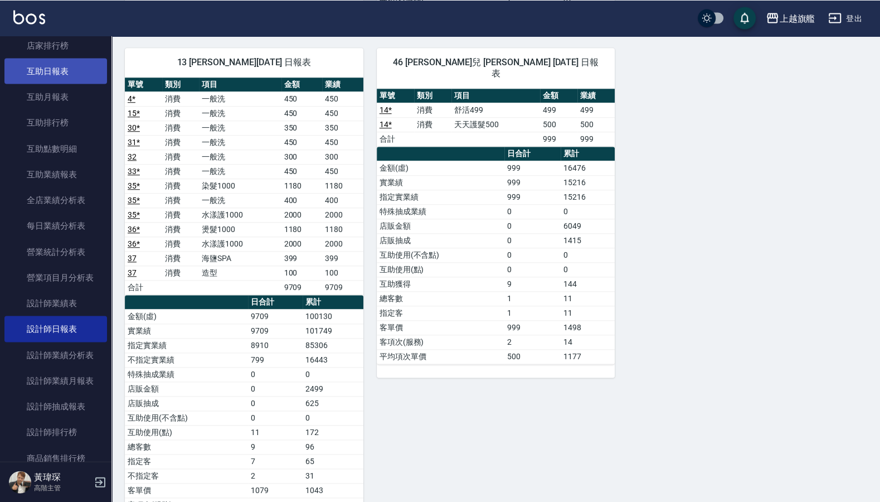
click at [44, 70] on link "互助日報表" at bounding box center [55, 71] width 103 height 26
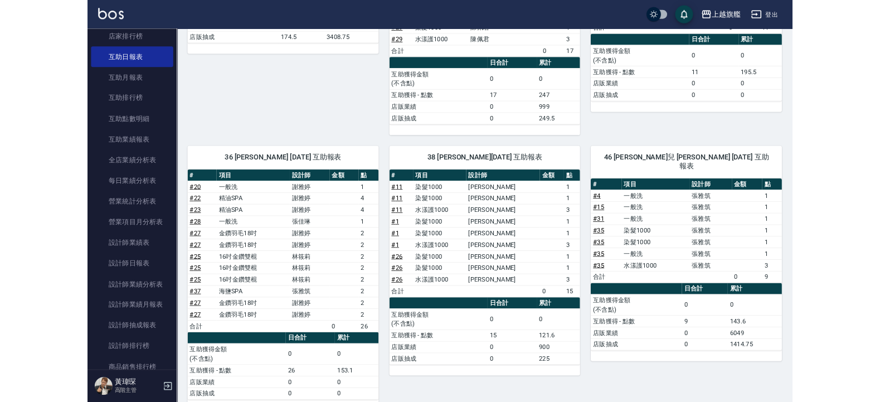
scroll to position [296, 0]
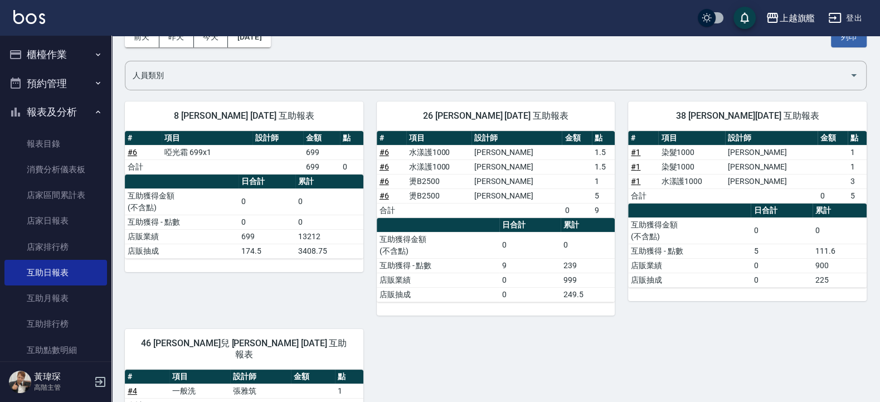
scroll to position [134, 0]
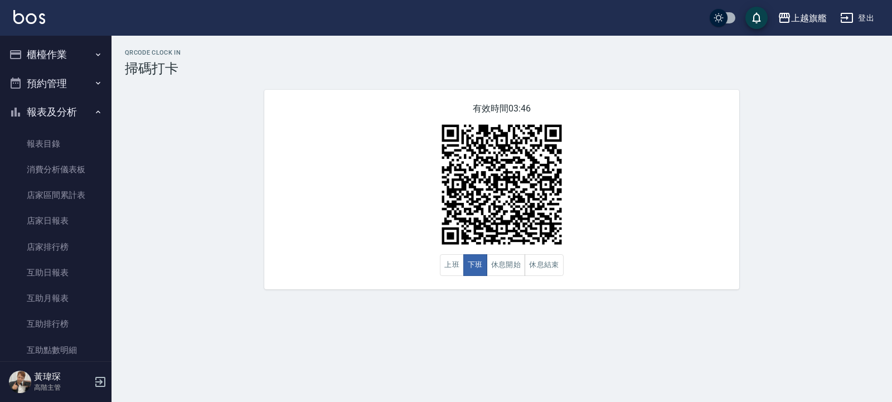
scroll to position [268, 0]
